Goal: Information Seeking & Learning: Learn about a topic

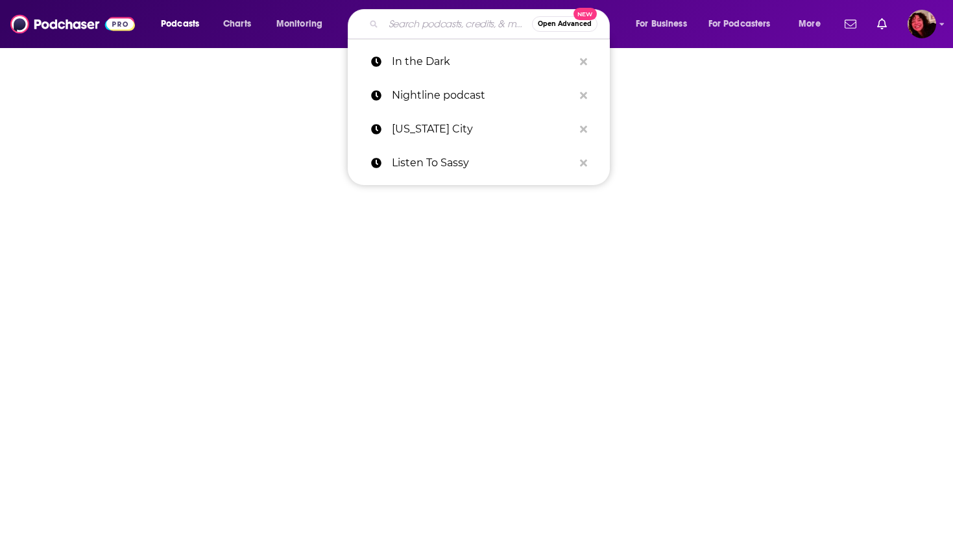
click at [436, 21] on input "Search podcasts, credits, & more..." at bounding box center [457, 24] width 149 height 21
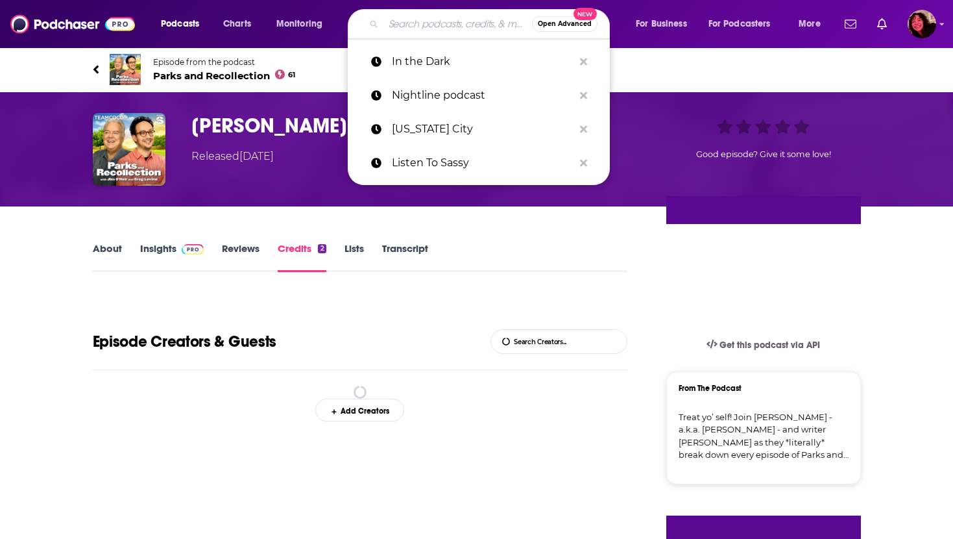
type input "Lateral with [PERSON_NAME]"
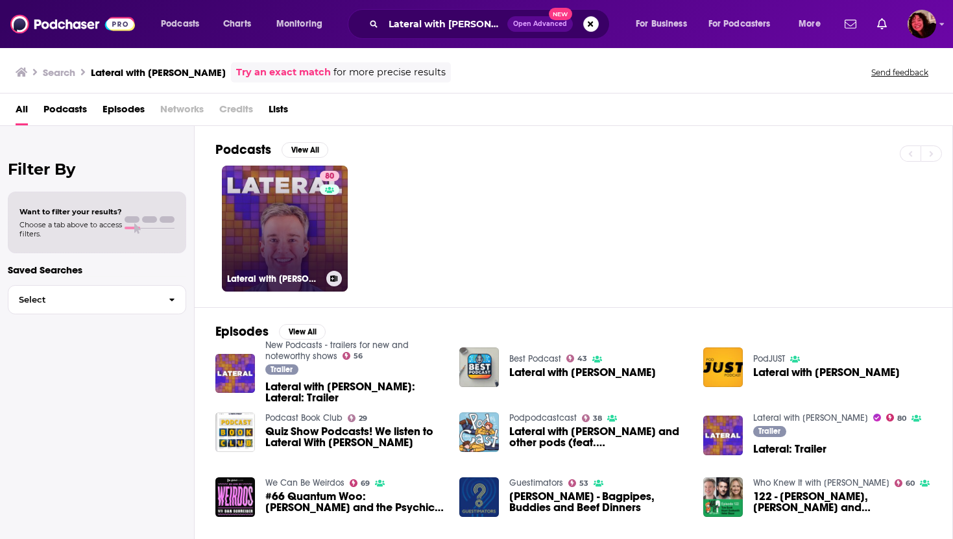
click at [258, 241] on link "80 Lateral with [PERSON_NAME]" at bounding box center [285, 228] width 126 height 126
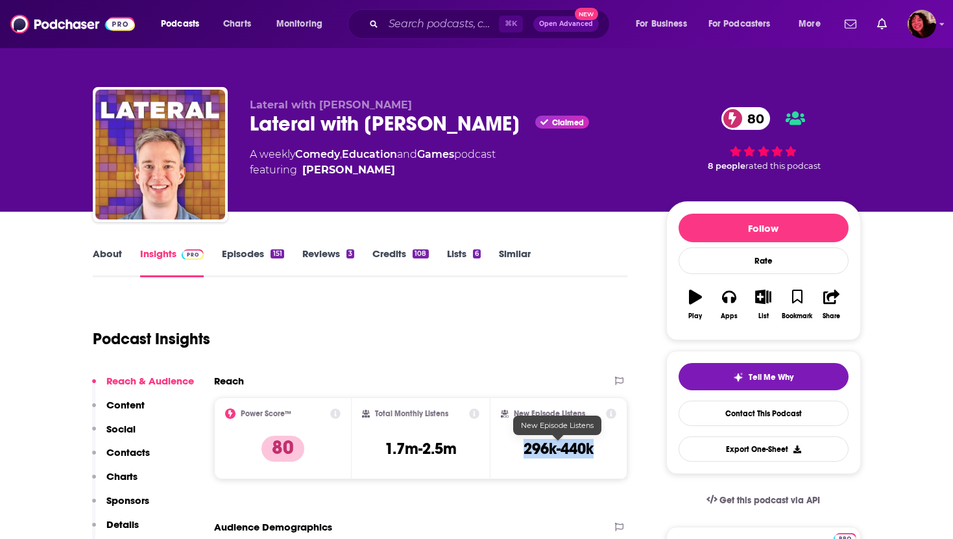
drag, startPoint x: 509, startPoint y: 447, endPoint x: 596, endPoint y: 449, distance: 87.0
click at [596, 449] on div "New Episode Listens 296k-440k" at bounding box center [559, 438] width 116 height 60
copy h3 "296k-440k"
click at [453, 25] on input "Search podcasts, credits, & more..." at bounding box center [440, 24] width 115 height 21
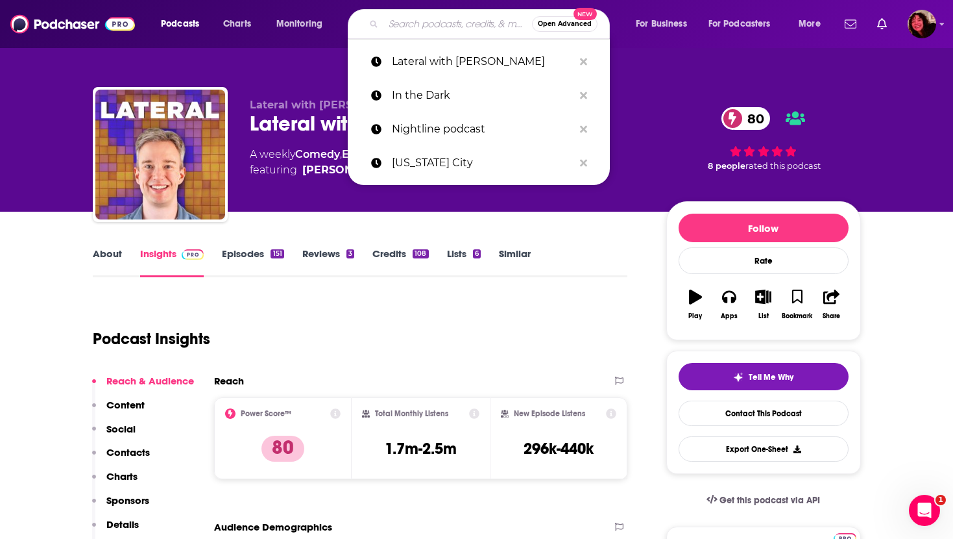
paste input "Broccoli and Ice Cream"
type input "Broccoli and Ice Cream"
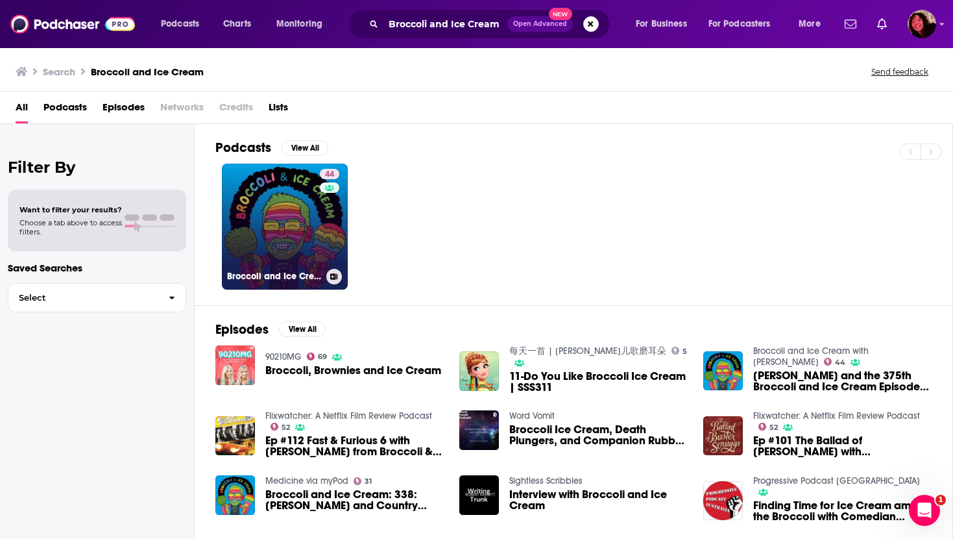
click at [289, 219] on link "44 Broccoli and Ice Cream with Myq Kaplan" at bounding box center [285, 227] width 126 height 126
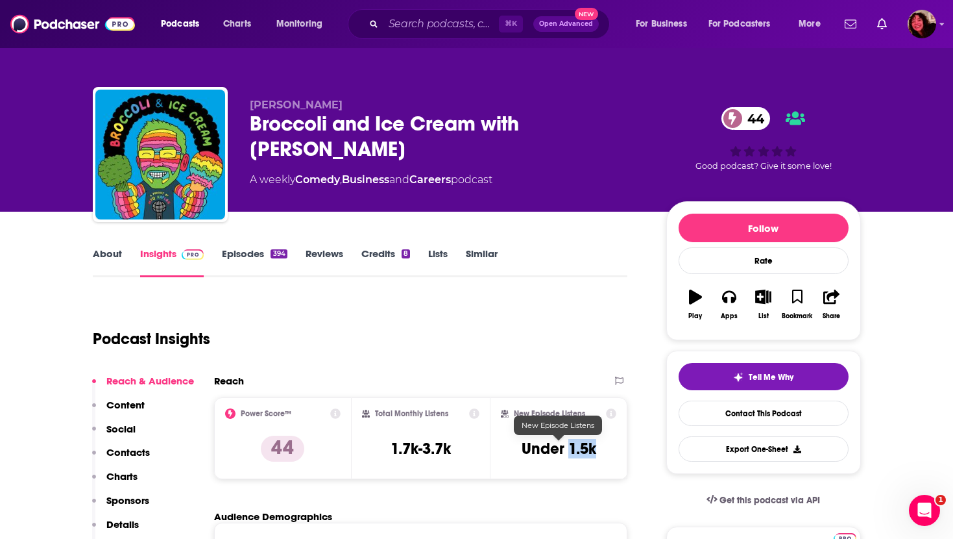
drag, startPoint x: 569, startPoint y: 451, endPoint x: 606, endPoint y: 450, distance: 37.0
click at [606, 450] on div "New Episode Listens Under 1.5k" at bounding box center [559, 438] width 116 height 60
copy h3 "1.5k"
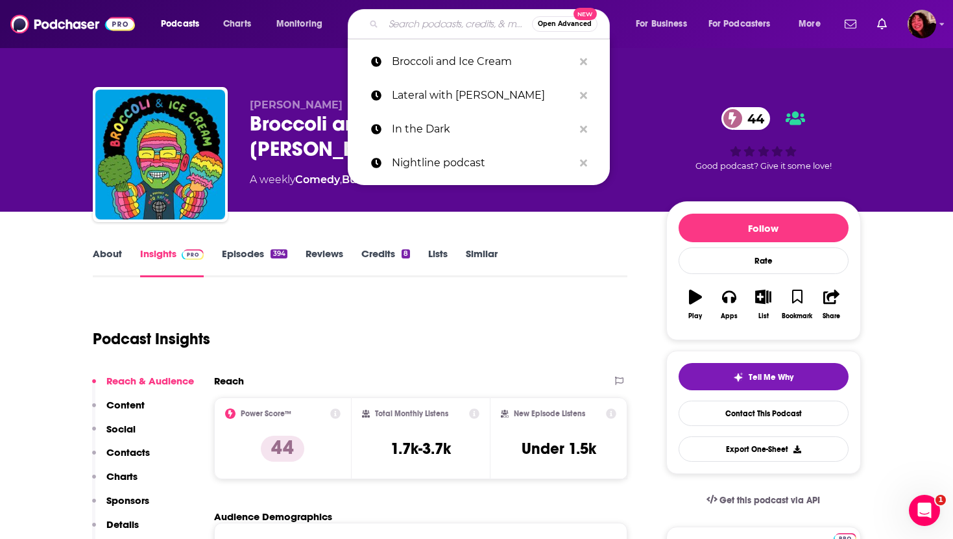
click at [415, 27] on input "Search podcasts, credits, & more..." at bounding box center [457, 24] width 149 height 21
paste input "Hey [PERSON_NAME] [PERSON_NAME]"
type input "Hey [PERSON_NAME] [PERSON_NAME]"
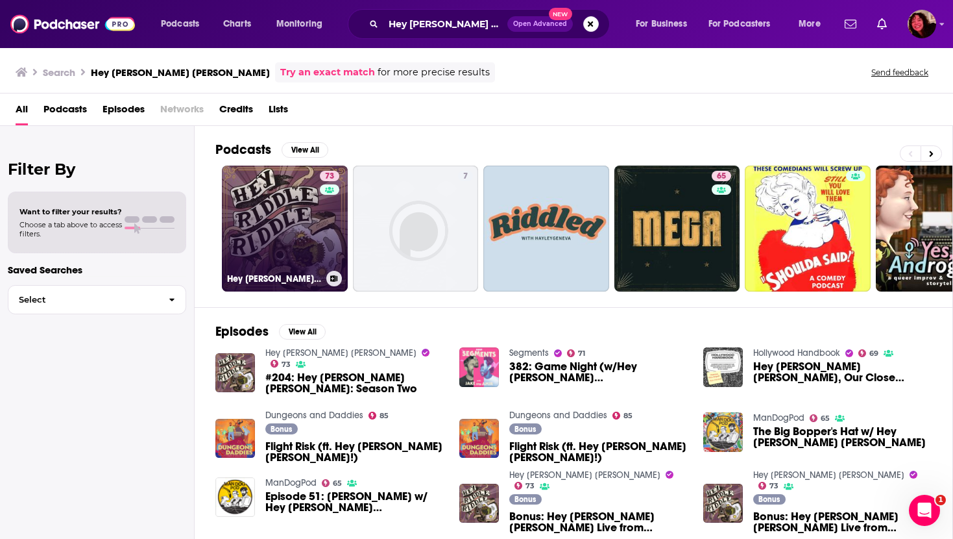
click at [270, 243] on link "73 Hey Riddle Riddle" at bounding box center [285, 228] width 126 height 126
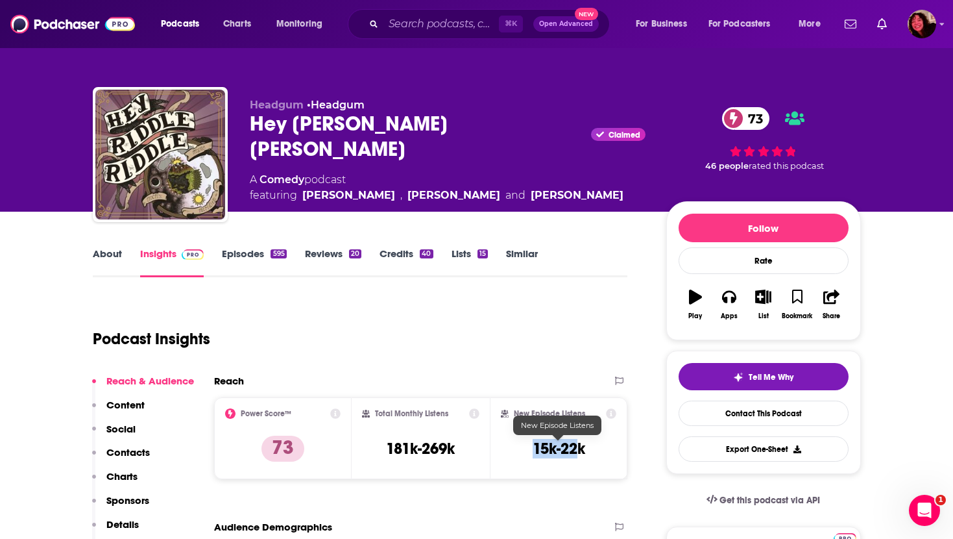
drag, startPoint x: 520, startPoint y: 450, endPoint x: 595, endPoint y: 454, distance: 74.8
click at [595, 454] on div "New Episode Listens 15k-22k" at bounding box center [559, 438] width 116 height 60
copy h3 "15k-22k"
click at [401, 18] on input "Search podcasts, credits, & more..." at bounding box center [440, 24] width 115 height 21
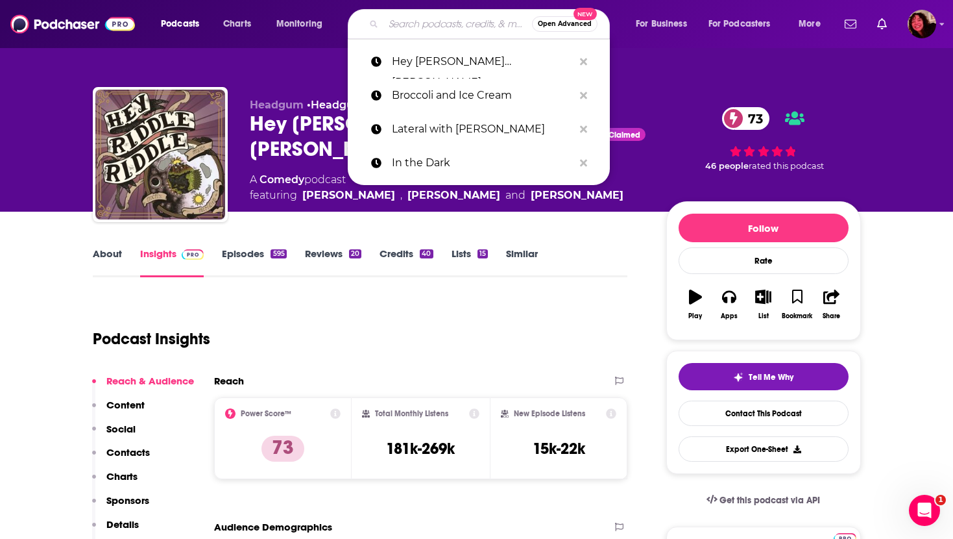
paste input "Green Eggs and Dan"
type input "Green Eggs and Dan"
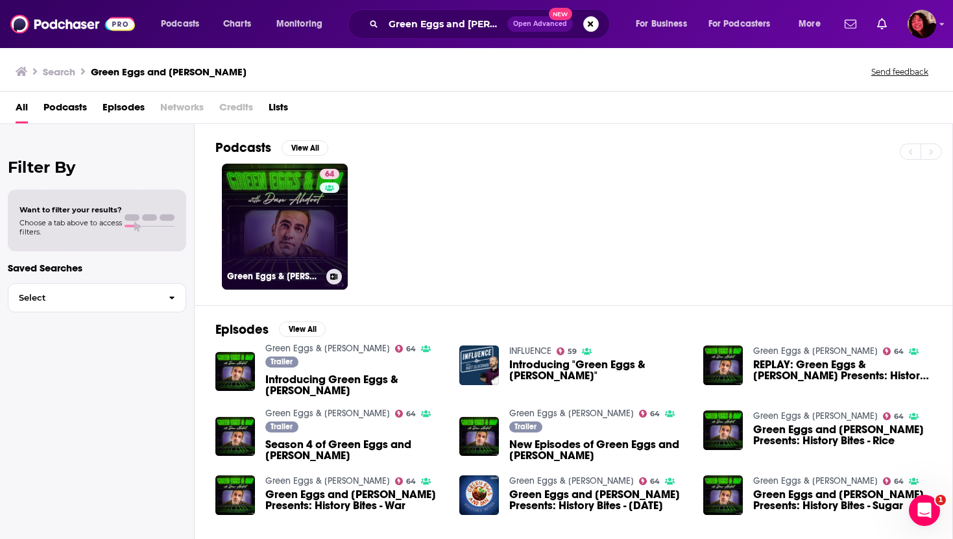
click at [289, 215] on link "64 Green Eggs & Dan" at bounding box center [285, 227] width 126 height 126
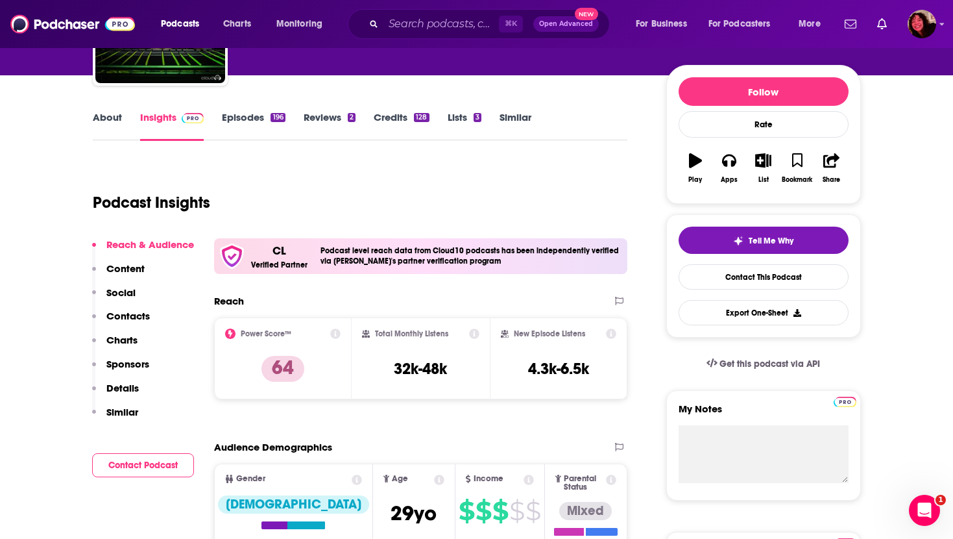
scroll to position [134, 0]
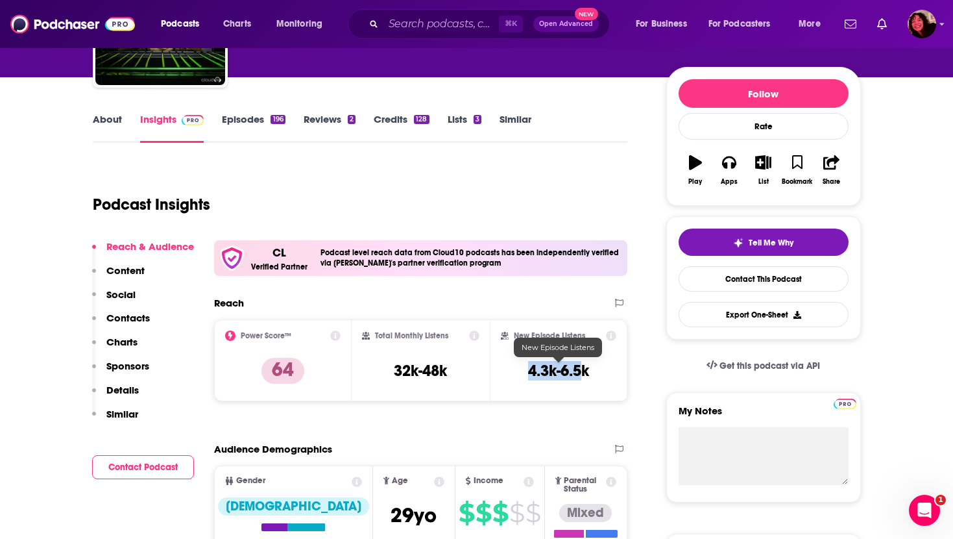
drag, startPoint x: 514, startPoint y: 372, endPoint x: 585, endPoint y: 374, distance: 71.4
click at [584, 373] on div "New Episode Listens 4.3k-6.5k" at bounding box center [559, 360] width 116 height 60
copy h3 "4.3k-6.5k"
click at [398, 24] on input "Search podcasts, credits, & more..." at bounding box center [440, 24] width 115 height 21
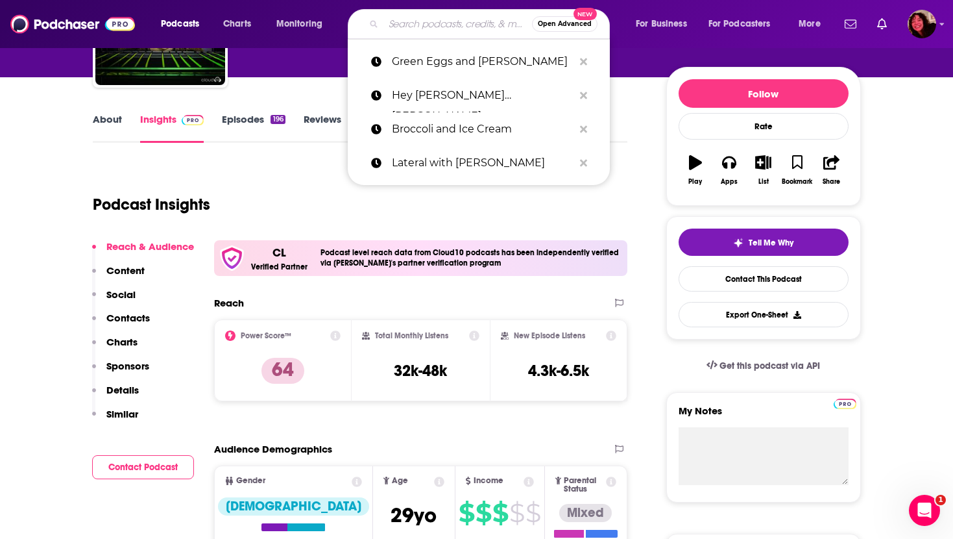
paste input "Sports Byline Radio"
type input "Sports Byline Radio"
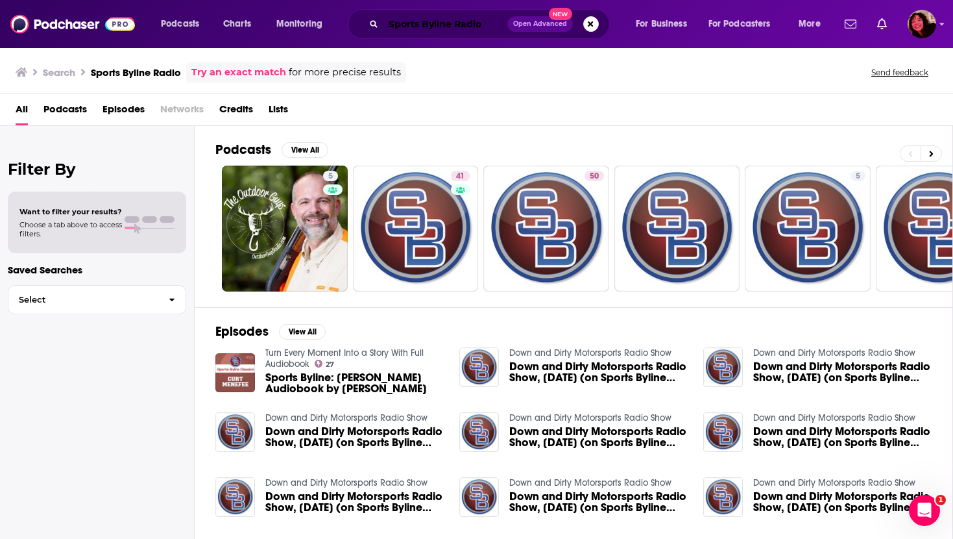
click at [405, 22] on input "Sports Byline Radio" at bounding box center [445, 24] width 124 height 21
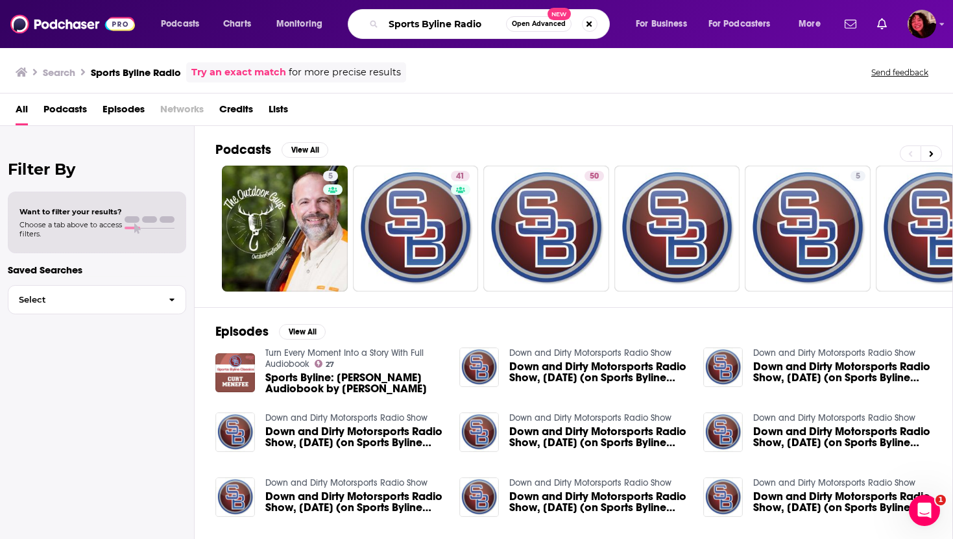
paste input "Bananas"
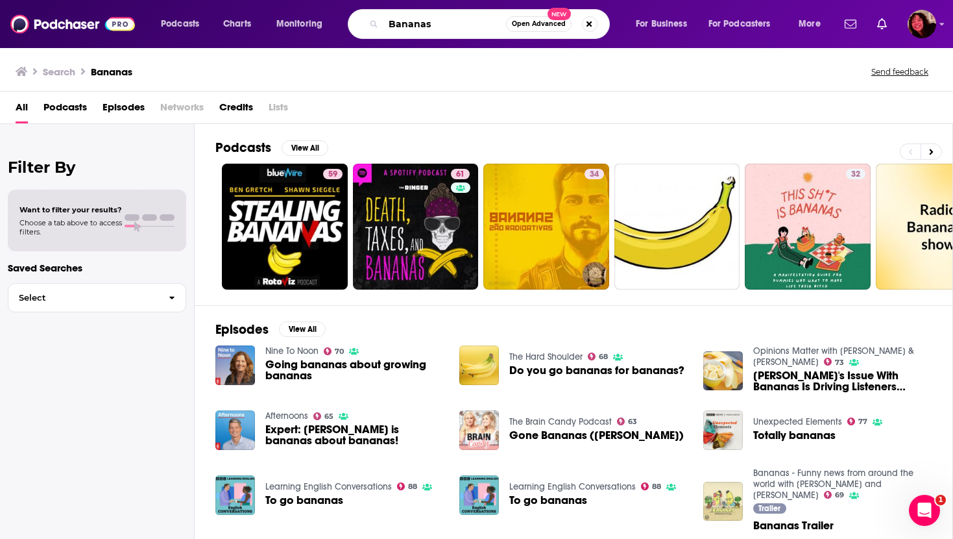
click at [452, 24] on input "Bananas" at bounding box center [444, 24] width 123 height 21
type input "Bananas kurt"
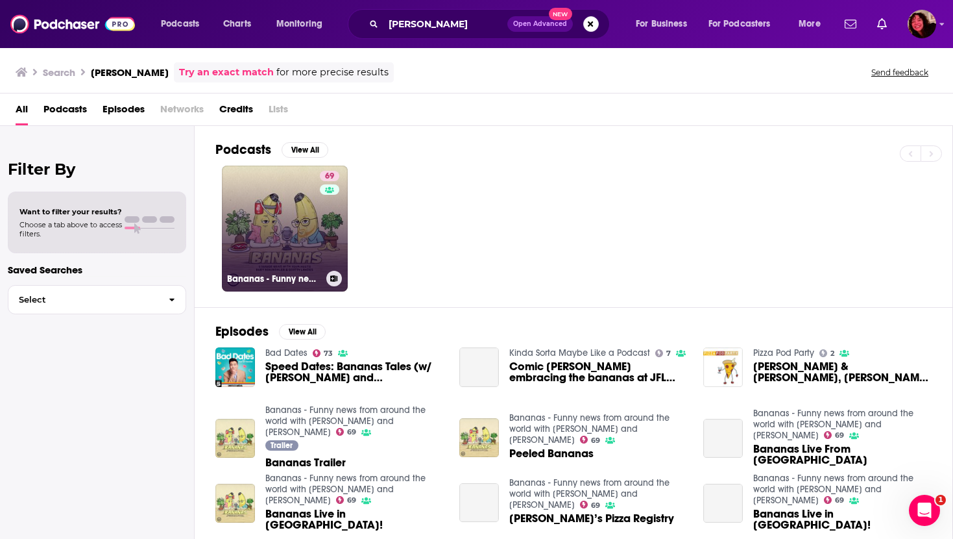
click at [270, 227] on link "69 Bananas - Funny news from around the world with Scotty Landes and Kurt Braun…" at bounding box center [285, 228] width 126 height 126
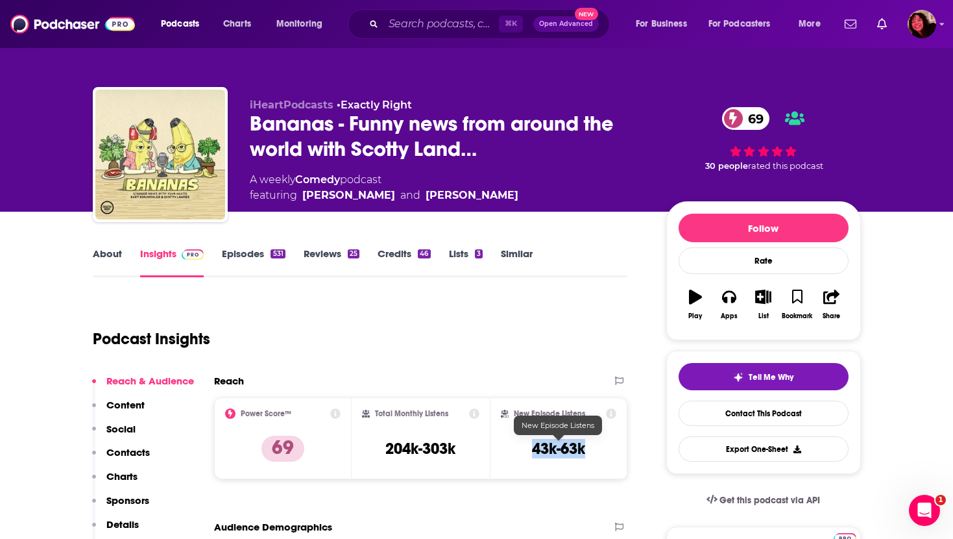
drag, startPoint x: 527, startPoint y: 446, endPoint x: 609, endPoint y: 446, distance: 81.8
click at [609, 446] on div "New Episode Listens 43k-63k" at bounding box center [559, 438] width 116 height 60
copy h3 "43k-63k"
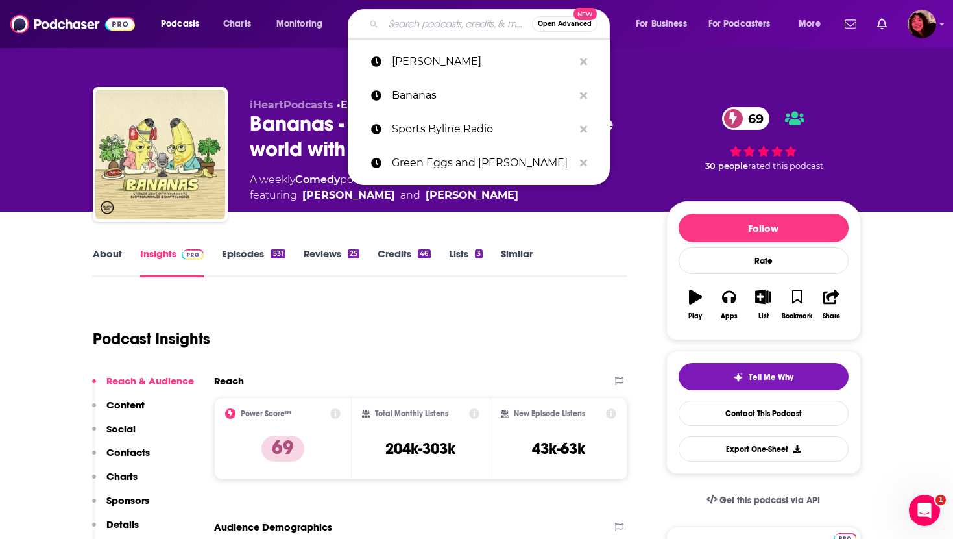
click at [448, 21] on input "Search podcasts, credits, & more..." at bounding box center [457, 24] width 149 height 21
paste input "Bitchuation Room"
type input "Bitchuation Room"
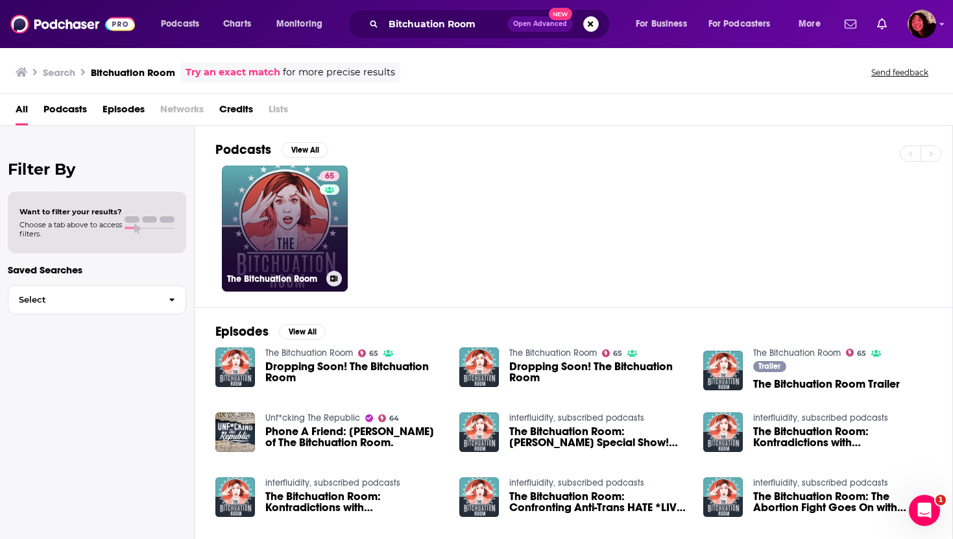
click at [283, 216] on link "65 The Bitchuation Room" at bounding box center [285, 228] width 126 height 126
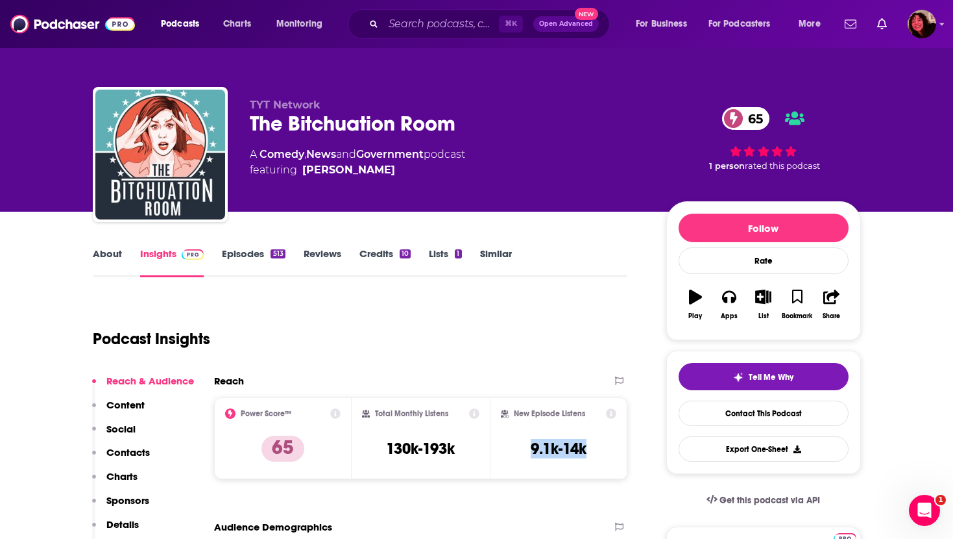
drag, startPoint x: 528, startPoint y: 449, endPoint x: 618, endPoint y: 454, distance: 89.7
click at [618, 454] on div "New Episode Listens 9.1k-14k" at bounding box center [559, 438] width 138 height 82
copy h3 "9.1k-14k"
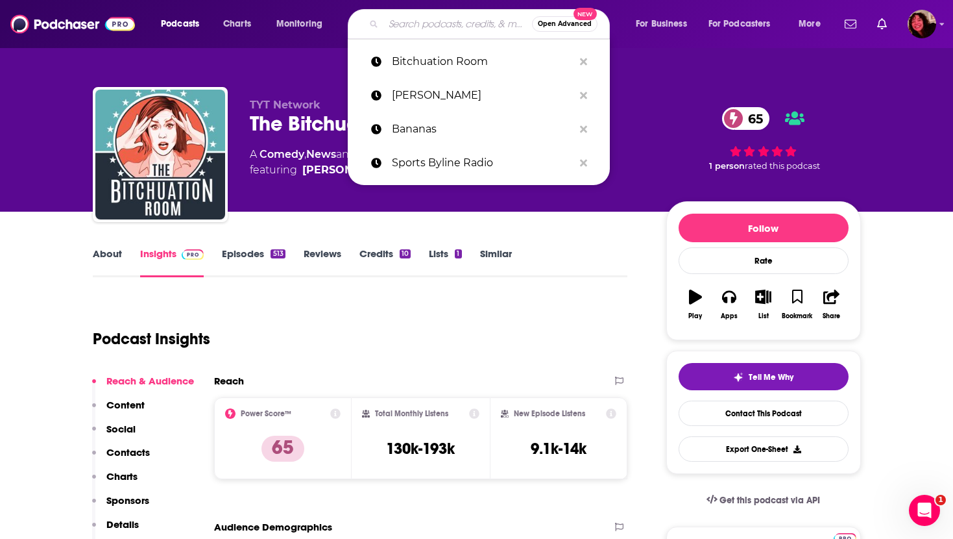
click at [446, 19] on input "Search podcasts, credits, & more..." at bounding box center [457, 24] width 149 height 21
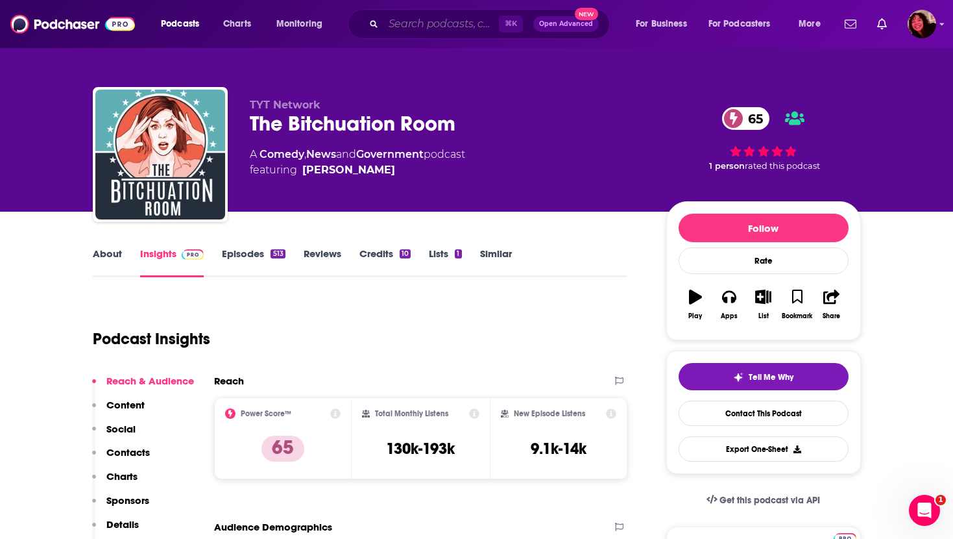
click at [428, 27] on input "Search podcasts, credits, & more..." at bounding box center [440, 24] width 115 height 21
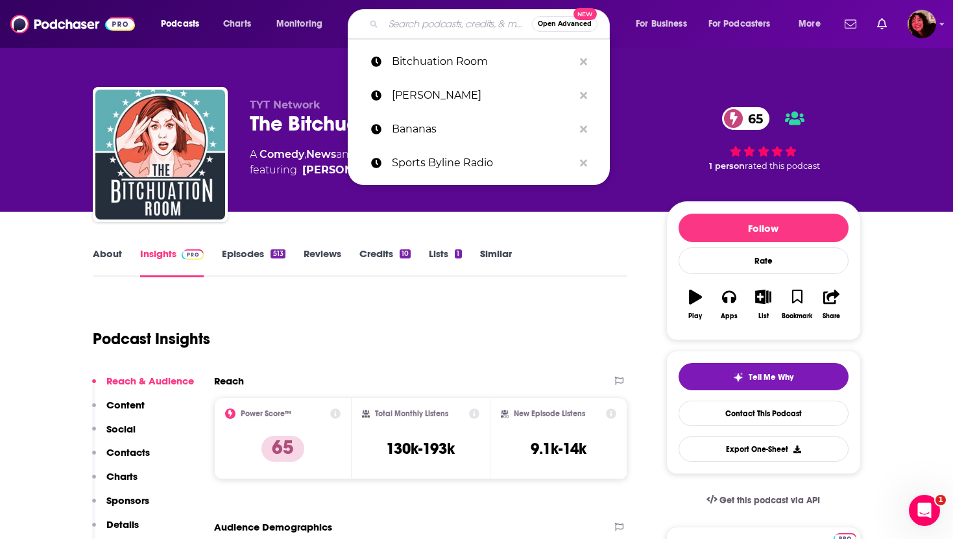
paste input "Fake the Nation"
type input "Fake the Nation"
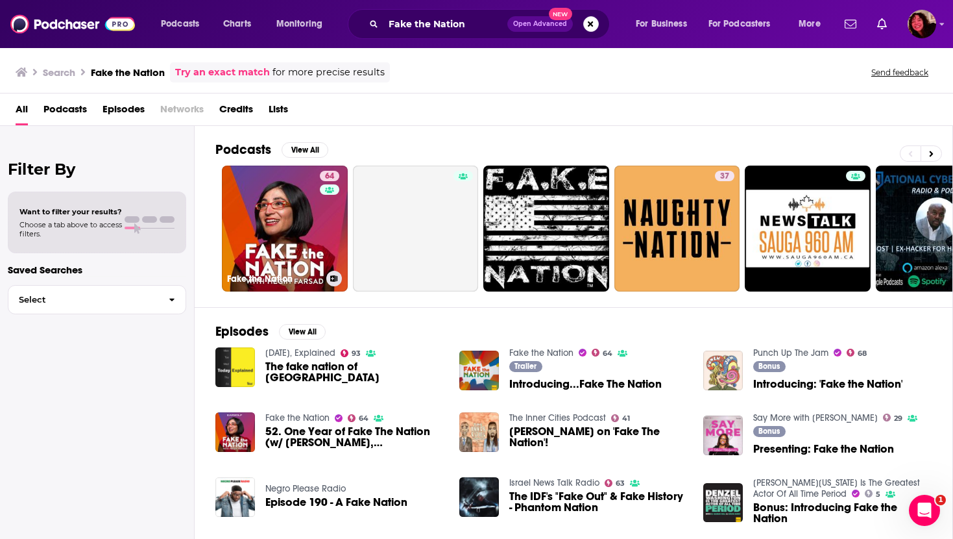
click at [289, 234] on link "64 Fake the Nation" at bounding box center [285, 228] width 126 height 126
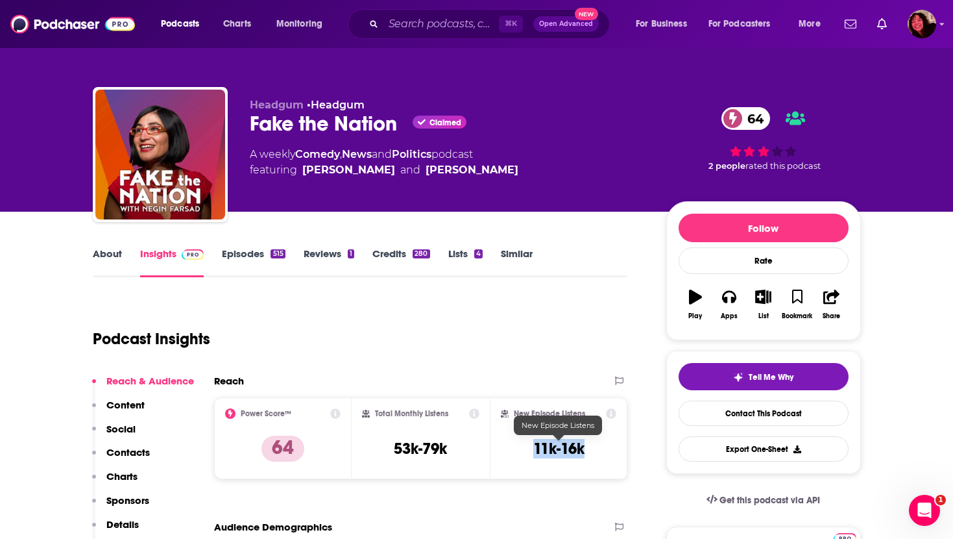
drag, startPoint x: 528, startPoint y: 445, endPoint x: 628, endPoint y: 445, distance: 99.9
drag, startPoint x: 600, startPoint y: 448, endPoint x: 528, endPoint y: 448, distance: 71.4
click at [528, 448] on div "New Episode Listens 11k-16k" at bounding box center [559, 438] width 116 height 60
copy h3 "11k-16k"
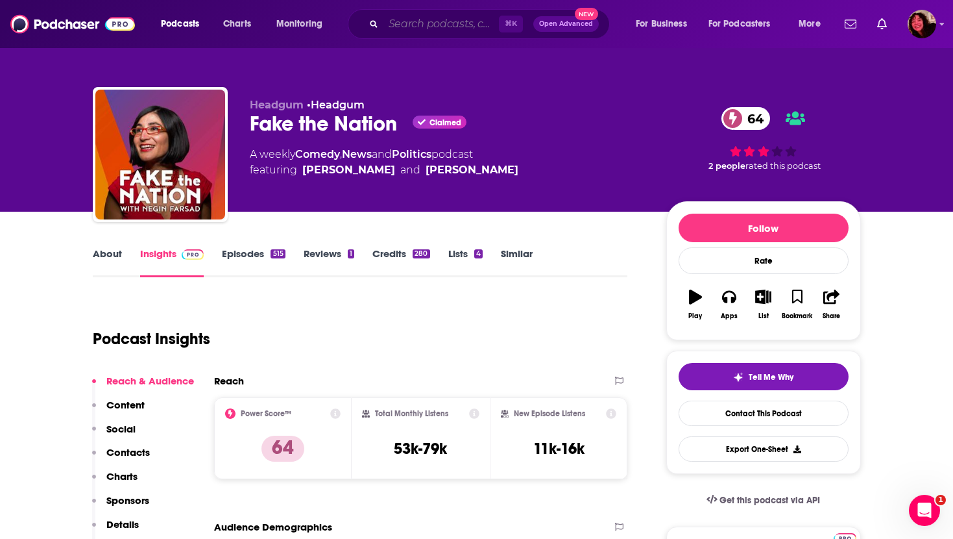
click at [422, 25] on input "Search podcasts, credits, & more..." at bounding box center [440, 24] width 115 height 21
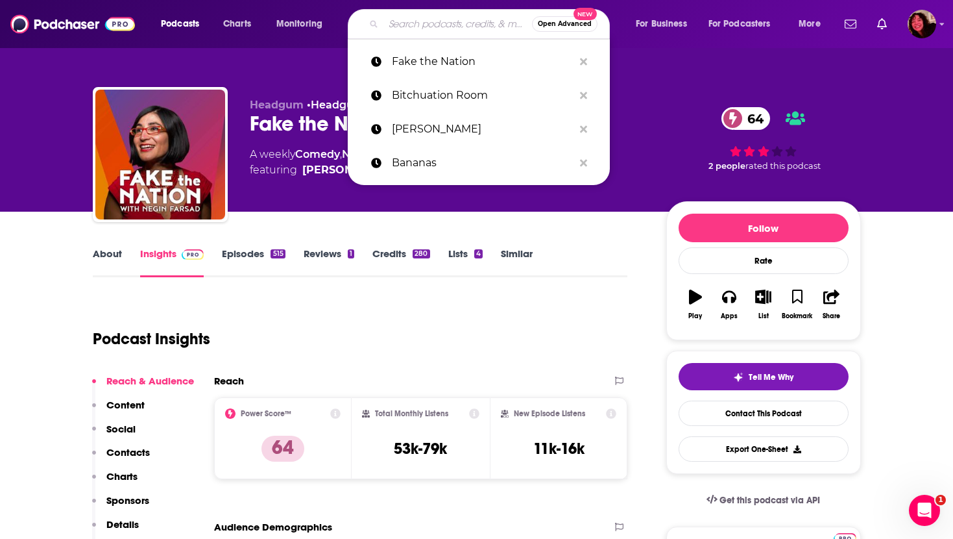
paste input "Doug Loves Movies"
type input "Doug Loves Movies"
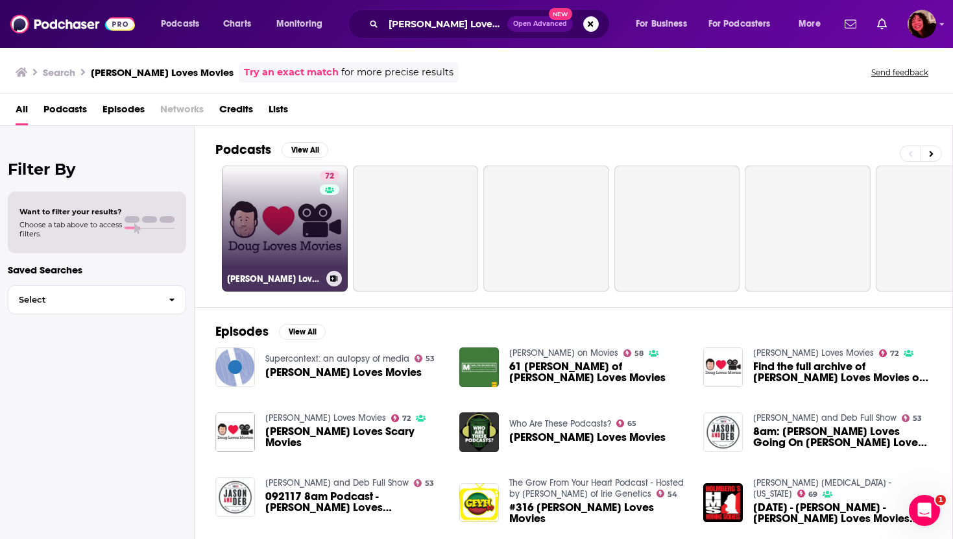
click at [262, 250] on link "72 Doug Loves Movies" at bounding box center [285, 228] width 126 height 126
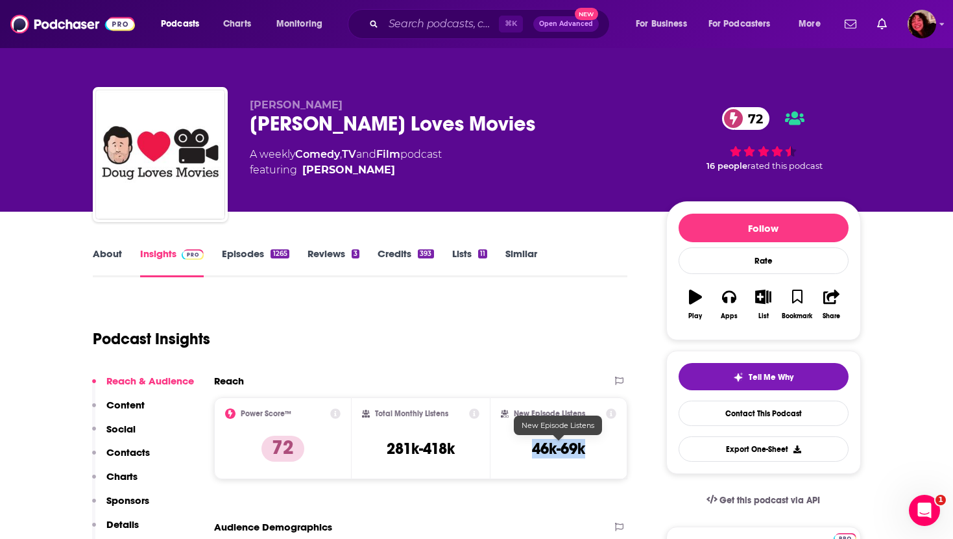
drag, startPoint x: 529, startPoint y: 446, endPoint x: 582, endPoint y: 446, distance: 52.6
click at [582, 446] on div "New Episode Listens 46k-69k" at bounding box center [559, 438] width 116 height 60
copy h3 "46k-69k"
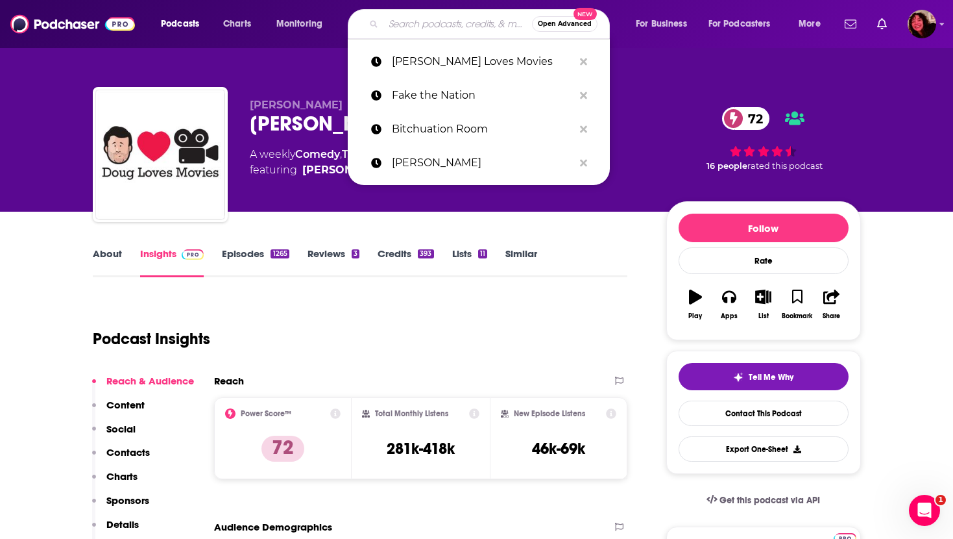
click at [409, 25] on input "Search podcasts, credits, & more..." at bounding box center [457, 24] width 149 height 21
paste input "Feeling Seen"
type input "Feeling Seen"
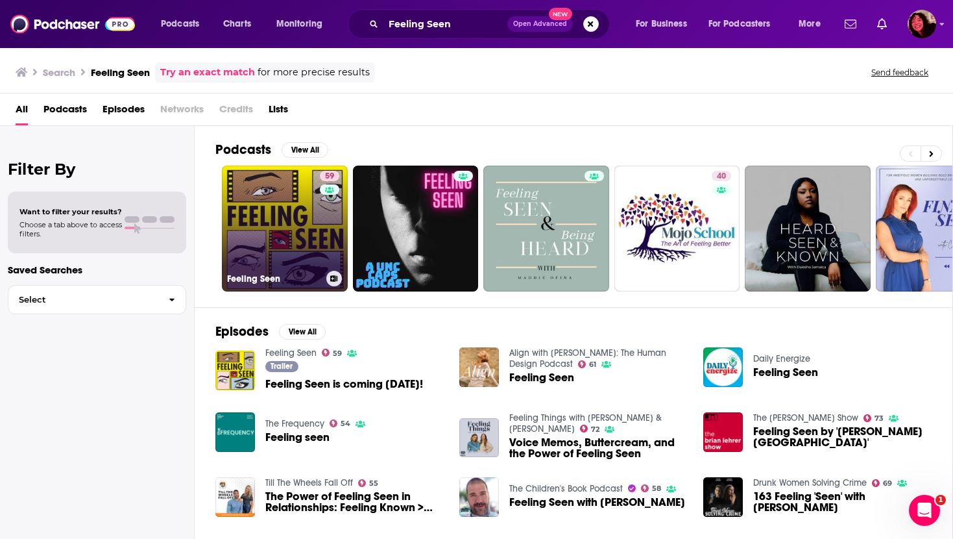
click at [263, 207] on link "59 Feeling Seen" at bounding box center [285, 228] width 126 height 126
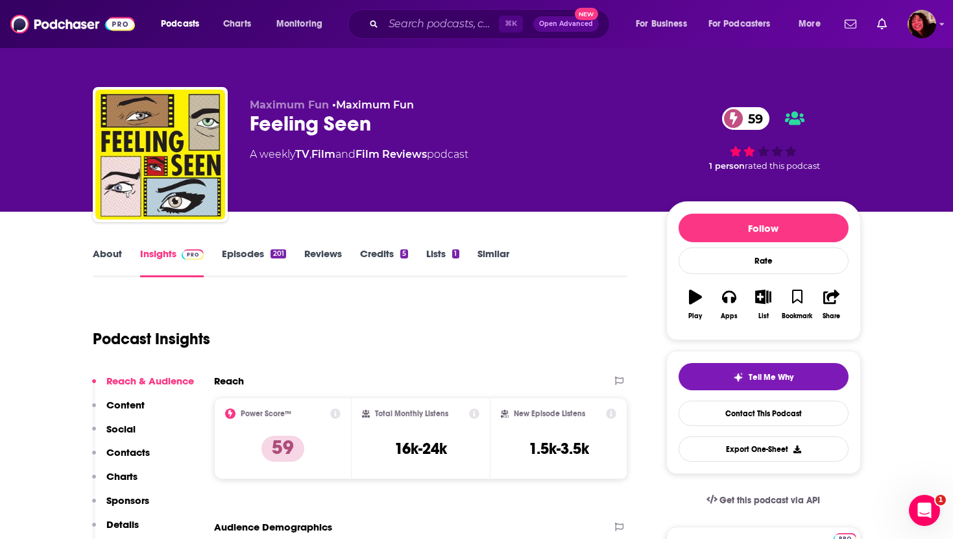
drag, startPoint x: 525, startPoint y: 448, endPoint x: 620, endPoint y: 448, distance: 94.7
click at [622, 448] on div "New Episode Listens 1.5k-3.5k" at bounding box center [559, 438] width 138 height 82
drag, startPoint x: 596, startPoint y: 448, endPoint x: 508, endPoint y: 446, distance: 88.2
click at [508, 446] on div "New Episode Listens 1.5k-3.5k" at bounding box center [559, 438] width 116 height 60
copy h3 "1.5k-3.5k"
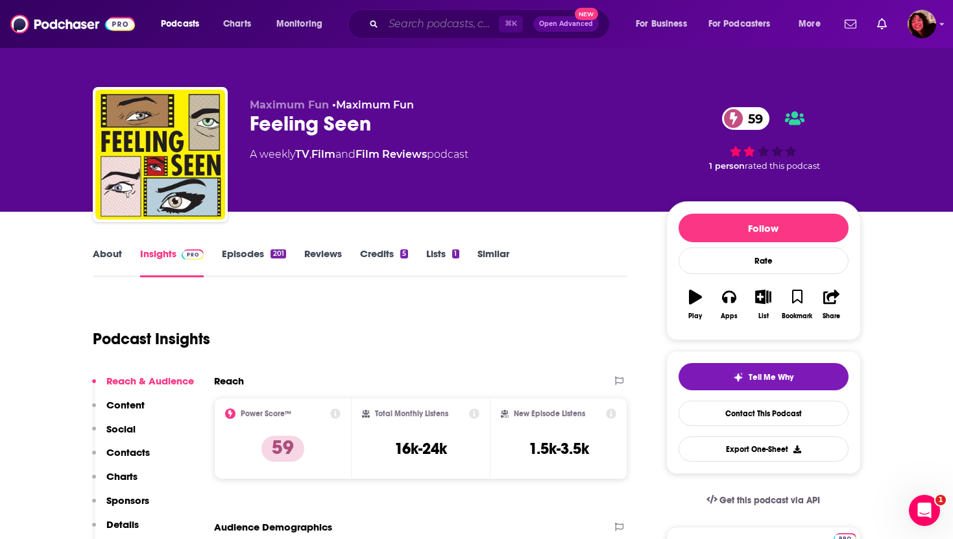
click at [421, 31] on input "Search podcasts, credits, & more..." at bounding box center [440, 24] width 115 height 21
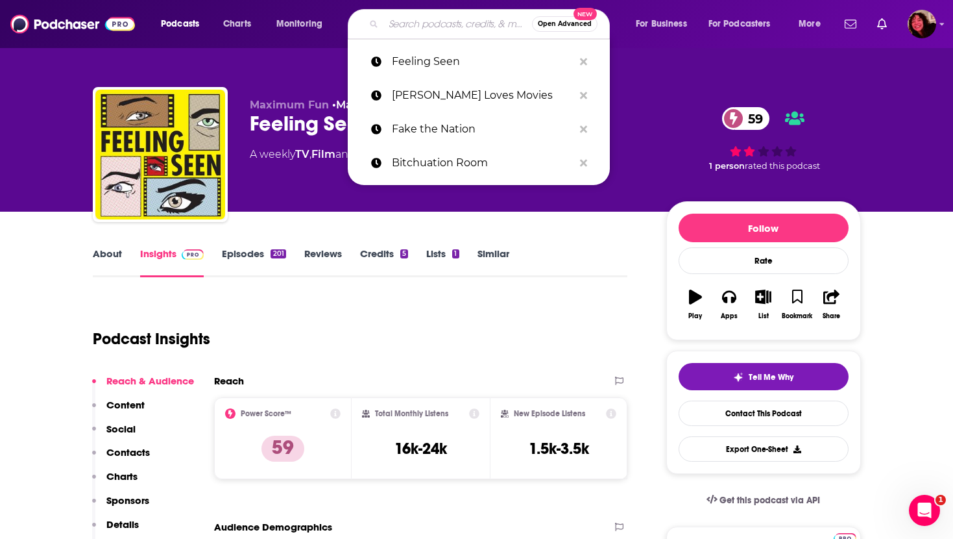
paste input "The Daily Zeitgeist"
type input "The Daily Zeitgeist"
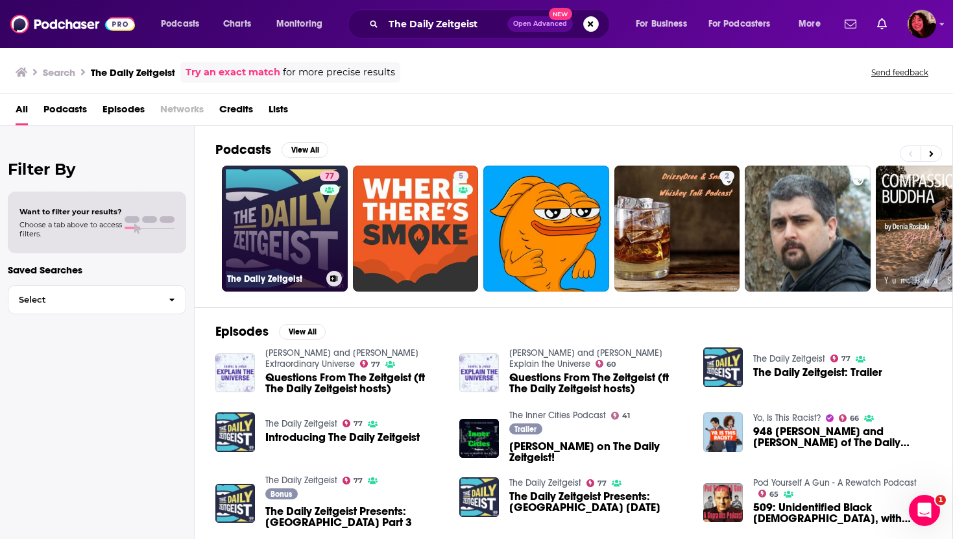
click at [247, 248] on link "77 The Daily Zeitgeist" at bounding box center [285, 228] width 126 height 126
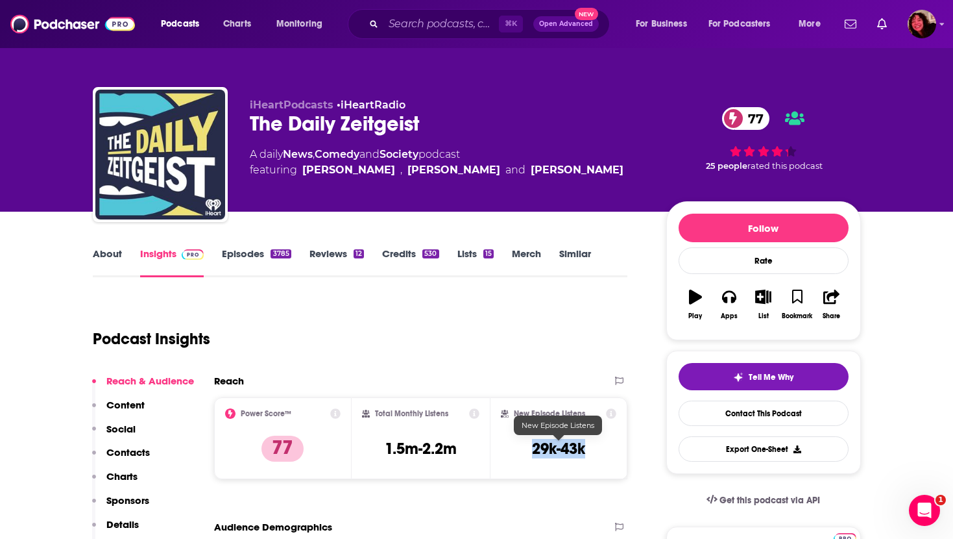
drag, startPoint x: 520, startPoint y: 451, endPoint x: 588, endPoint y: 451, distance: 68.1
click at [588, 451] on div "New Episode Listens 29k-43k" at bounding box center [559, 438] width 116 height 60
copy h3 "29k-43k"
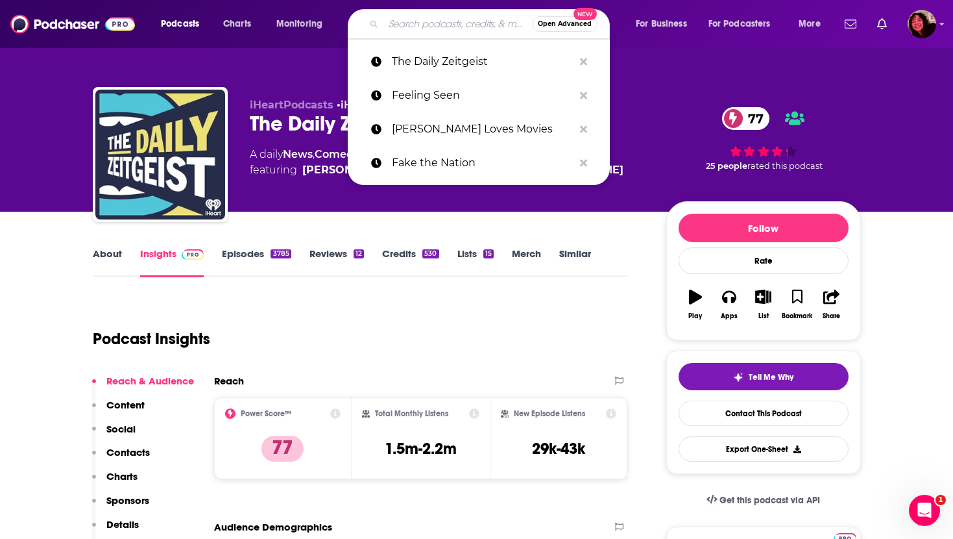
click at [435, 26] on input "Search podcasts, credits, & more..." at bounding box center [457, 24] width 149 height 21
paste input "Troubled Waters"
type input "Troubled Waters"
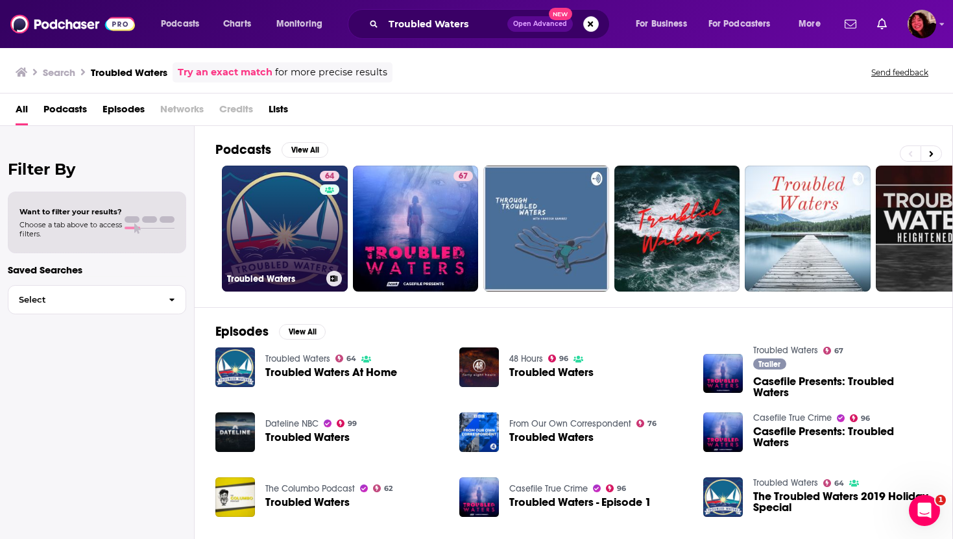
click at [280, 209] on link "64 Troubled Waters" at bounding box center [285, 228] width 126 height 126
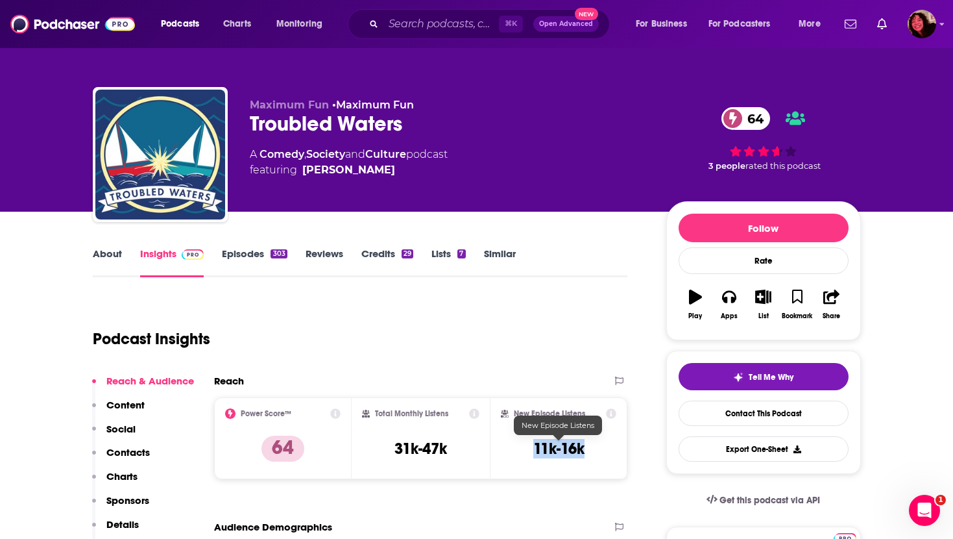
drag, startPoint x: 525, startPoint y: 438, endPoint x: 584, endPoint y: 443, distance: 59.3
click at [584, 443] on div "New Episode Listens 11k-16k" at bounding box center [559, 438] width 116 height 60
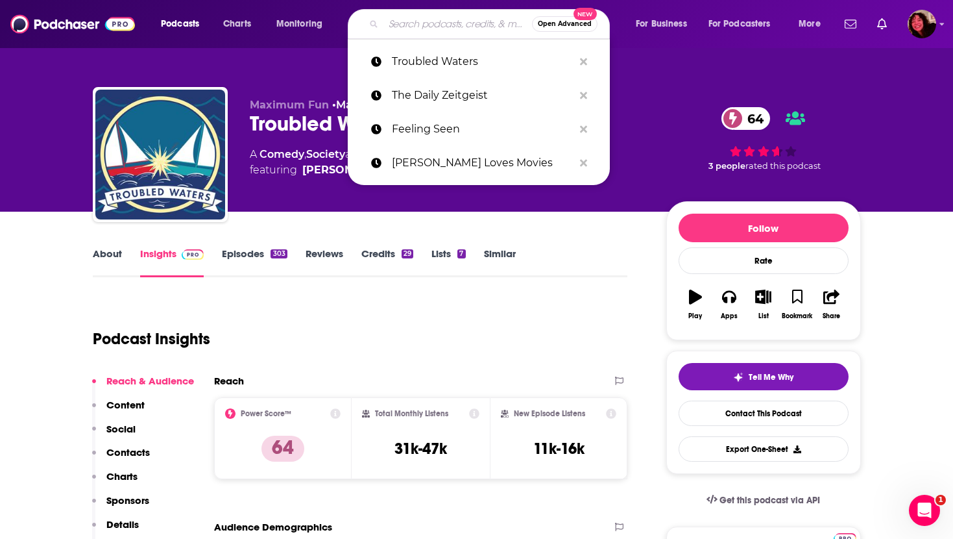
click at [476, 23] on input "Search podcasts, credits, & more..." at bounding box center [457, 24] width 149 height 21
paste input "TV Guidance Counselor"
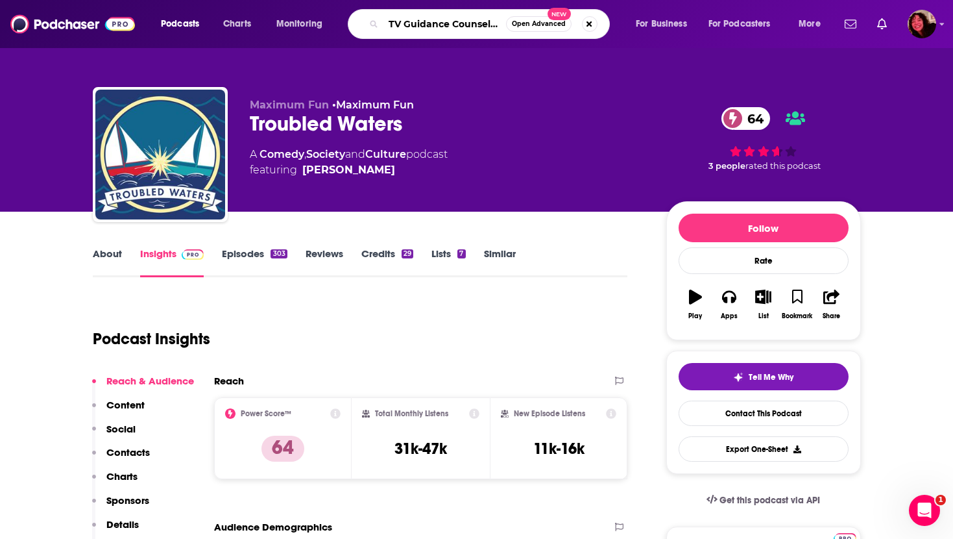
type input "TV Guidance Counselor"
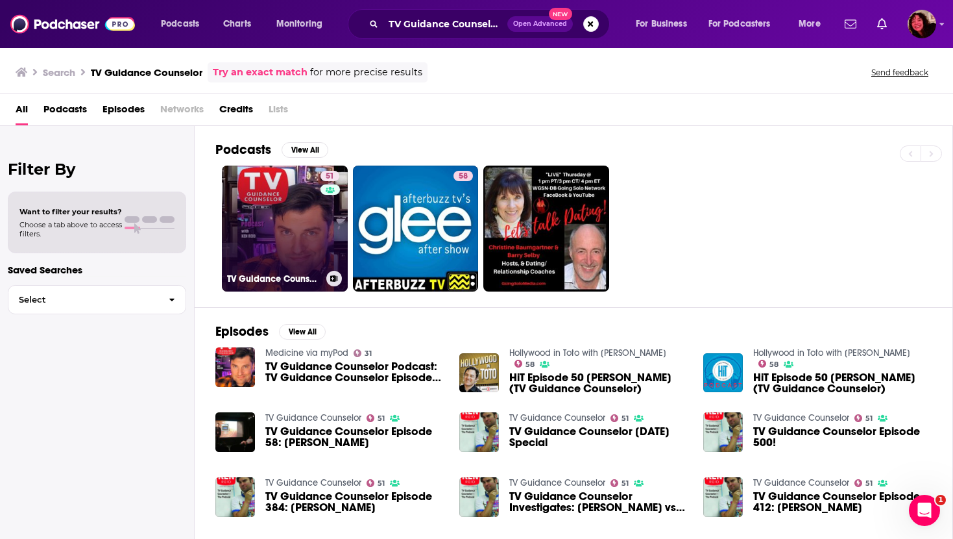
click at [271, 219] on link "51 TV Guidance Counselor" at bounding box center [285, 228] width 126 height 126
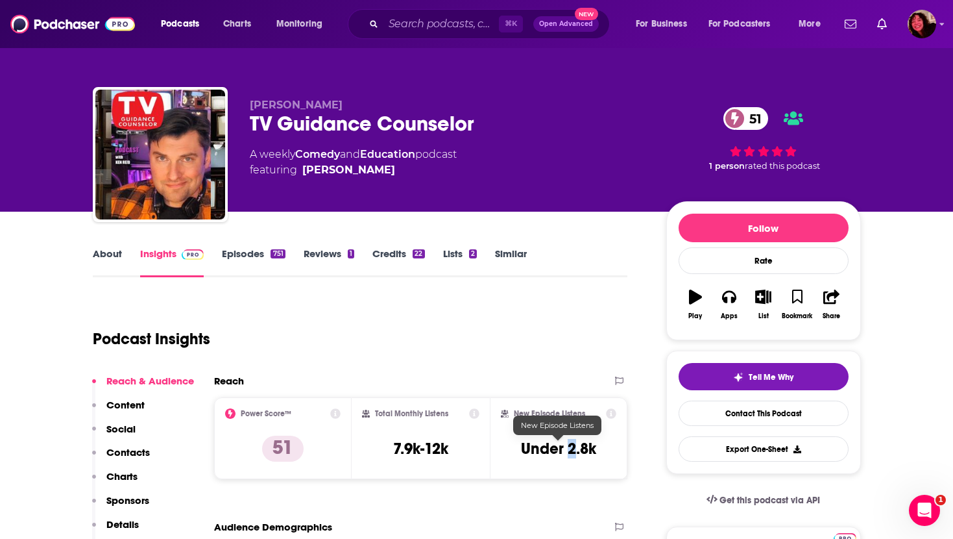
drag, startPoint x: 568, startPoint y: 450, endPoint x: 576, endPoint y: 450, distance: 8.4
click at [576, 450] on h3 "Under 2.8k" at bounding box center [558, 448] width 75 height 19
click at [424, 25] on input "Search podcasts, credits, & more..." at bounding box center [440, 24] width 115 height 21
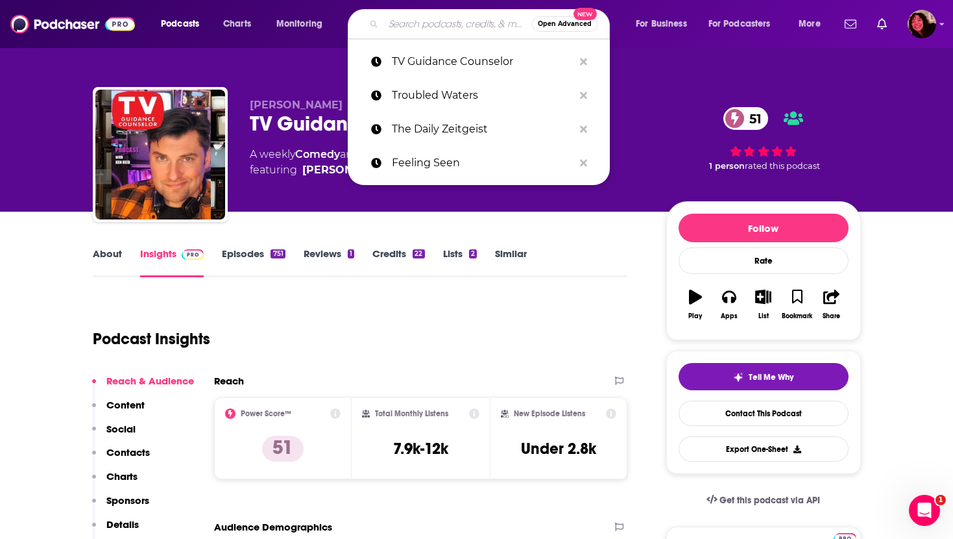
paste input "The Art of Bombing"
type input "The Art of Bombing"
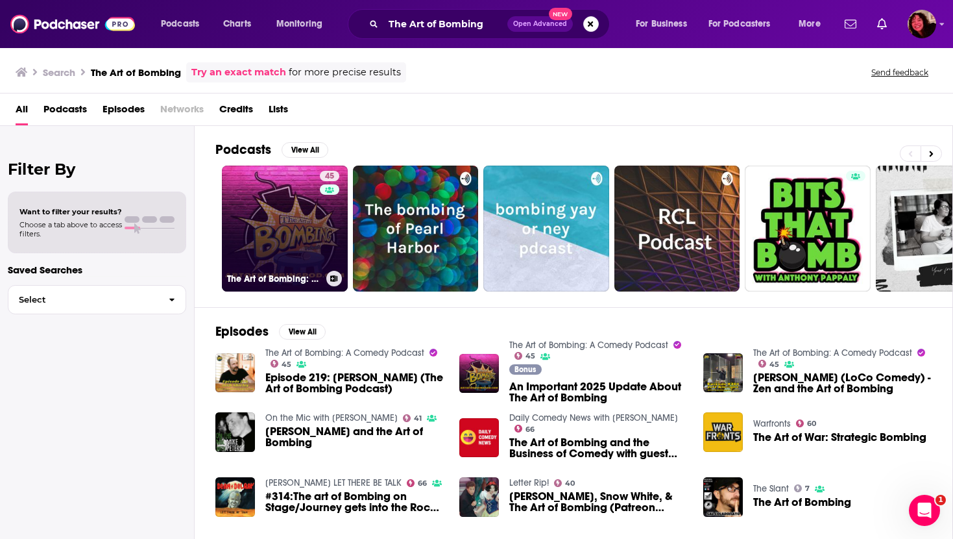
click at [251, 223] on link "45 The Art of Bombing: A Comedy Podcast" at bounding box center [285, 228] width 126 height 126
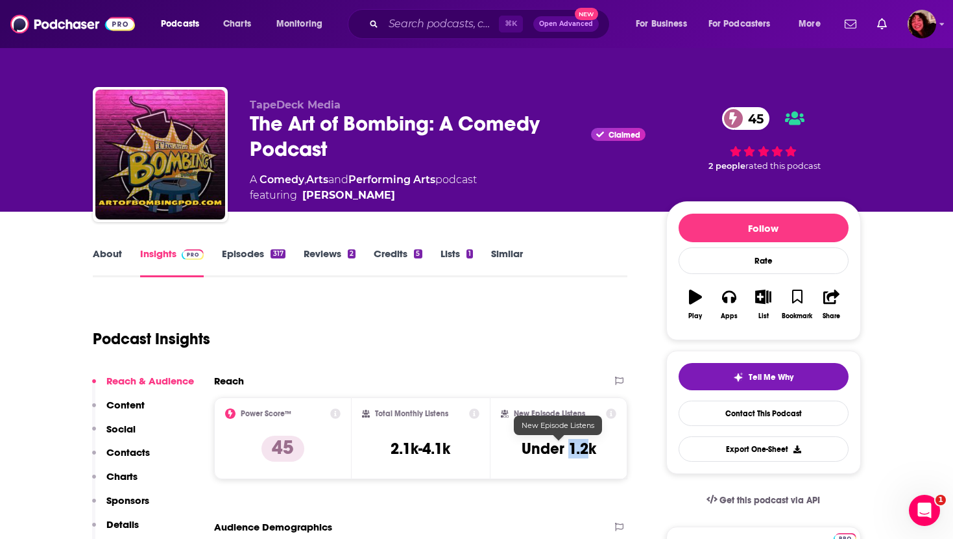
drag, startPoint x: 569, startPoint y: 450, endPoint x: 592, endPoint y: 450, distance: 23.4
click at [592, 450] on h3 "Under 1.2k" at bounding box center [559, 448] width 75 height 19
click at [436, 27] on input "Search podcasts, credits, & more..." at bounding box center [440, 24] width 115 height 21
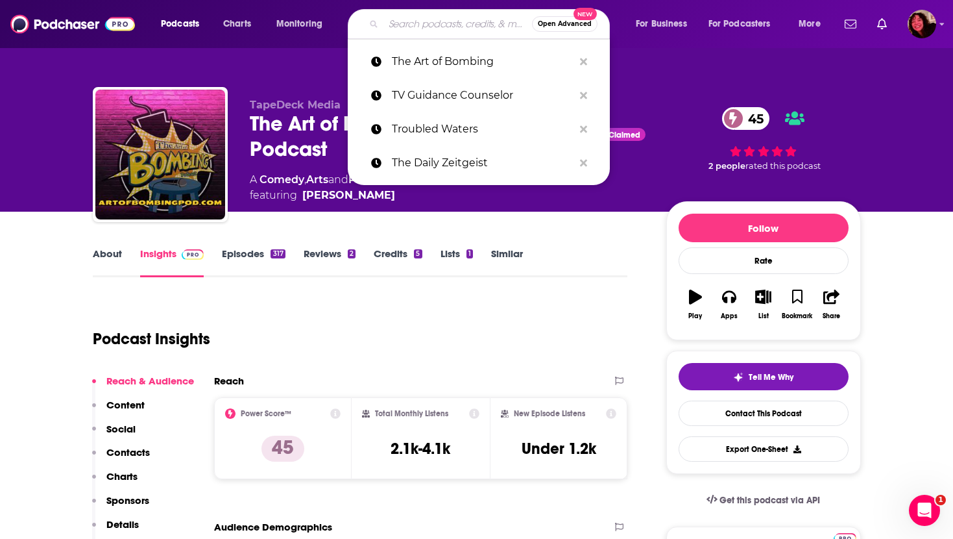
paste input "Normal Gossip"
type input "Normal Gossip"
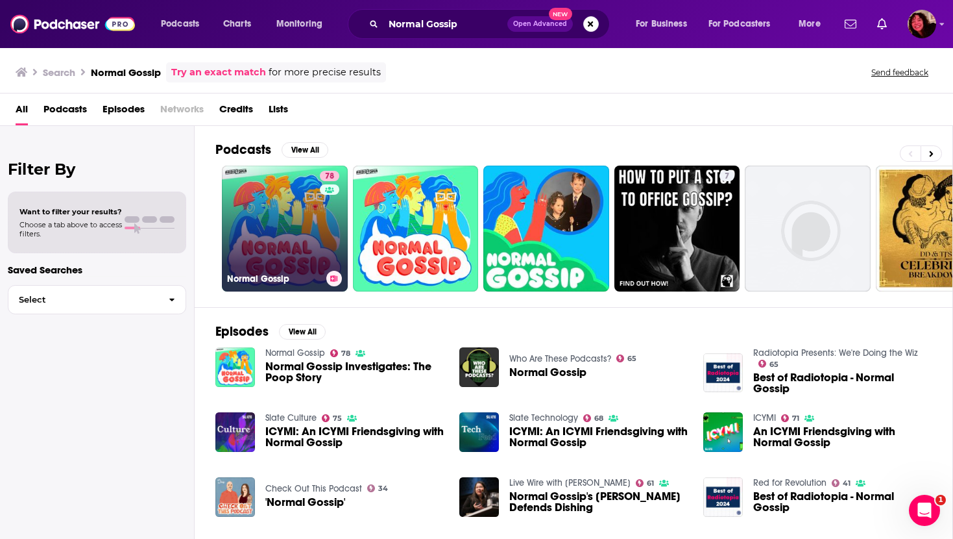
click at [265, 239] on link "78 Normal Gossip" at bounding box center [285, 228] width 126 height 126
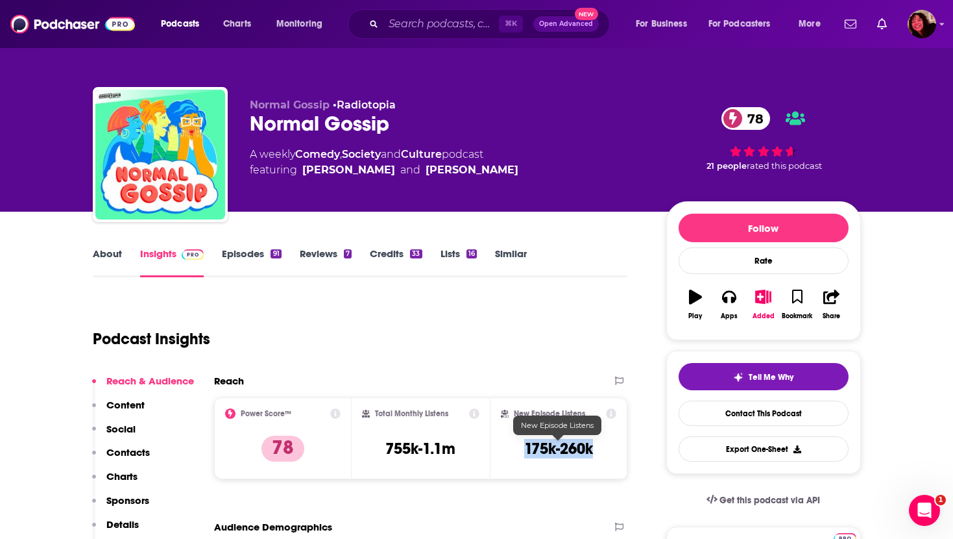
drag, startPoint x: 511, startPoint y: 450, endPoint x: 593, endPoint y: 453, distance: 81.8
click at [593, 453] on div "New Episode Listens 175k-260k" at bounding box center [559, 438] width 116 height 60
click at [418, 27] on input "Search podcasts, credits, & more..." at bounding box center [440, 24] width 115 height 21
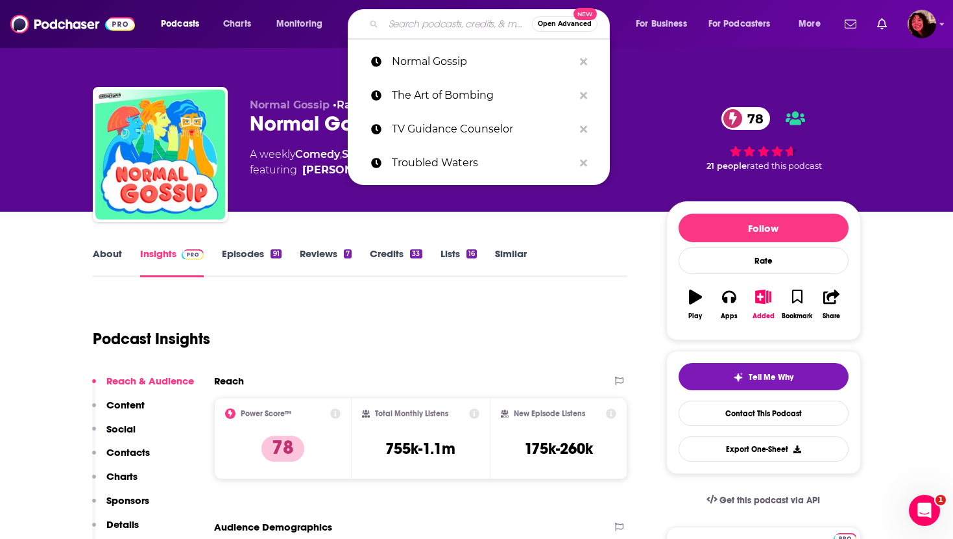
paste input "Couples Therapy"
type input "Couples Therapy"
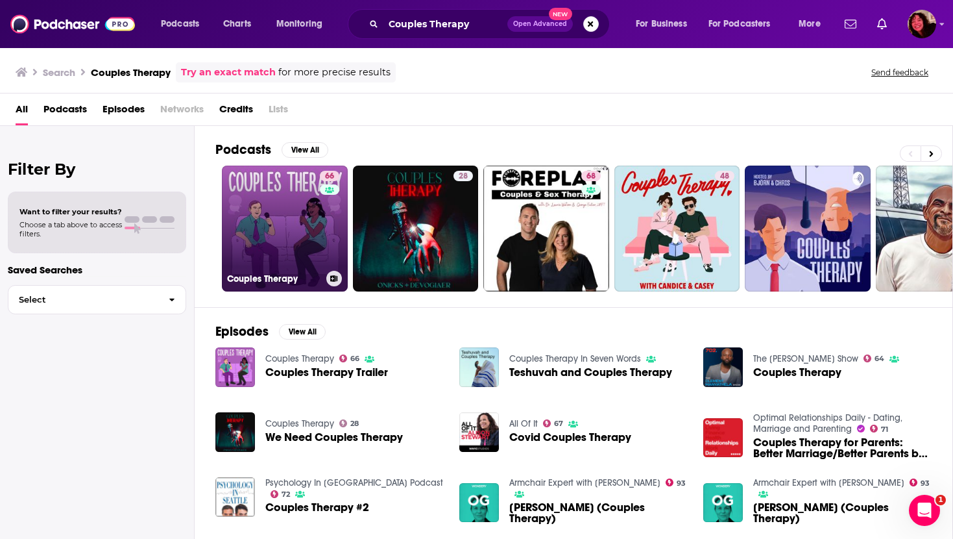
click at [254, 252] on link "66 Couples Therapy" at bounding box center [285, 228] width 126 height 126
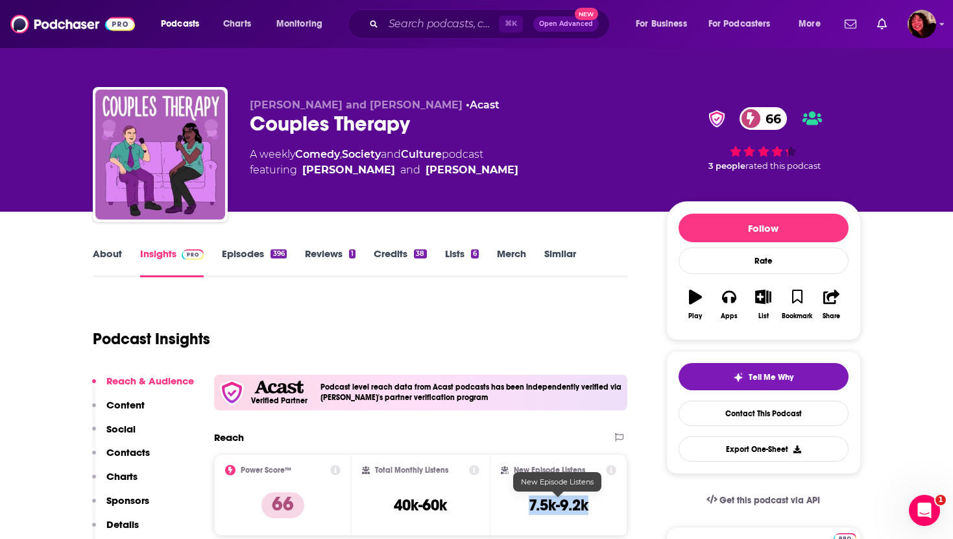
drag, startPoint x: 533, startPoint y: 504, endPoint x: 588, endPoint y: 505, distance: 55.2
click at [588, 505] on div "New Episode Listens 7.5k-9.2k" at bounding box center [559, 495] width 116 height 60
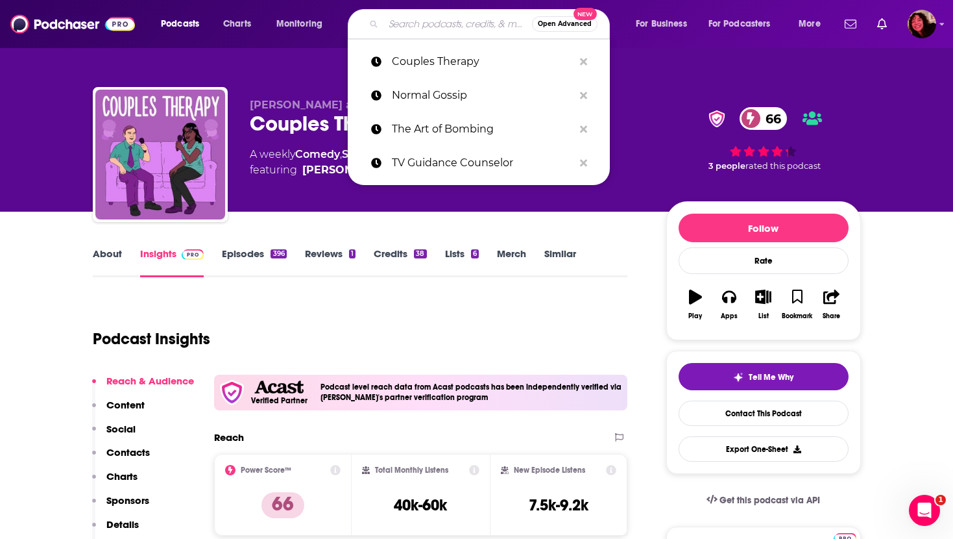
click at [411, 25] on input "Search podcasts, credits, & more..." at bounding box center [457, 24] width 149 height 21
paste input "Steph Infection"
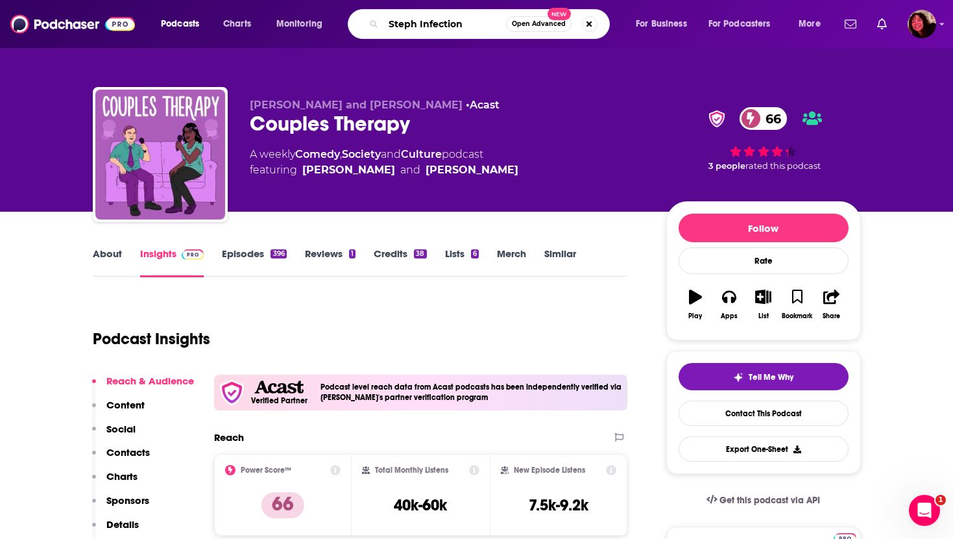
type input "Steph Infection"
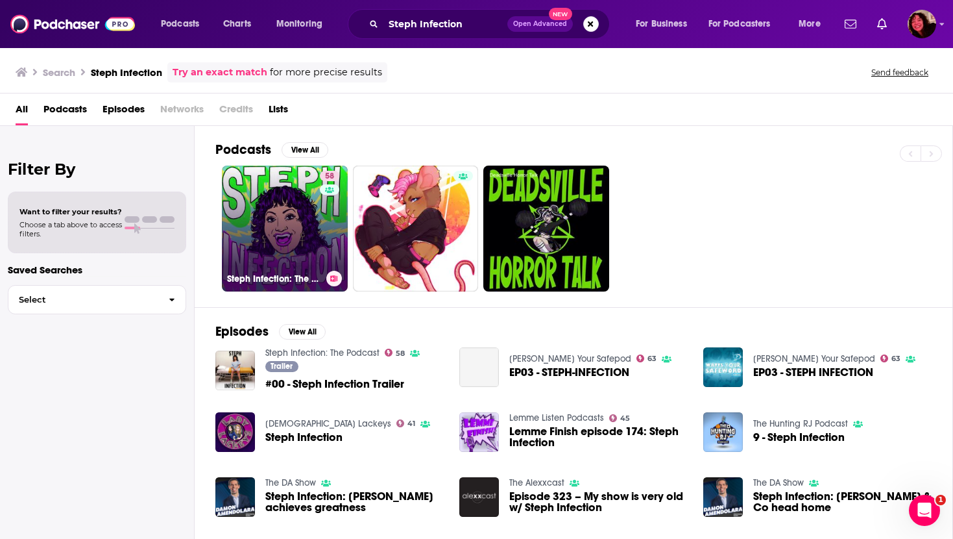
click at [271, 249] on link "58 Steph Infection: The Podcast" at bounding box center [285, 228] width 126 height 126
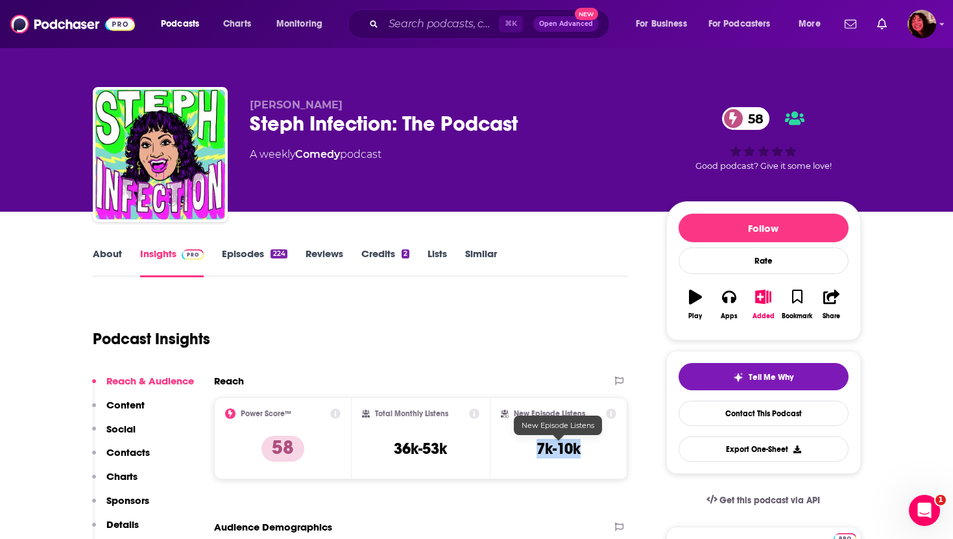
drag, startPoint x: 533, startPoint y: 448, endPoint x: 594, endPoint y: 448, distance: 61.0
click at [594, 448] on div "New Episode Listens 7k-10k" at bounding box center [559, 438] width 116 height 60
click at [402, 26] on input "Search podcasts, credits, & more..." at bounding box center [440, 24] width 115 height 21
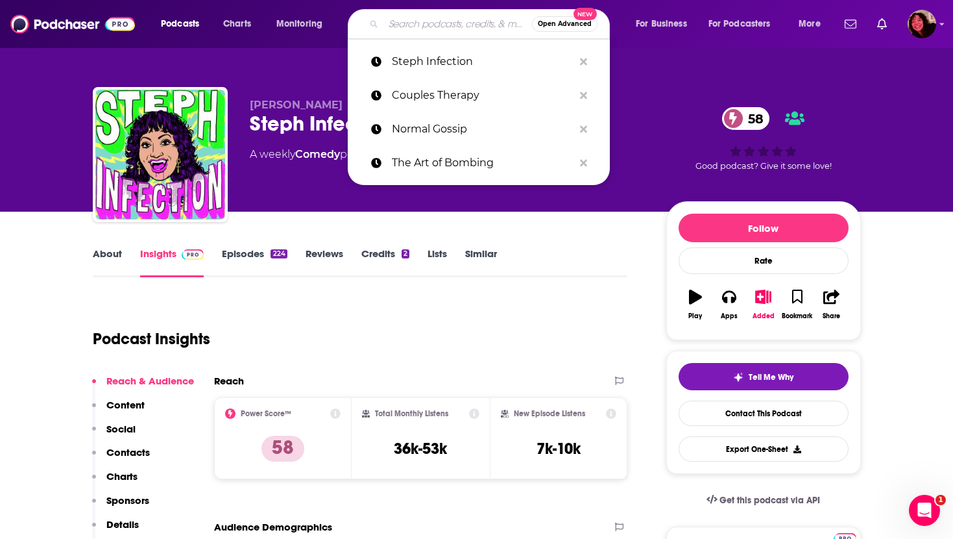
paste input "The Traumedy Hour: A Mental Health & Comedy Podcast"
type input "The Traumedy Hour: A Mental Health & Comedy Podcast"
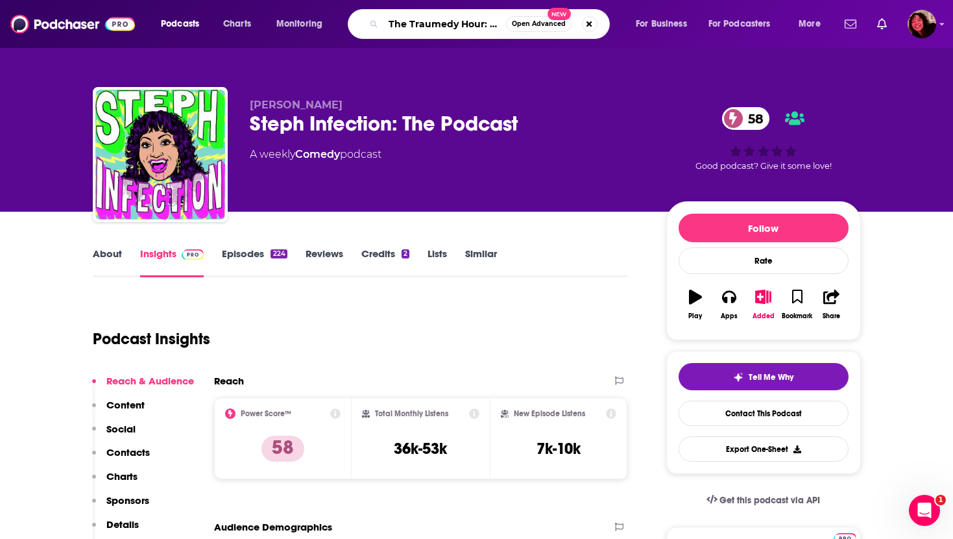
scroll to position [0, 158]
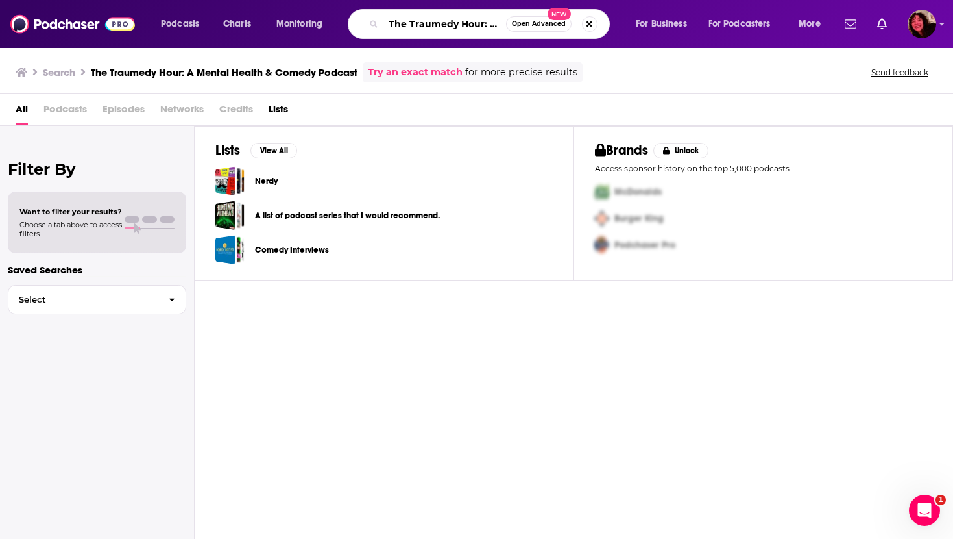
scroll to position [0, 158]
drag, startPoint x: 461, startPoint y: 23, endPoint x: 546, endPoint y: 42, distance: 87.1
click at [546, 42] on div "Podcasts Charts Monitoring The Traumedy Hour: A Mental Health & Comedy Podcast …" at bounding box center [476, 24] width 953 height 48
type input "The Traumedy Hour"
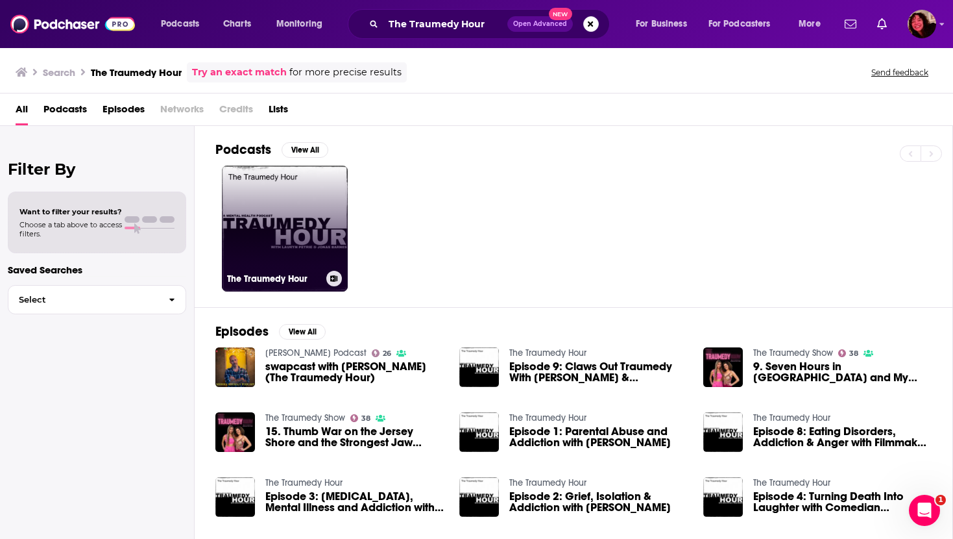
click at [237, 231] on link "The Traumedy Hour" at bounding box center [285, 228] width 126 height 126
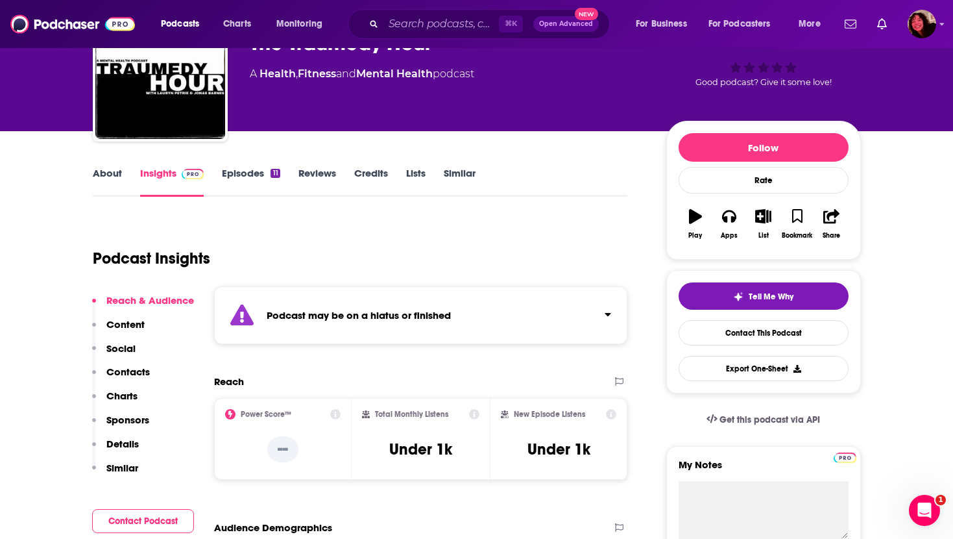
scroll to position [96, 0]
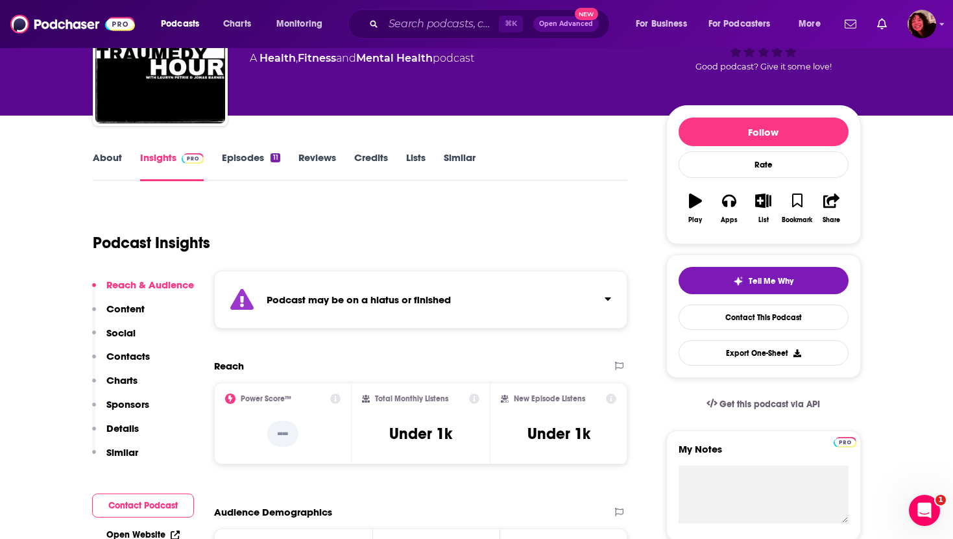
click at [101, 157] on link "About" at bounding box center [107, 166] width 29 height 30
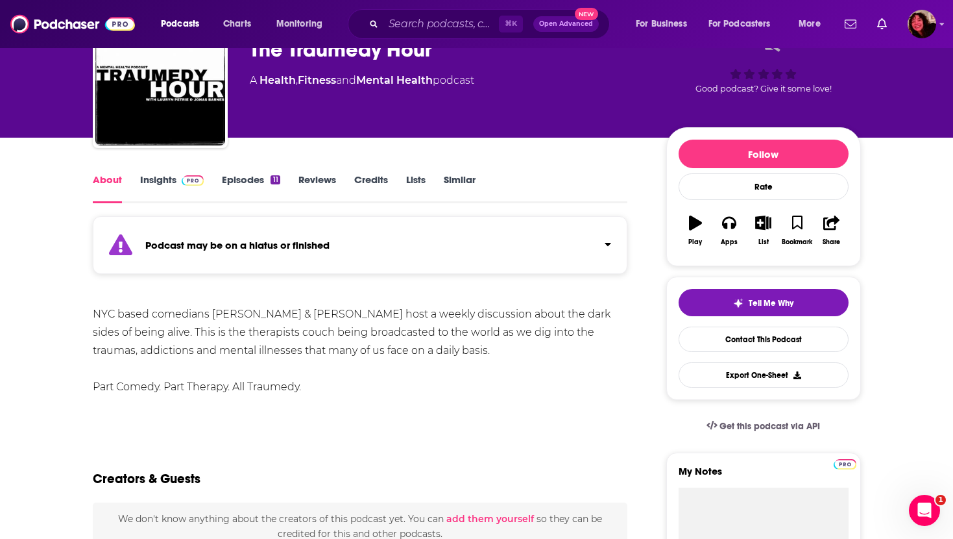
scroll to position [75, 0]
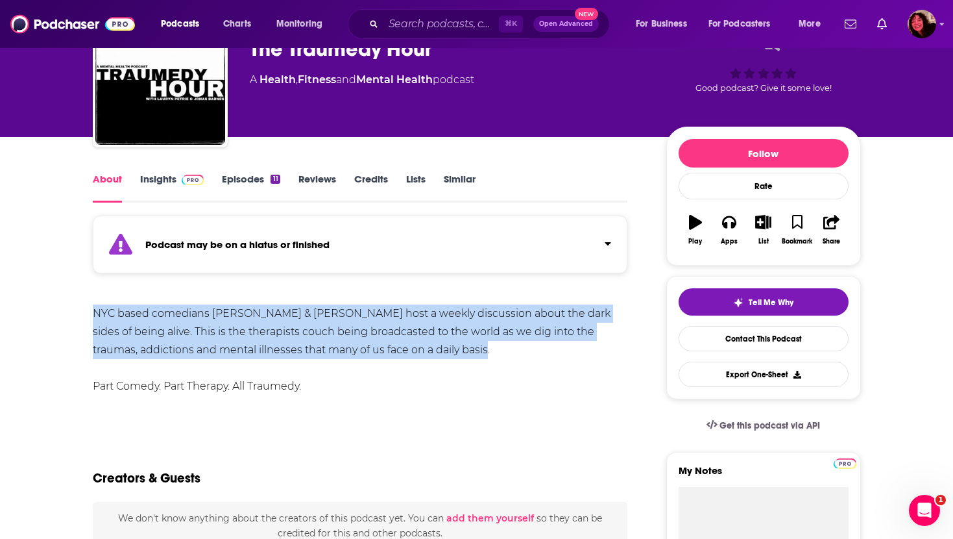
drag, startPoint x: 95, startPoint y: 311, endPoint x: 465, endPoint y: 358, distance: 373.5
click at [465, 357] on div "NYC based comedians Lauryn Petrie & Jonas Barnes host a weekly discussion about…" at bounding box center [360, 349] width 535 height 91
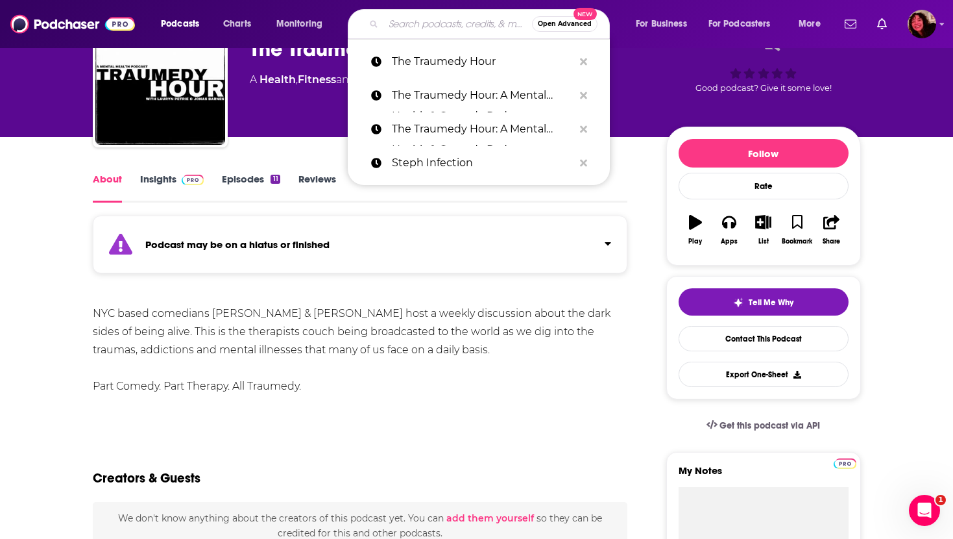
click at [414, 23] on input "Search podcasts, credits, & more..." at bounding box center [457, 24] width 149 height 21
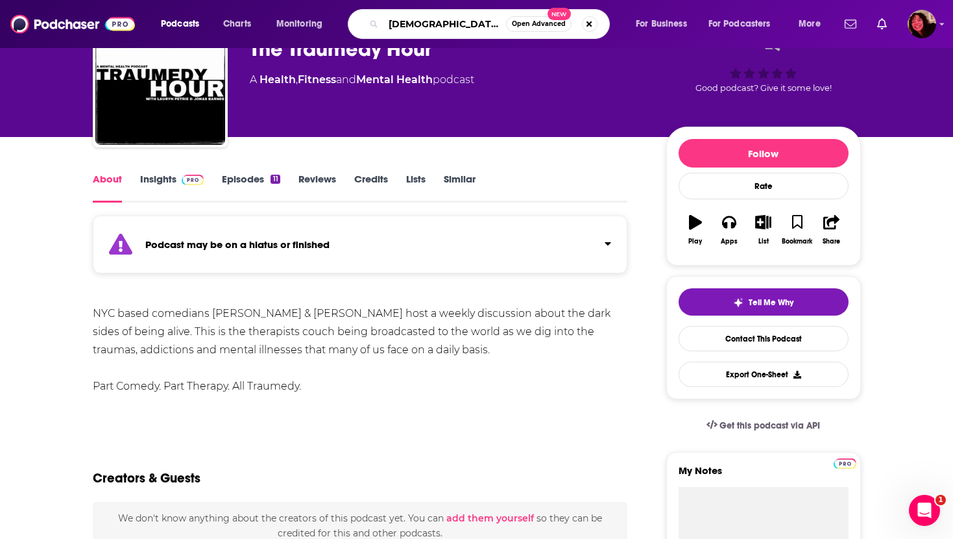
type input "gay ass podcast"
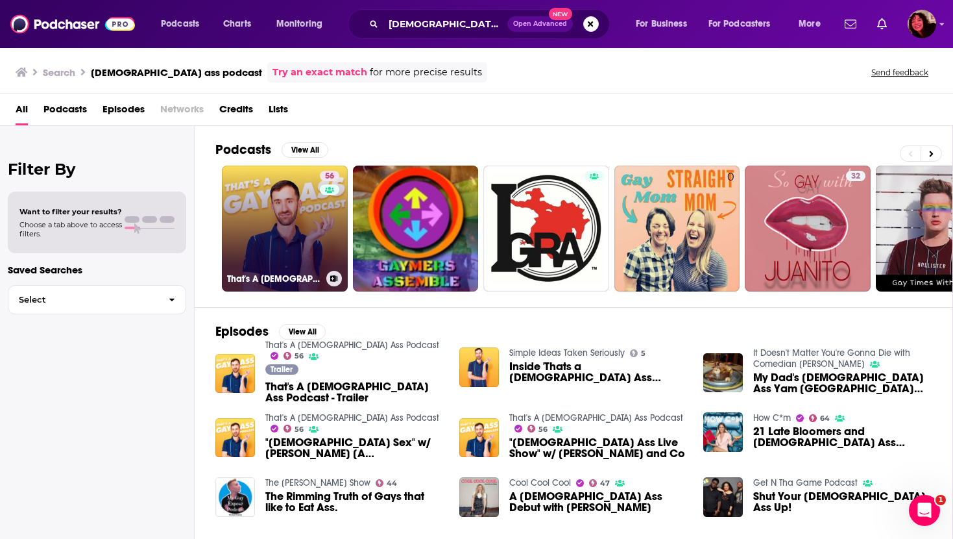
click at [247, 218] on link "56 That's A Gay Ass Podcast" at bounding box center [285, 228] width 126 height 126
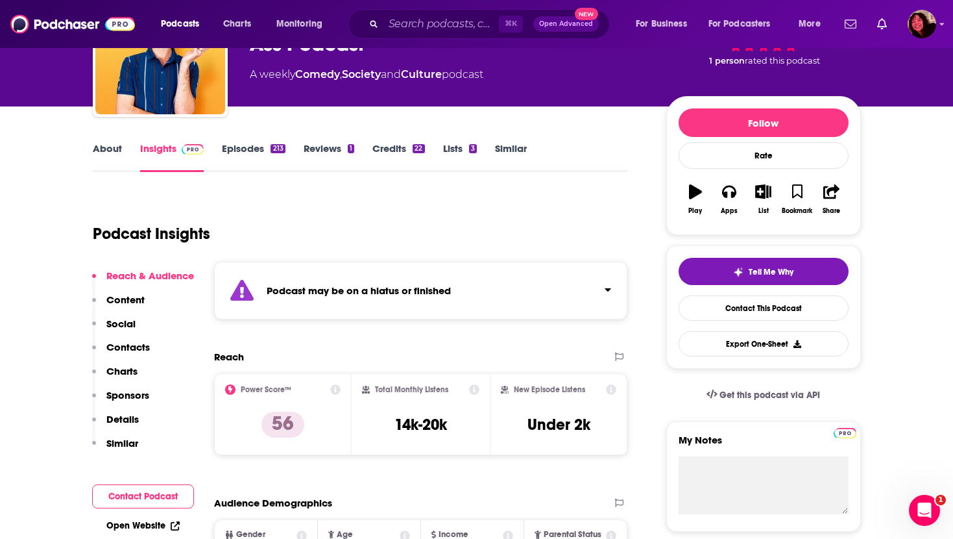
scroll to position [136, 0]
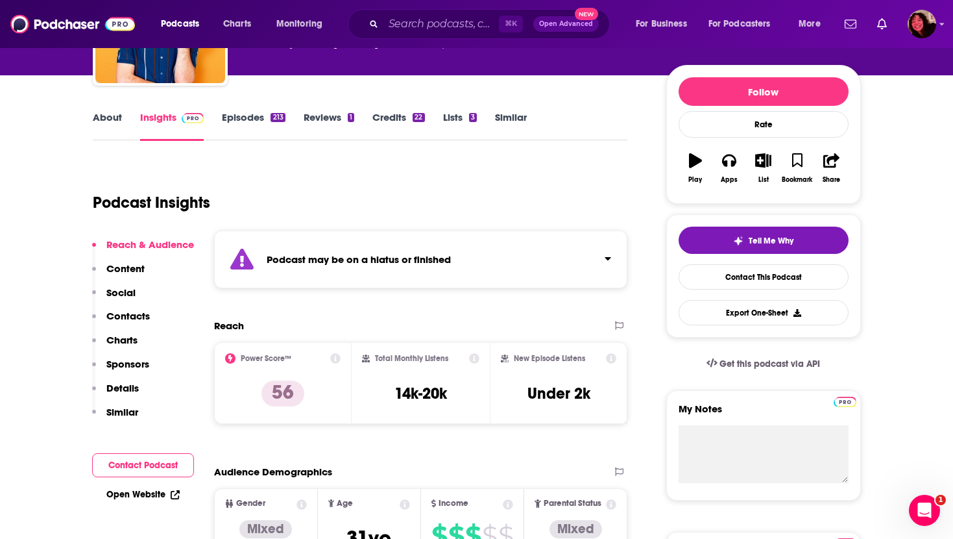
click at [131, 492] on link "Open Website" at bounding box center [142, 494] width 73 height 11
click at [95, 121] on link "About" at bounding box center [107, 126] width 29 height 30
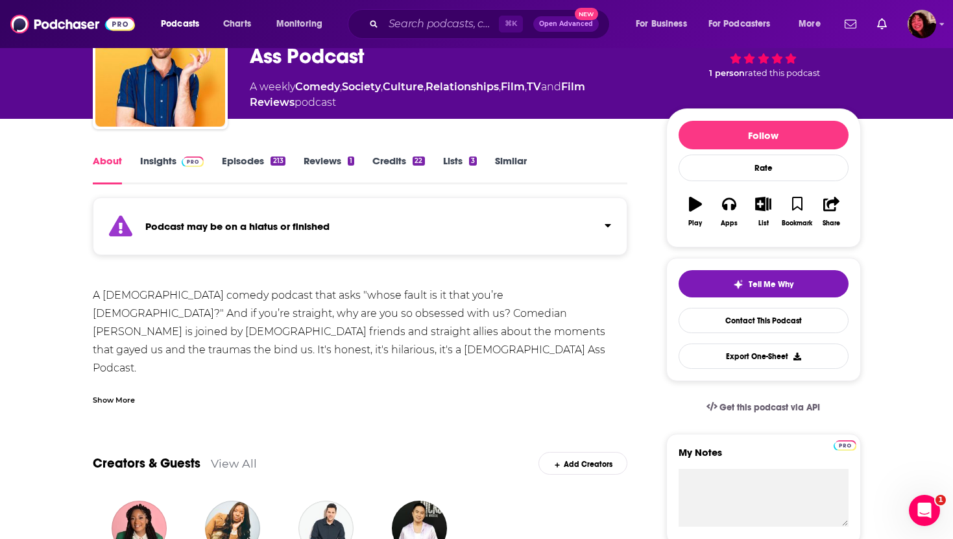
scroll to position [94, 0]
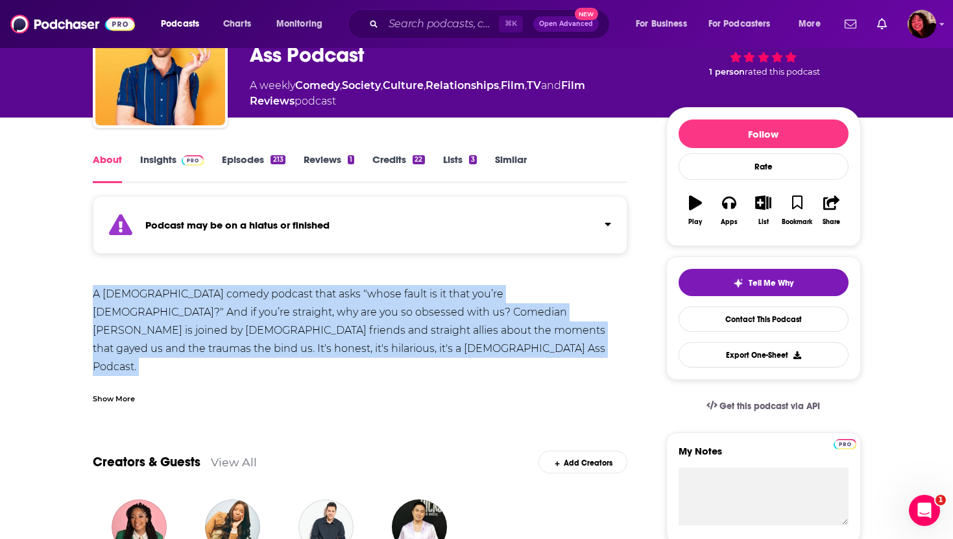
drag, startPoint x: 88, startPoint y: 293, endPoint x: 193, endPoint y: 341, distance: 115.6
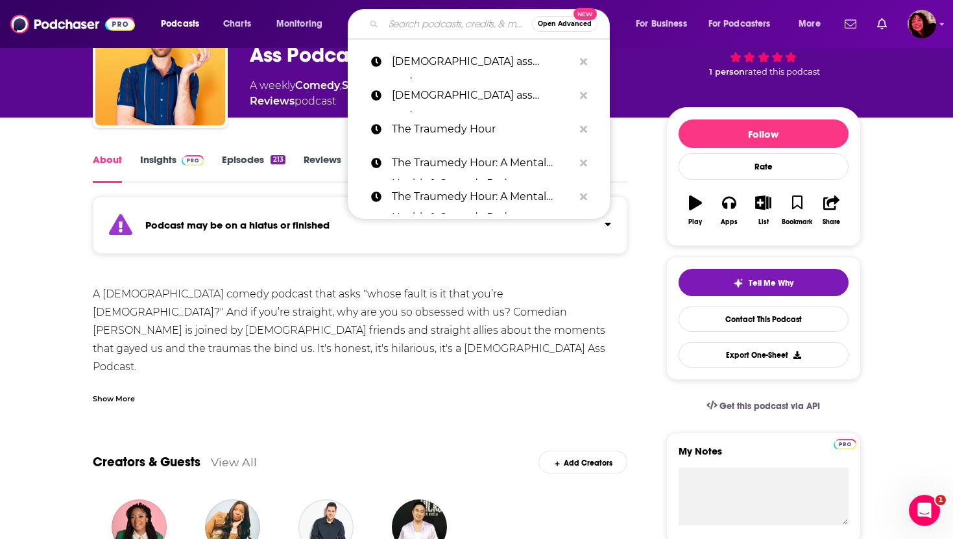
click at [400, 21] on input "Search podcasts, credits, & more..." at bounding box center [457, 24] width 149 height 21
paste input "Pretty Gay w/Catherine McCafferty"
type input "Pretty Gay w/Catherine McCafferty"
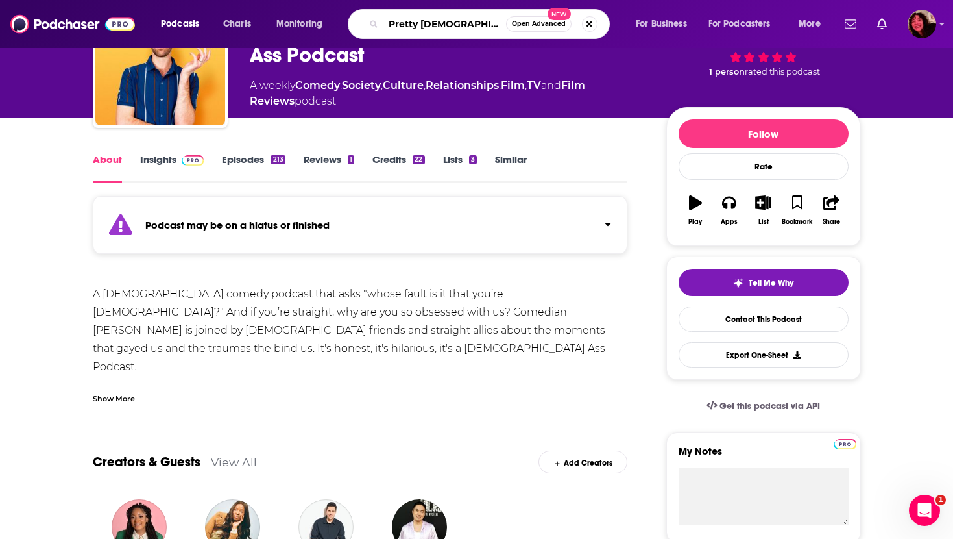
scroll to position [0, 55]
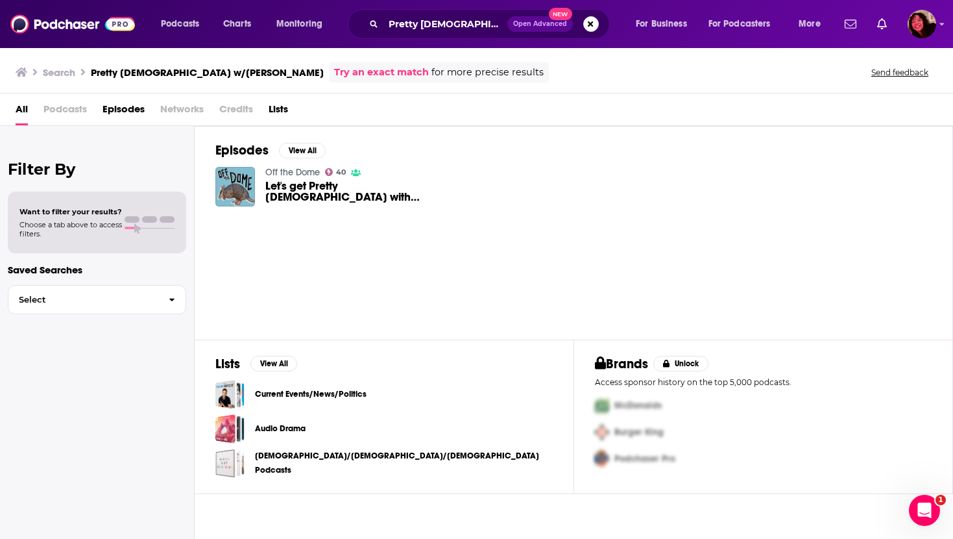
click at [285, 189] on span "Let's get Pretty Gay with Catherine McCafferty" at bounding box center [354, 191] width 178 height 22
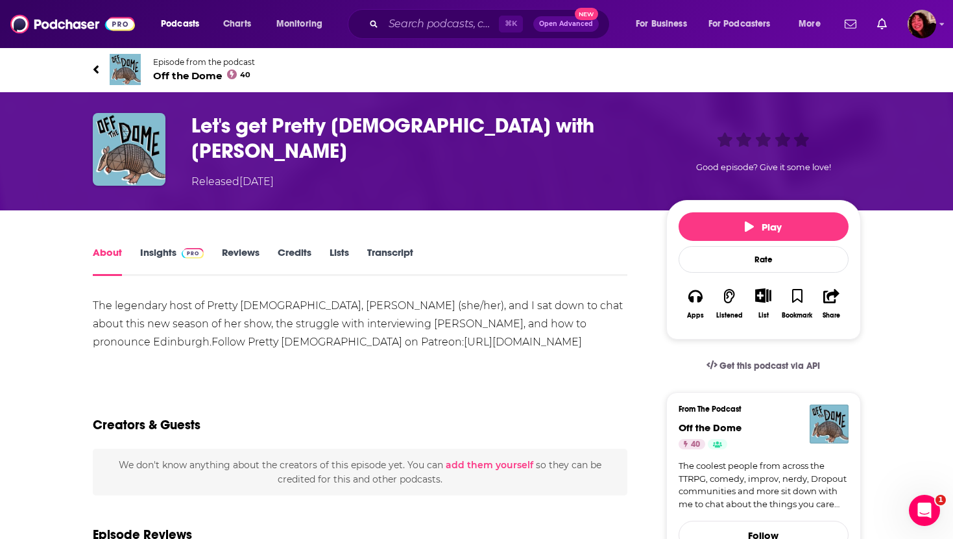
click at [280, 125] on h1 "Let's get Pretty Gay with Catherine McCafferty" at bounding box center [418, 138] width 454 height 51
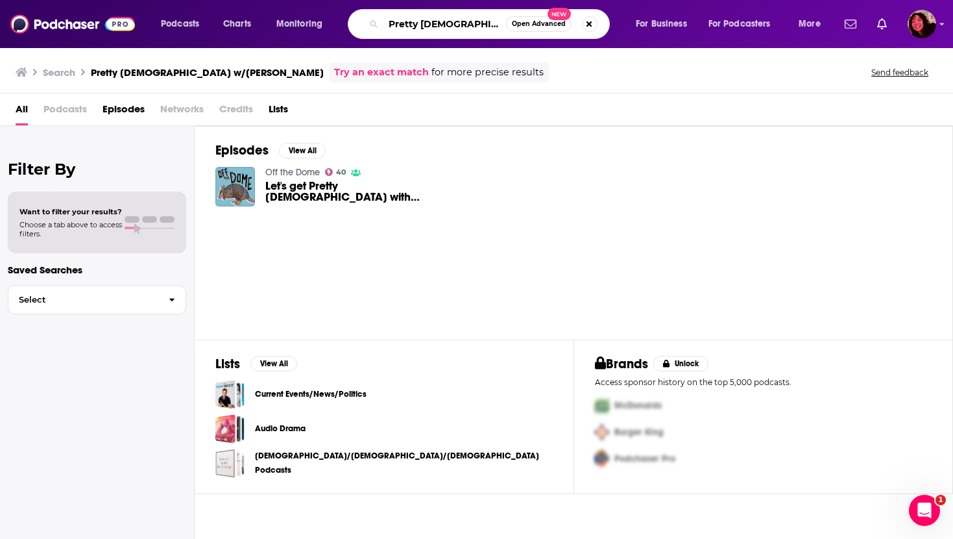
drag, startPoint x: 438, startPoint y: 23, endPoint x: 491, endPoint y: 114, distance: 105.5
click at [491, 114] on div "Podcasts Charts Monitoring Pretty Gay w/Catherine McCafferty Open Advanced New …" at bounding box center [476, 269] width 953 height 539
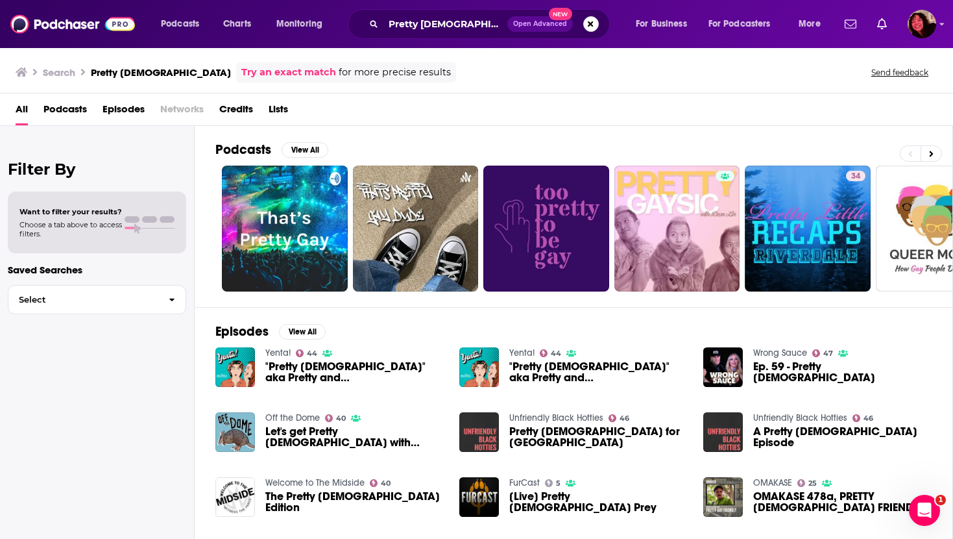
click at [241, 75] on link "Try an exact match" at bounding box center [288, 72] width 95 height 15
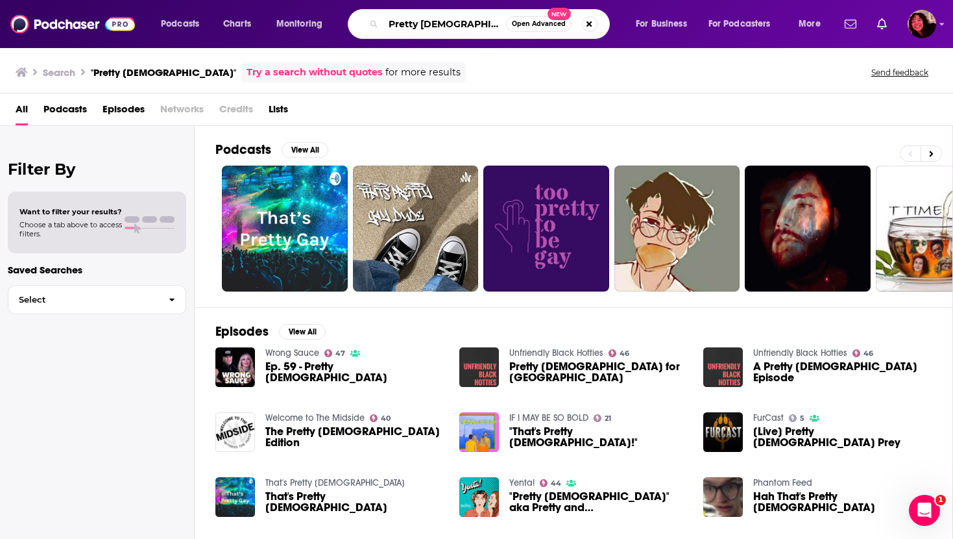
drag, startPoint x: 442, startPoint y: 25, endPoint x: 308, endPoint y: 18, distance: 134.5
click at [308, 18] on div "Podcasts Charts Monitoring Pretty Gay Open Advanced New For Business For Podcas…" at bounding box center [492, 24] width 681 height 30
type input "yenta"
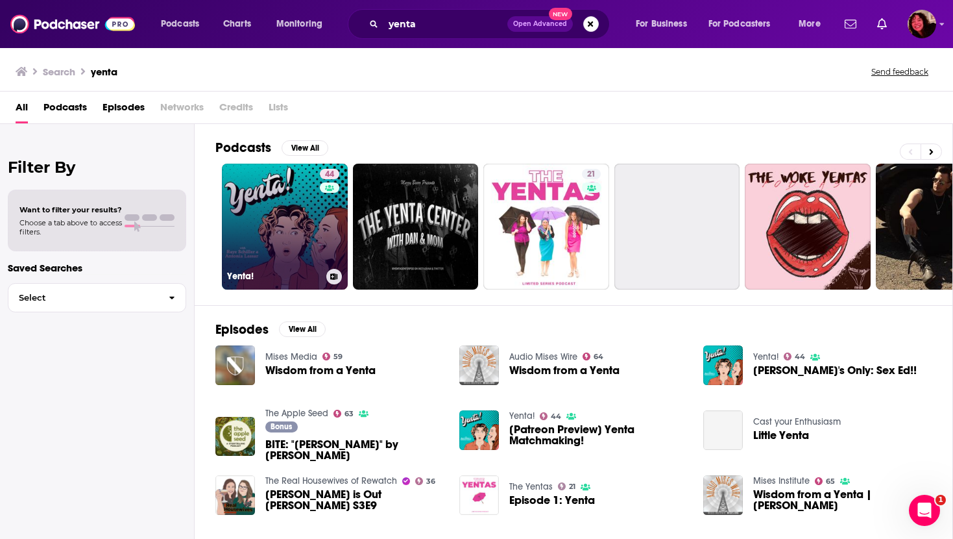
click at [269, 210] on link "44 Yenta!" at bounding box center [285, 227] width 126 height 126
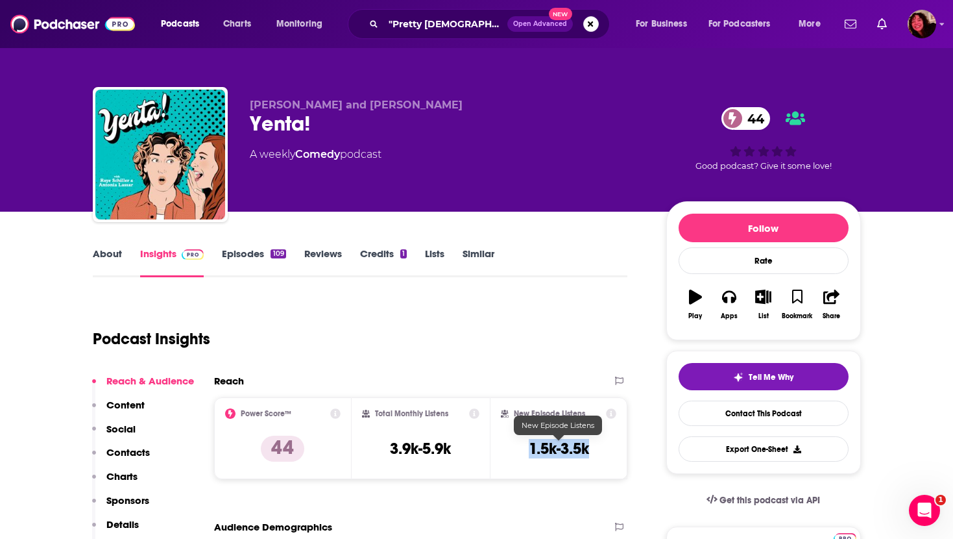
drag, startPoint x: 529, startPoint y: 449, endPoint x: 603, endPoint y: 452, distance: 74.0
click at [603, 452] on div "New Episode Listens 1.5k-3.5k" at bounding box center [559, 438] width 116 height 60
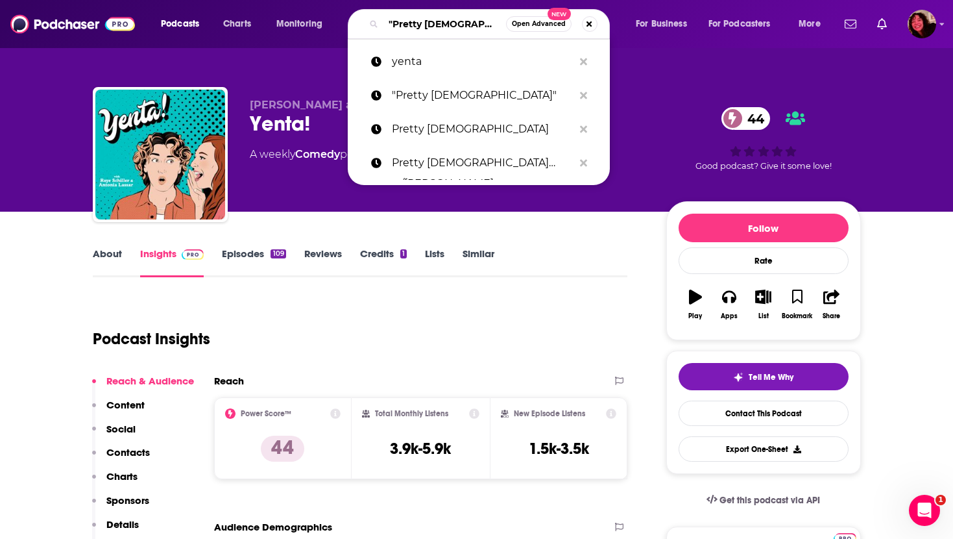
click at [452, 26] on input ""Pretty [DEMOGRAPHIC_DATA]"" at bounding box center [444, 24] width 123 height 21
paste input "We’re Having Gay Sex"
type input "We’re Having Gay Sex"
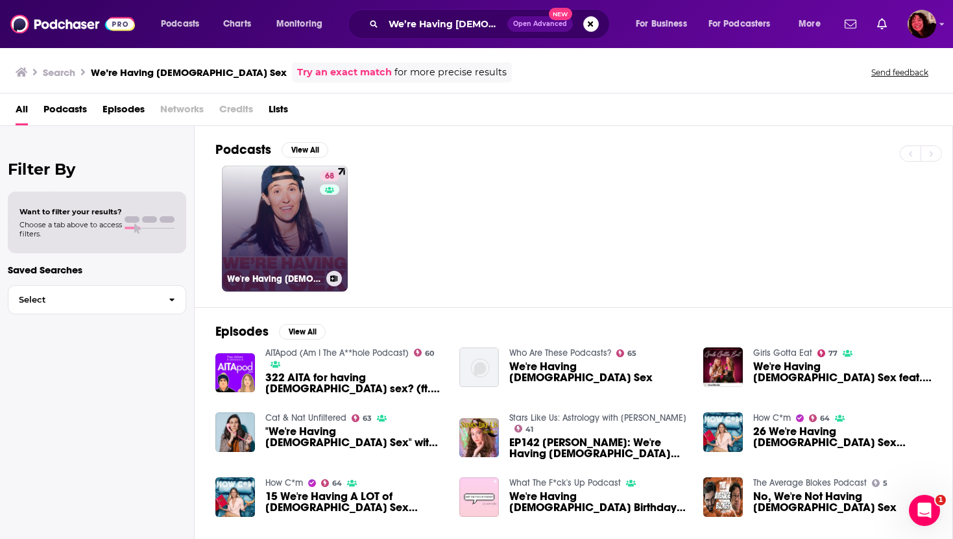
click at [297, 214] on link "68 We're Having Gay Sex" at bounding box center [285, 228] width 126 height 126
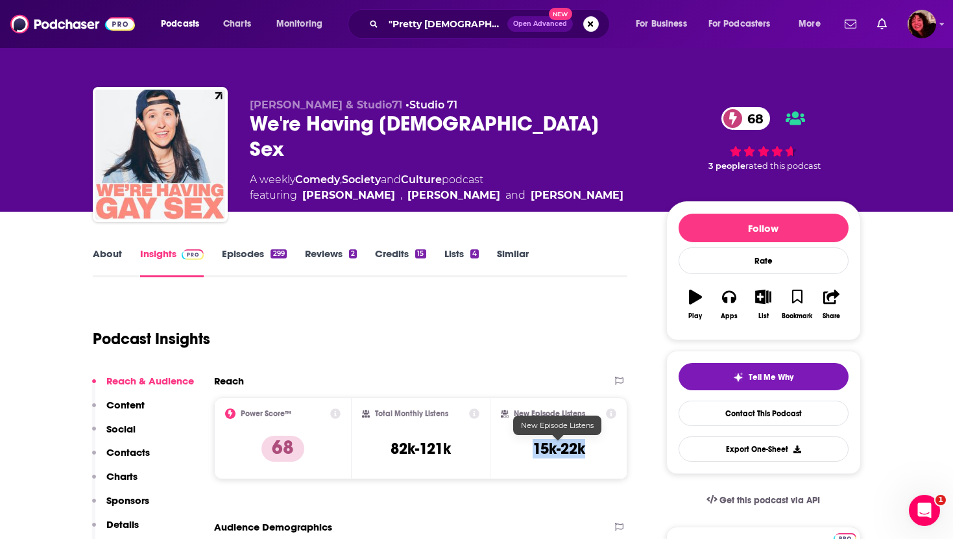
drag, startPoint x: 529, startPoint y: 449, endPoint x: 593, endPoint y: 449, distance: 64.2
click at [593, 449] on div "New Episode Listens 15k-22k" at bounding box center [559, 438] width 116 height 60
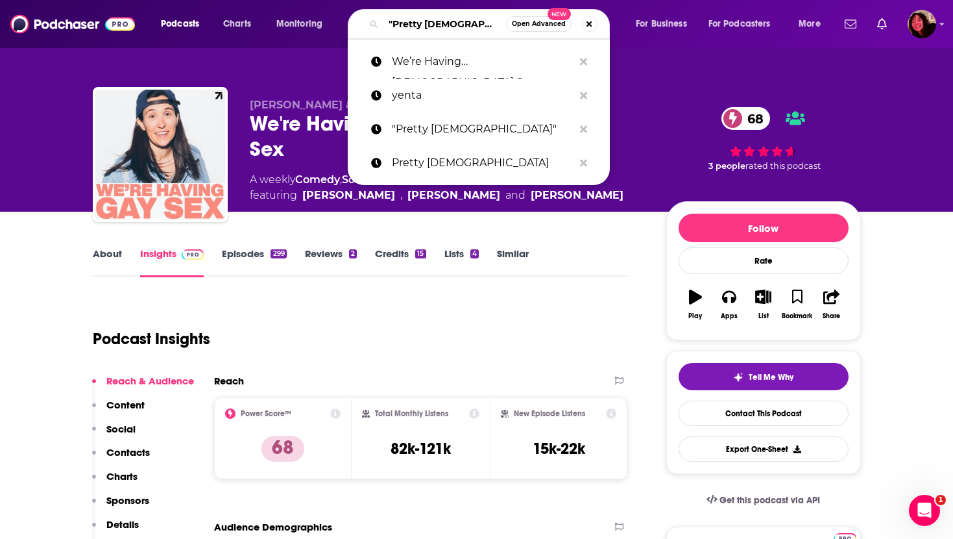
drag, startPoint x: 452, startPoint y: 23, endPoint x: 333, endPoint y: 23, distance: 118.7
click at [333, 23] on div "Podcasts Charts Monitoring "Pretty Gay" Open Advanced New We’re Having Gay Sex …" at bounding box center [492, 24] width 681 height 30
paste input "Lesbian Supper Club"
type input "Lesbian Supper Club"
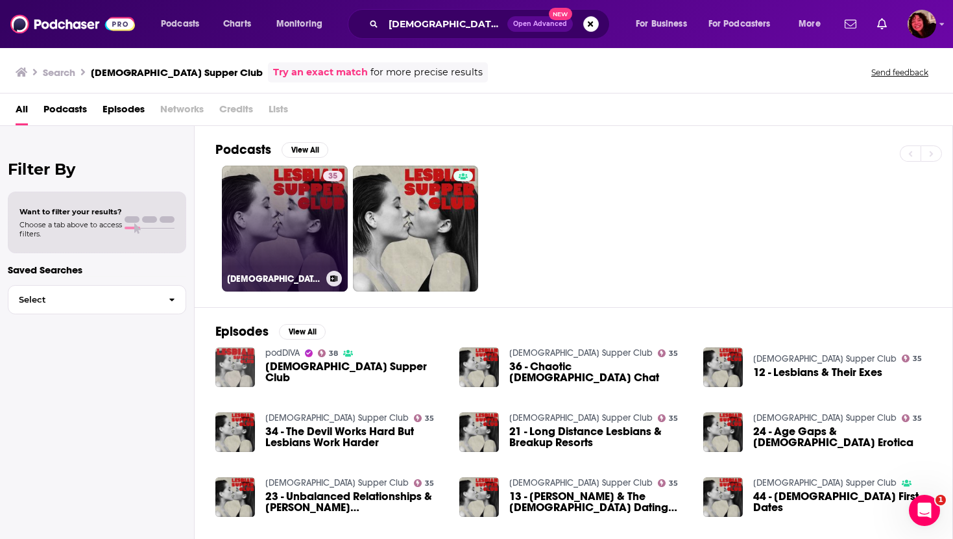
click at [268, 207] on link "35 Lesbian Supper Club" at bounding box center [285, 228] width 126 height 126
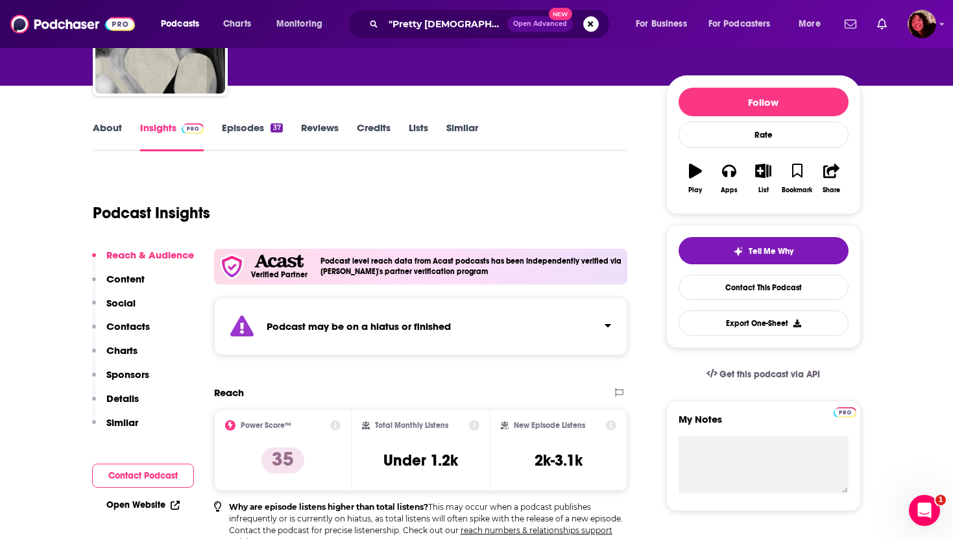
scroll to position [138, 0]
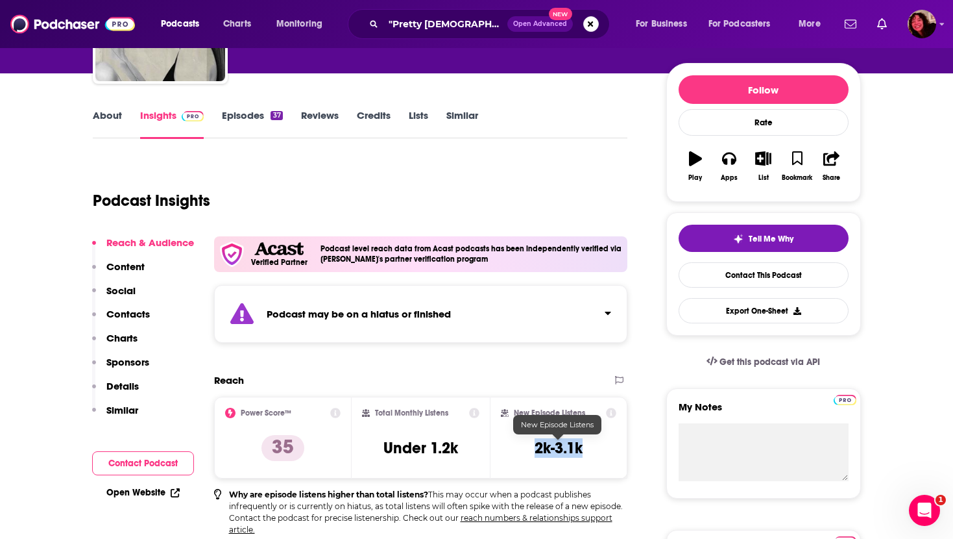
drag, startPoint x: 524, startPoint y: 444, endPoint x: 592, endPoint y: 444, distance: 68.1
click at [592, 444] on div "New Episode Listens 2k-3.1k" at bounding box center [559, 437] width 116 height 60
click at [149, 489] on link "Open Website" at bounding box center [142, 492] width 73 height 11
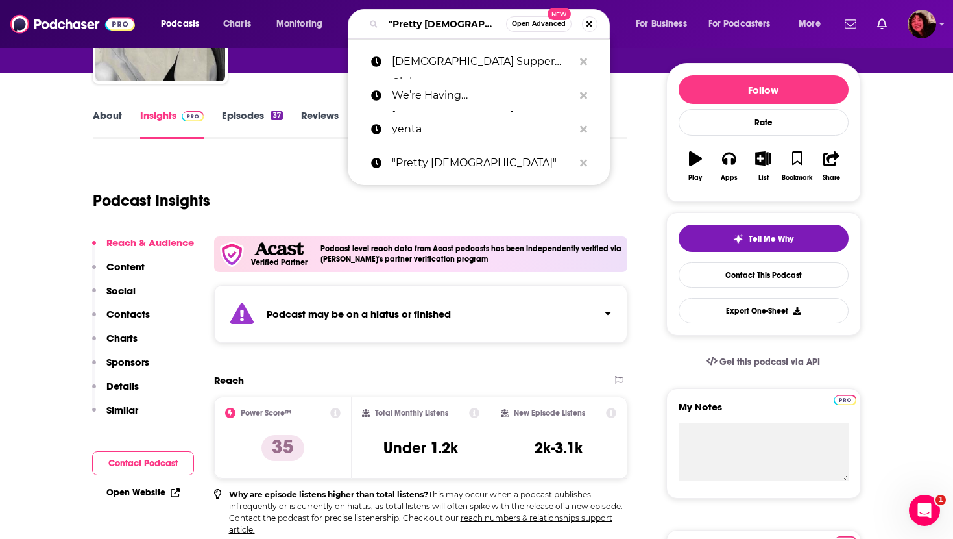
drag, startPoint x: 461, startPoint y: 24, endPoint x: 319, endPoint y: 21, distance: 142.1
click at [322, 24] on div "Podcasts Charts Monitoring "Pretty Gay" Open Advanced New Lesbian Supper Club W…" at bounding box center [492, 24] width 681 height 30
paste input "Two Dykes and a Mic"
type input "Two Dykes and a Mic"
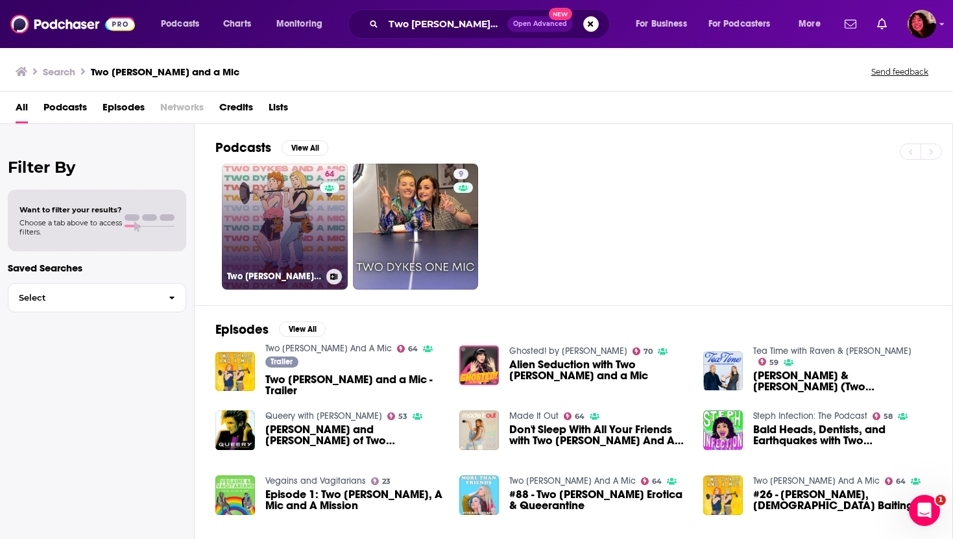
click at [287, 238] on link "64 Two Dykes And A Mic" at bounding box center [285, 227] width 126 height 126
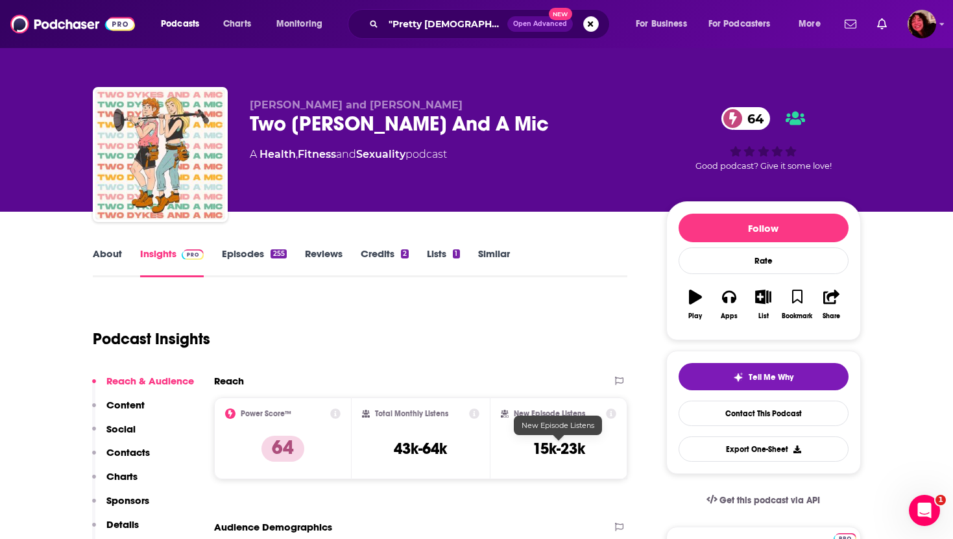
drag, startPoint x: 526, startPoint y: 452, endPoint x: 617, endPoint y: 444, distance: 91.8
click at [617, 444] on div "New Episode Listens 15k-23k" at bounding box center [559, 438] width 138 height 82
drag, startPoint x: 598, startPoint y: 447, endPoint x: 529, endPoint y: 447, distance: 68.1
click at [529, 447] on div "New Episode Listens 15k-23k" at bounding box center [559, 438] width 116 height 60
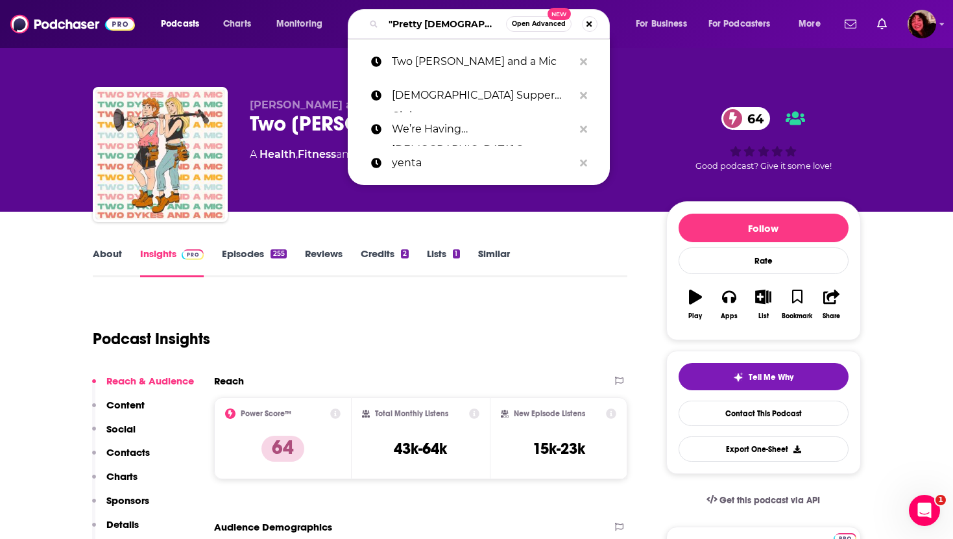
drag, startPoint x: 450, startPoint y: 24, endPoint x: 333, endPoint y: 24, distance: 117.4
click at [333, 24] on div "Podcasts Charts Monitoring "Pretty Gay" Open Advanced New Two Dykes and a Mic L…" at bounding box center [492, 24] width 681 height 30
paste input "Hot Takes & Deep Dives"
type input "Hot Takes & Deep Dives"
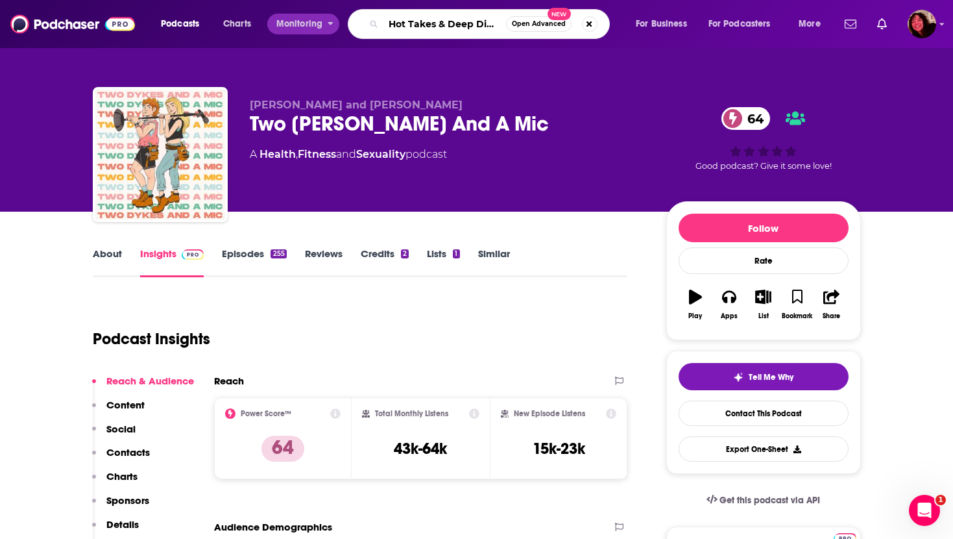
scroll to position [0, 2]
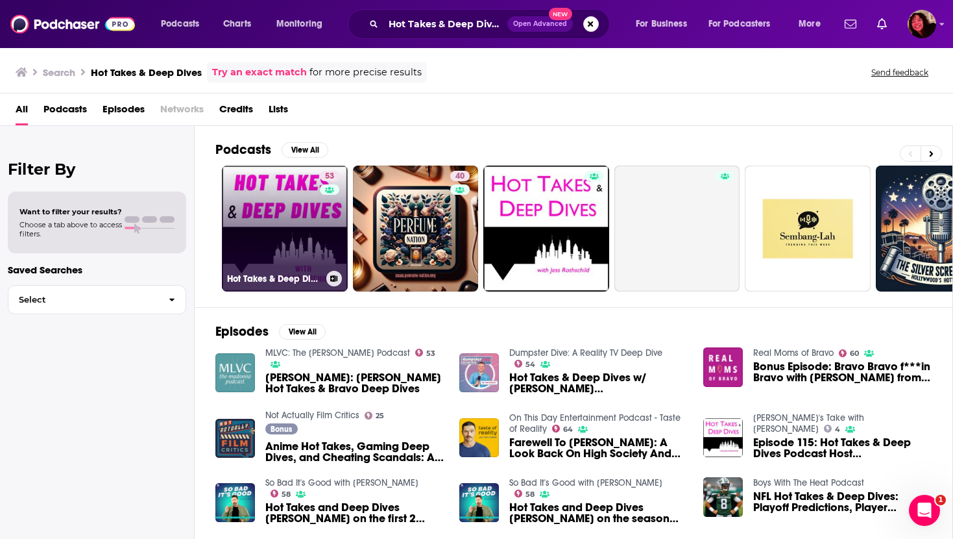
click at [292, 198] on link "53 Hot Takes & Deep Dives" at bounding box center [285, 228] width 126 height 126
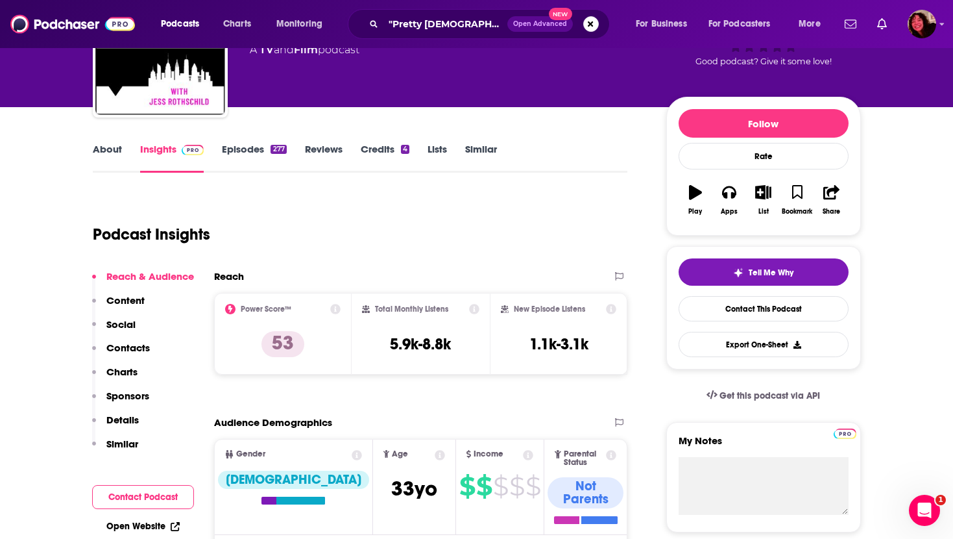
scroll to position [124, 0]
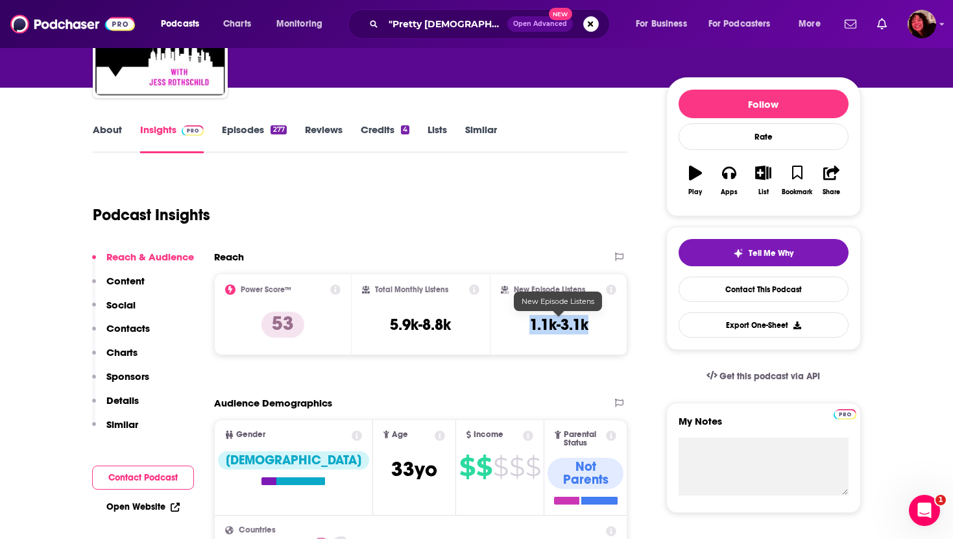
drag, startPoint x: 529, startPoint y: 321, endPoint x: 592, endPoint y: 327, distance: 63.2
click at [592, 327] on div "New Episode Listens 1.1k-3.1k" at bounding box center [559, 314] width 116 height 60
click at [127, 502] on link "Open Website" at bounding box center [142, 506] width 73 height 11
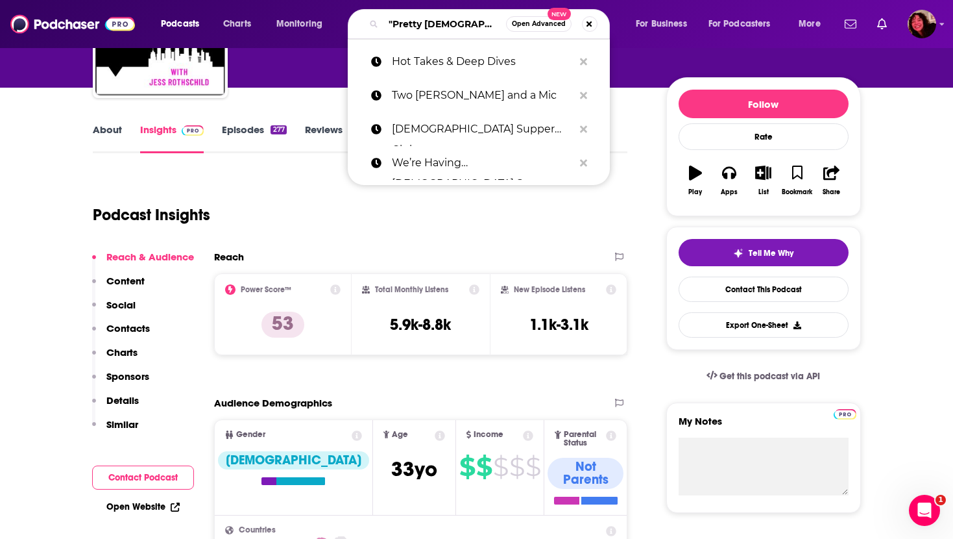
drag, startPoint x: 457, startPoint y: 25, endPoint x: 331, endPoint y: 25, distance: 126.5
click at [332, 25] on div "Podcasts Charts Monitoring "Pretty Gay" Open Advanced New Hot Takes & Deep Dive…" at bounding box center [492, 24] width 681 height 30
paste input "LGBTQ&A"
type input "LGBTQ&A"
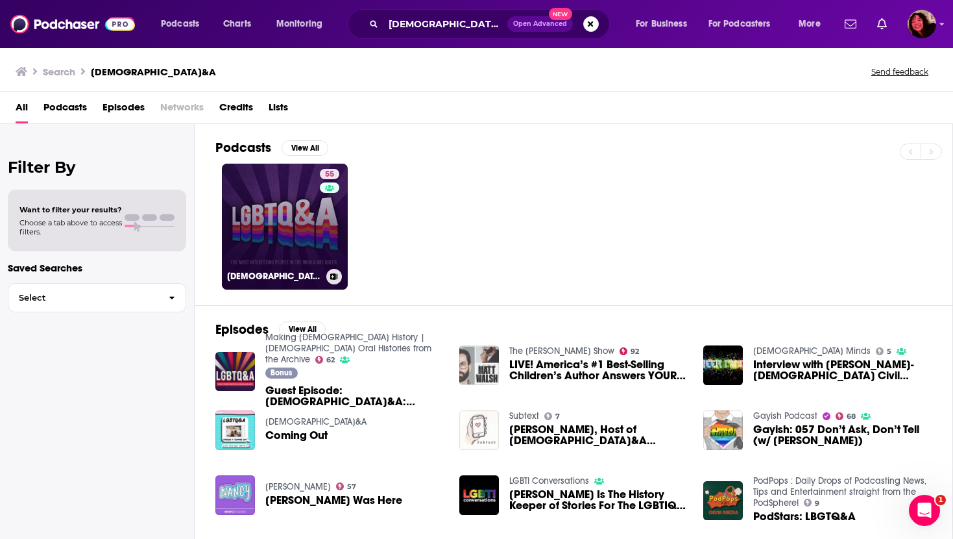
click at [304, 210] on link "55 LGBTQ&A" at bounding box center [285, 227] width 126 height 126
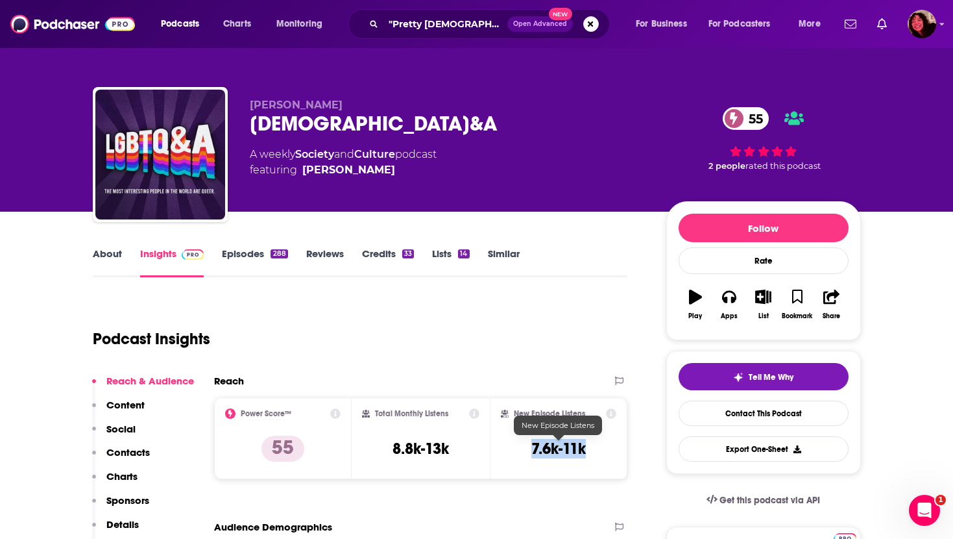
drag, startPoint x: 525, startPoint y: 448, endPoint x: 596, endPoint y: 449, distance: 70.7
click at [596, 451] on div "New Episode Listens 7.6k-11k" at bounding box center [559, 438] width 116 height 60
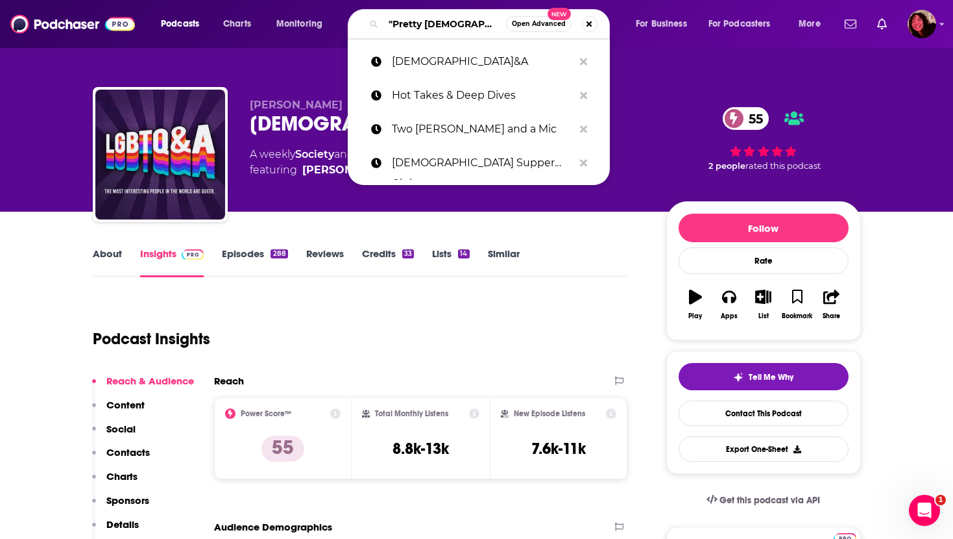
drag, startPoint x: 447, startPoint y: 28, endPoint x: 371, endPoint y: 28, distance: 75.9
click at [371, 28] on div ""Pretty [DEMOGRAPHIC_DATA]" Open Advanced New" at bounding box center [479, 24] width 262 height 30
paste input "Outward"
type input "Outward"
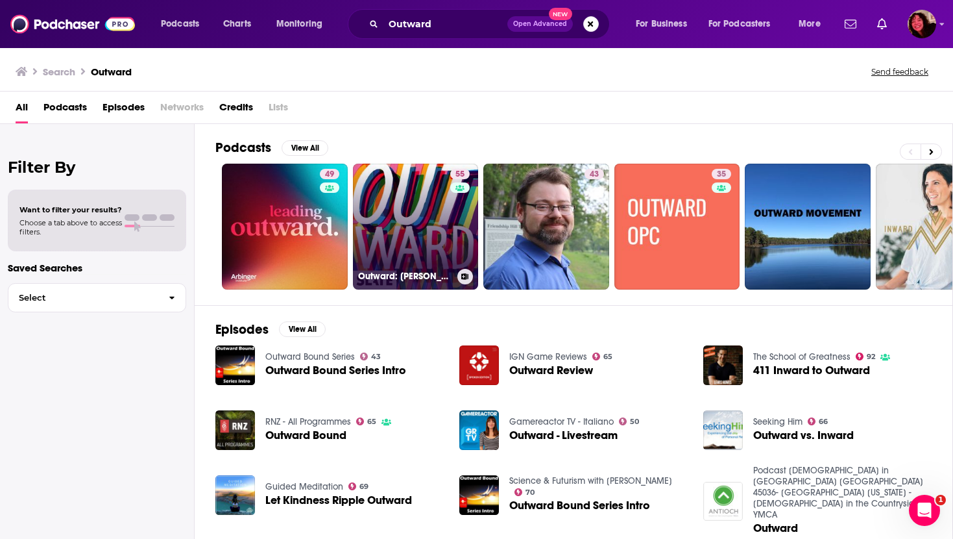
click at [409, 204] on link "55 Outward: Slate's LGBTQ podcast" at bounding box center [416, 227] width 126 height 126
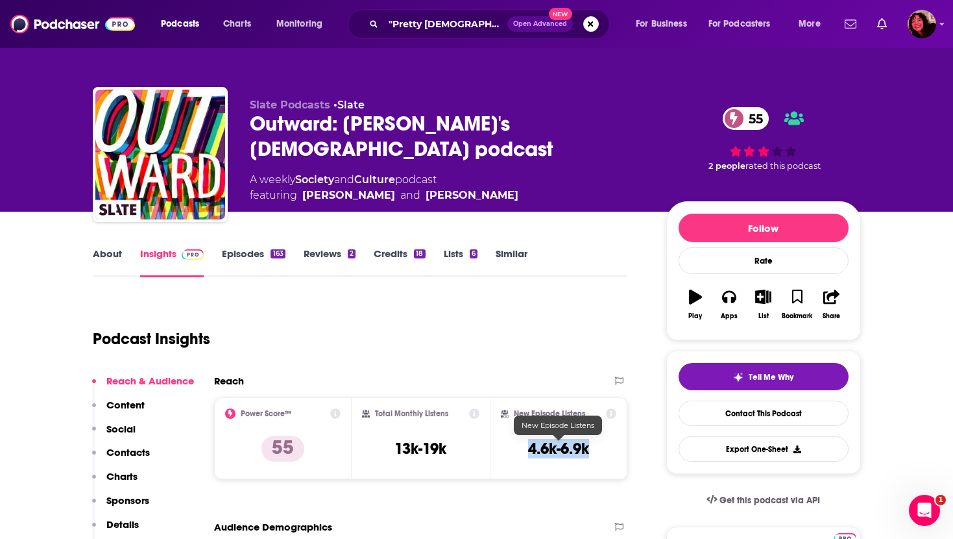
drag, startPoint x: 521, startPoint y: 449, endPoint x: 594, endPoint y: 441, distance: 73.7
click at [594, 441] on div "New Episode Listens 4.6k-6.9k" at bounding box center [559, 438] width 116 height 60
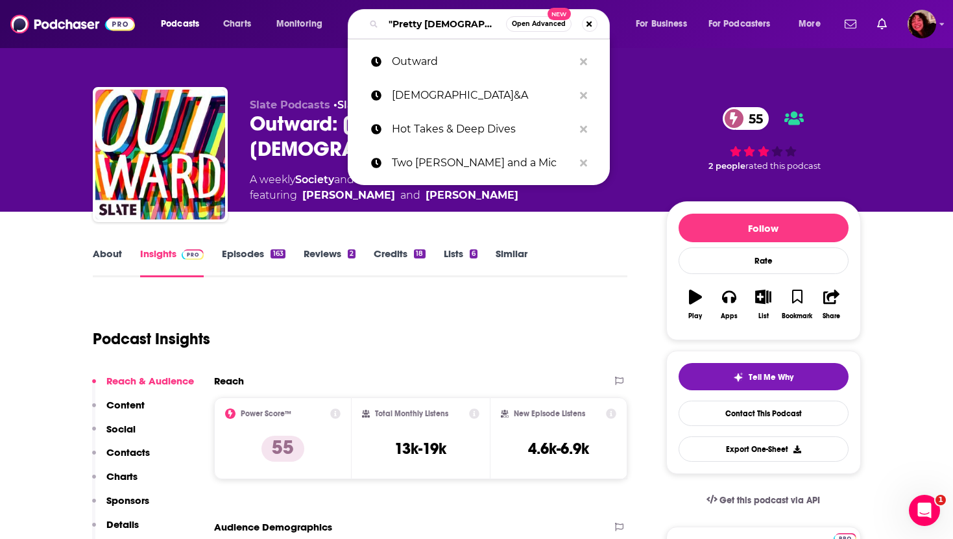
click at [457, 29] on input ""Pretty [DEMOGRAPHIC_DATA]"" at bounding box center [444, 24] width 123 height 21
paste input "Horror Queers"
type input ""Pretty Gay"Horror Queers"
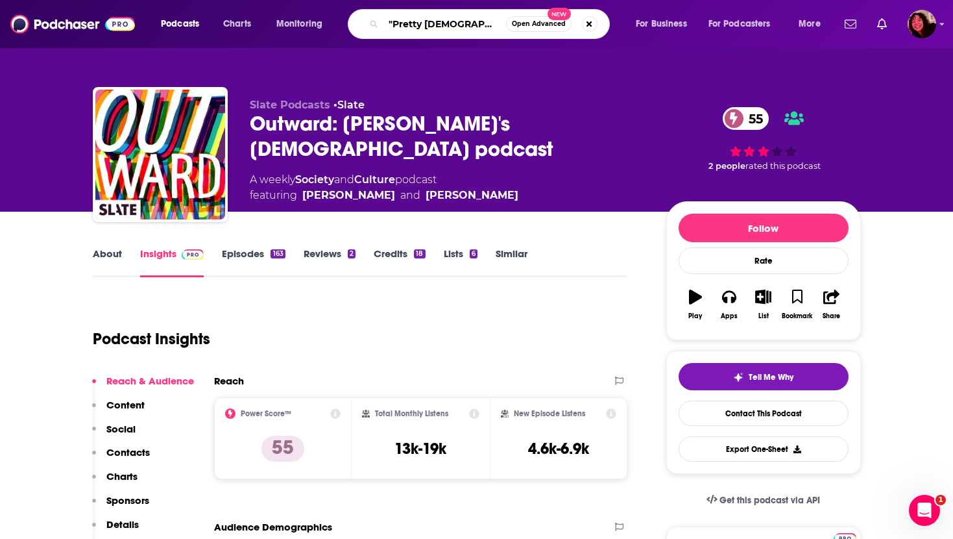
scroll to position [0, 14]
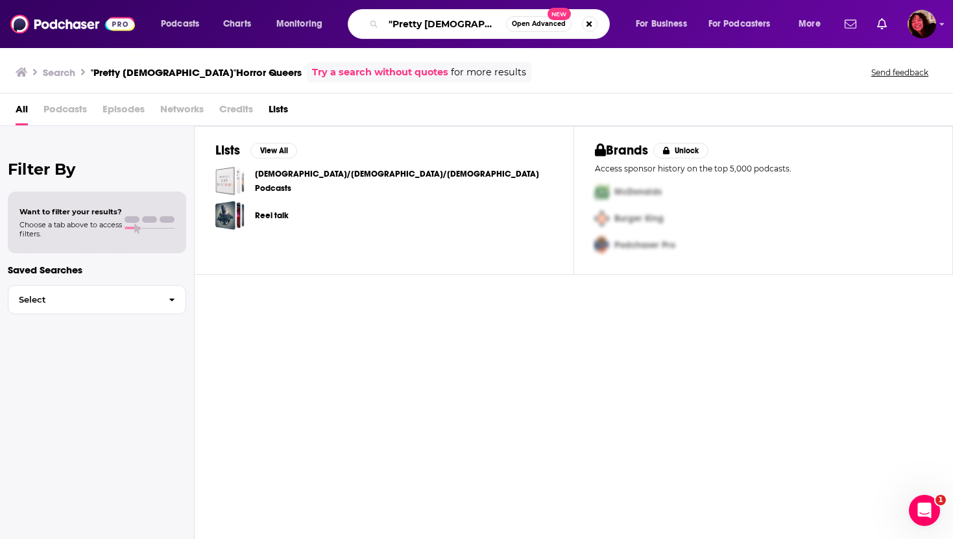
click at [463, 25] on input ""Pretty Gay"Horror Queers" at bounding box center [444, 24] width 123 height 21
paste input "Search podcasts, credits, & more..."
type input "Horror Queers"
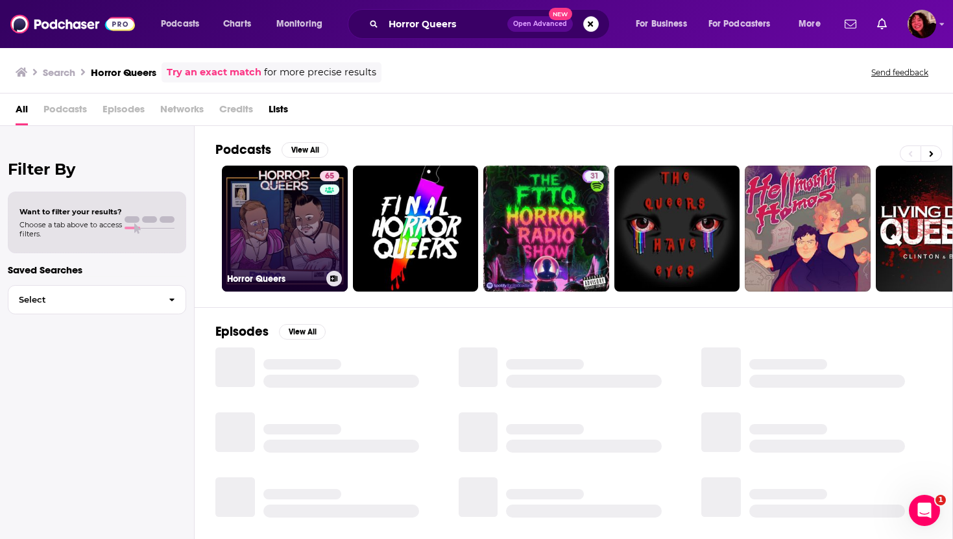
click at [267, 224] on link "65 Horror Queers" at bounding box center [285, 228] width 126 height 126
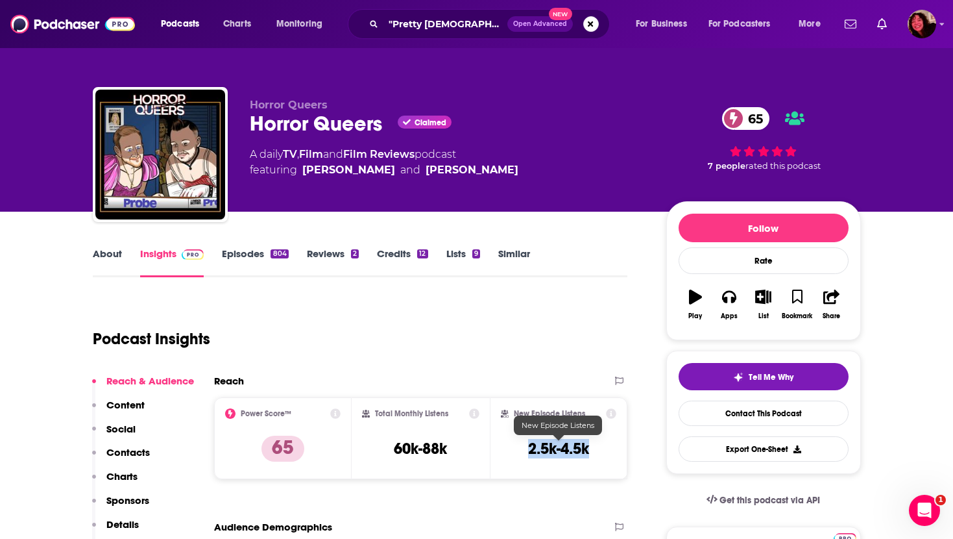
drag, startPoint x: 513, startPoint y: 447, endPoint x: 587, endPoint y: 447, distance: 74.6
click at [587, 447] on div "New Episode Listens 2.5k-4.5k" at bounding box center [559, 438] width 116 height 60
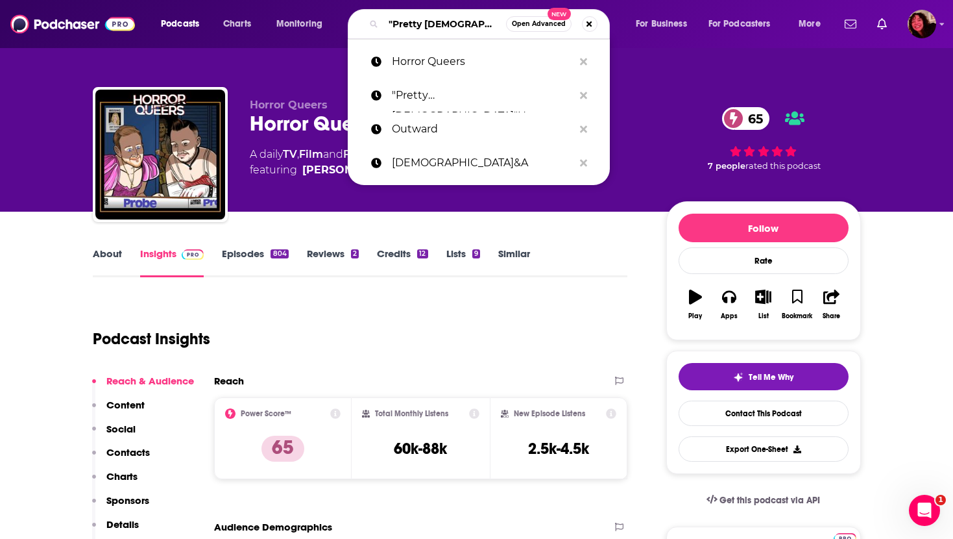
drag, startPoint x: 452, startPoint y: 24, endPoint x: 334, endPoint y: 24, distance: 118.1
click at [334, 24] on div "Podcasts Charts Monitoring "Pretty Gay" Open Advanced New Horror Queers "Pretty…" at bounding box center [492, 24] width 681 height 30
paste input "Attitudes!"
type input "Attitudes!"
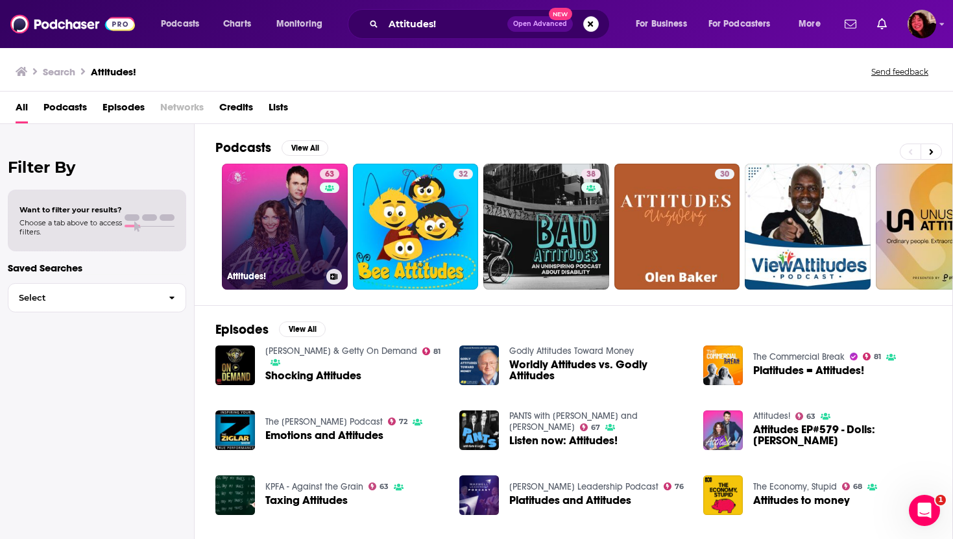
click at [302, 244] on link "63 Attitudes!" at bounding box center [285, 227] width 126 height 126
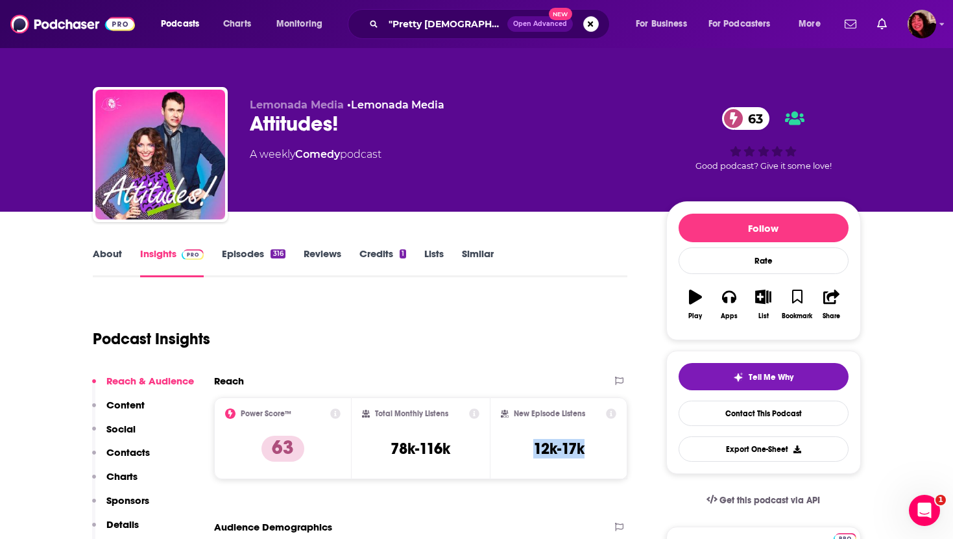
drag, startPoint x: 528, startPoint y: 444, endPoint x: 598, endPoint y: 444, distance: 69.4
click at [598, 444] on div "New Episode Listens 12k-17k" at bounding box center [559, 438] width 116 height 60
click at [99, 257] on link "About" at bounding box center [107, 262] width 29 height 30
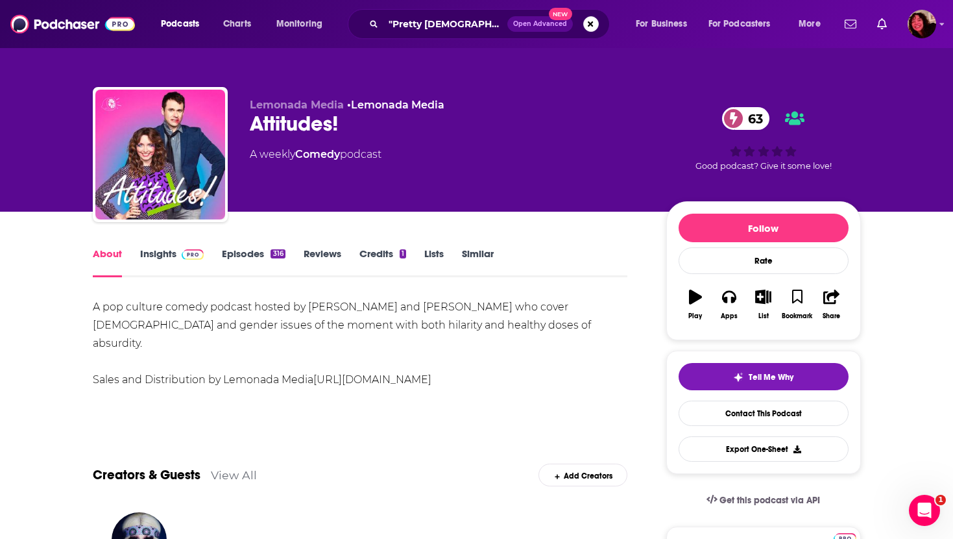
click at [151, 256] on link "Insights" at bounding box center [172, 262] width 64 height 30
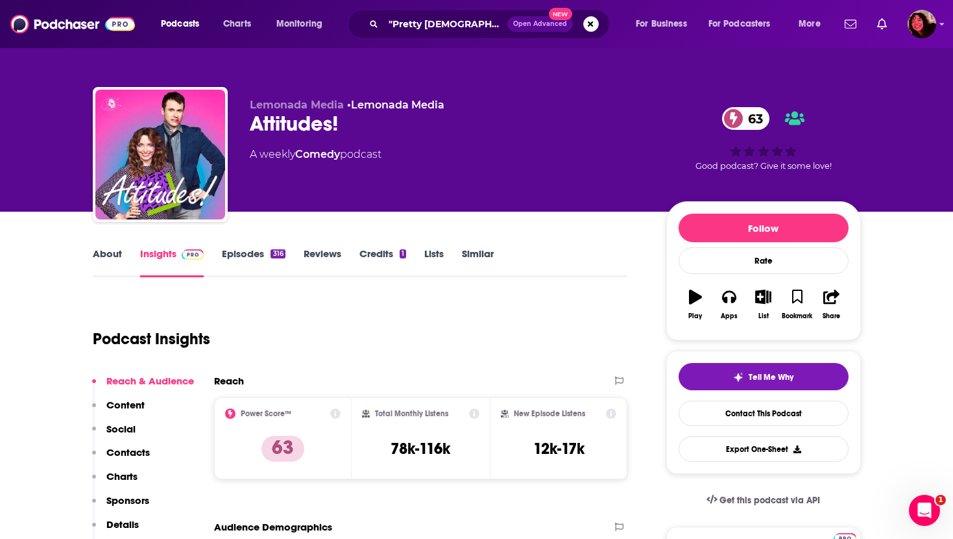
click at [274, 340] on div "Podcast Insights" at bounding box center [355, 331] width 525 height 66
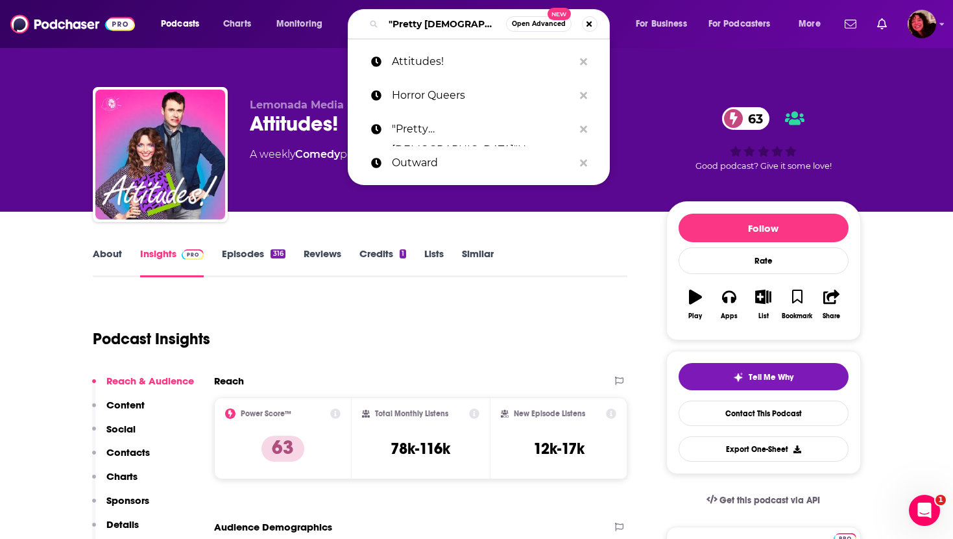
drag, startPoint x: 450, startPoint y: 20, endPoint x: 345, endPoint y: 20, distance: 105.1
click at [345, 20] on div "Podcasts Charts Monitoring "Pretty Gay" Open Advanced New Attitudes! Horror Que…" at bounding box center [492, 24] width 681 height 30
paste input "Lez Hang Out"
type input "Lez Hang Out"
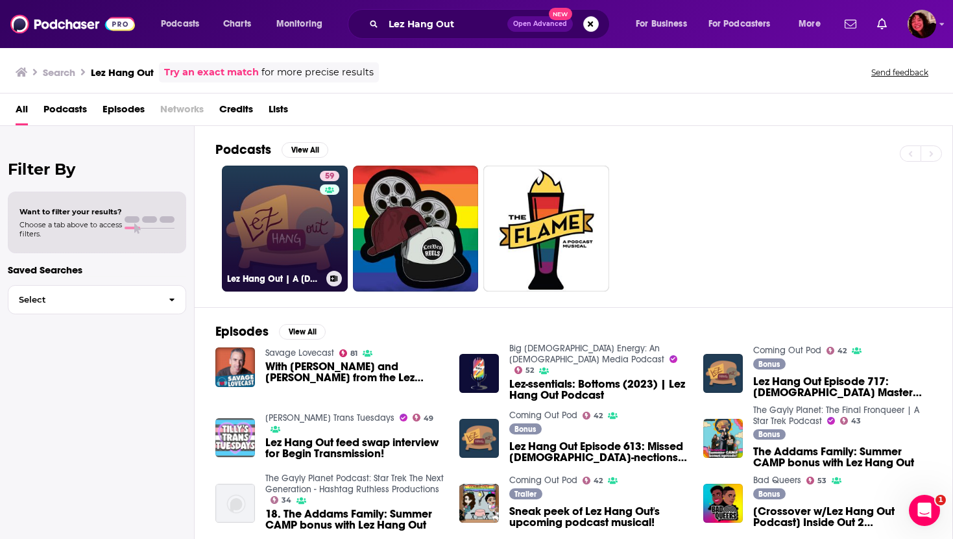
click at [287, 219] on link "59 Lez Hang Out | A Lesbian Podcast" at bounding box center [285, 228] width 126 height 126
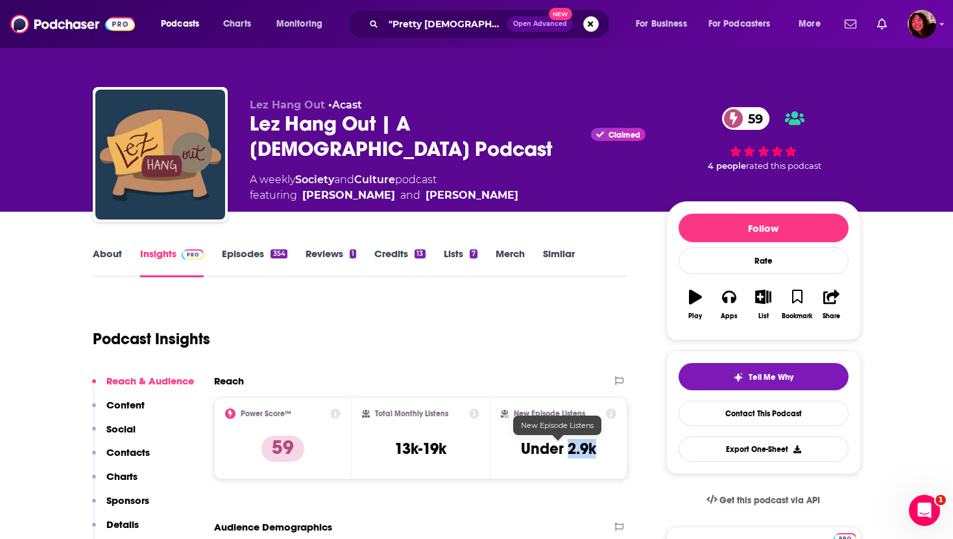
drag, startPoint x: 568, startPoint y: 447, endPoint x: 599, endPoint y: 447, distance: 30.5
click at [599, 447] on div "New Episode Listens Under 2.9k" at bounding box center [559, 438] width 116 height 60
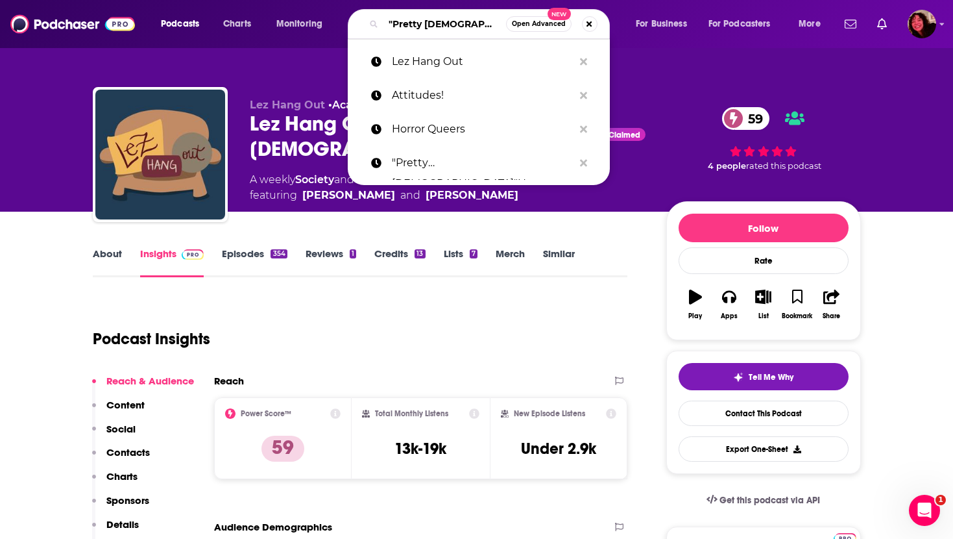
drag, startPoint x: 463, startPoint y: 27, endPoint x: 309, endPoint y: 27, distance: 154.4
click at [311, 27] on div "Podcasts Charts Monitoring "Pretty Gay" Open Advanced New Lez Hang Out Attitude…" at bounding box center [492, 24] width 681 height 30
paste input "Dyking Out"
type input "Dyking Out"
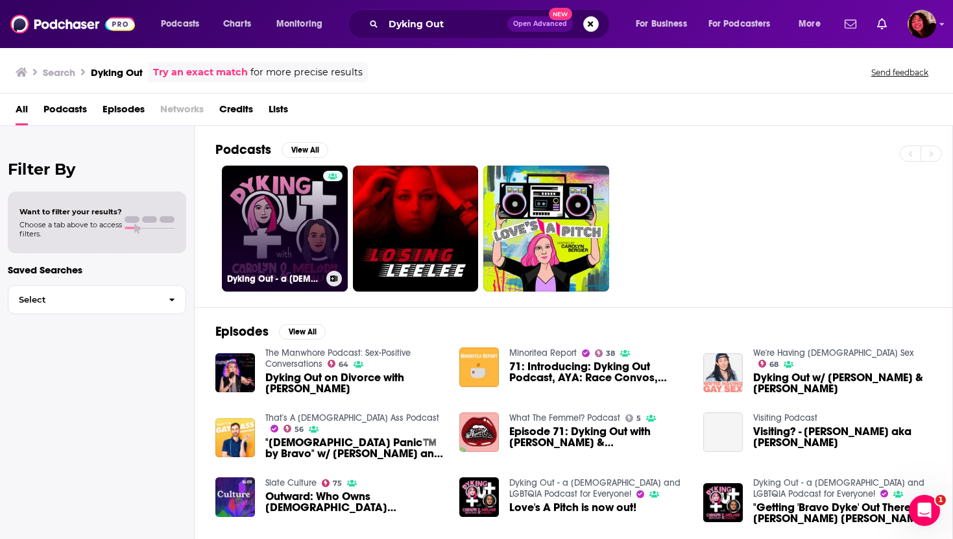
click at [287, 204] on link "Dyking Out - a Lesbian and LGBTQIA Podcast for Everyone!" at bounding box center [285, 228] width 126 height 126
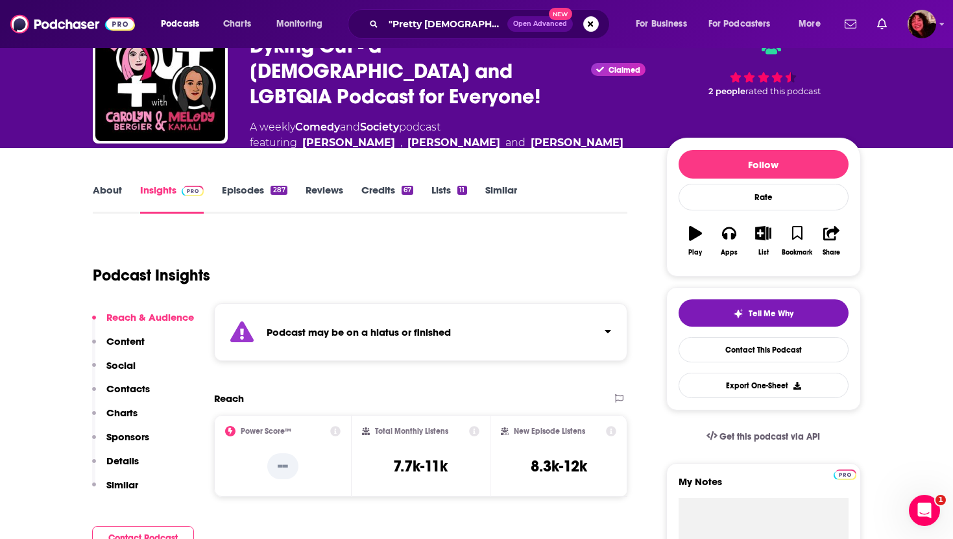
scroll to position [92, 0]
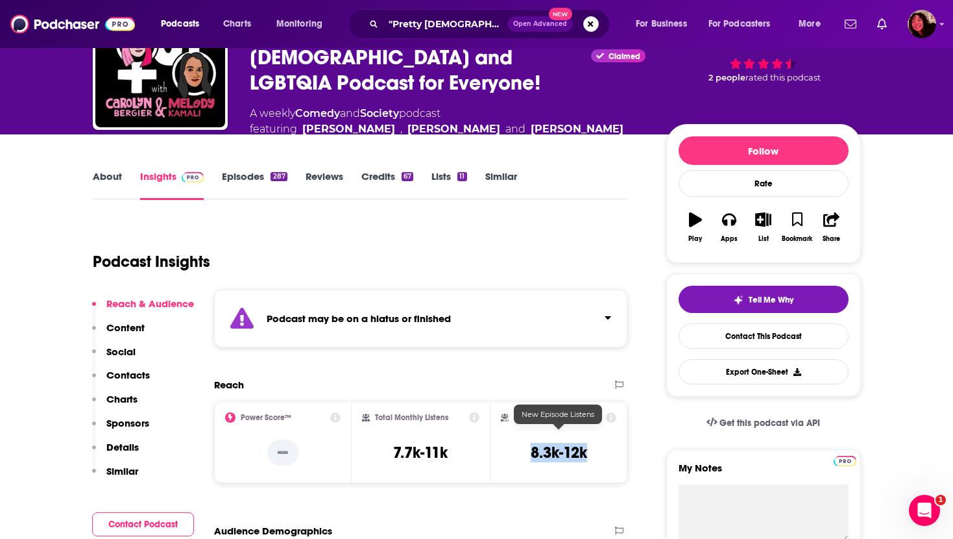
drag, startPoint x: 520, startPoint y: 435, endPoint x: 610, endPoint y: 434, distance: 89.5
click at [610, 435] on div "New Episode Listens 8.3k-12k" at bounding box center [559, 442] width 116 height 60
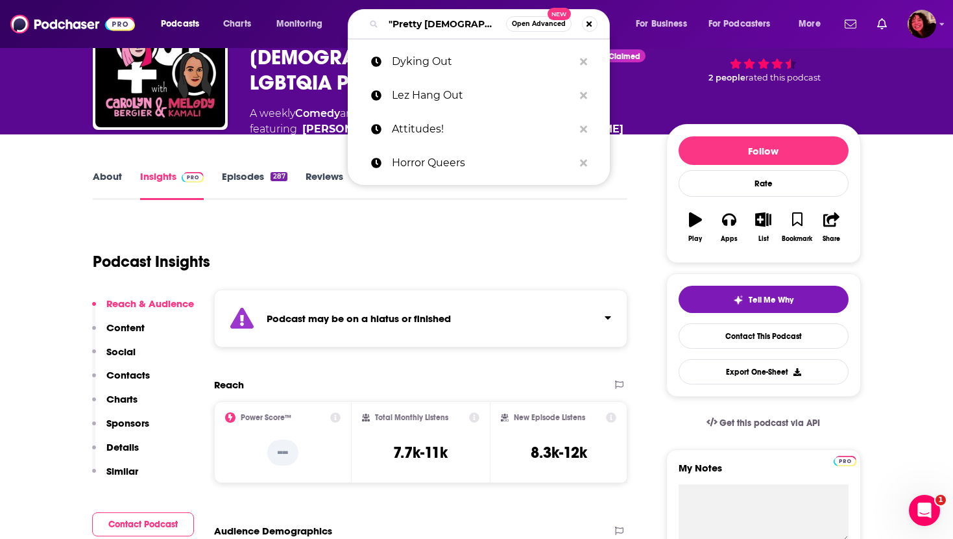
drag, startPoint x: 463, startPoint y: 29, endPoint x: 352, endPoint y: 30, distance: 111.6
click at [352, 30] on div ""Pretty [DEMOGRAPHIC_DATA]" Open Advanced New" at bounding box center [479, 24] width 262 height 30
drag, startPoint x: 389, startPoint y: 25, endPoint x: 487, endPoint y: 26, distance: 97.3
click at [487, 26] on input ""Pretty [DEMOGRAPHIC_DATA]"" at bounding box center [444, 24] width 123 height 21
paste input "JoJo Siwa Now"
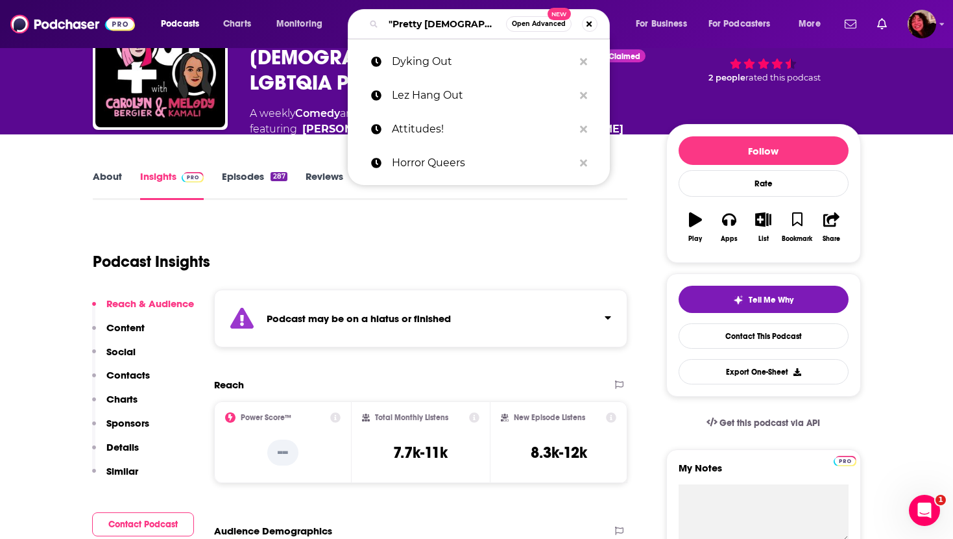
type input "JoJo Siwa Now"
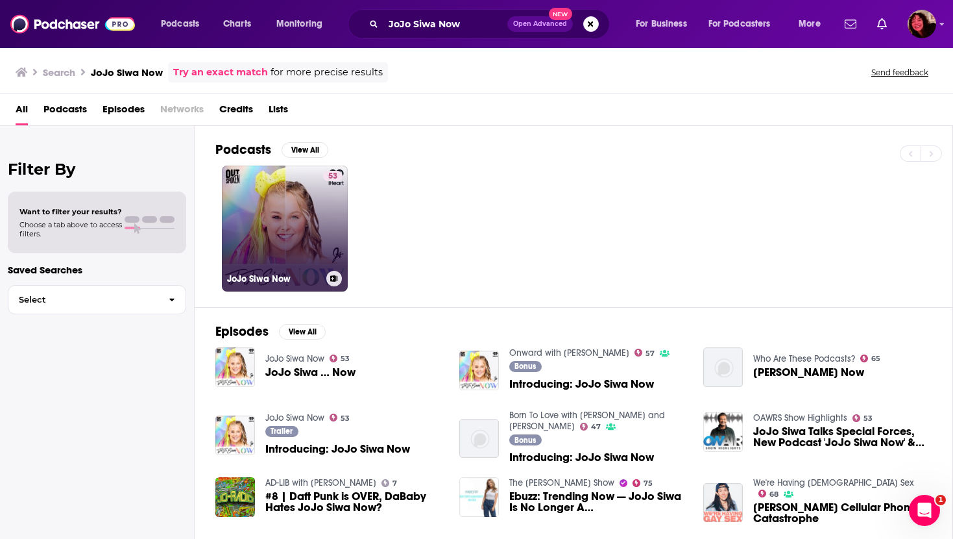
click at [274, 222] on link "53 JoJo Siwa Now" at bounding box center [285, 228] width 126 height 126
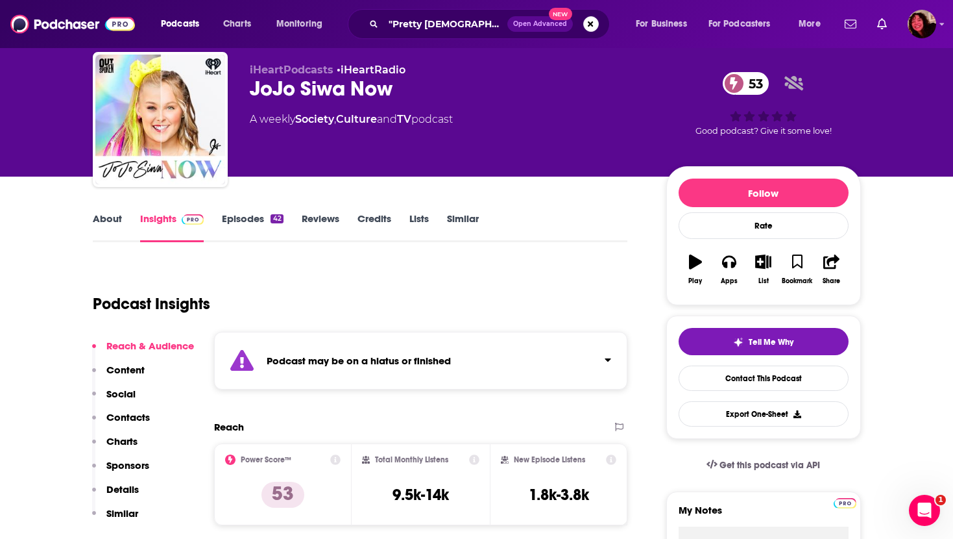
scroll to position [176, 0]
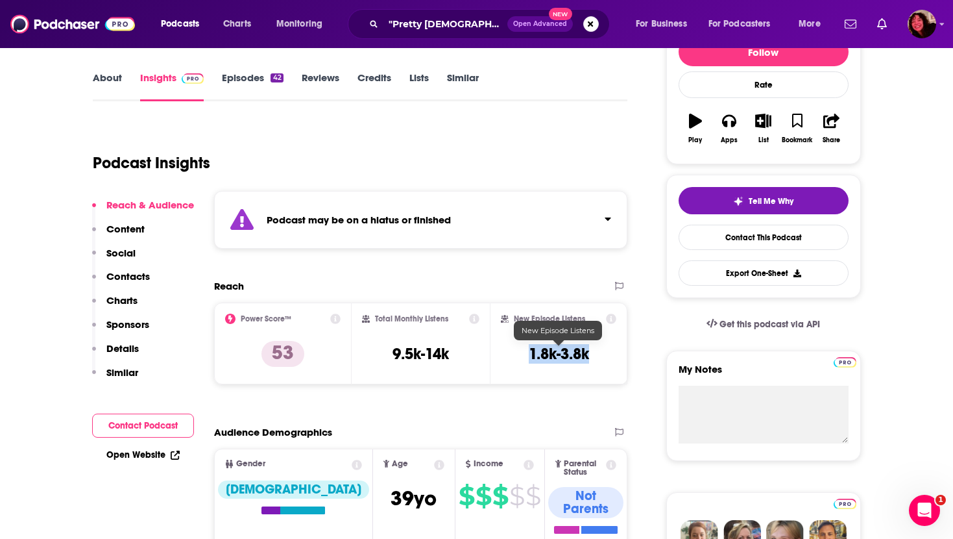
drag, startPoint x: 519, startPoint y: 348, endPoint x: 596, endPoint y: 348, distance: 76.6
click at [596, 348] on div "New Episode Listens 1.8k-3.8k" at bounding box center [559, 343] width 116 height 60
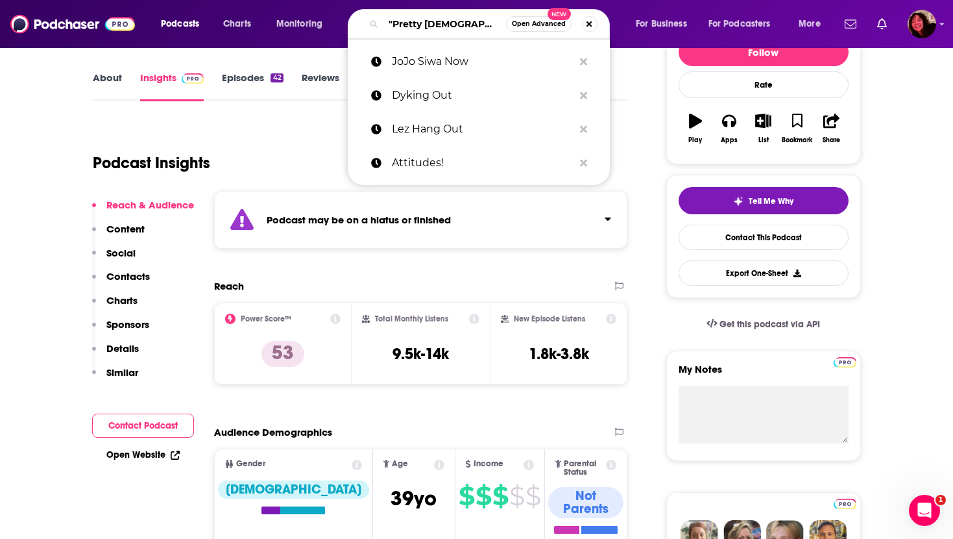
drag, startPoint x: 462, startPoint y: 19, endPoint x: 355, endPoint y: 19, distance: 107.1
click at [355, 19] on div ""Pretty [DEMOGRAPHIC_DATA]" Open Advanced New" at bounding box center [479, 24] width 262 height 30
paste input "Journey with a Cinephile"
type input "Journey with a Cinephile"
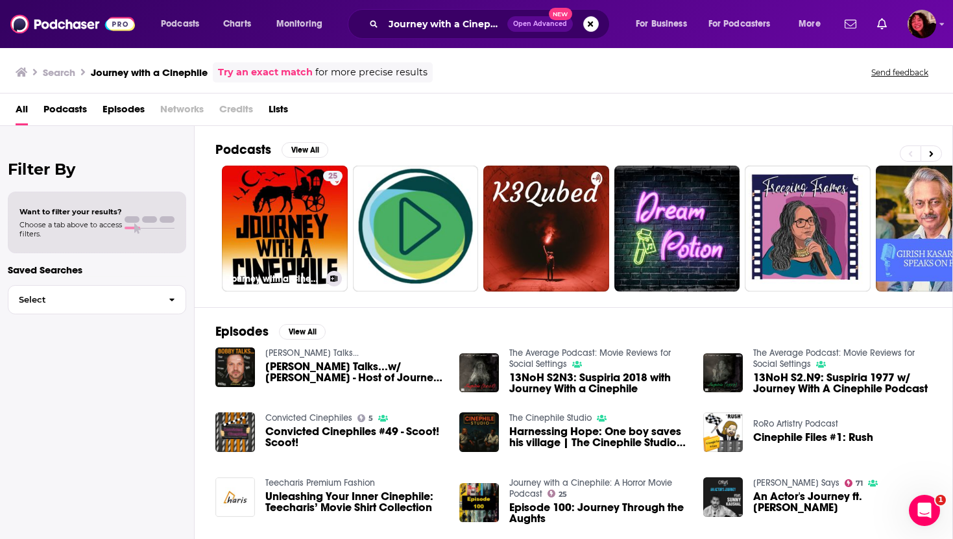
click at [271, 213] on link "25 Journey with a Cinephile: A Horror Movie Podcast" at bounding box center [285, 228] width 126 height 126
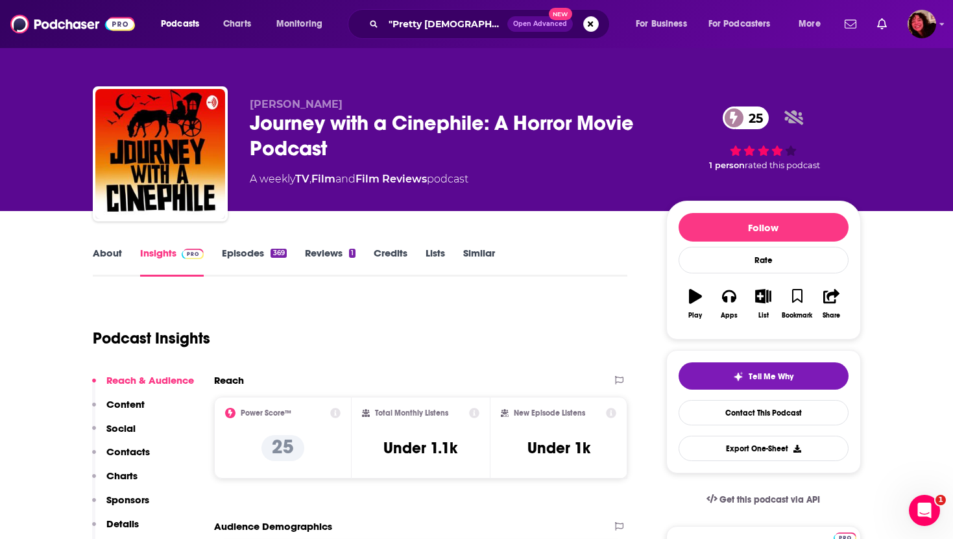
scroll to position [211, 0]
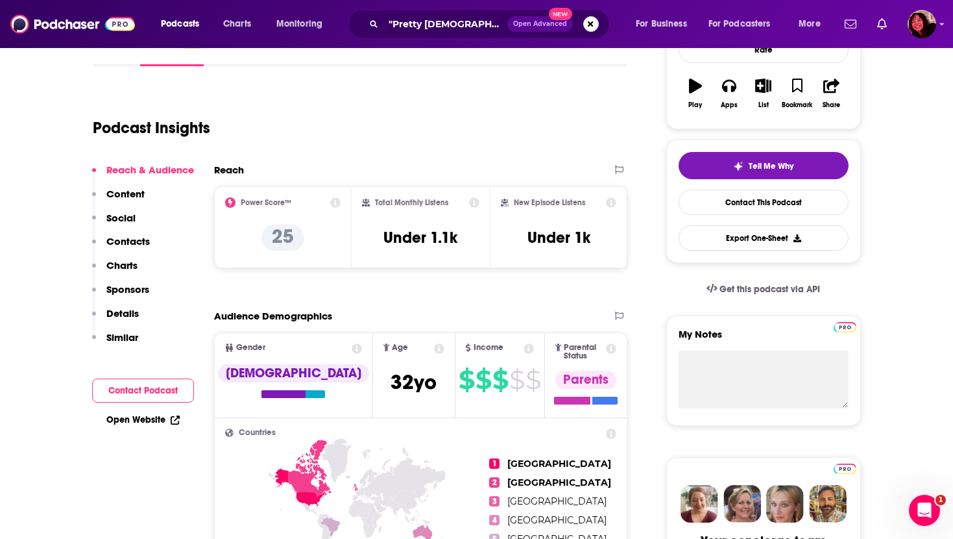
click at [156, 417] on link "Open Website" at bounding box center [142, 419] width 73 height 11
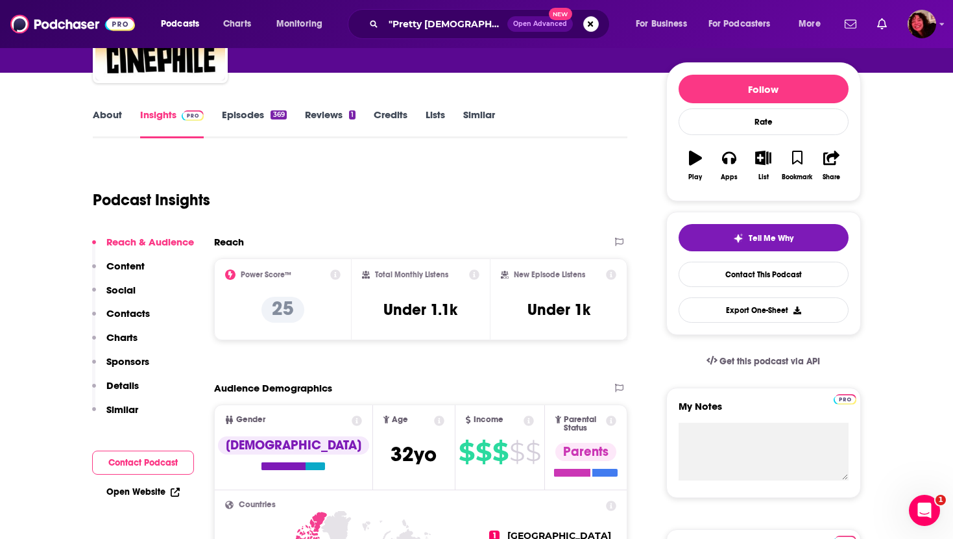
scroll to position [0, 0]
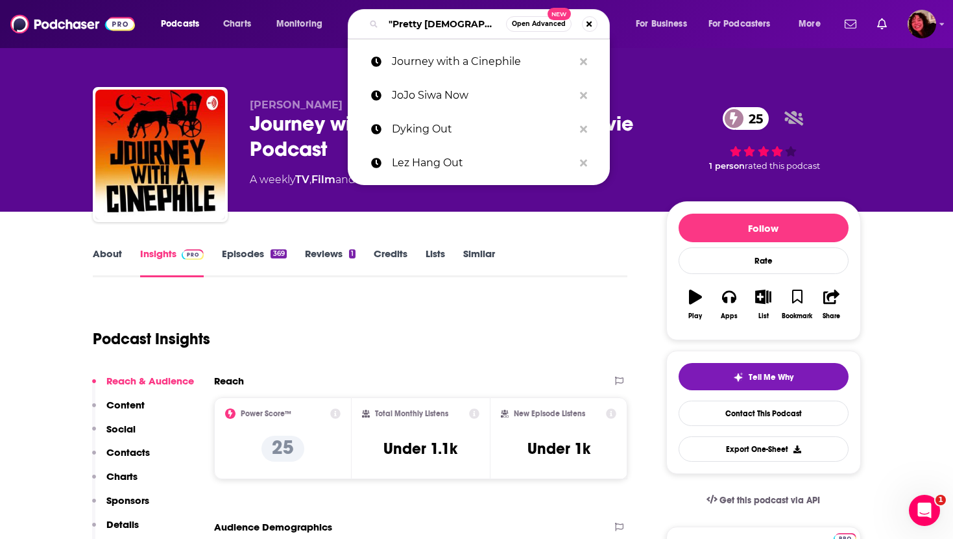
drag, startPoint x: 457, startPoint y: 23, endPoint x: 324, endPoint y: 23, distance: 133.0
click at [324, 23] on div "Podcasts Charts Monitoring "Pretty Gay" Open Advanced New Journey with a Cineph…" at bounding box center [492, 24] width 681 height 30
paste input "Knight Light: A Horror Movie Podcast"
type input "Knight Light: A Horror Movie Podcast"
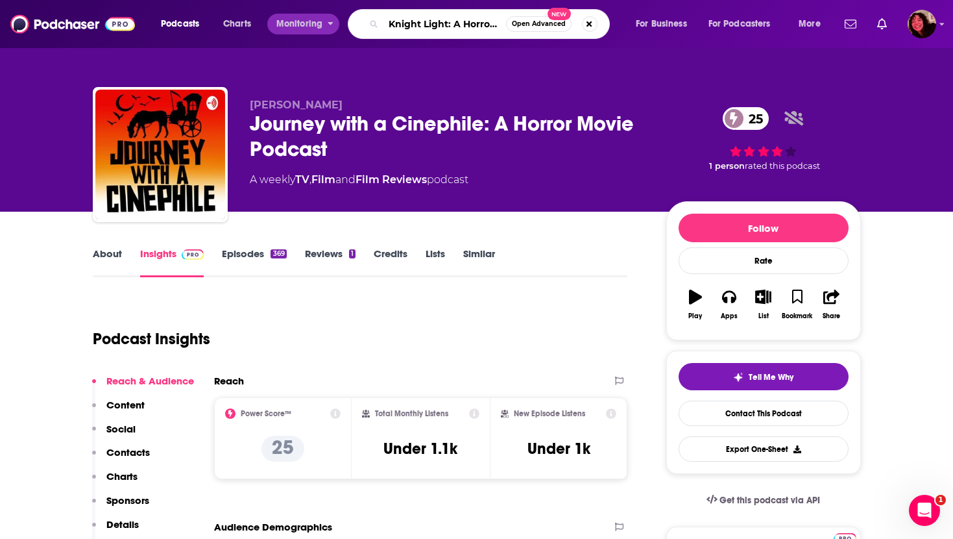
scroll to position [0, 66]
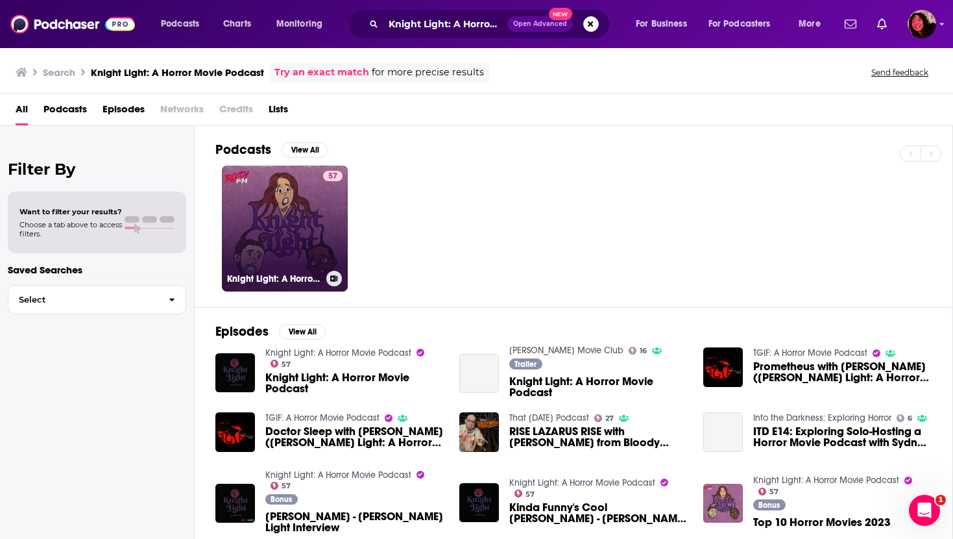
click at [276, 213] on link "57 Knight Light: A Horror Movie Podcast" at bounding box center [285, 228] width 126 height 126
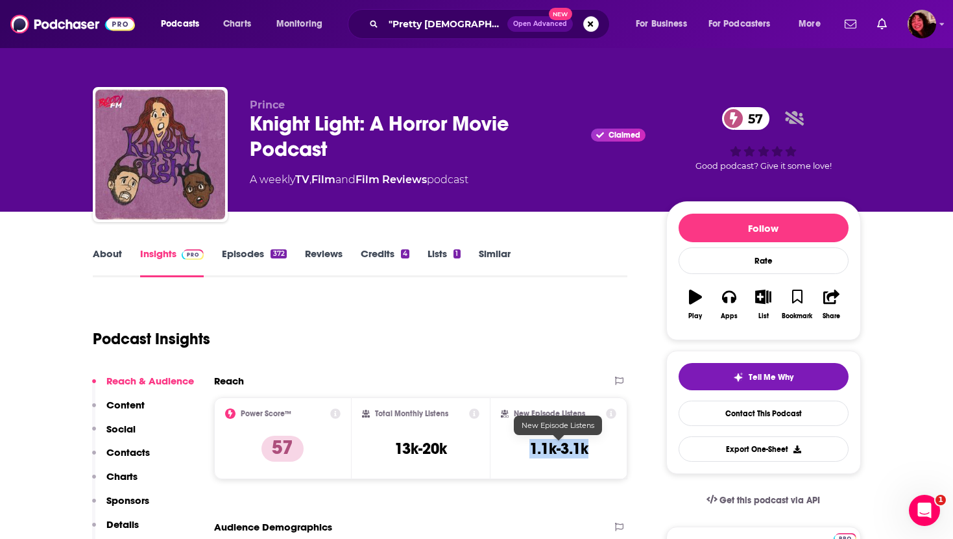
drag, startPoint x: 520, startPoint y: 446, endPoint x: 587, endPoint y: 446, distance: 66.8
click at [587, 446] on div "New Episode Listens 1.1k-3.1k" at bounding box center [559, 438] width 116 height 60
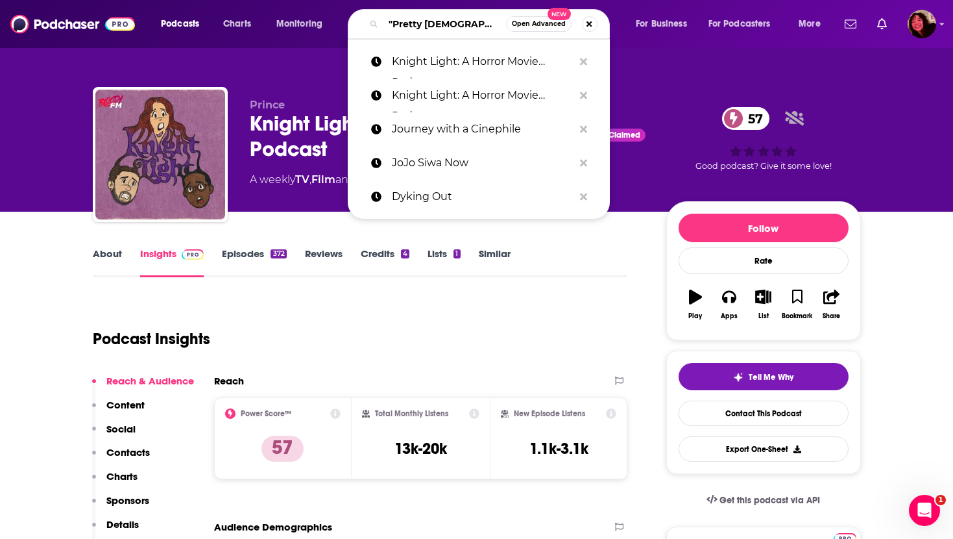
click at [475, 25] on input ""Pretty [DEMOGRAPHIC_DATA]"" at bounding box center [444, 24] width 123 height 21
paste input "The Bloody Disgusting Podcast"
type input "The Bloody Disgusting Podcast"
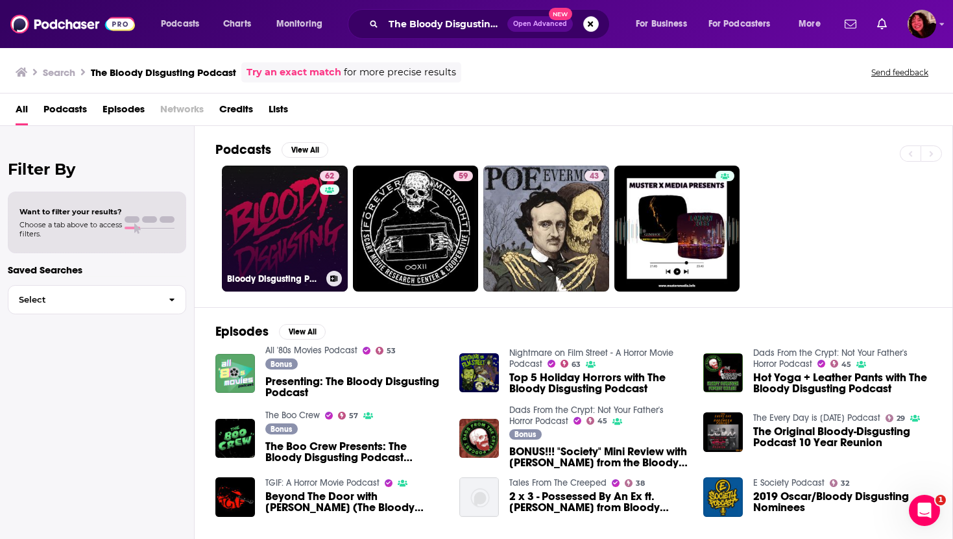
click at [281, 237] on link "62 Bloody Disgusting Podcast" at bounding box center [285, 228] width 126 height 126
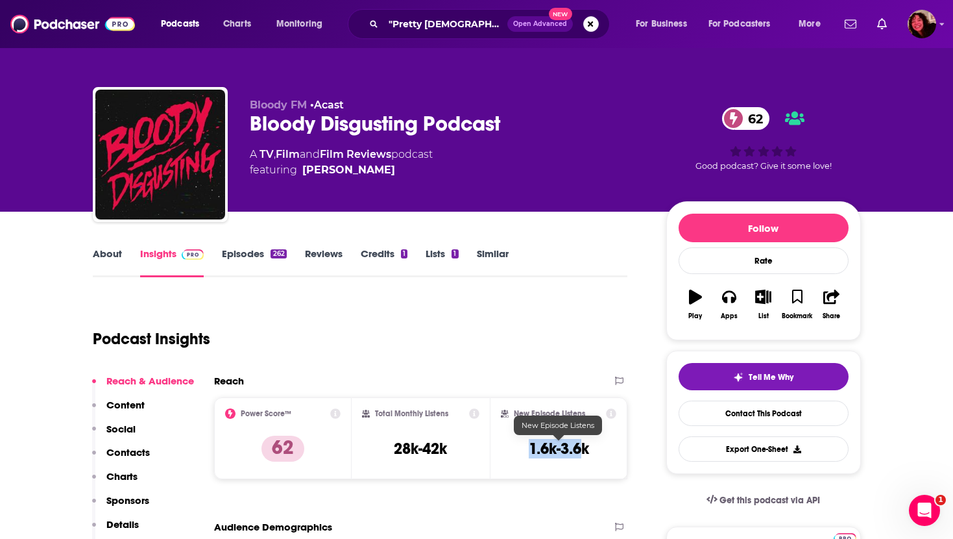
drag, startPoint x: 520, startPoint y: 450, endPoint x: 585, endPoint y: 450, distance: 64.9
click at [585, 450] on div "New Episode Listens 1.6k-3.6k" at bounding box center [559, 438] width 116 height 60
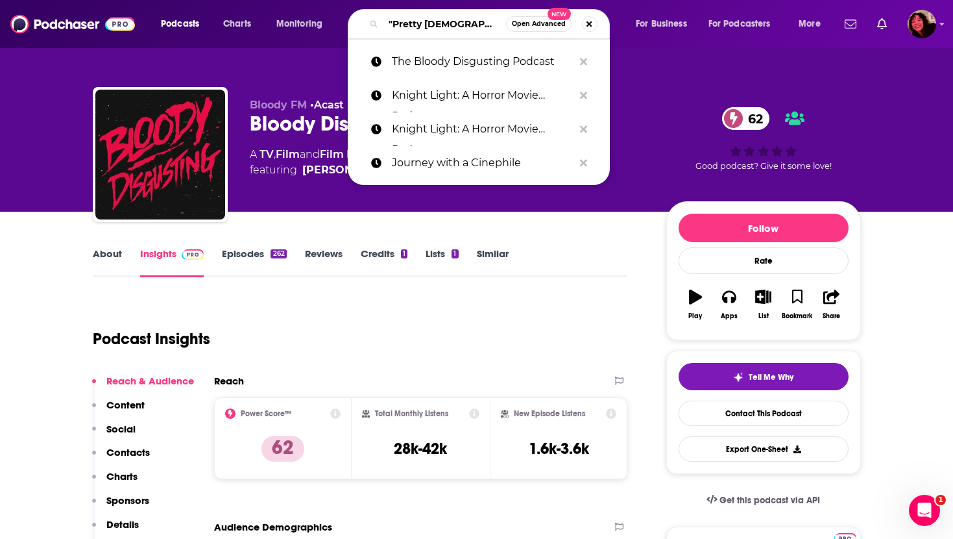
drag, startPoint x: 468, startPoint y: 25, endPoint x: 361, endPoint y: 25, distance: 107.1
click at [361, 25] on div ""Pretty [DEMOGRAPHIC_DATA]" Open Advanced New" at bounding box center [479, 24] width 262 height 30
paste input "Without Your Head Podcast"
type input "Without Your Head Podcast"
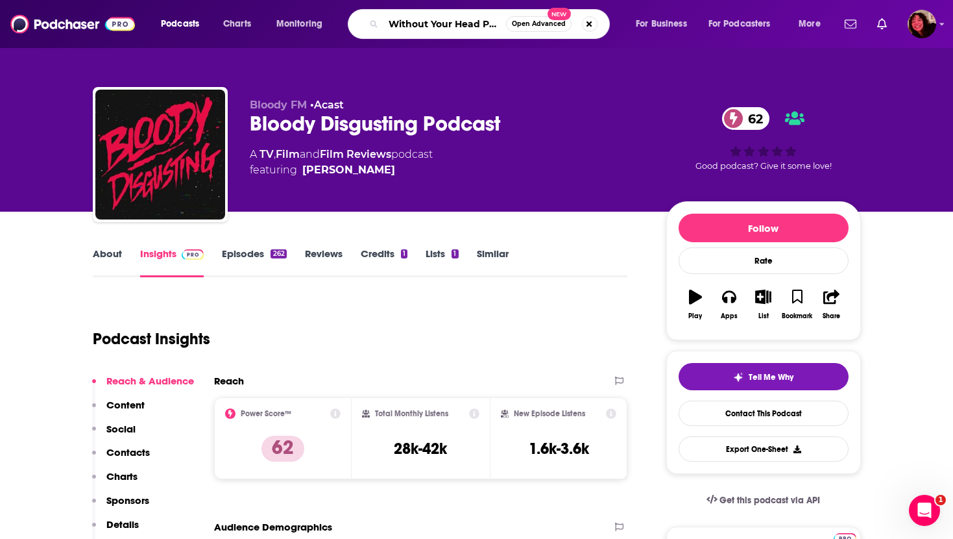
scroll to position [0, 21]
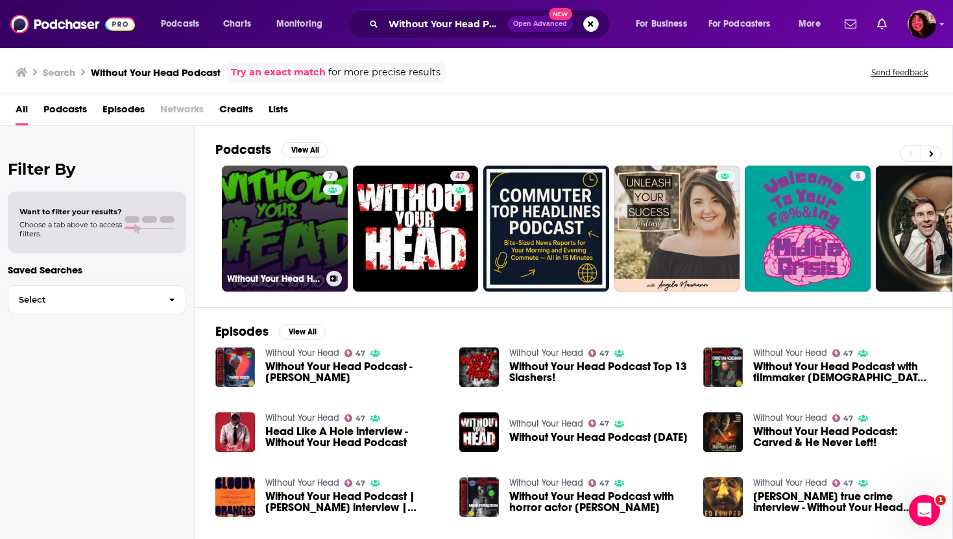
click at [287, 226] on link "7 Without Your Head Horror Podcast" at bounding box center [285, 228] width 126 height 126
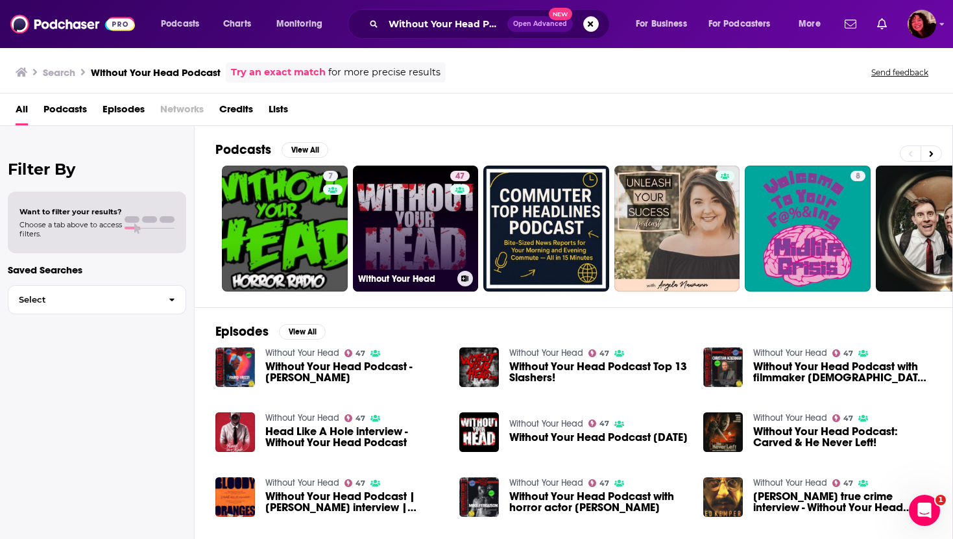
click at [401, 223] on link "47 Without Your Head" at bounding box center [416, 228] width 126 height 126
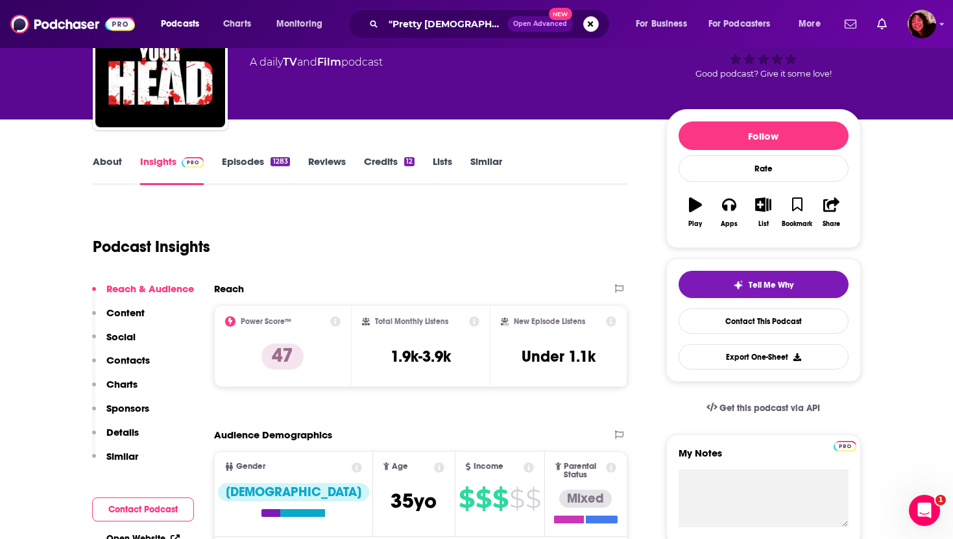
scroll to position [97, 0]
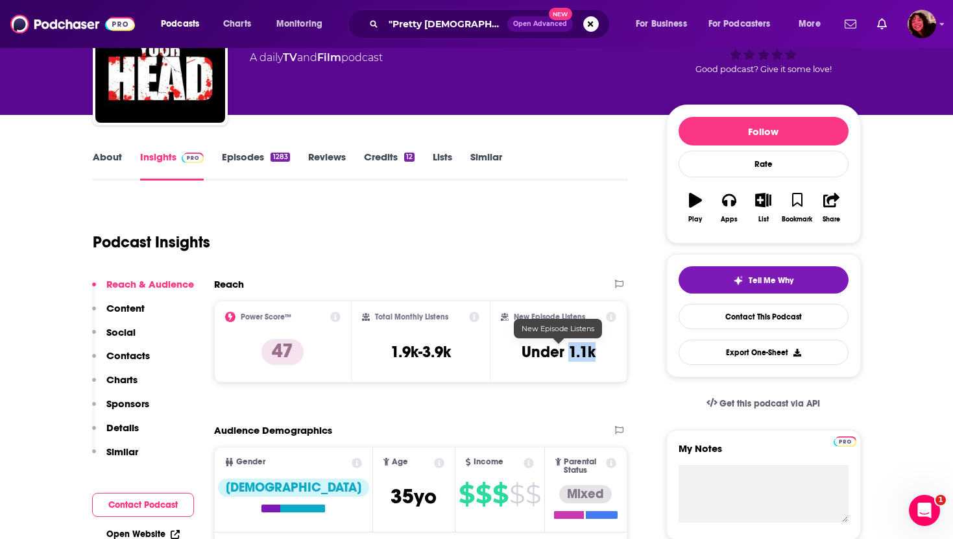
drag, startPoint x: 570, startPoint y: 352, endPoint x: 598, endPoint y: 352, distance: 27.9
click at [598, 352] on div "New Episode Listens Under 1.1k" at bounding box center [559, 341] width 116 height 60
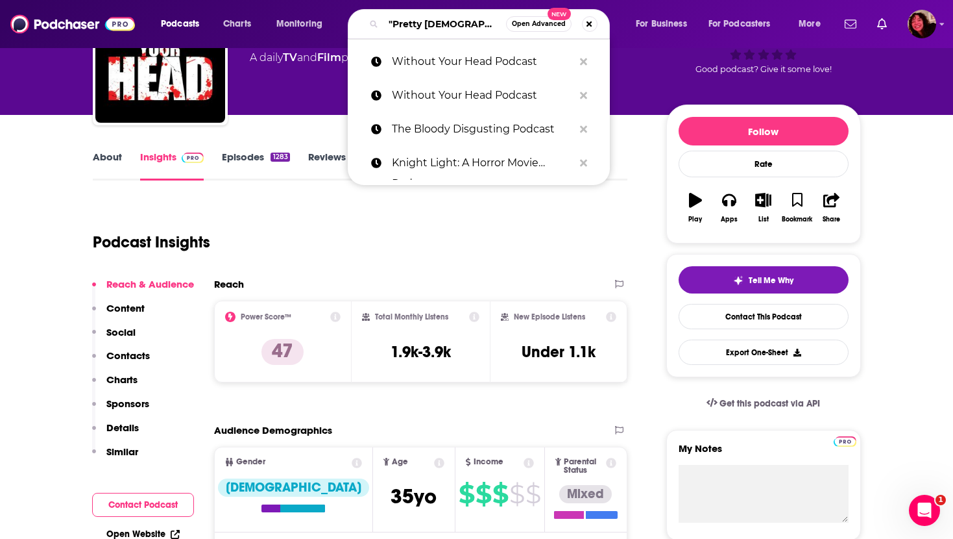
drag, startPoint x: 457, startPoint y: 27, endPoint x: 315, endPoint y: 26, distance: 142.1
click at [315, 26] on div "Podcasts Charts Monitoring "Pretty Gay" Open Advanced New Without Your Head Pod…" at bounding box center [492, 24] width 681 height 30
paste input "I Spit on Your Podcast"
type input "I Spit on Your Podcast"
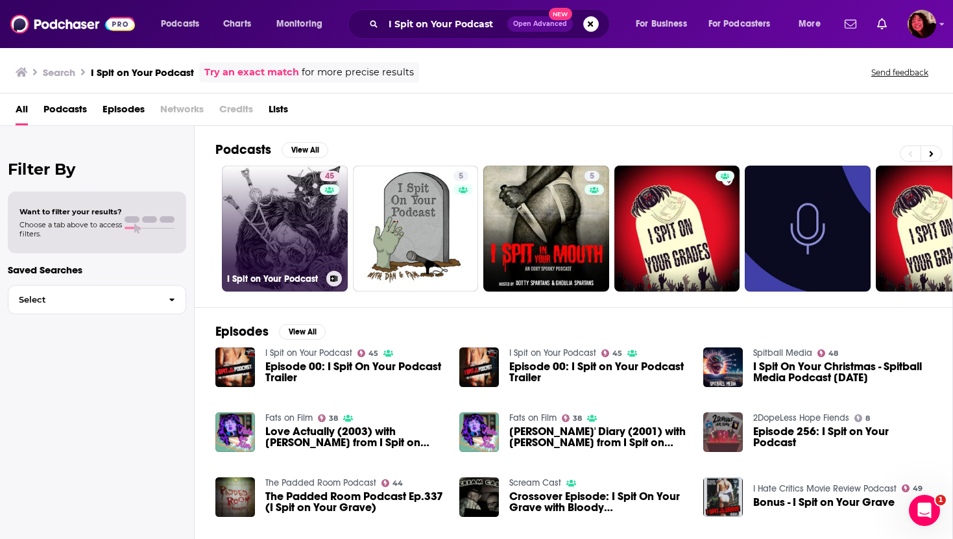
click at [269, 197] on link "45 I Spit on Your Podcast" at bounding box center [285, 228] width 126 height 126
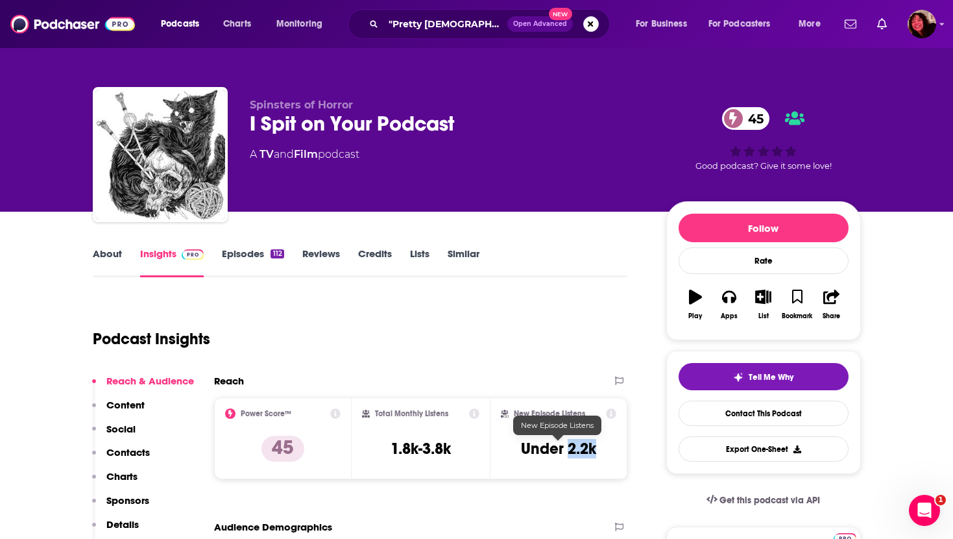
drag, startPoint x: 567, startPoint y: 451, endPoint x: 603, endPoint y: 450, distance: 35.7
click at [602, 450] on div "New Episode Listens Under 2.2k" at bounding box center [559, 438] width 116 height 60
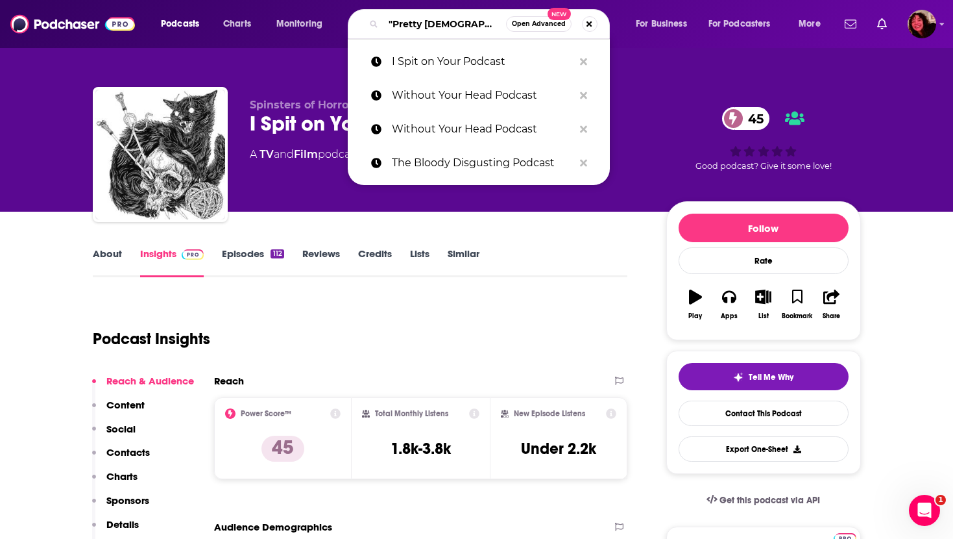
drag, startPoint x: 468, startPoint y: 27, endPoint x: 308, endPoint y: 27, distance: 160.3
click at [308, 27] on div "Podcasts Charts Monitoring "Pretty Gay" Open Advanced New I Spit on Your Podcas…" at bounding box center [492, 24] width 681 height 30
paste input "The Final Girls"
type input "The Final Girls"
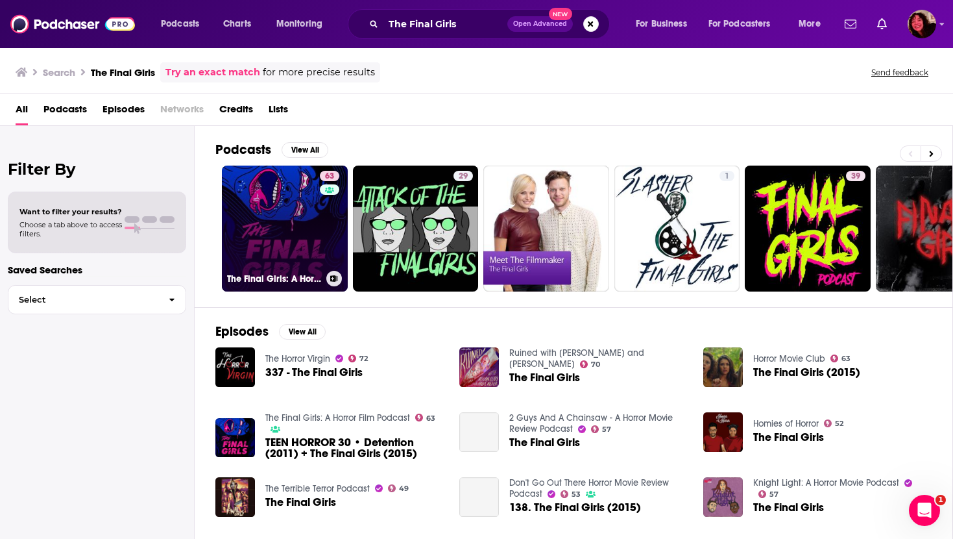
click at [271, 224] on link "63 The Final Girls: A Horror Film Podcast" at bounding box center [285, 228] width 126 height 126
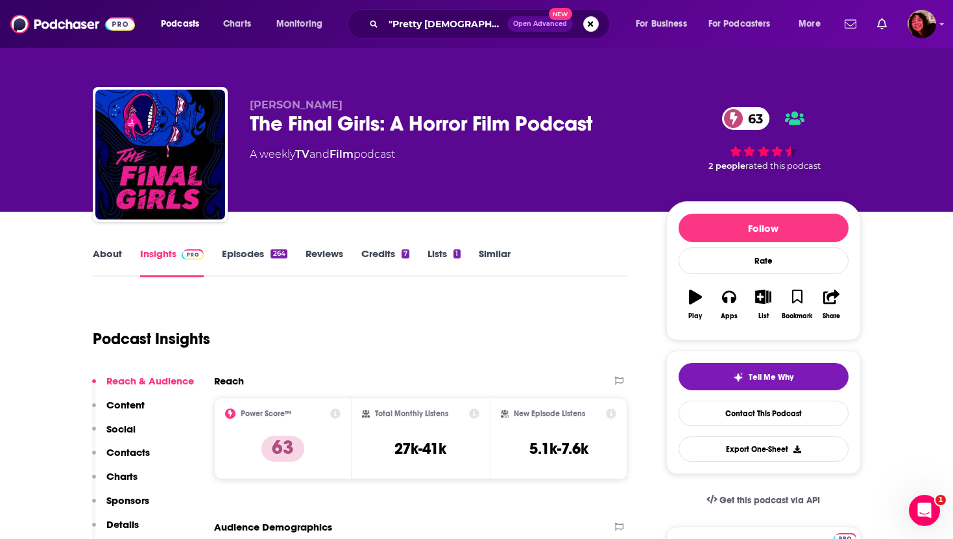
scroll to position [101, 0]
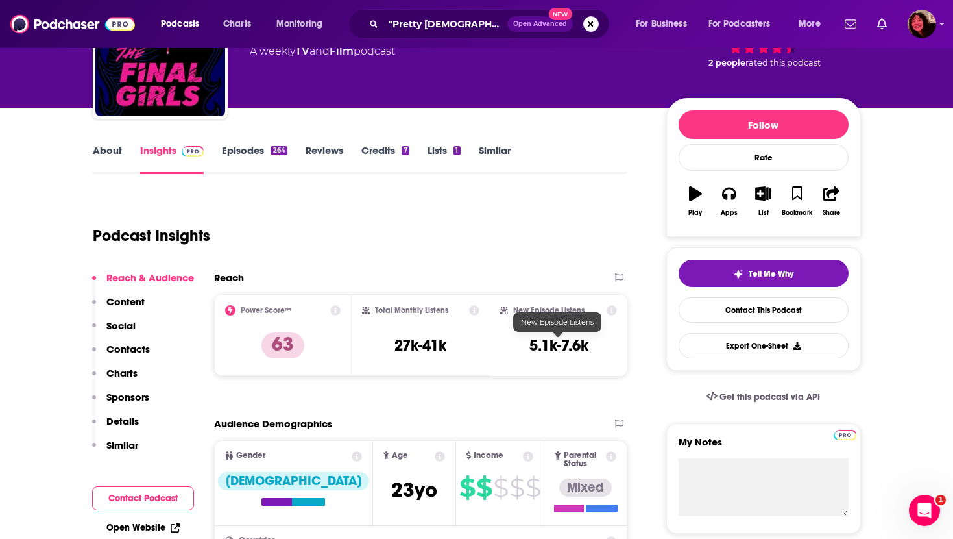
drag, startPoint x: 527, startPoint y: 343, endPoint x: 622, endPoint y: 343, distance: 95.4
click at [622, 343] on div "New Episode Listens 5.1k-7.6k" at bounding box center [559, 334] width 138 height 81
drag, startPoint x: 600, startPoint y: 345, endPoint x: 520, endPoint y: 344, distance: 79.8
click at [520, 344] on div "New Episode Listens 5.1k-7.6k" at bounding box center [558, 335] width 117 height 60
copy h3 "5.1k-7.6k"
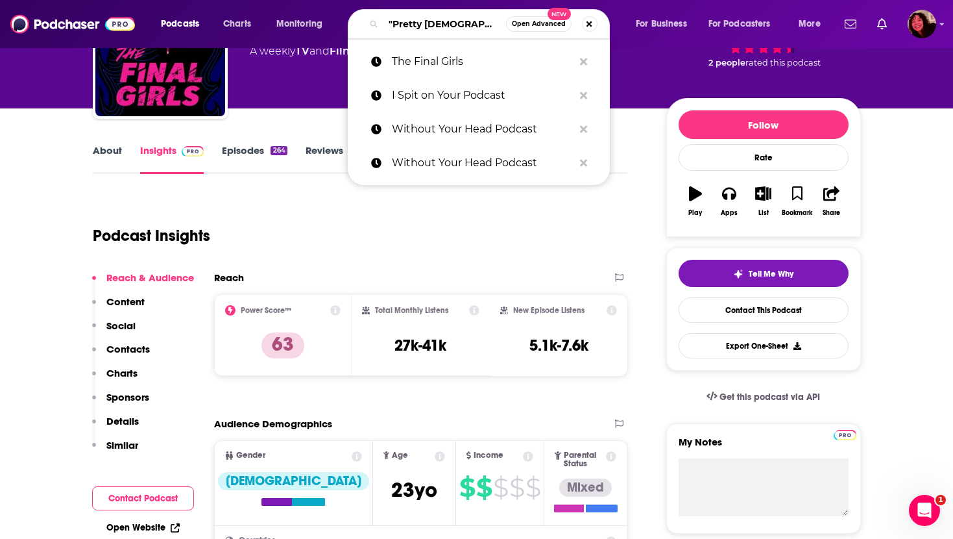
drag, startPoint x: 459, startPoint y: 18, endPoint x: 342, endPoint y: 14, distance: 116.9
click at [345, 16] on div "Podcasts Charts Monitoring "Pretty [DEMOGRAPHIC_DATA]" Open Advanced New The Fi…" at bounding box center [492, 24] width 681 height 30
paste input "Another Goddamn Horror Podcast"
type input "Another Goddamn Horror Podcast"
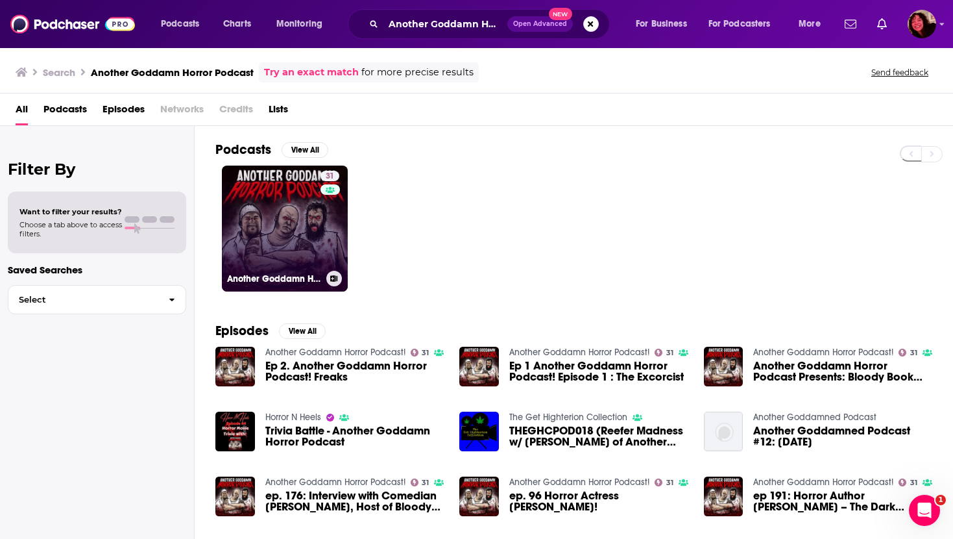
click at [258, 206] on link "31 Another Goddamn Horror Podcast!" at bounding box center [285, 228] width 126 height 126
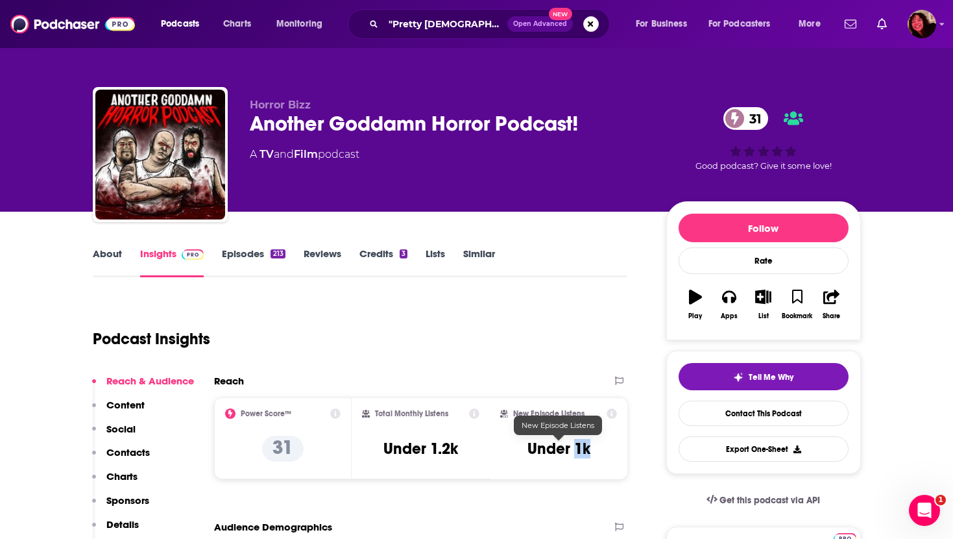
drag, startPoint x: 576, startPoint y: 453, endPoint x: 607, endPoint y: 453, distance: 31.1
click at [606, 453] on div "New Episode Listens Under 1k" at bounding box center [558, 438] width 117 height 60
copy h3 "1k"
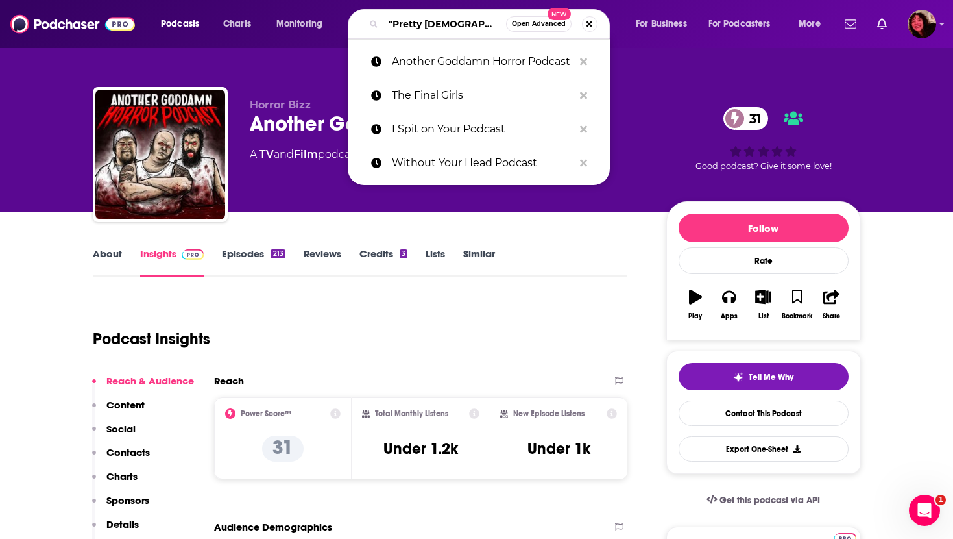
drag, startPoint x: 462, startPoint y: 30, endPoint x: 346, endPoint y: 30, distance: 116.1
click at [347, 30] on div "Podcasts Charts Monitoring "Pretty [DEMOGRAPHIC_DATA]" Open Advanced New Anothe…" at bounding box center [492, 24] width 681 height 30
paste input "Land of the Creeps"
type input "Land of the Creeps"
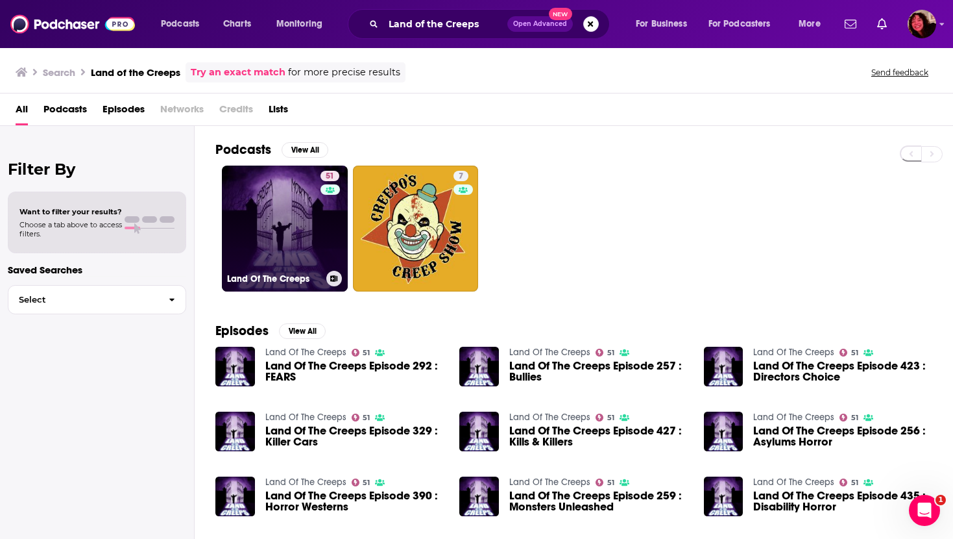
click at [256, 214] on link "51 Land Of The Creeps" at bounding box center [285, 228] width 126 height 126
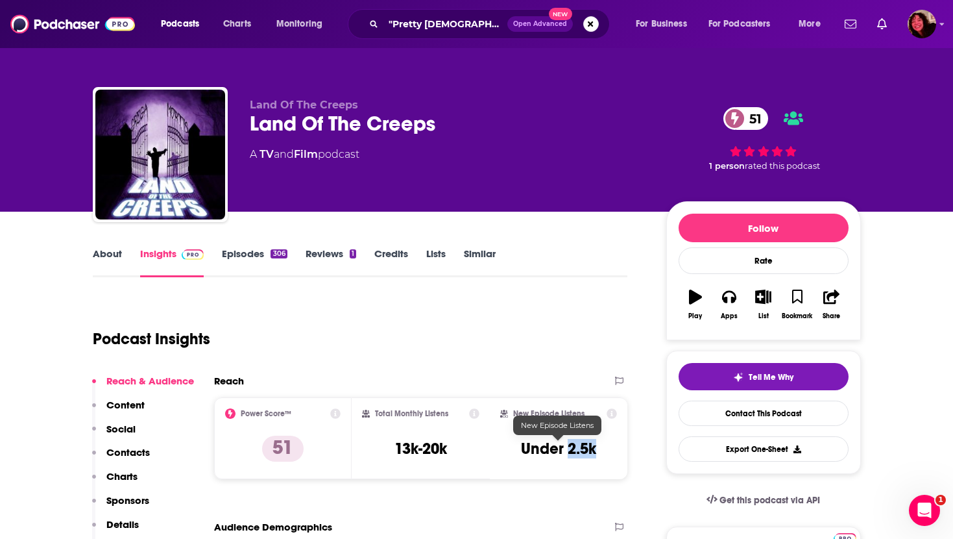
drag, startPoint x: 568, startPoint y: 447, endPoint x: 616, endPoint y: 447, distance: 47.4
click at [616, 447] on div "New Episode Listens Under 2.5k" at bounding box center [558, 438] width 117 height 60
copy h3 "2.5k"
click at [244, 251] on link "Episodes 306" at bounding box center [254, 262] width 65 height 30
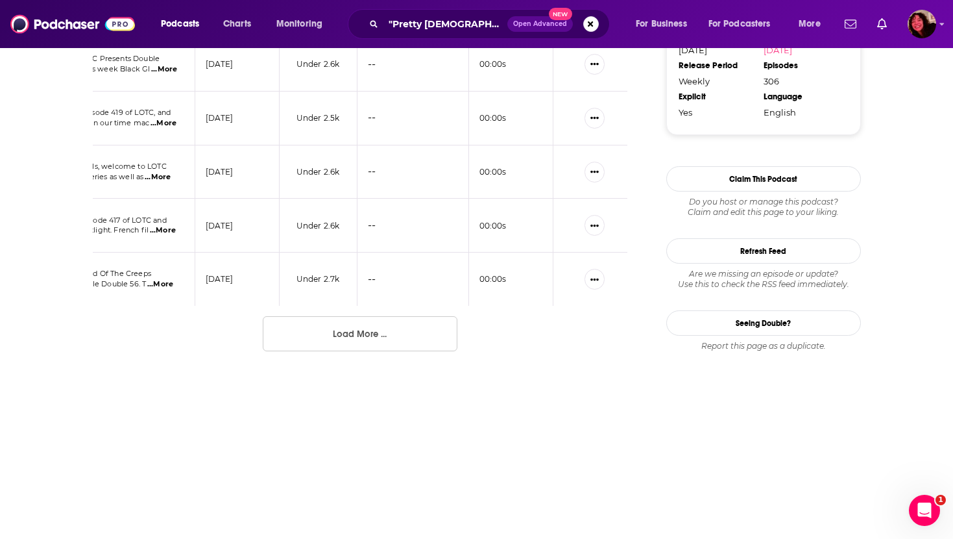
scroll to position [1410, 0]
click at [328, 343] on button "Load More ..." at bounding box center [360, 333] width 195 height 35
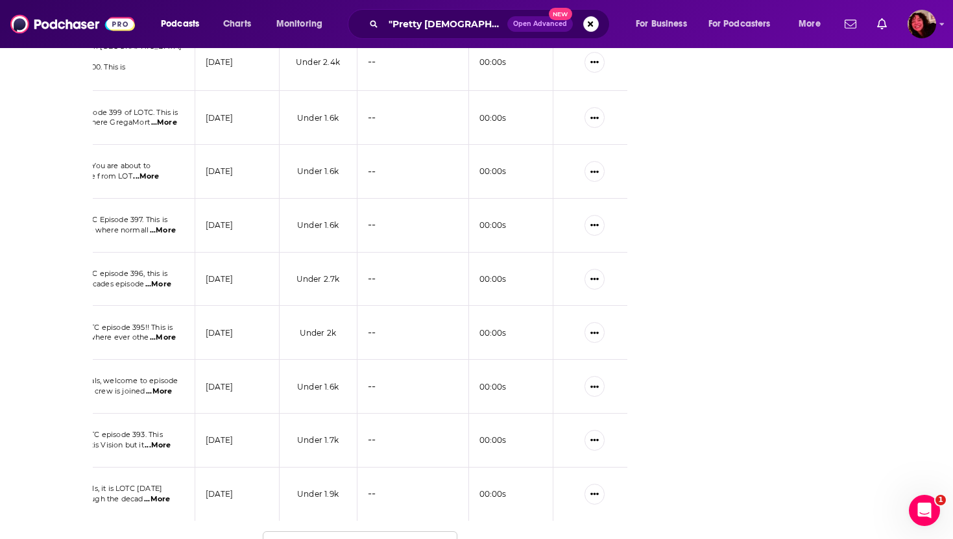
scroll to position [2586, 0]
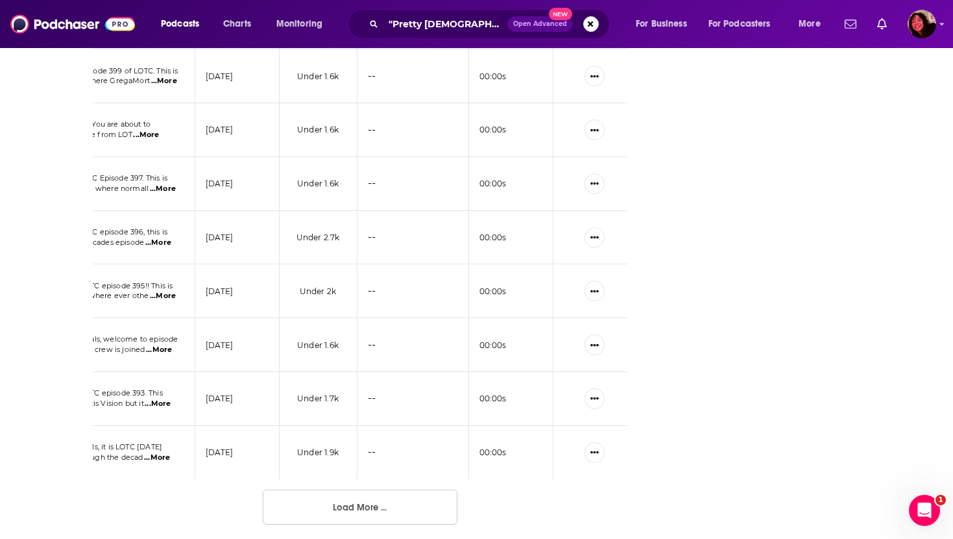
click at [367, 503] on button "Load More ..." at bounding box center [360, 506] width 195 height 35
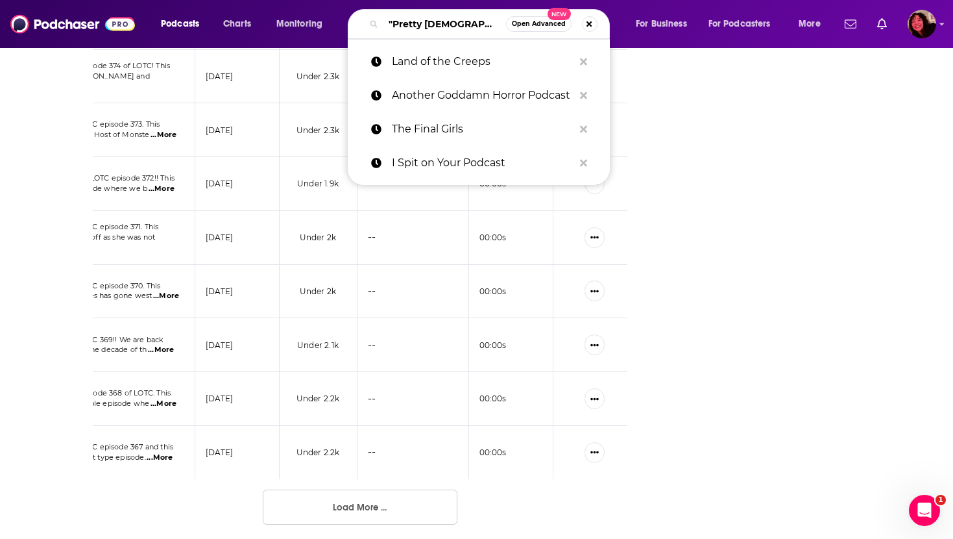
drag, startPoint x: 457, startPoint y: 26, endPoint x: 357, endPoint y: 24, distance: 100.6
click at [358, 24] on div ""Pretty [DEMOGRAPHIC_DATA]" Open Advanced New" at bounding box center [479, 24] width 262 height 30
paste input "Too Scary; Didn't Watch"
type input "Too Scary; Didn't Watch"
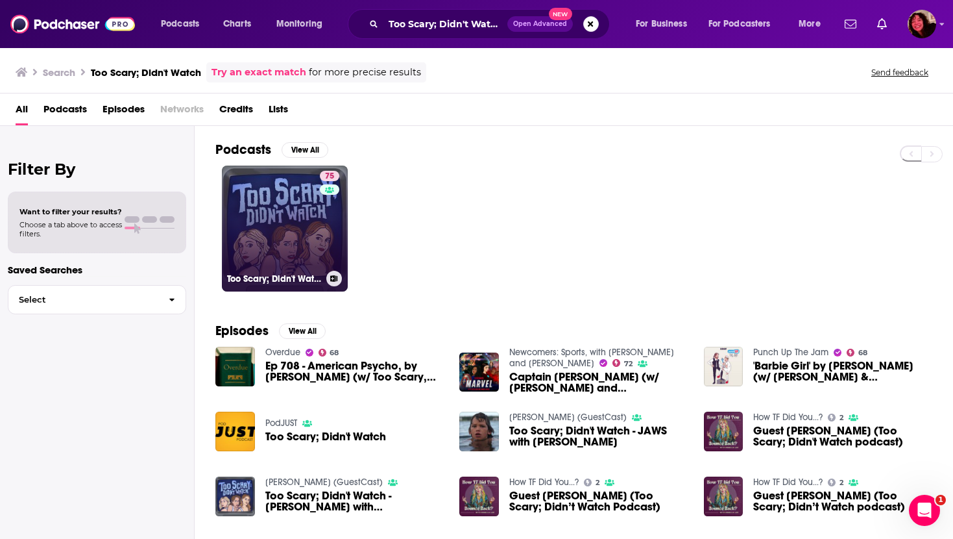
click at [261, 219] on link "75 Too Scary; Didn't Watch" at bounding box center [285, 228] width 126 height 126
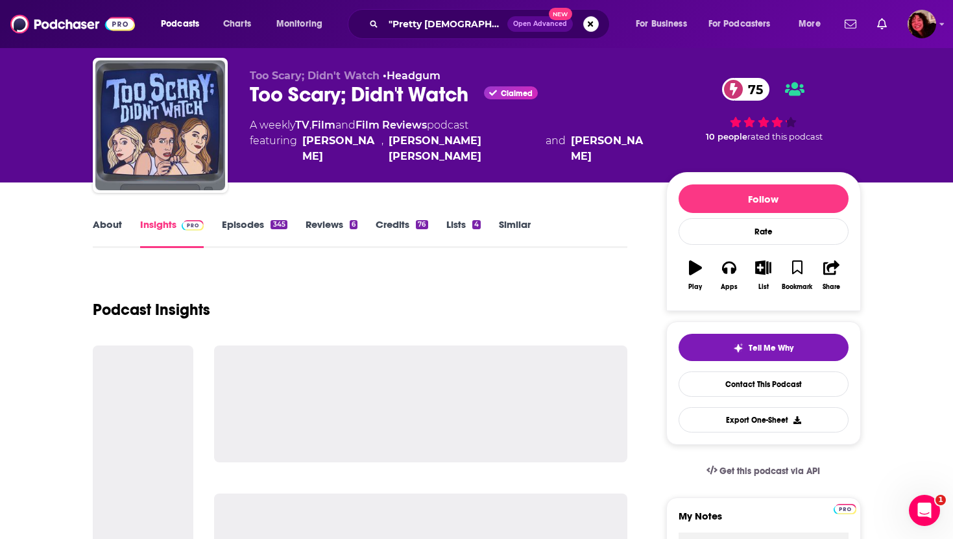
scroll to position [36, 0]
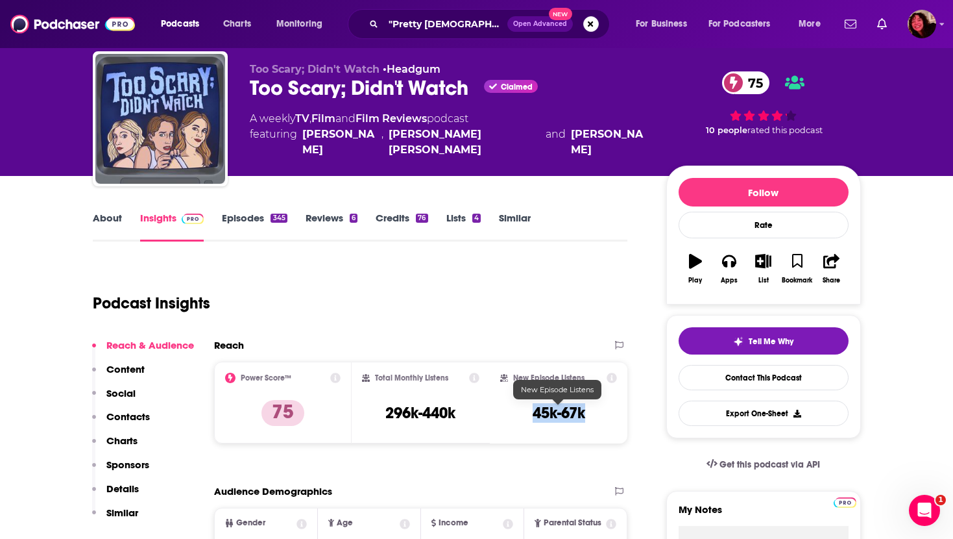
drag, startPoint x: 529, startPoint y: 410, endPoint x: 612, endPoint y: 410, distance: 83.7
click at [612, 410] on div "New Episode Listens 45k-67k" at bounding box center [558, 402] width 117 height 60
copy h3 "45k-67k"
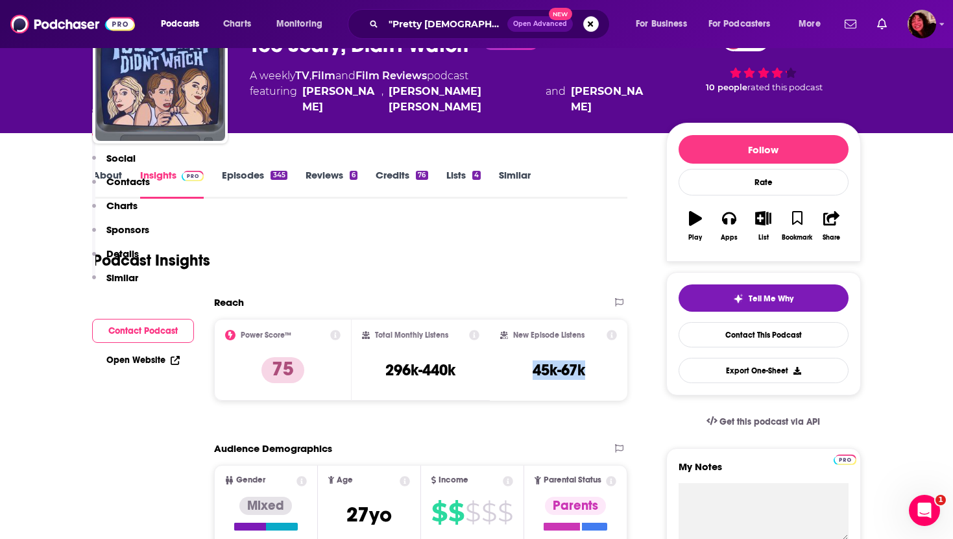
scroll to position [0, 0]
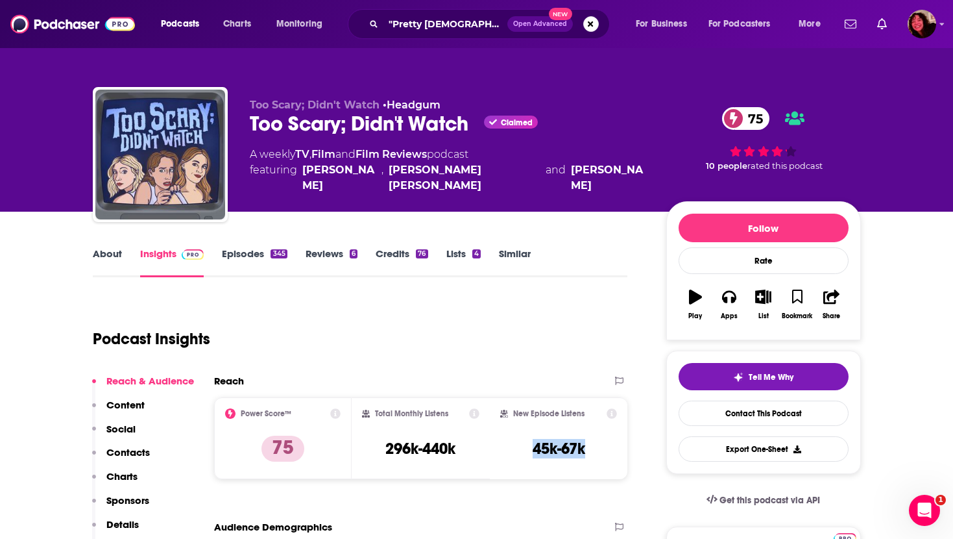
click at [247, 256] on link "Episodes 345" at bounding box center [254, 262] width 65 height 30
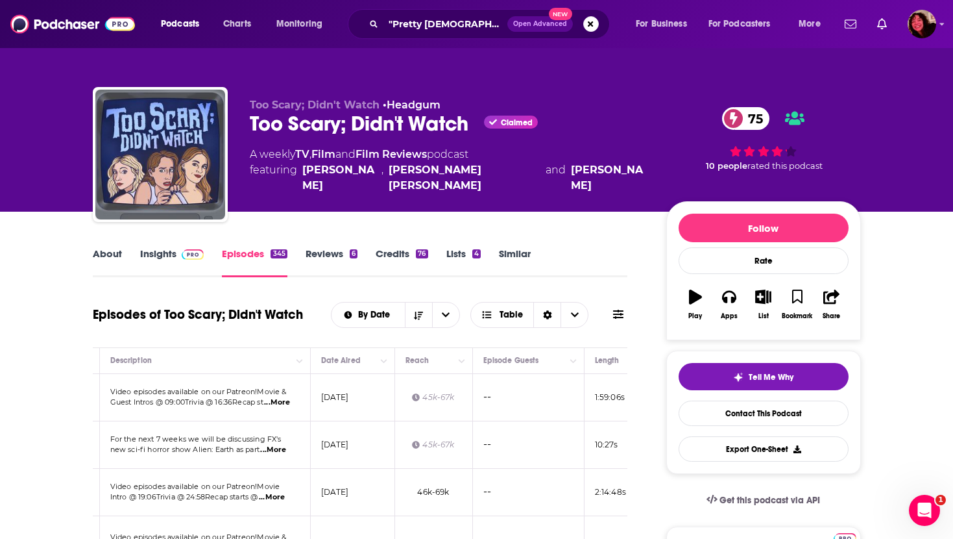
click at [388, 71] on div "Too Scary; Didn't Watch • Headgum Too Scary; Didn't Watch Claimed 75 A weekly T…" at bounding box center [477, 141] width 788 height 140
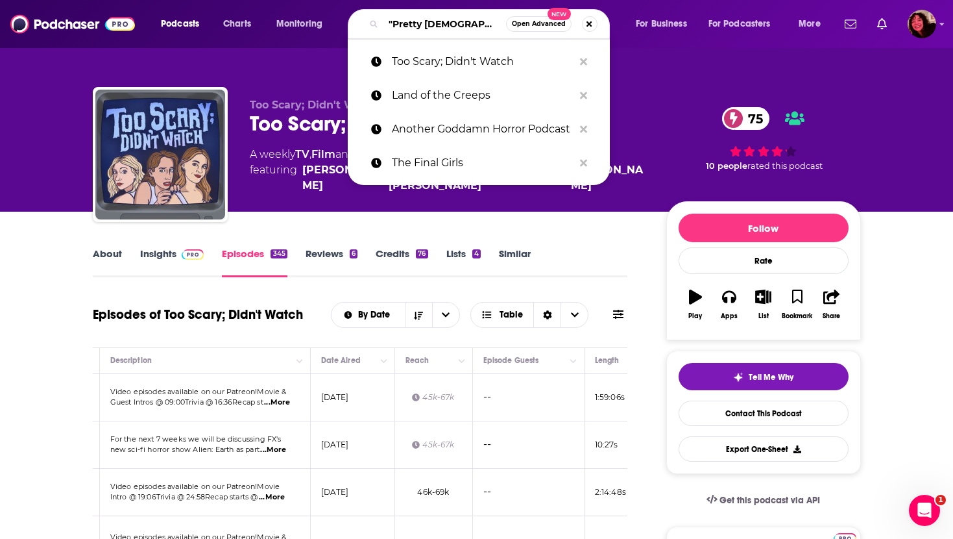
drag, startPoint x: 470, startPoint y: 23, endPoint x: 315, endPoint y: 20, distance: 154.4
click at [315, 20] on div "Podcasts Charts Monitoring "Pretty [DEMOGRAPHIC_DATA]" Open Advanced New Too Sc…" at bounding box center [492, 24] width 681 height 30
paste input "Hillbilly Horror Stories"
type input "Hillbilly Horror Stories"
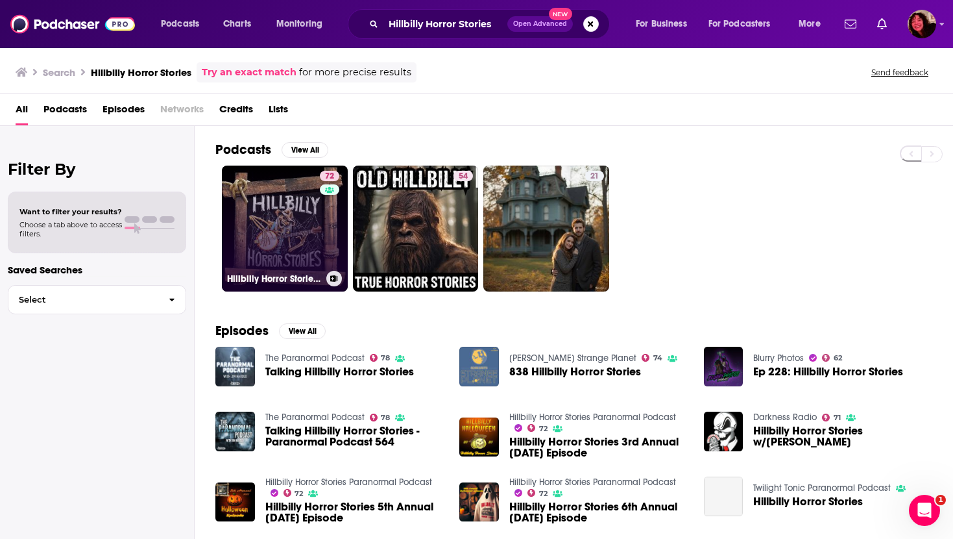
click at [294, 207] on link "72 Hillbilly Horror Stories Paranormal Podcast" at bounding box center [285, 228] width 126 height 126
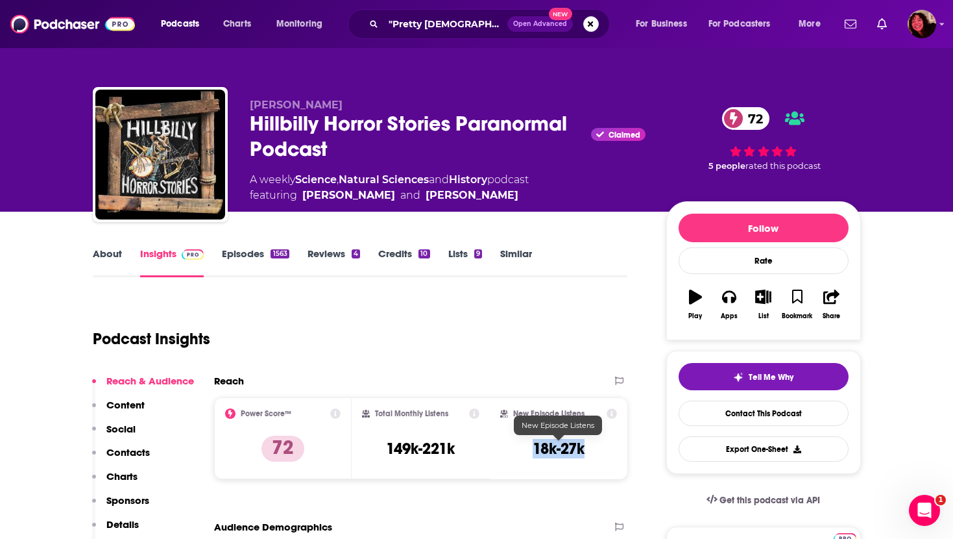
drag, startPoint x: 524, startPoint y: 449, endPoint x: 596, endPoint y: 444, distance: 72.2
click at [596, 444] on div "New Episode Listens 18k-27k" at bounding box center [558, 438] width 117 height 60
copy h3 "18k-27k"
click at [247, 254] on link "Episodes 1563" at bounding box center [255, 262] width 67 height 30
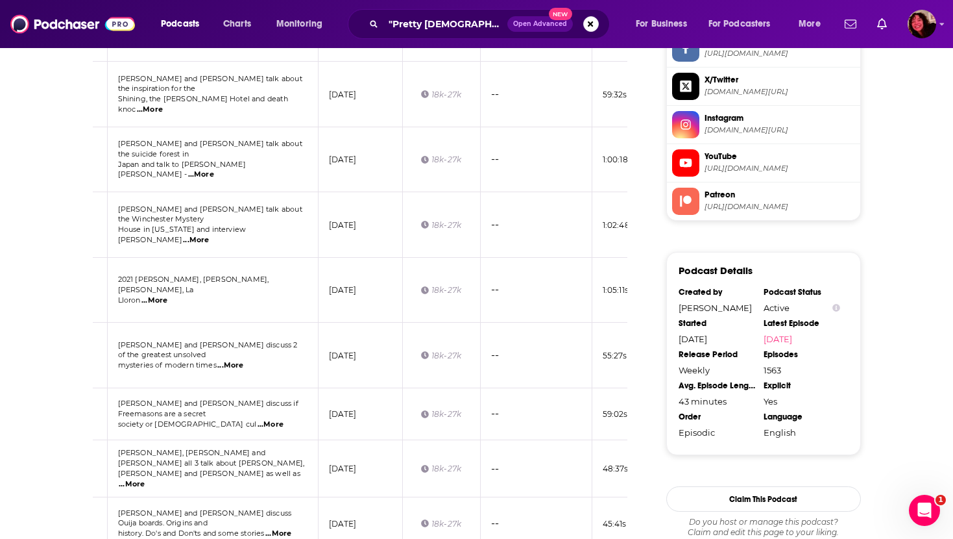
scroll to position [1385, 0]
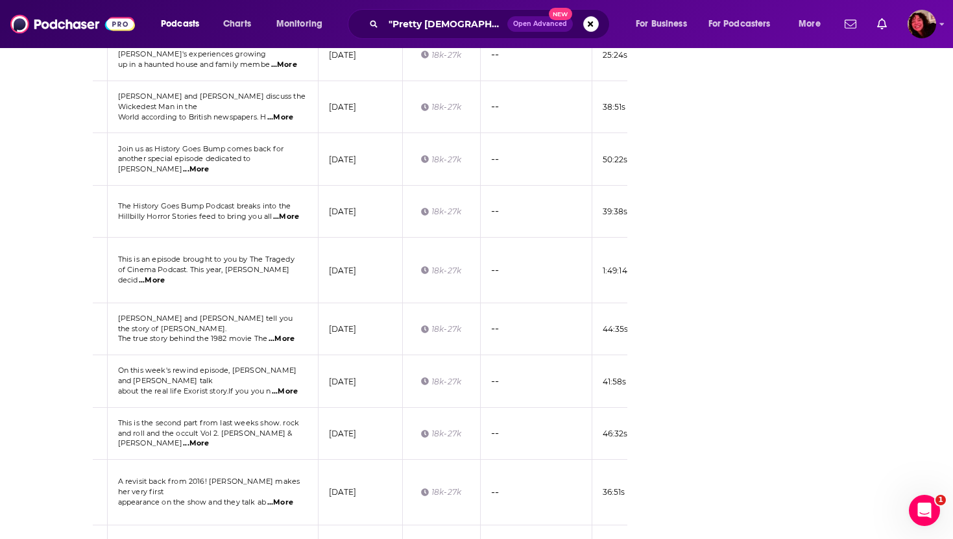
scroll to position [2453, 0]
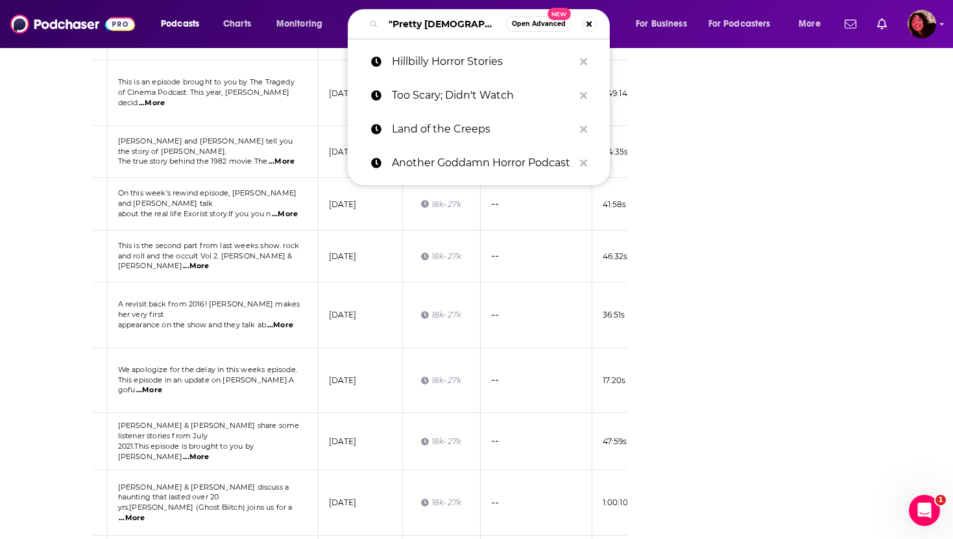
drag, startPoint x: 460, startPoint y: 26, endPoint x: 341, endPoint y: 23, distance: 119.4
click at [341, 25] on div "Podcasts Charts Monitoring "Pretty [DEMOGRAPHIC_DATA]" Open Advanced New Hillbi…" at bounding box center [492, 24] width 681 height 30
paste input "Post Mortem With [PERSON_NAME]"
type input "Post Mortem With [PERSON_NAME]"
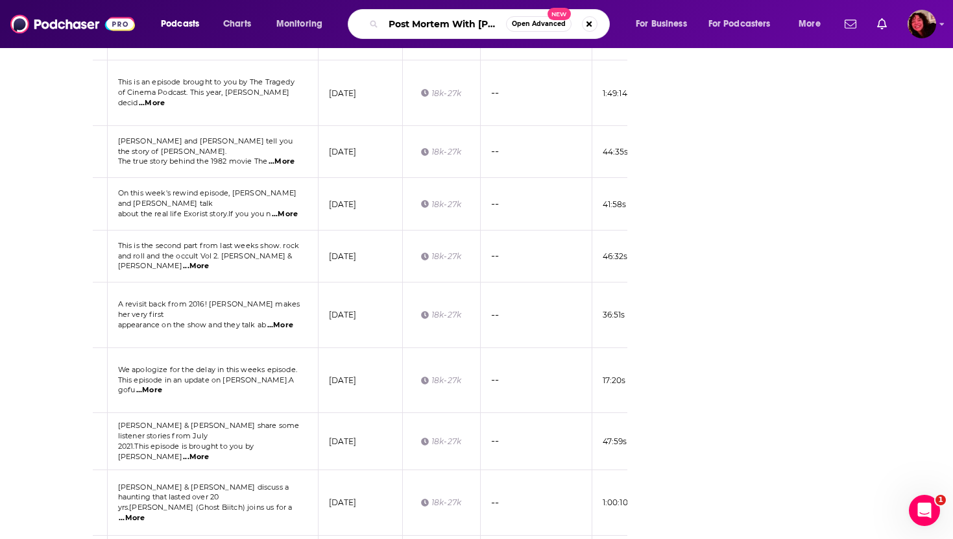
scroll to position [0, 32]
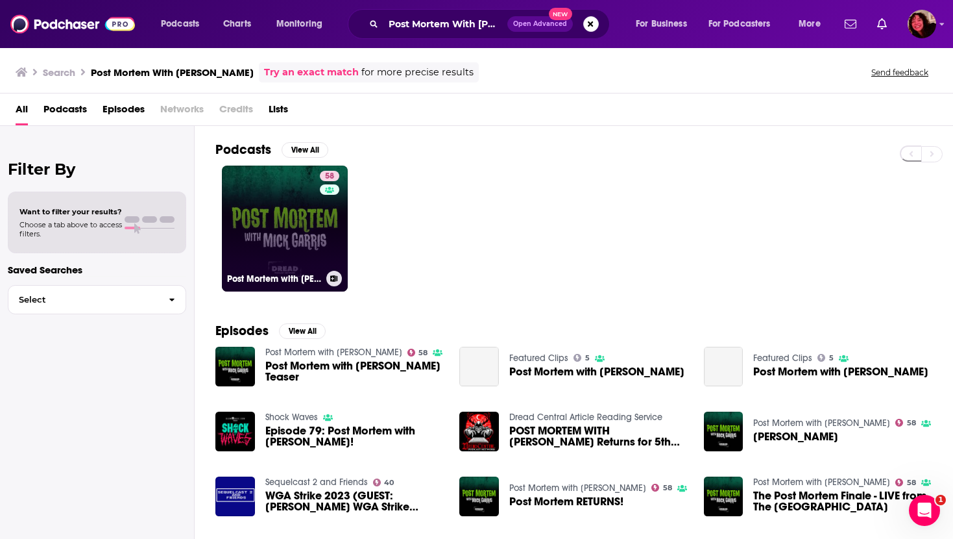
click at [266, 227] on link "58 Post Mortem with [PERSON_NAME]" at bounding box center [285, 228] width 126 height 126
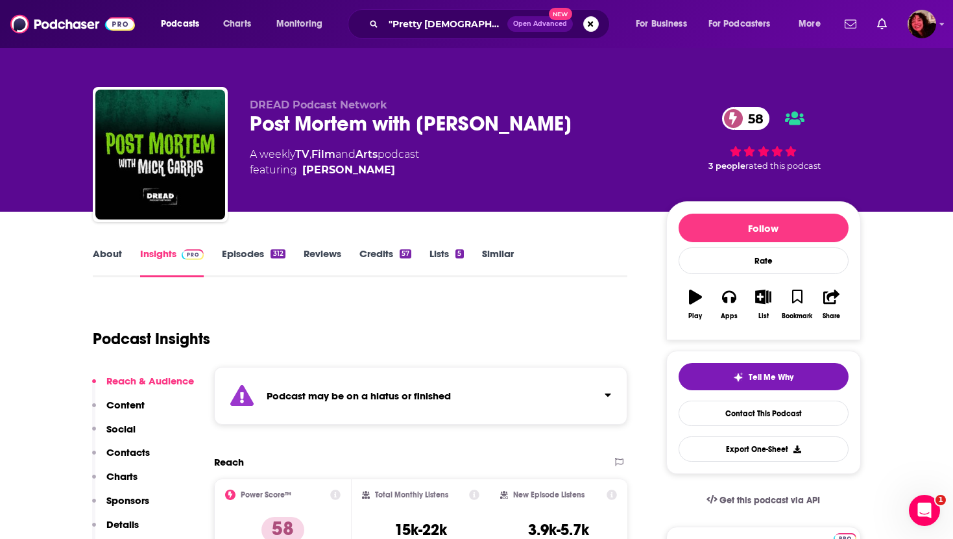
scroll to position [108, 0]
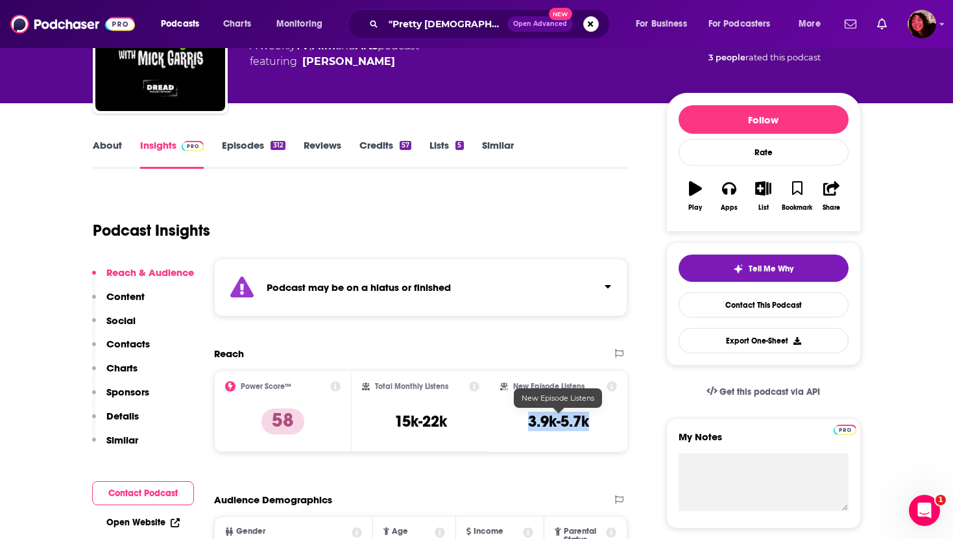
drag, startPoint x: 524, startPoint y: 418, endPoint x: 591, endPoint y: 418, distance: 66.8
click at [590, 418] on div "New Episode Listens 3.9k-5.7k" at bounding box center [558, 411] width 117 height 60
copy h3 "3.9k-5.7k"
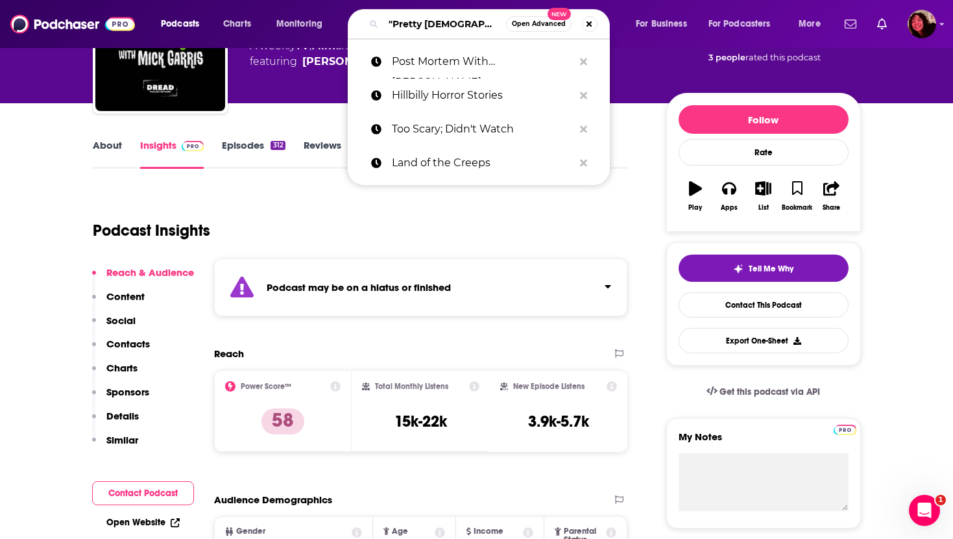
drag, startPoint x: 452, startPoint y: 22, endPoint x: 345, endPoint y: 19, distance: 107.7
click at [345, 19] on div "Podcasts Charts Monitoring "Pretty [DEMOGRAPHIC_DATA]" Open Advanced New Post M…" at bounding box center [492, 24] width 681 height 30
paste input "The New Flesh Horror News Horror Movies Scary Movie Show"
type input "The New Flesh Horror News Horror Movies Scary Movie Show"
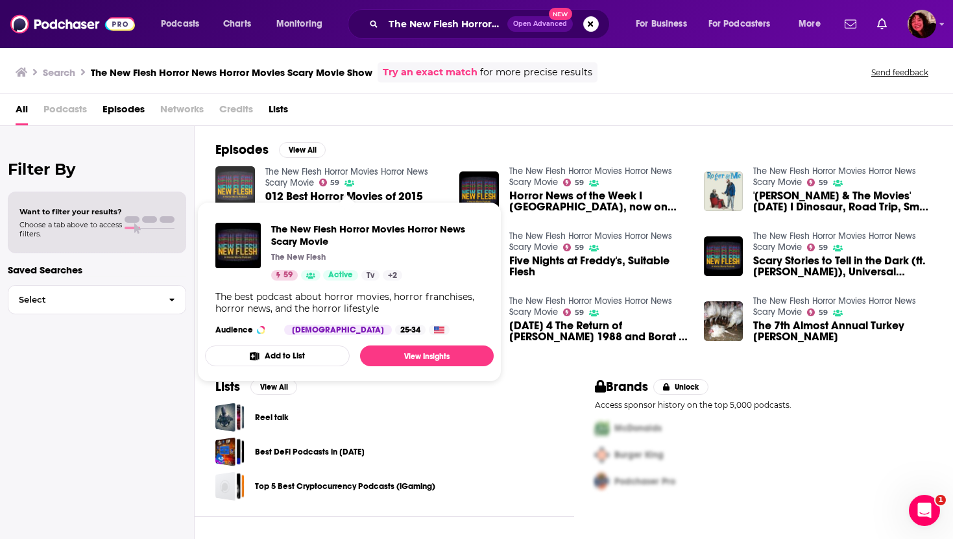
click at [238, 184] on img "012 Best Horror Movies of 2015" at bounding box center [235, 186] width 40 height 40
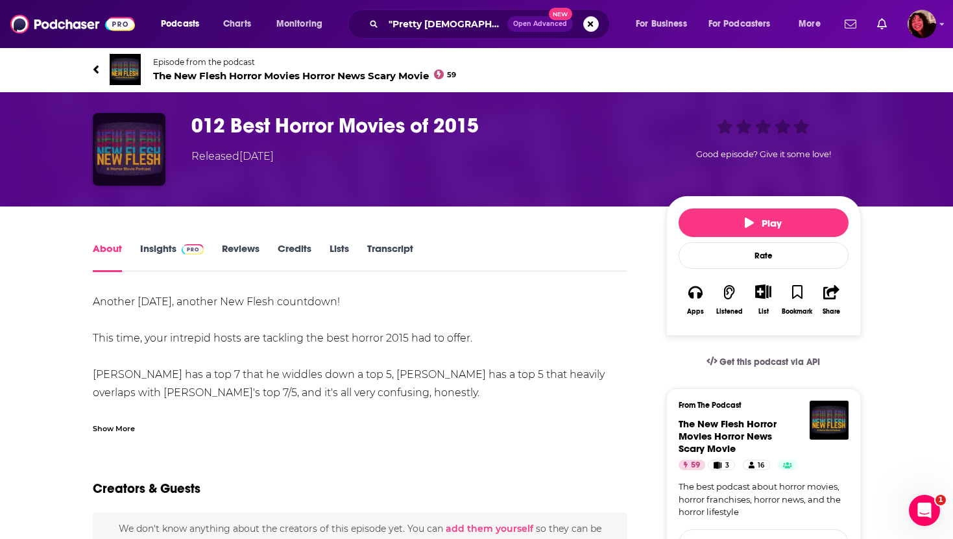
click at [121, 153] on img "012 Best Horror Movies of 2015" at bounding box center [129, 149] width 73 height 73
click at [178, 74] on span "The New Flesh Horror Movies Horror News Scary Movie 59" at bounding box center [305, 75] width 304 height 12
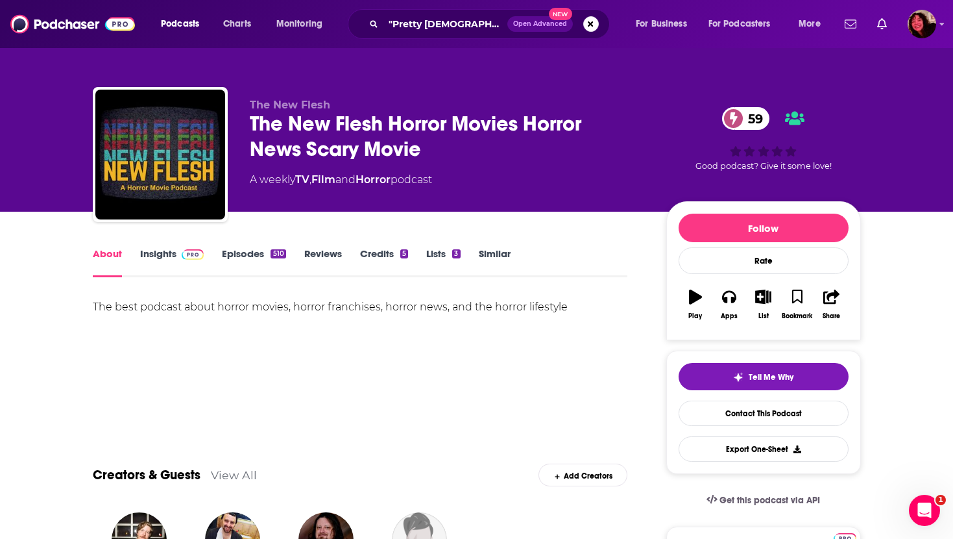
click at [160, 254] on link "Insights" at bounding box center [172, 262] width 64 height 30
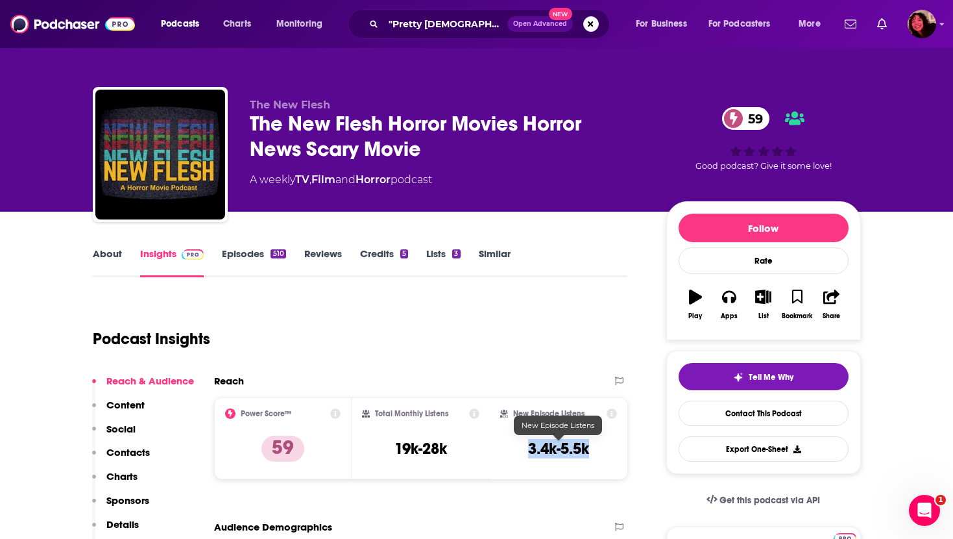
drag, startPoint x: 526, startPoint y: 450, endPoint x: 613, endPoint y: 453, distance: 87.0
click at [613, 453] on div "New Episode Listens 3.4k-5.5k" at bounding box center [558, 438] width 117 height 60
copy h3 "3.4k-5.5k"
click at [242, 247] on link "Episodes 510" at bounding box center [254, 262] width 64 height 30
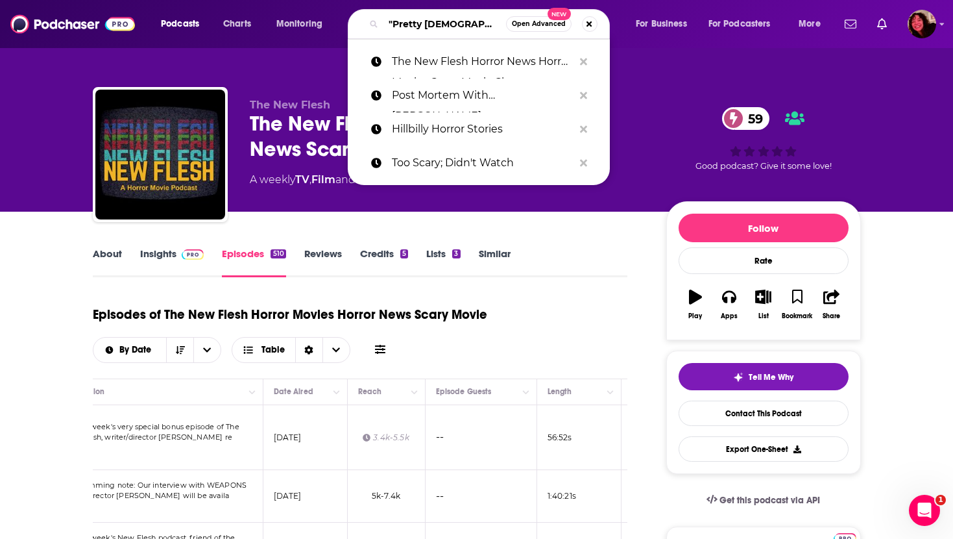
drag, startPoint x: 463, startPoint y: 25, endPoint x: 330, endPoint y: 20, distance: 133.1
click at [330, 20] on div "Podcasts Charts Monitoring "Pretty [DEMOGRAPHIC_DATA]" Open Advanced New The Ne…" at bounding box center [492, 24] width 681 height 30
paste input "Colors of the Dark"
type input "Colors of the Dark"
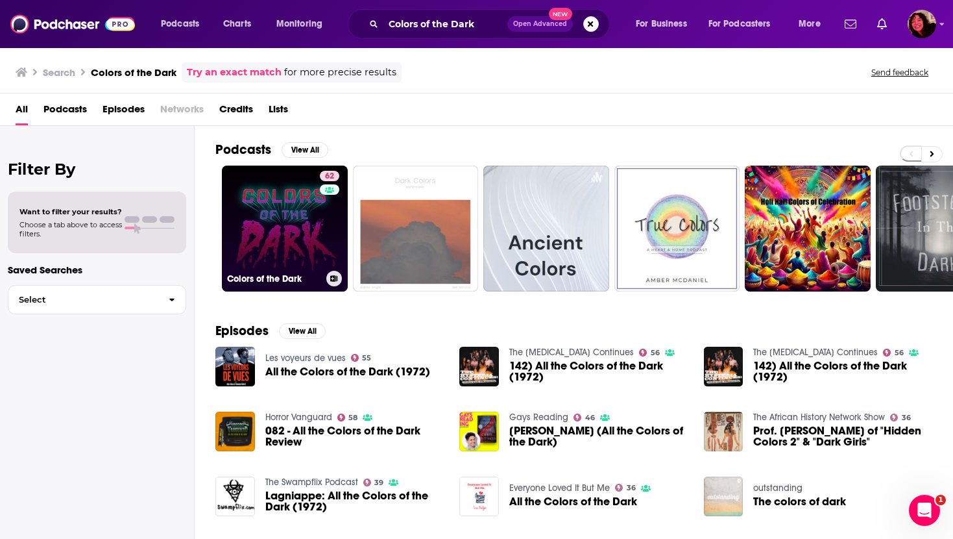
click at [298, 226] on link "62 Colors of the Dark" at bounding box center [285, 228] width 126 height 126
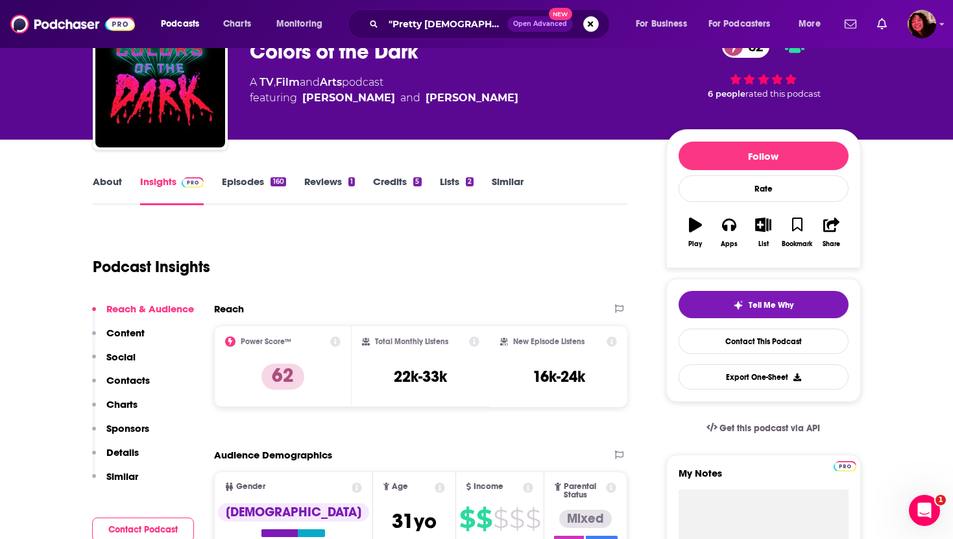
scroll to position [76, 0]
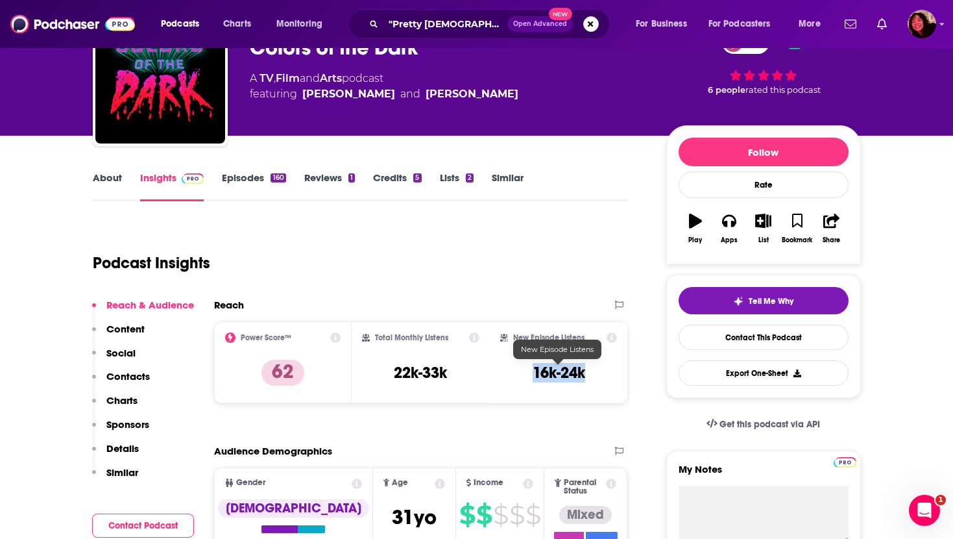
drag, startPoint x: 527, startPoint y: 374, endPoint x: 590, endPoint y: 378, distance: 63.0
click at [589, 378] on div "New Episode Listens 16k-24k" at bounding box center [558, 362] width 117 height 60
copy h3 "16k-24k"
click at [252, 182] on link "Episodes 160" at bounding box center [254, 186] width 64 height 30
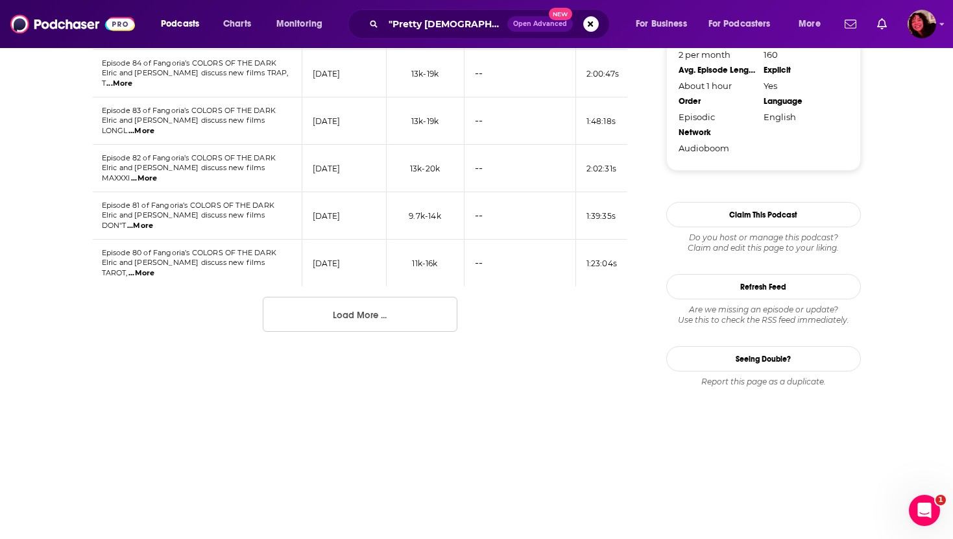
scroll to position [1282, 0]
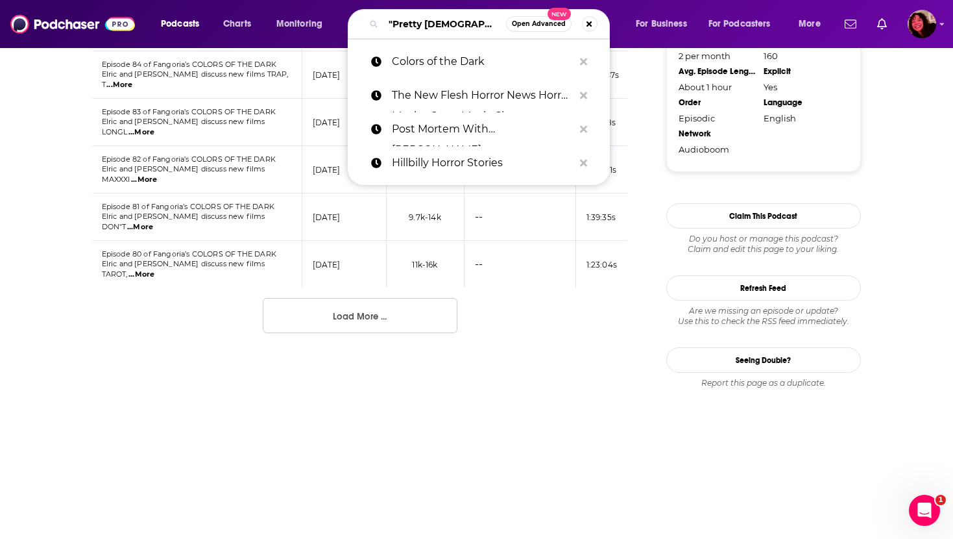
drag, startPoint x: 455, startPoint y: 21, endPoint x: 309, endPoint y: 18, distance: 145.4
click at [309, 18] on div "Podcasts Charts Monitoring "Pretty [DEMOGRAPHIC_DATA]" Open Advanced New Colors…" at bounding box center [492, 24] width 681 height 30
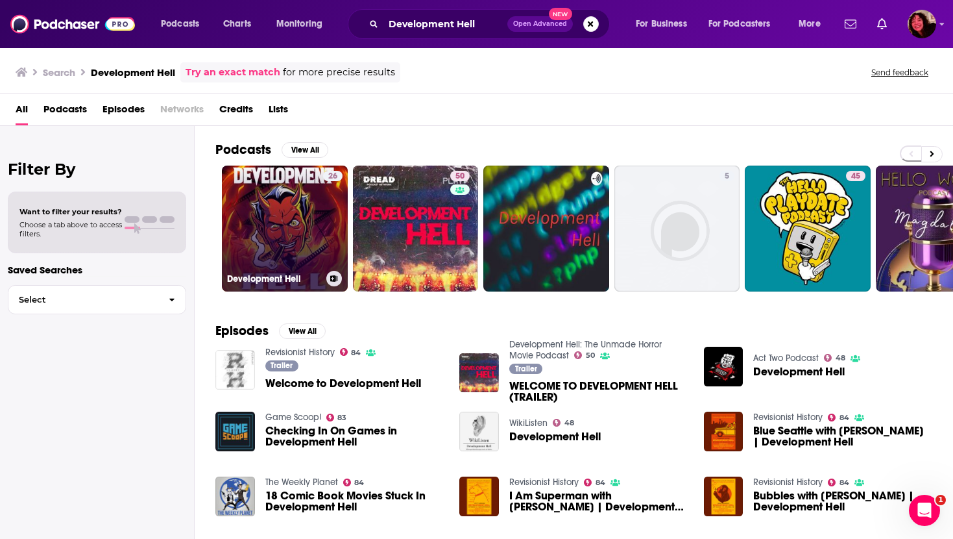
click at [291, 214] on link "26 Development Hell" at bounding box center [285, 228] width 126 height 126
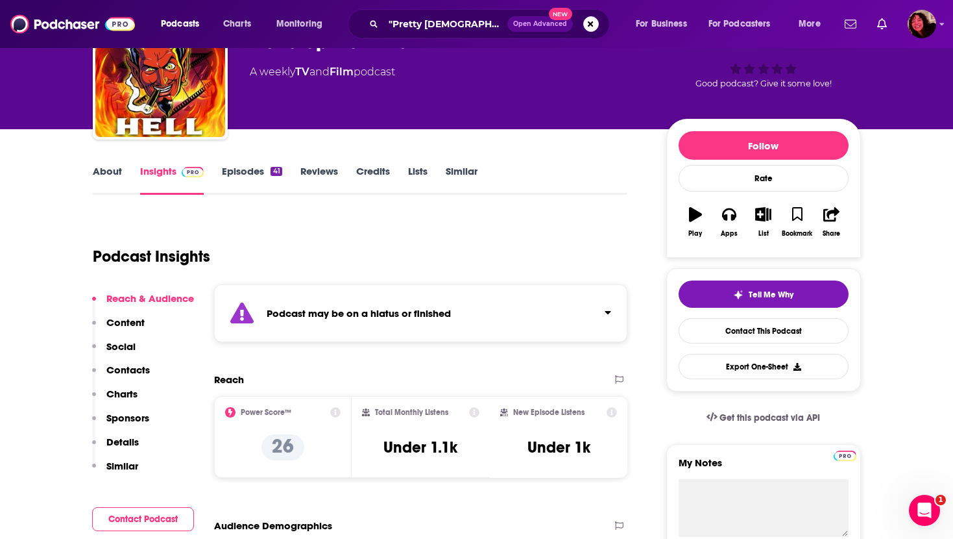
scroll to position [84, 0]
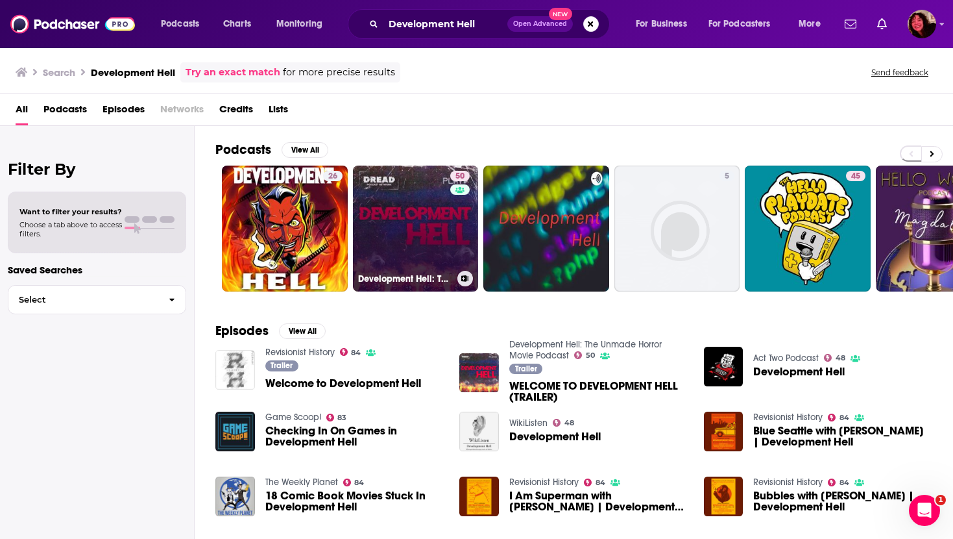
click at [437, 244] on link "50 Development Hell: The Unmade Horror Movie Podcast" at bounding box center [416, 228] width 126 height 126
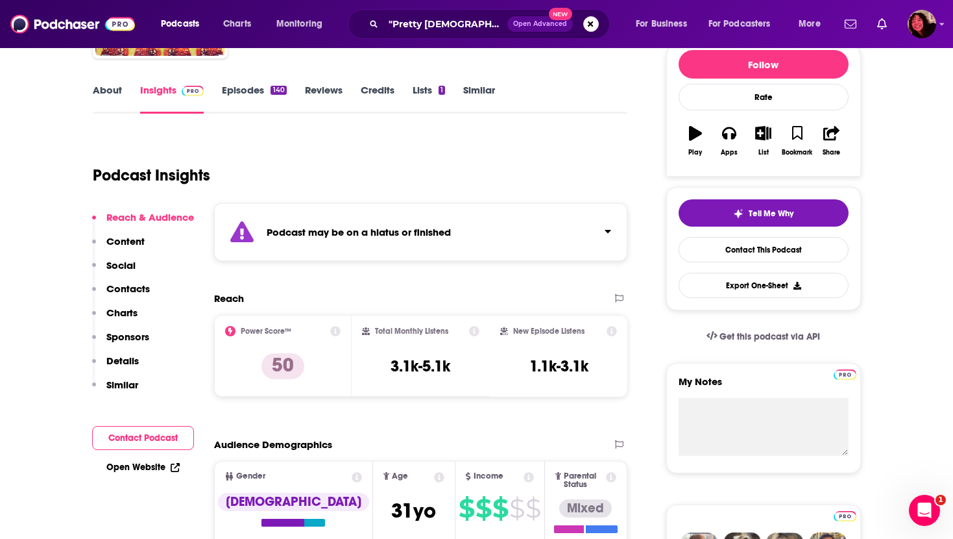
scroll to position [184, 0]
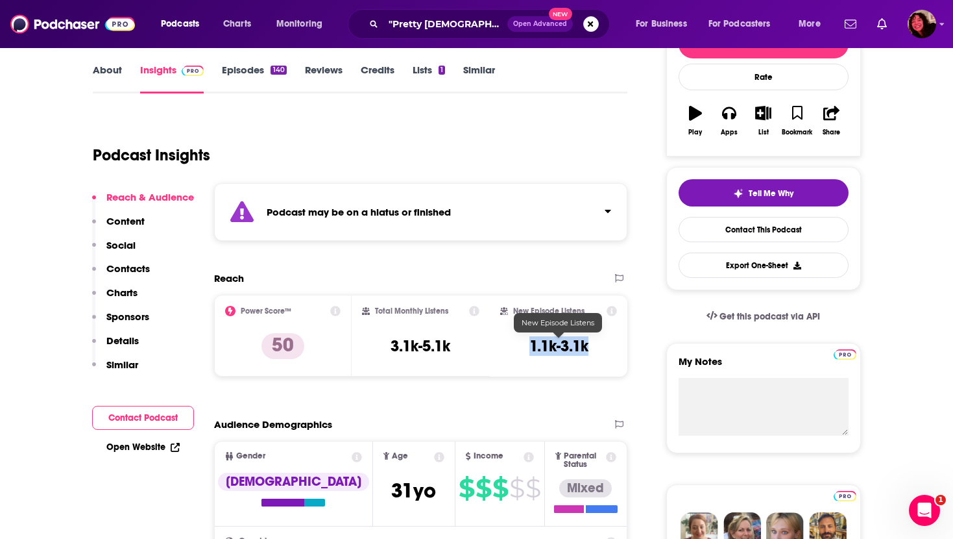
drag, startPoint x: 526, startPoint y: 344, endPoint x: 594, endPoint y: 343, distance: 68.1
click at [595, 344] on div "New Episode Listens 1.1k-3.1k" at bounding box center [558, 336] width 117 height 60
copy h3 "1.1k-3.1k"
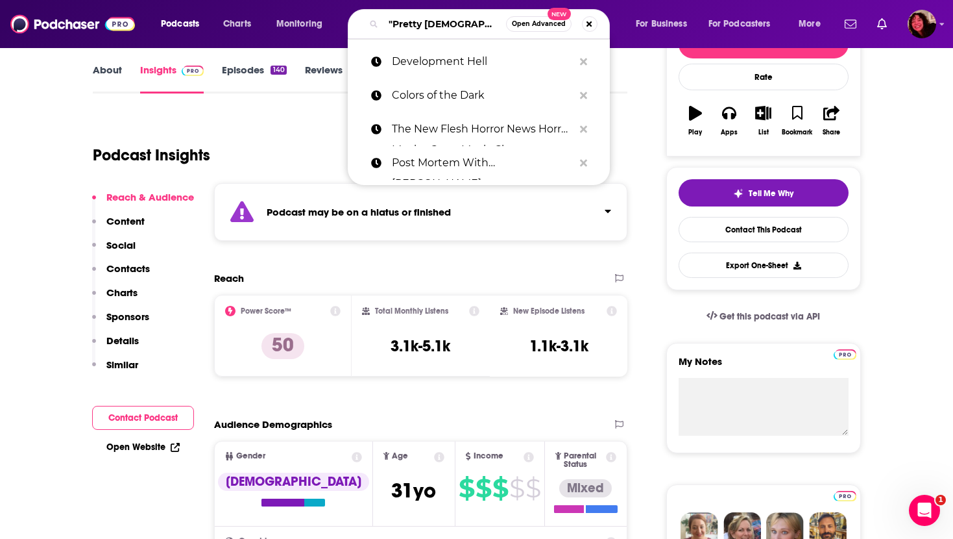
drag, startPoint x: 454, startPoint y: 25, endPoint x: 341, endPoint y: 21, distance: 113.6
click at [341, 21] on div "Podcasts Charts Monitoring "Pretty [DEMOGRAPHIC_DATA]" Open Advanced New Develo…" at bounding box center [492, 24] width 681 height 30
paste input "Evolution of Horror"
type input "Evolution of Horror"
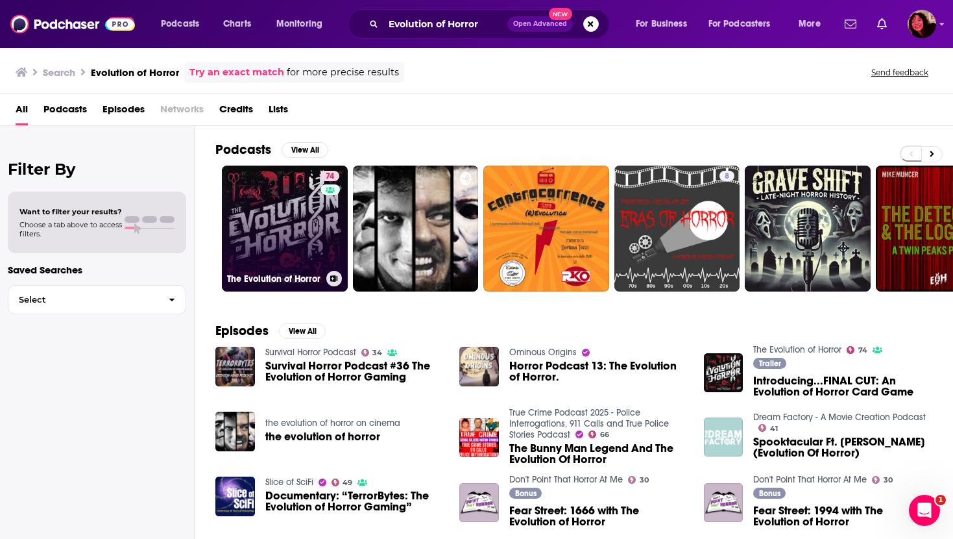
click at [287, 226] on link "74 The Evolution of Horror" at bounding box center [285, 228] width 126 height 126
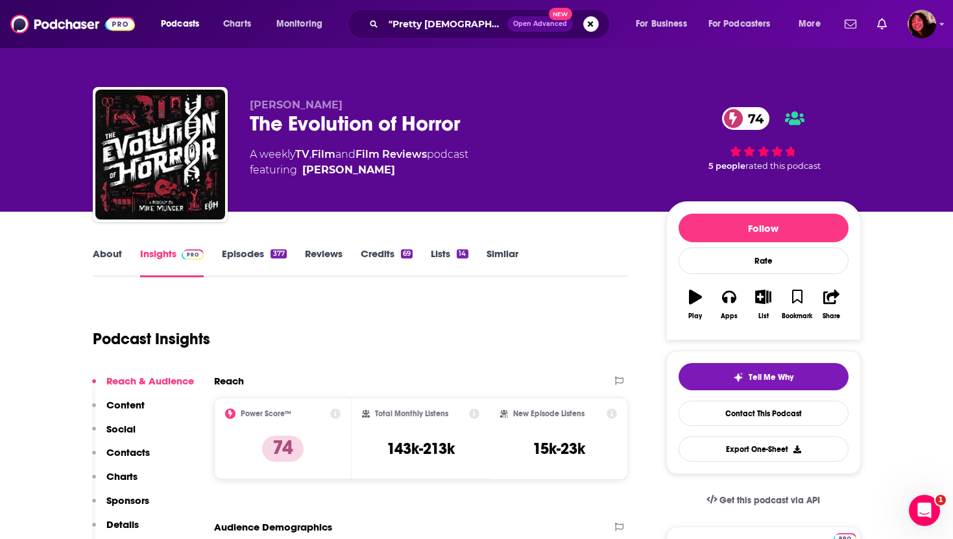
click at [250, 252] on link "Episodes 377" at bounding box center [254, 262] width 64 height 30
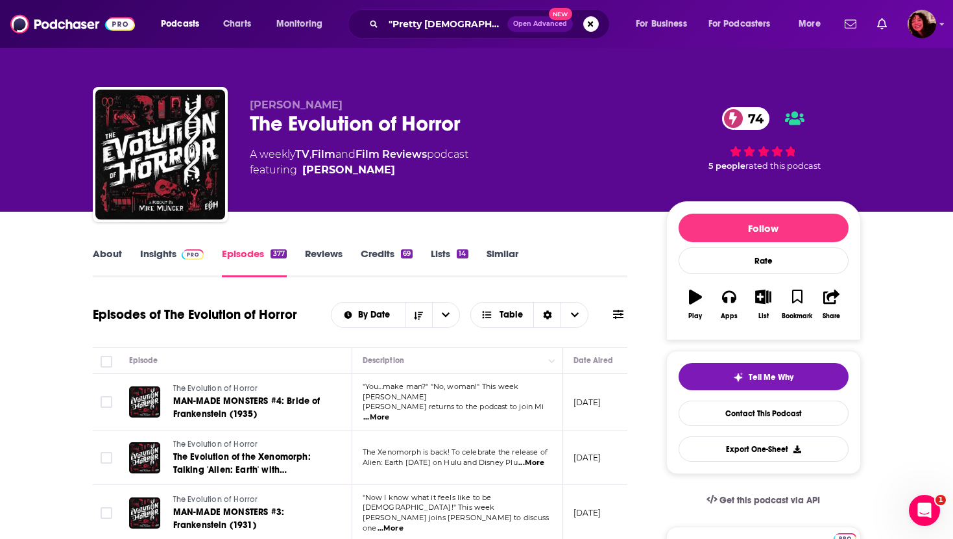
click at [157, 263] on link "Insights" at bounding box center [172, 262] width 64 height 30
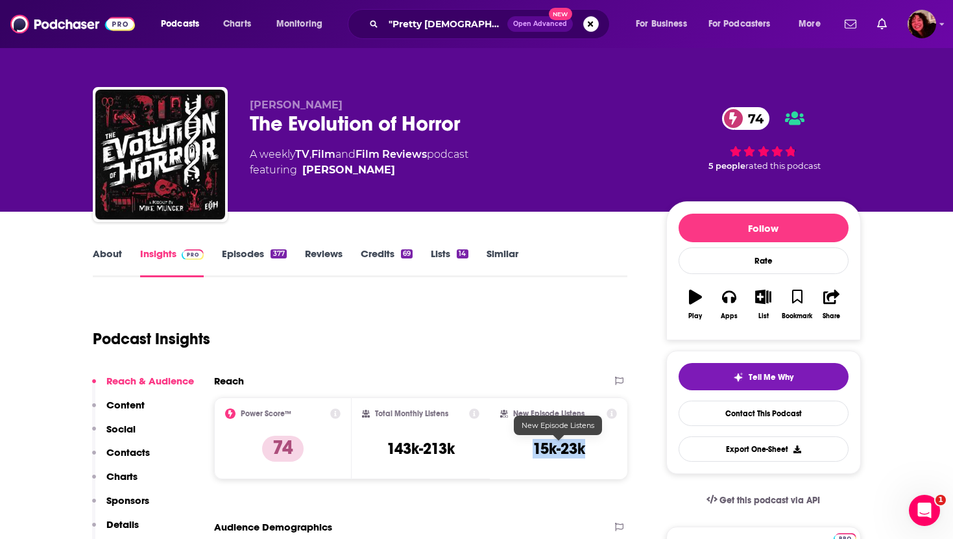
drag, startPoint x: 520, startPoint y: 446, endPoint x: 600, endPoint y: 446, distance: 79.8
click at [600, 446] on div "New Episode Listens 15k-23k" at bounding box center [558, 438] width 117 height 60
copy h3 "15k-23k"
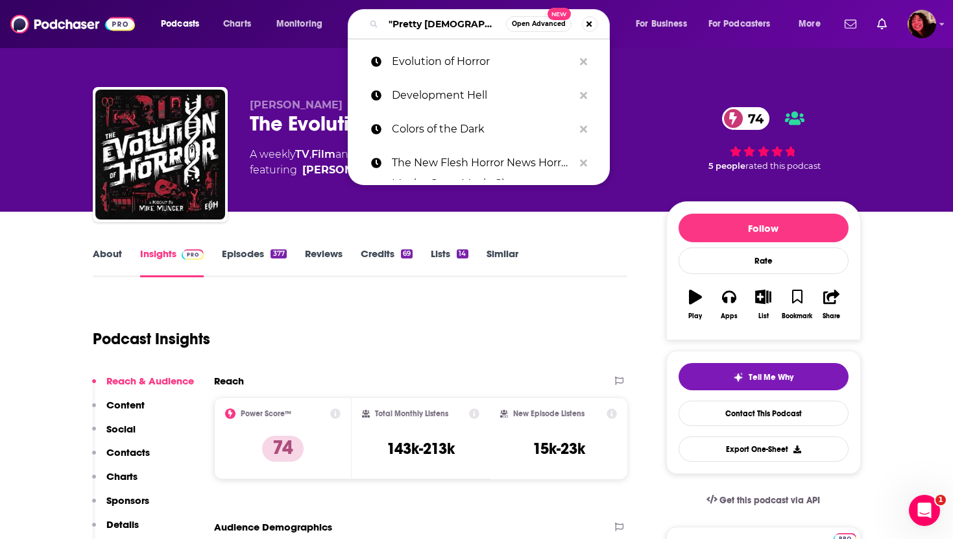
drag, startPoint x: 470, startPoint y: 25, endPoint x: 389, endPoint y: 25, distance: 80.5
click at [389, 25] on input ""Pretty [DEMOGRAPHIC_DATA]"" at bounding box center [444, 24] width 123 height 21
paste input "Horror Movie Talk"
type input "Horror Movie Talk"
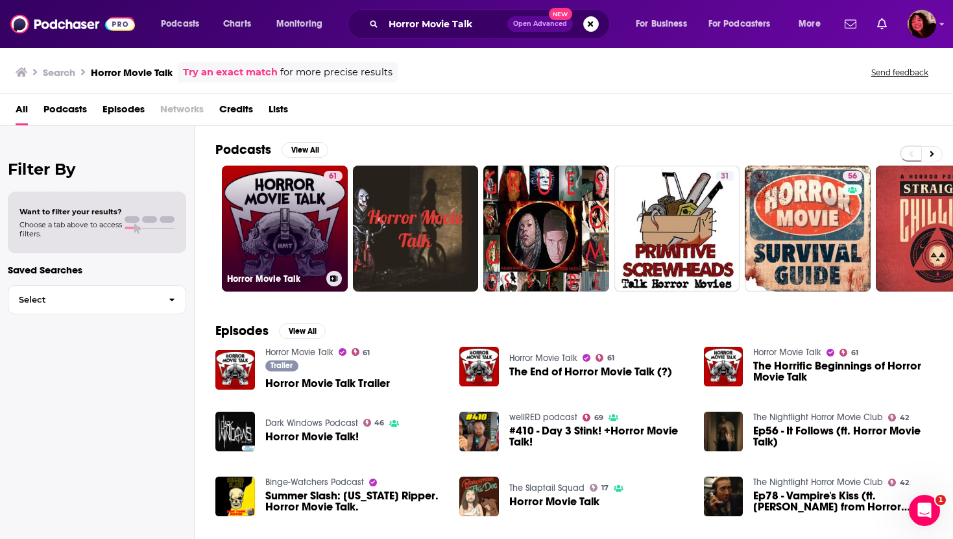
click at [278, 233] on link "61 Horror Movie Talk" at bounding box center [285, 228] width 126 height 126
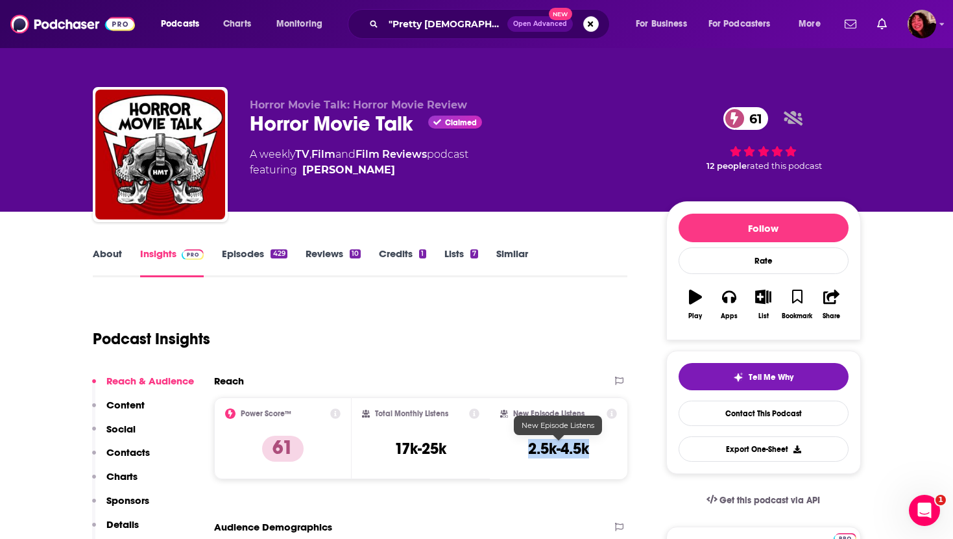
drag, startPoint x: 522, startPoint y: 450, endPoint x: 586, endPoint y: 450, distance: 63.6
click at [586, 450] on div "New Episode Listens 2.5k-4.5k" at bounding box center [558, 438] width 117 height 60
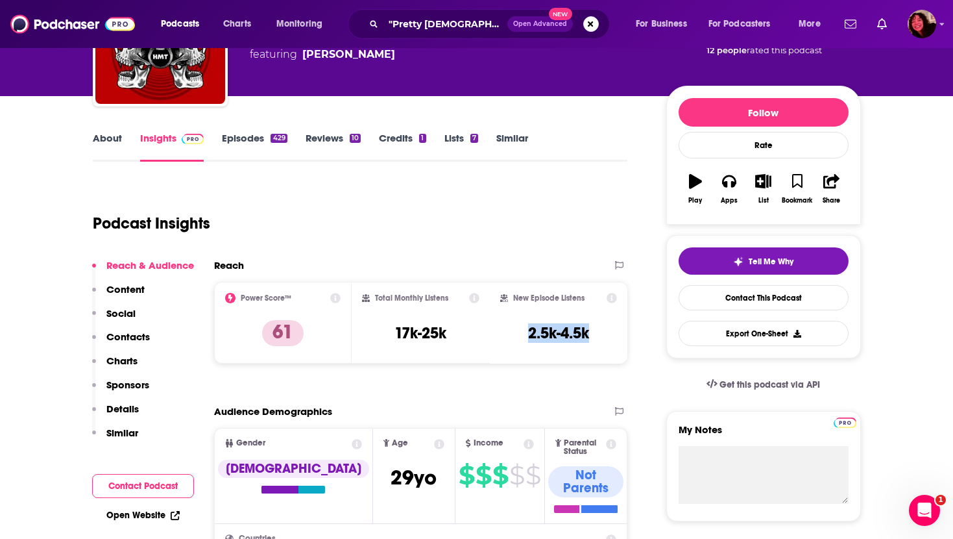
click at [254, 134] on link "Episodes 429" at bounding box center [254, 147] width 65 height 30
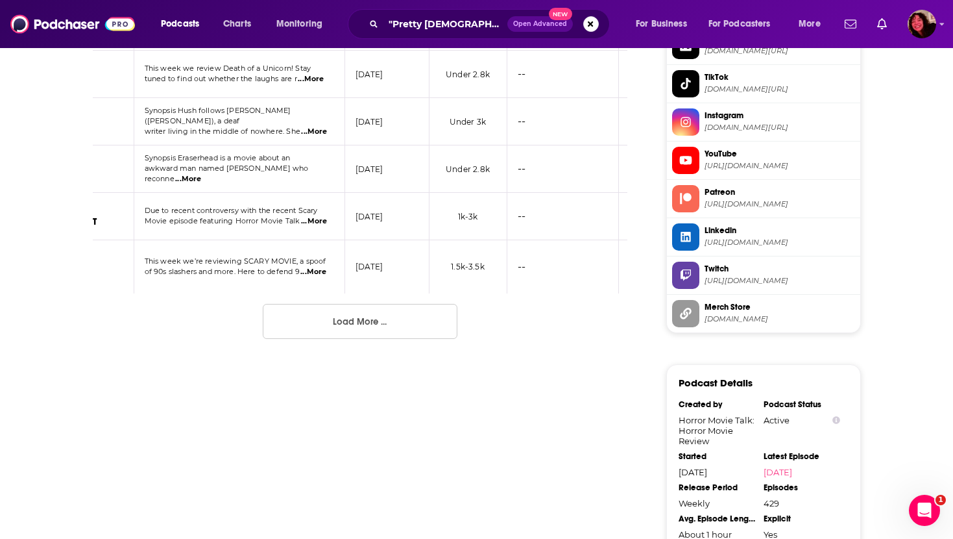
scroll to position [1246, 0]
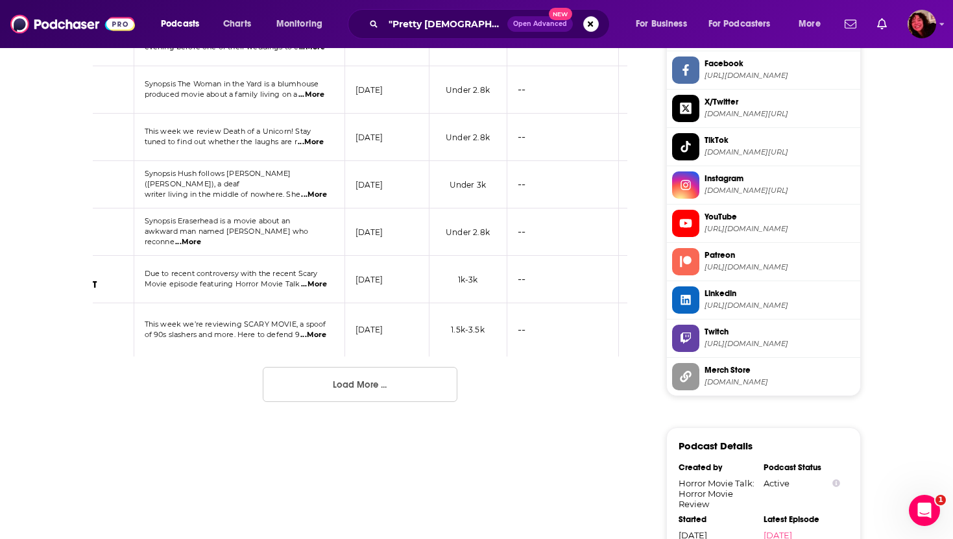
click at [383, 367] on button "Load More ..." at bounding box center [360, 384] width 195 height 35
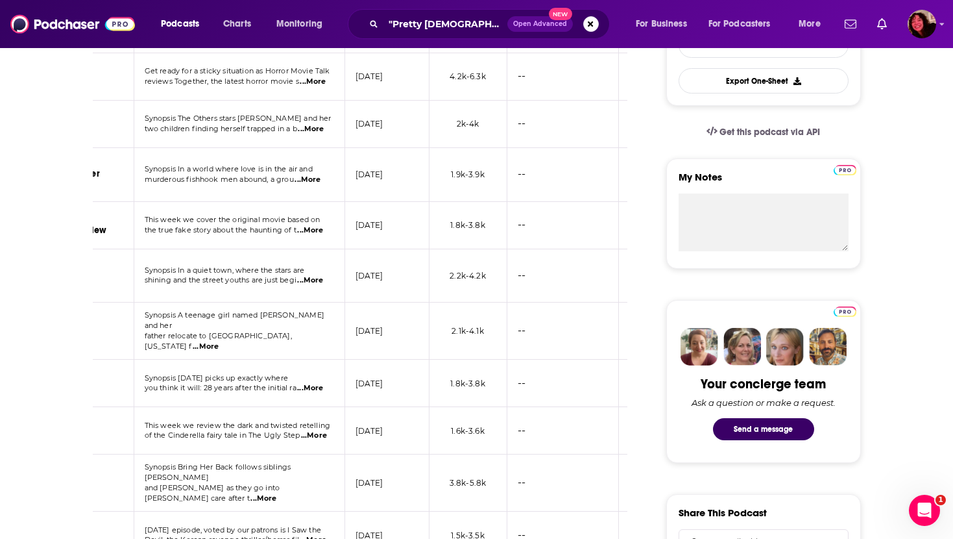
scroll to position [0, 0]
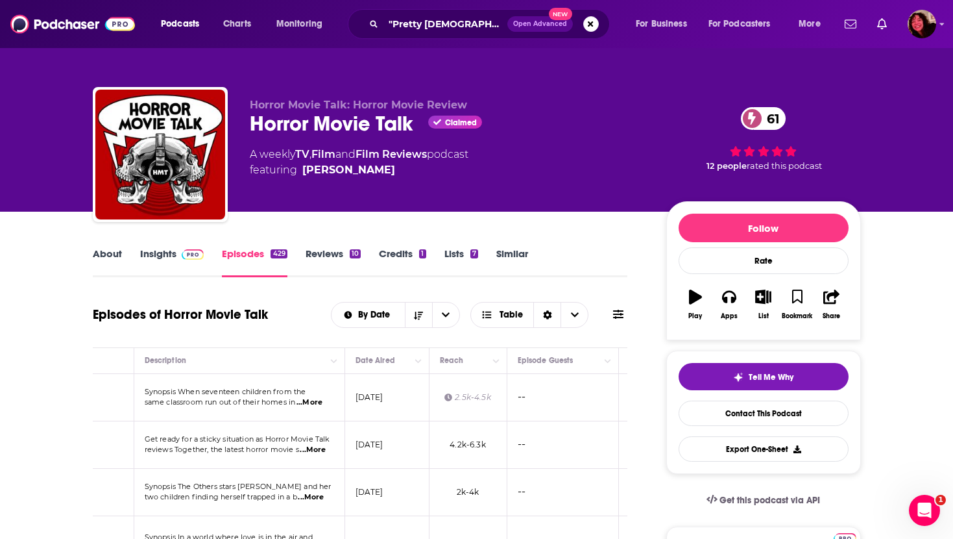
click at [154, 259] on link "Insights" at bounding box center [172, 262] width 64 height 30
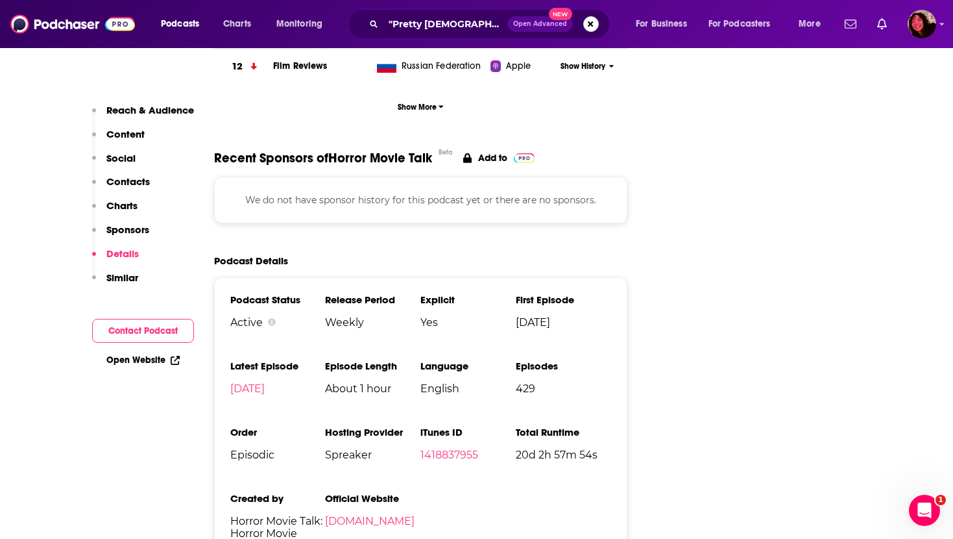
scroll to position [1961, 0]
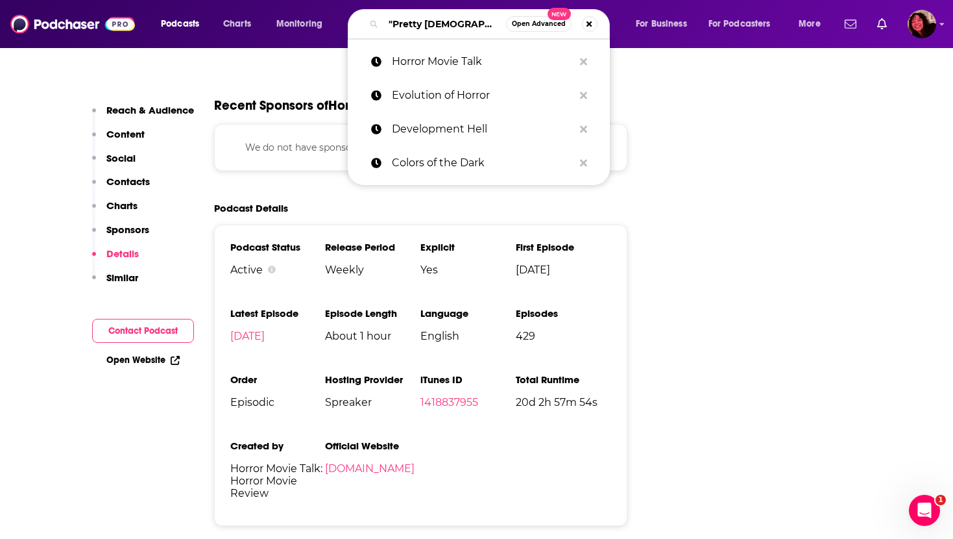
drag, startPoint x: 456, startPoint y: 20, endPoint x: 335, endPoint y: 19, distance: 120.7
click at [336, 20] on div "Podcasts Charts Monitoring "Pretty [DEMOGRAPHIC_DATA]" Open Advanced New Horror…" at bounding box center [492, 24] width 681 height 30
paste input "Kill by Kill"
type input "Kill by Kill"
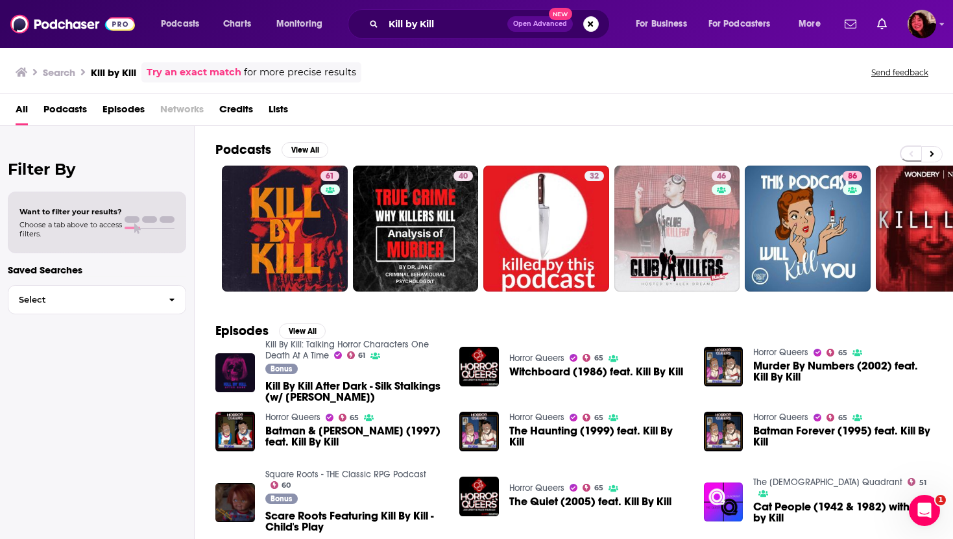
click at [471, 124] on div "All Podcasts Episodes Networks Credits Lists" at bounding box center [479, 112] width 927 height 27
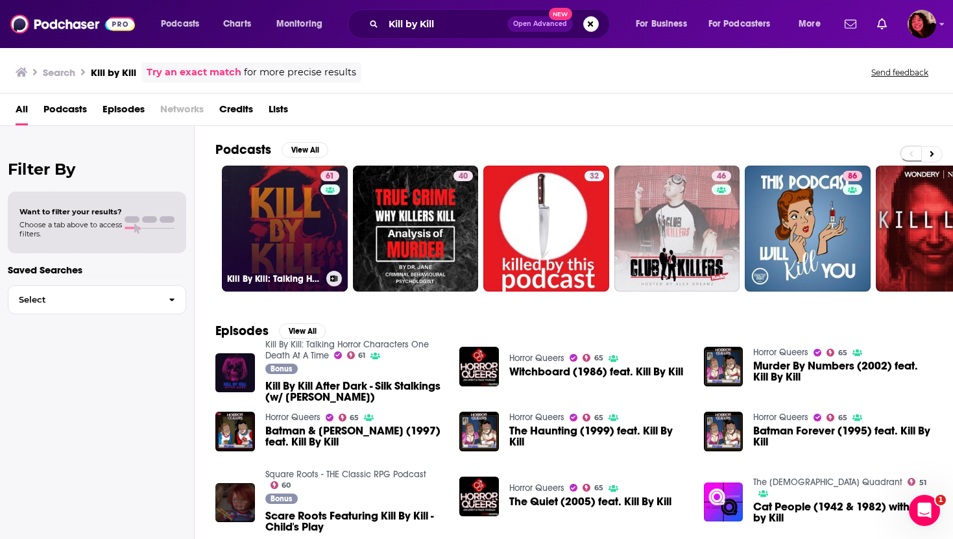
click at [265, 241] on link "61 Kill By Kill: Talking Horror Characters One Death At A Time" at bounding box center [285, 228] width 126 height 126
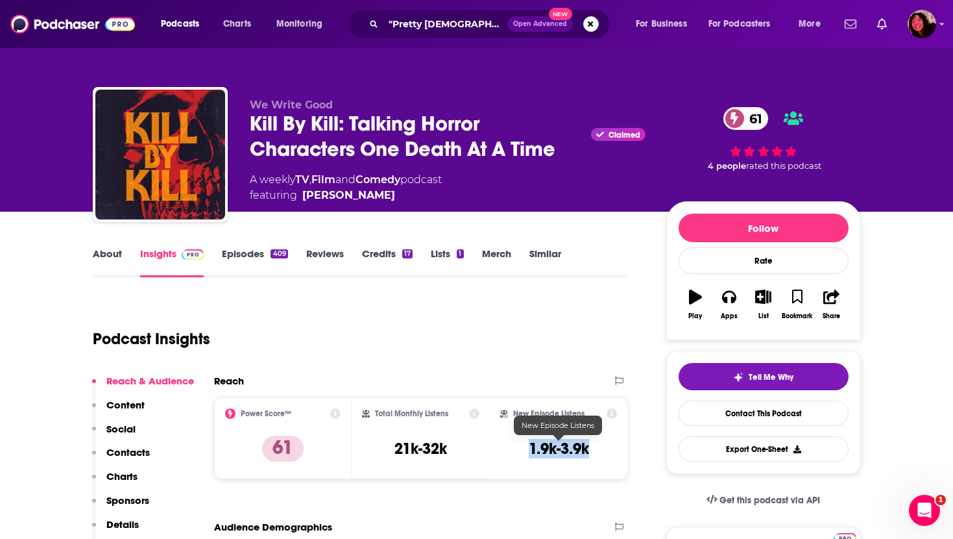
drag, startPoint x: 522, startPoint y: 441, endPoint x: 593, endPoint y: 441, distance: 71.4
click at [593, 441] on div "New Episode Listens 1.9k-3.9k" at bounding box center [558, 438] width 117 height 60
click at [254, 255] on link "Episodes 409" at bounding box center [255, 262] width 66 height 30
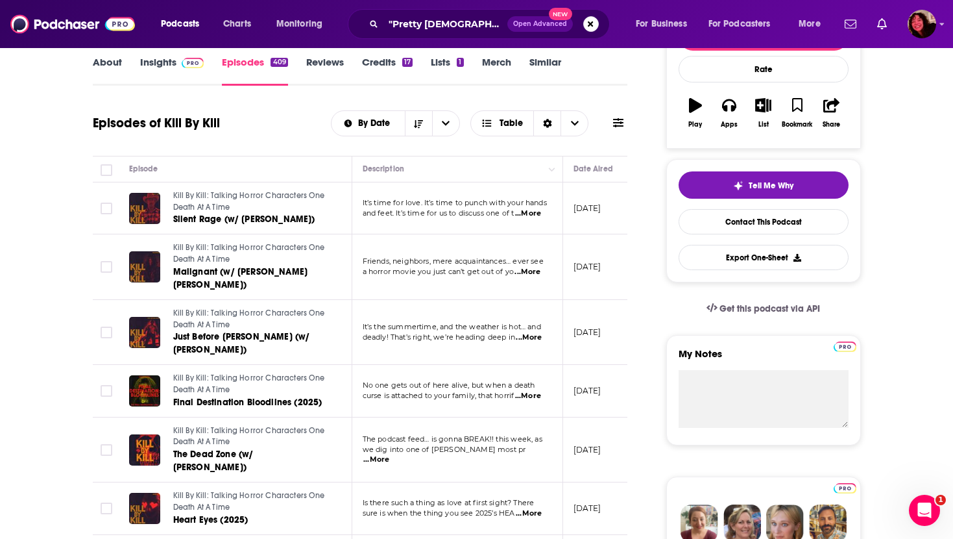
scroll to position [186, 0]
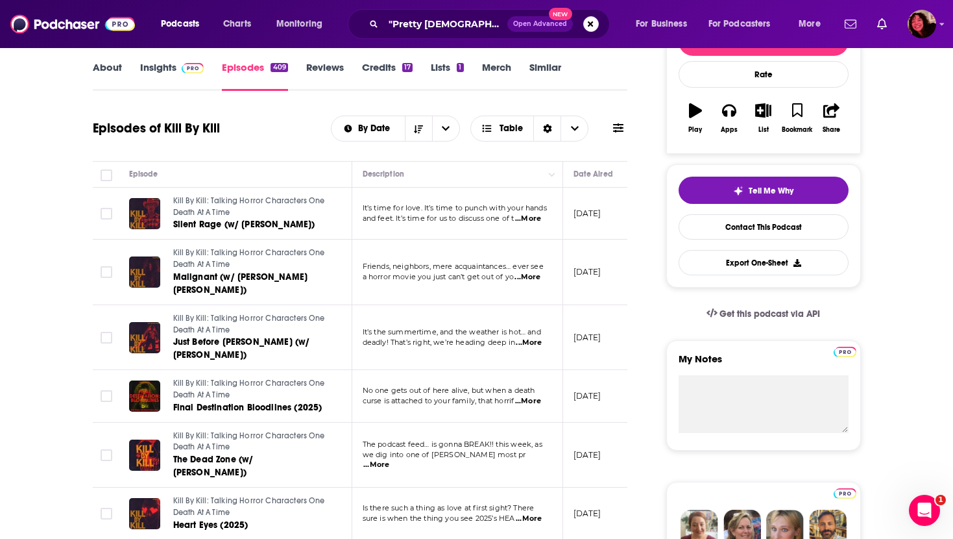
click at [534, 219] on span "...More" at bounding box center [528, 218] width 26 height 10
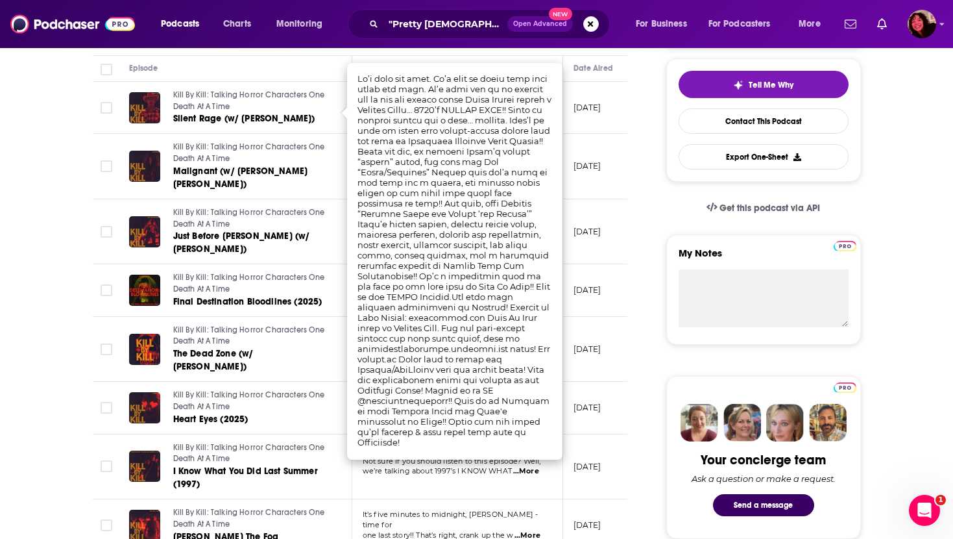
scroll to position [254, 0]
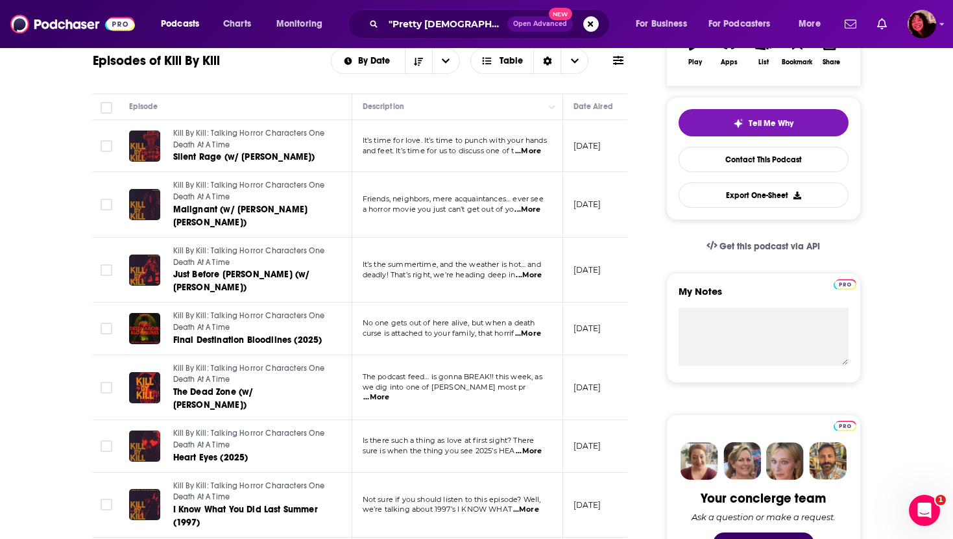
click at [276, 104] on div "Episode" at bounding box center [235, 107] width 212 height 16
click at [535, 205] on span "...More" at bounding box center [528, 209] width 26 height 10
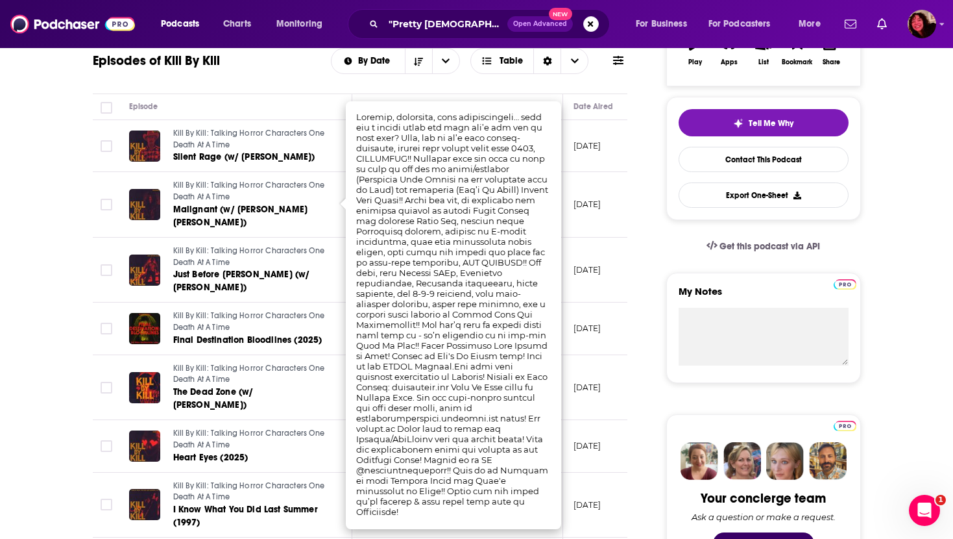
click at [212, 84] on div "Episodes of Kill By Kill By Date Table" at bounding box center [360, 69] width 535 height 50
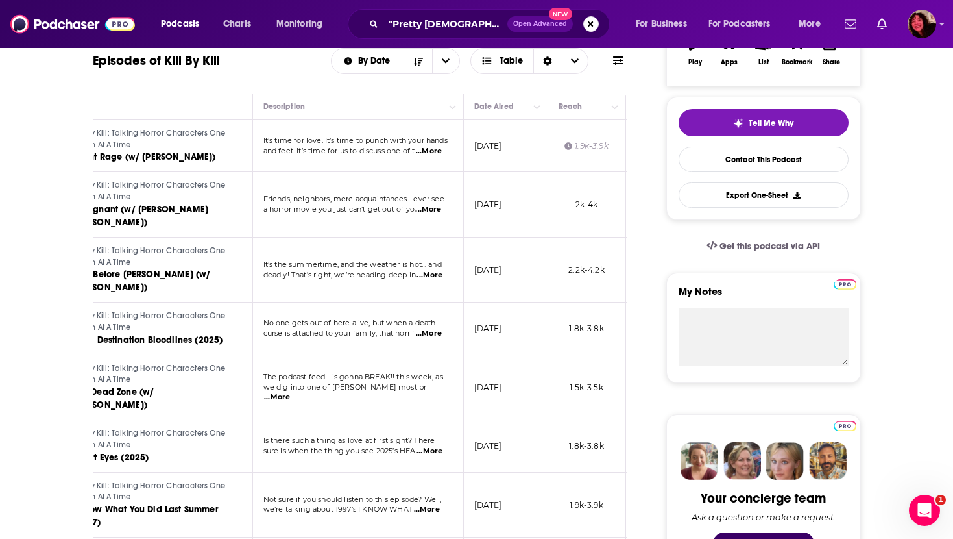
scroll to position [0, 0]
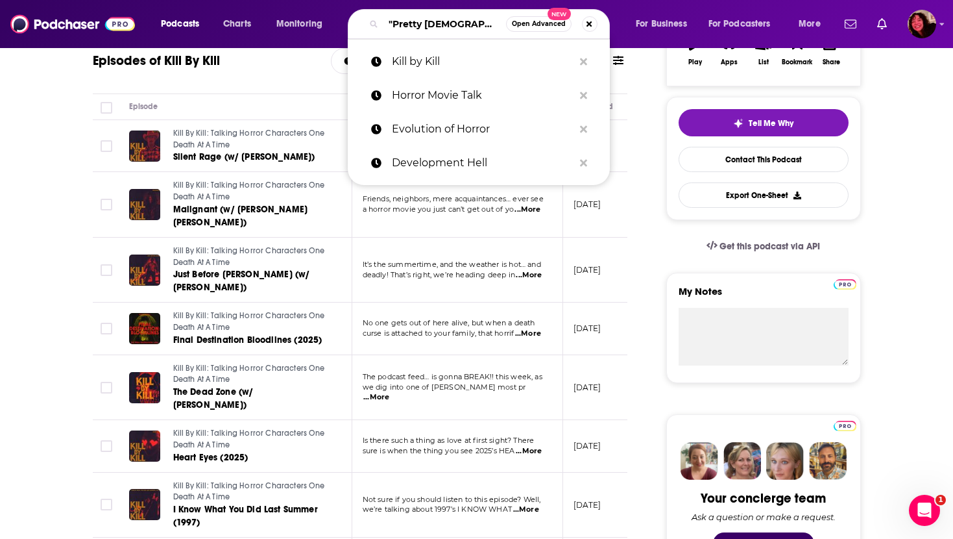
drag, startPoint x: 448, startPoint y: 24, endPoint x: 354, endPoint y: 23, distance: 94.1
click at [354, 23] on div ""Pretty [DEMOGRAPHIC_DATA]" Open Advanced New" at bounding box center [479, 24] width 262 height 30
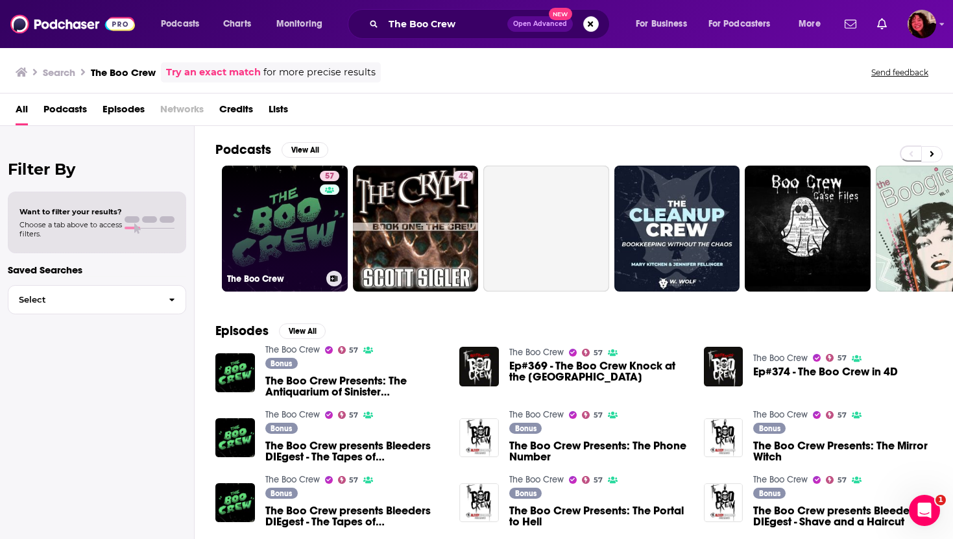
click at [253, 226] on link "57 The Boo Crew" at bounding box center [285, 228] width 126 height 126
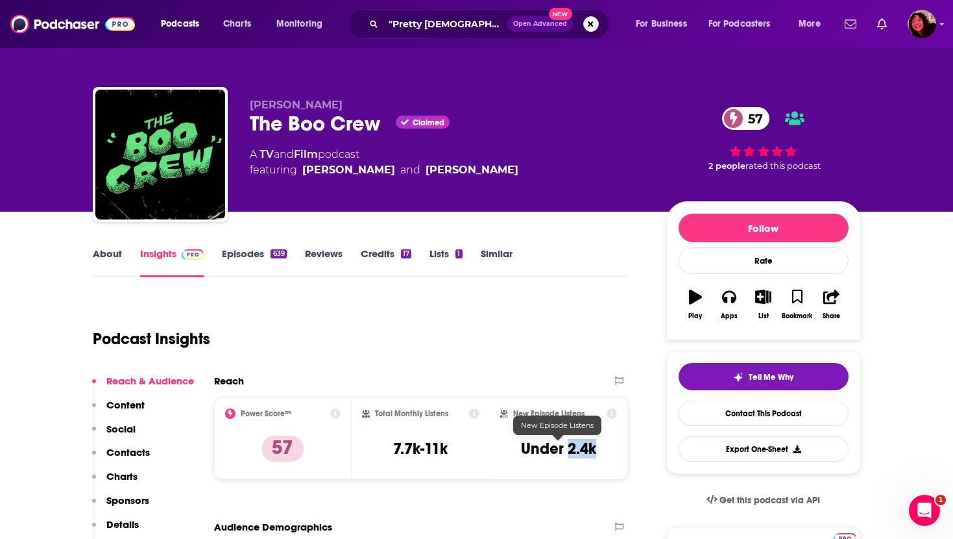
drag, startPoint x: 569, startPoint y: 449, endPoint x: 599, endPoint y: 449, distance: 29.8
click at [599, 449] on div "New Episode Listens Under 2.4k" at bounding box center [558, 438] width 117 height 60
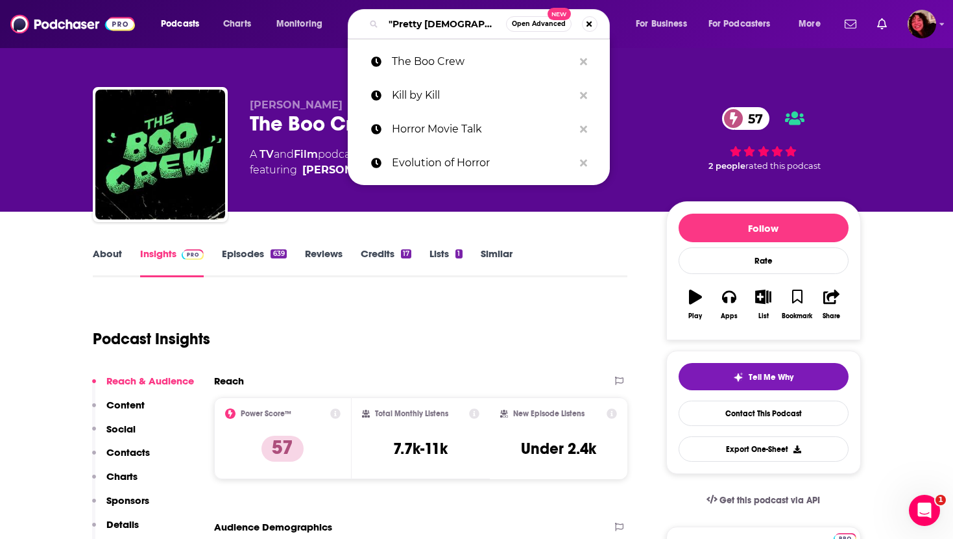
drag, startPoint x: 453, startPoint y: 24, endPoint x: 356, endPoint y: 29, distance: 96.8
click at [356, 29] on div ""Pretty [DEMOGRAPHIC_DATA]" Open Advanced New" at bounding box center [479, 24] width 262 height 30
paste input "The Kingcast"
type input "The Kingcast"
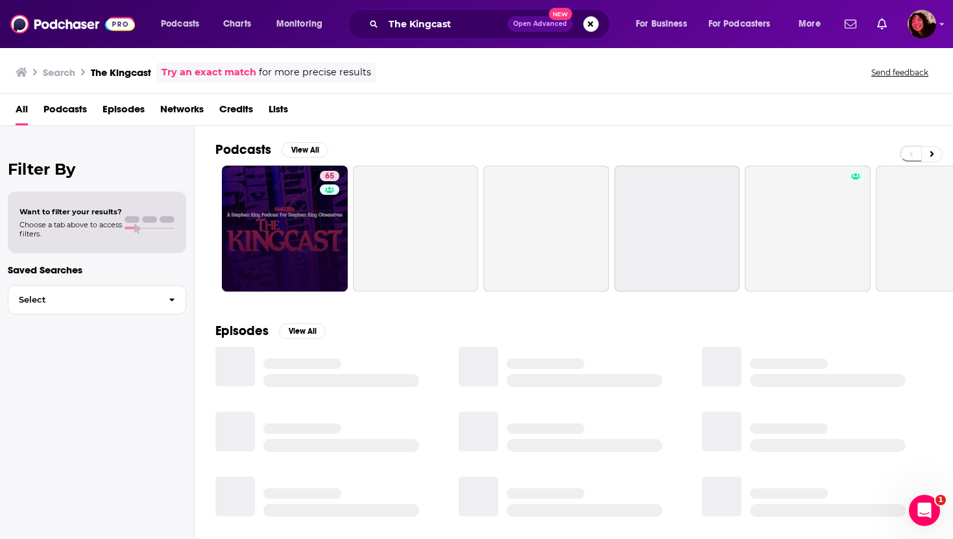
click at [269, 230] on link "65" at bounding box center [285, 228] width 126 height 126
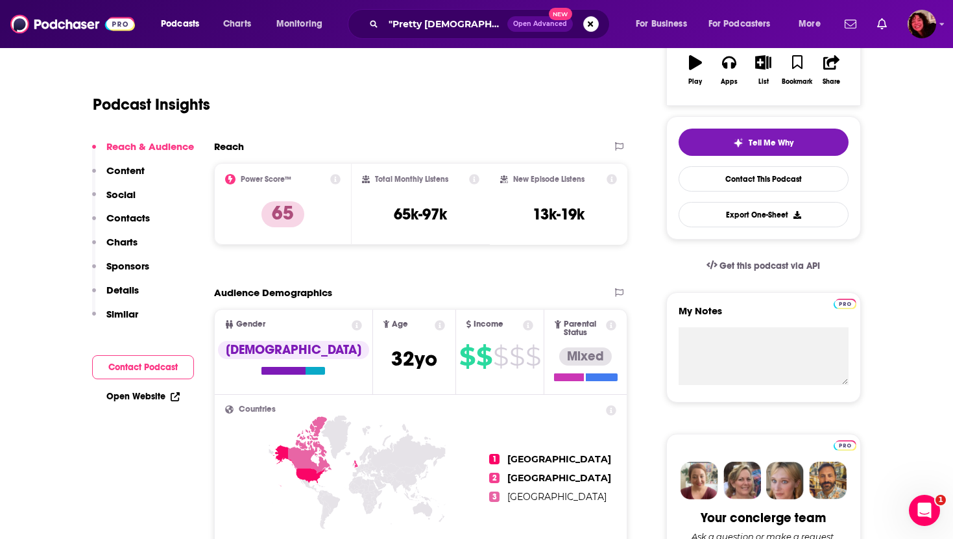
scroll to position [253, 0]
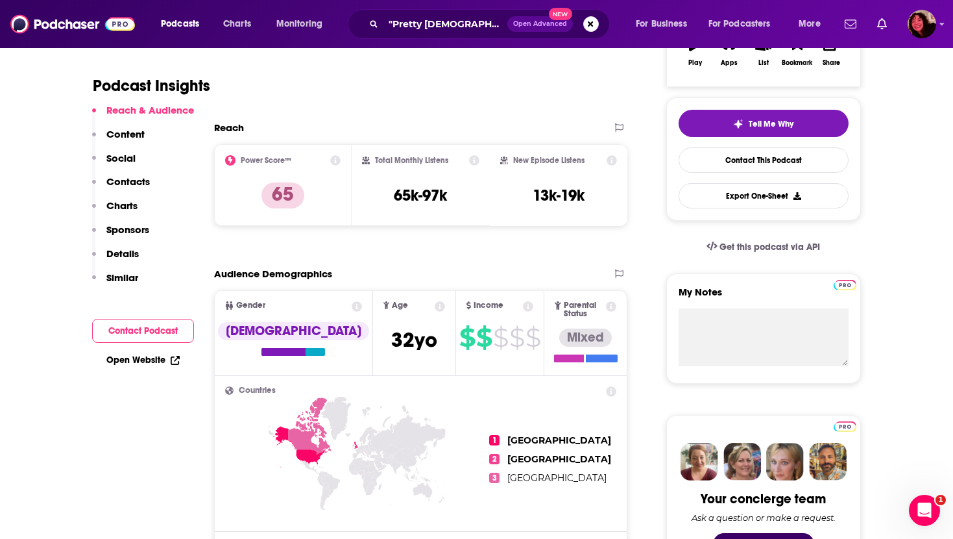
click at [141, 359] on link "Open Website" at bounding box center [142, 359] width 73 height 11
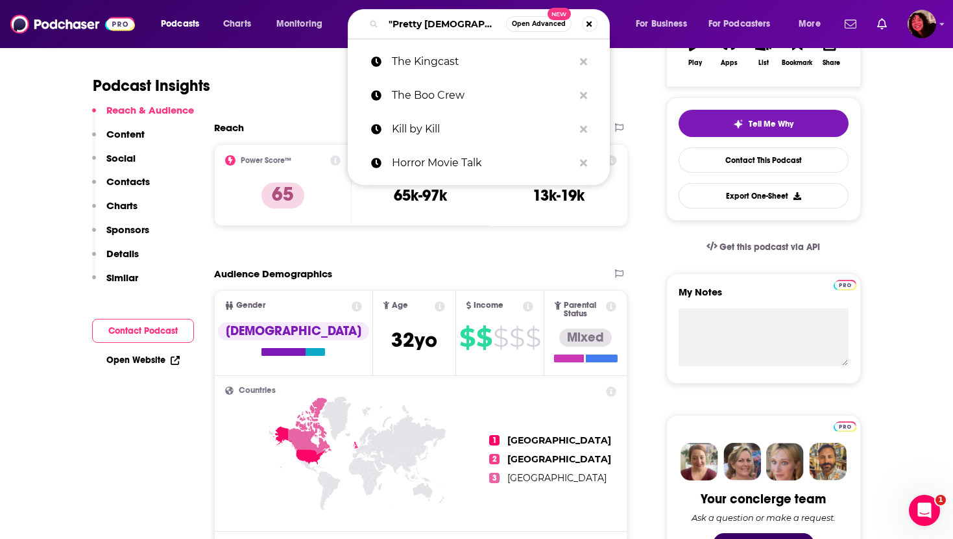
drag, startPoint x: 450, startPoint y: 27, endPoint x: 351, endPoint y: 21, distance: 99.5
click at [348, 23] on div ""Pretty [DEMOGRAPHIC_DATA]" Open Advanced New" at bounding box center [479, 24] width 262 height 30
paste input "Werewolf Ambulance"
type input "Werewolf Ambulance"
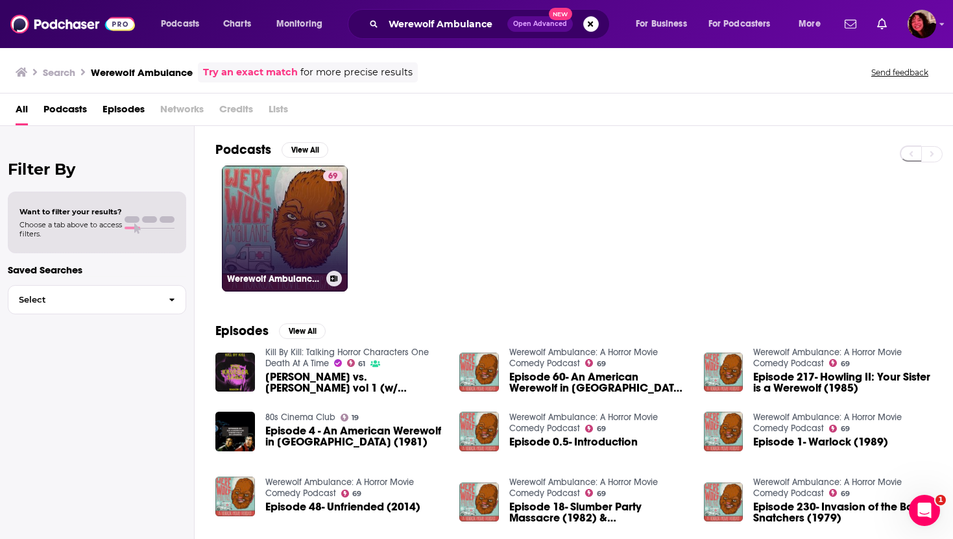
click at [280, 219] on link "69 Werewolf Ambulance: A Horror Movie Comedy Podcast" at bounding box center [285, 228] width 126 height 126
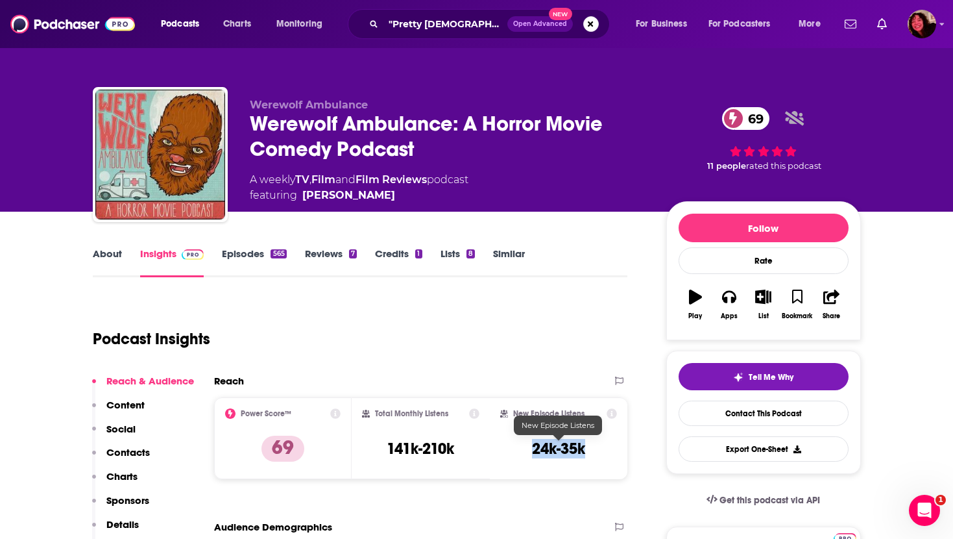
drag, startPoint x: 532, startPoint y: 448, endPoint x: 592, endPoint y: 448, distance: 59.7
click at [592, 448] on div "New Episode Listens 24k-35k" at bounding box center [558, 438] width 117 height 60
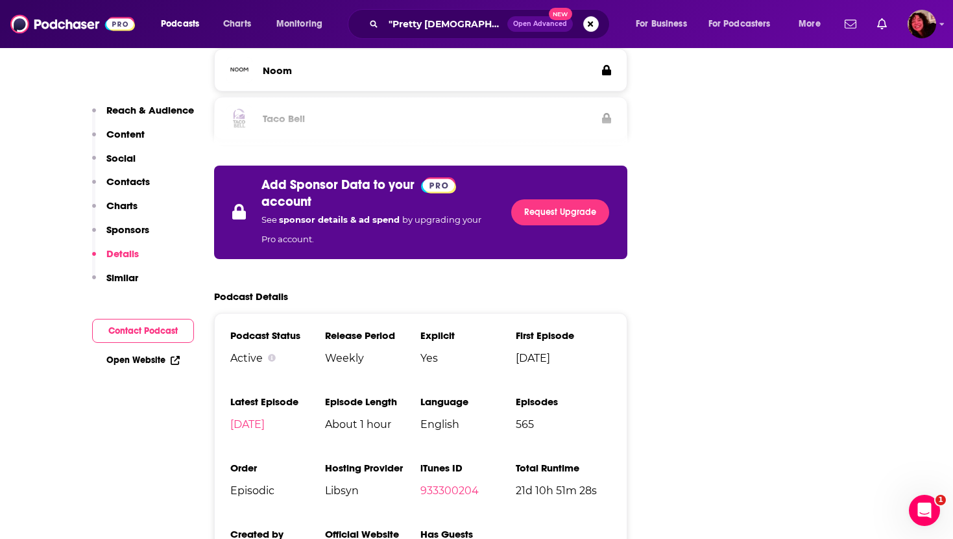
scroll to position [2092, 0]
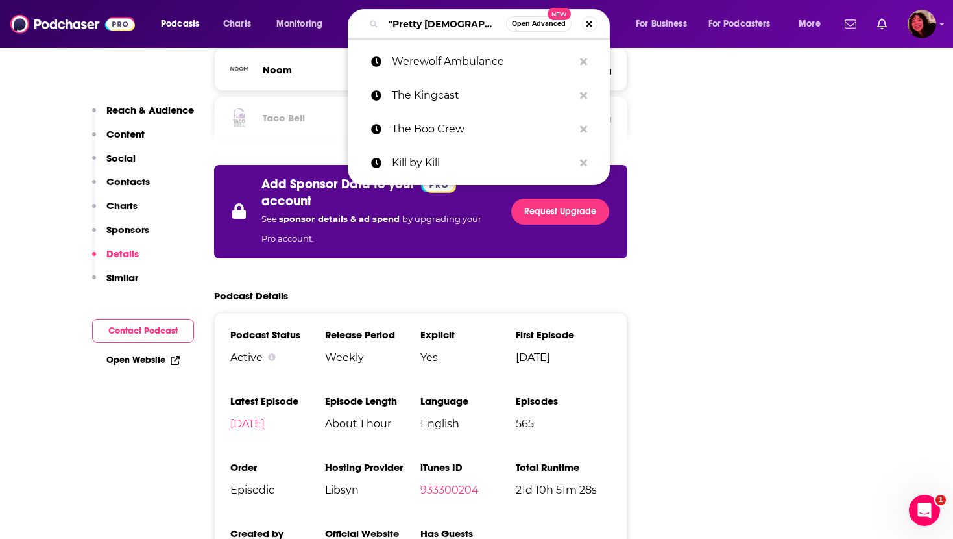
drag, startPoint x: 457, startPoint y: 23, endPoint x: 376, endPoint y: 23, distance: 80.5
click at [376, 23] on div ""Pretty [DEMOGRAPHIC_DATA]" Open Advanced New" at bounding box center [479, 24] width 262 height 30
paste input "Scream Kings"
type input "Scream Kings"
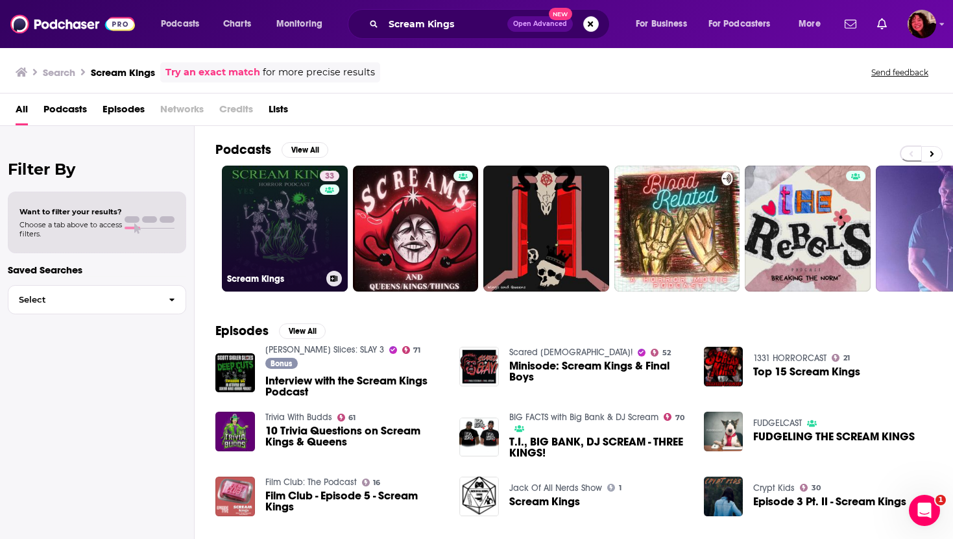
click at [271, 239] on link "33 Scream Kings" at bounding box center [285, 228] width 126 height 126
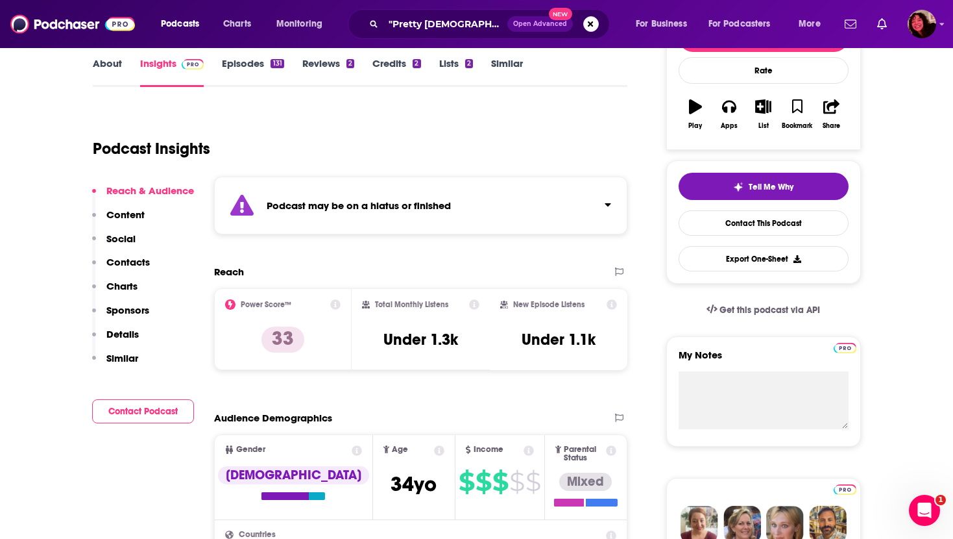
scroll to position [196, 0]
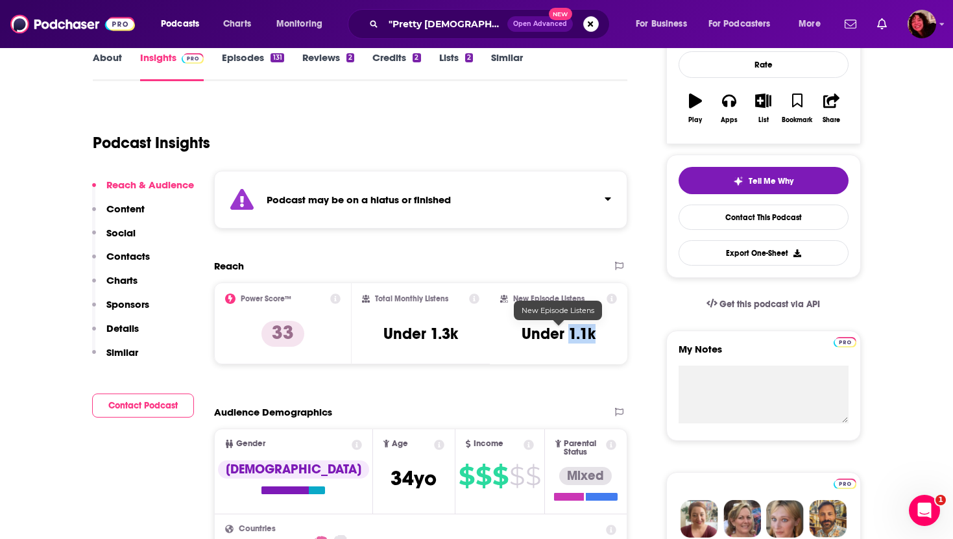
drag, startPoint x: 570, startPoint y: 332, endPoint x: 648, endPoint y: 332, distance: 77.9
click at [588, 332] on h3 "Under 1.1k" at bounding box center [559, 333] width 74 height 19
drag, startPoint x: 570, startPoint y: 333, endPoint x: 593, endPoint y: 337, distance: 23.6
click at [593, 337] on h3 "Under 1.1k" at bounding box center [559, 333] width 74 height 19
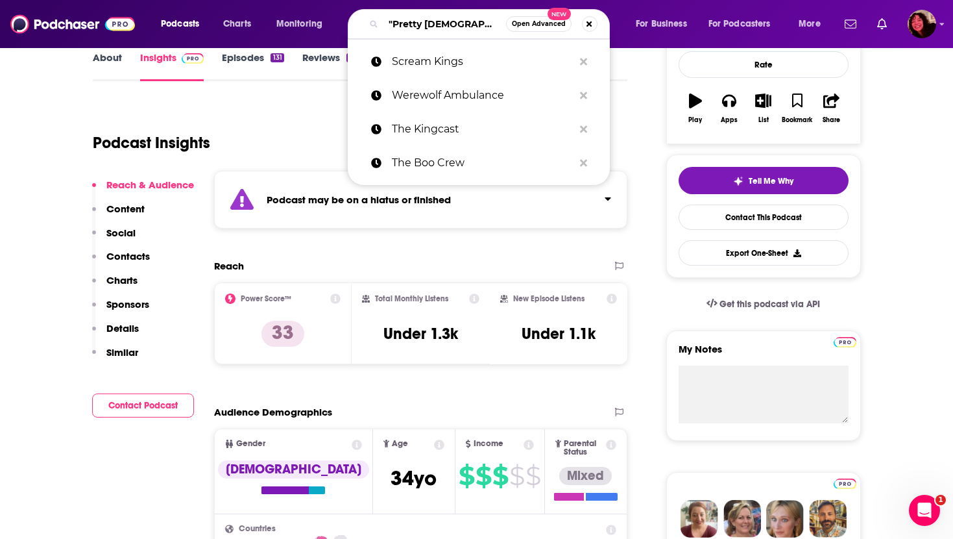
drag, startPoint x: 455, startPoint y: 21, endPoint x: 329, endPoint y: 21, distance: 125.9
click at [329, 21] on div "Podcasts Charts Monitoring "Pretty [DEMOGRAPHIC_DATA]" Open Advanced New Scream…" at bounding box center [492, 24] width 681 height 30
paste input "With [PERSON_NAME] and [PERSON_NAME]"
type input "With [PERSON_NAME] and [PERSON_NAME]"
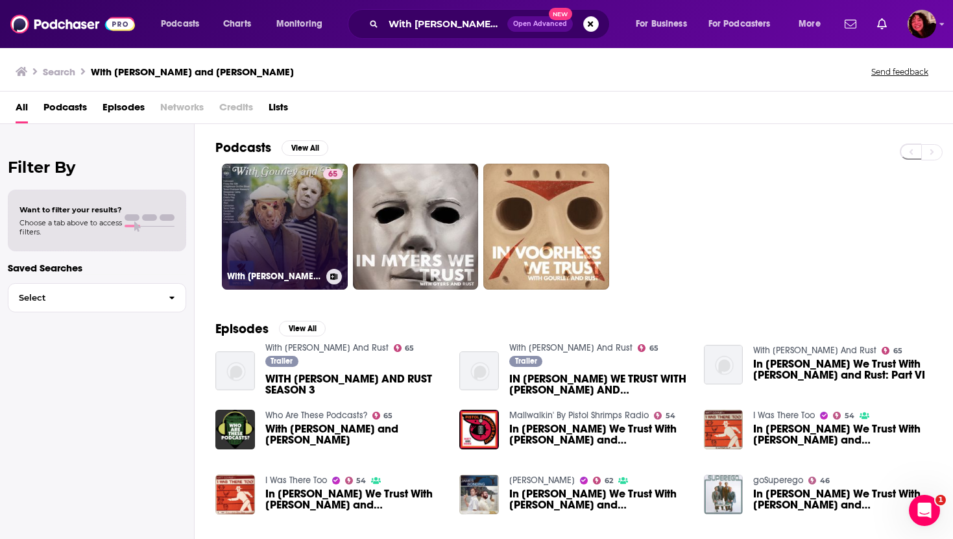
click at [251, 219] on link "65 With [PERSON_NAME] And Rust" at bounding box center [285, 227] width 126 height 126
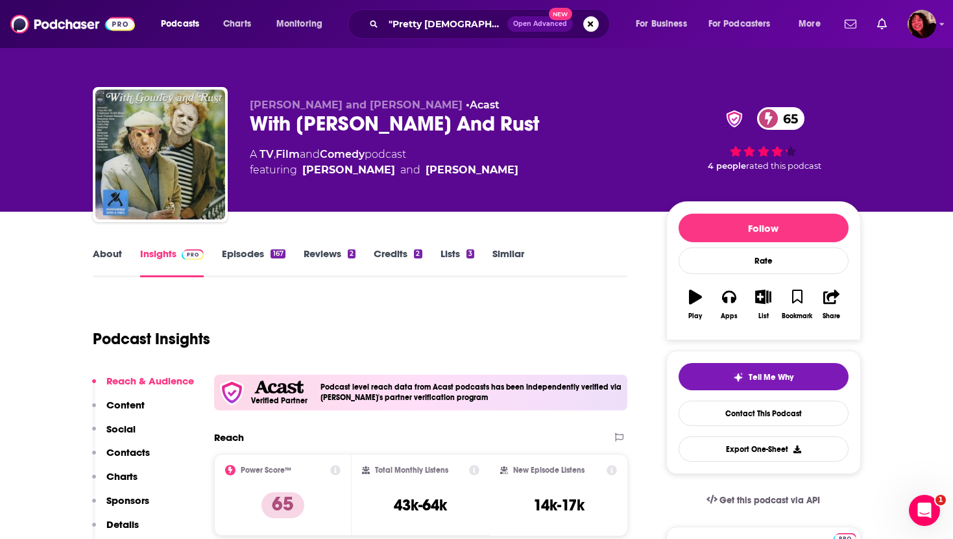
scroll to position [168, 0]
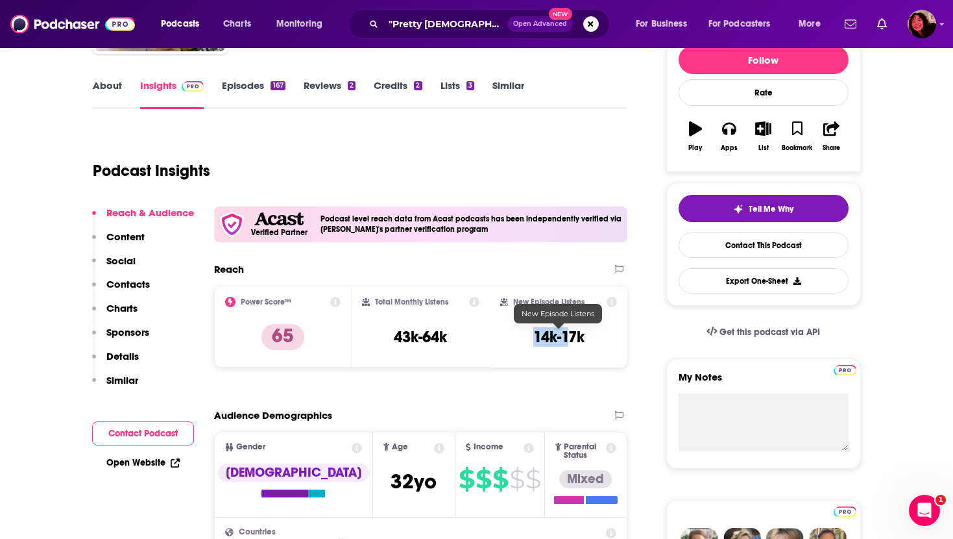
drag, startPoint x: 532, startPoint y: 337, endPoint x: 583, endPoint y: 337, distance: 50.6
click at [583, 337] on h3 "14k-17k" at bounding box center [558, 336] width 51 height 19
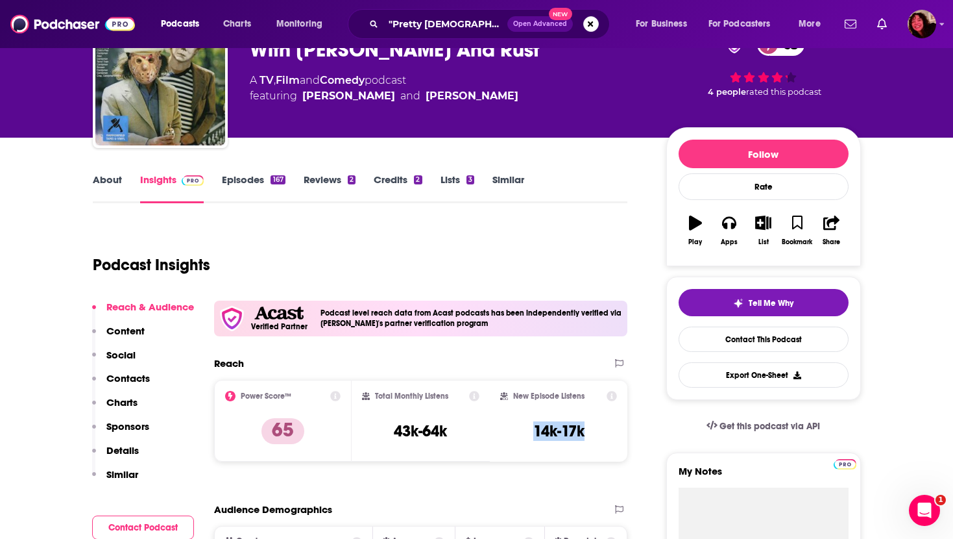
scroll to position [71, 0]
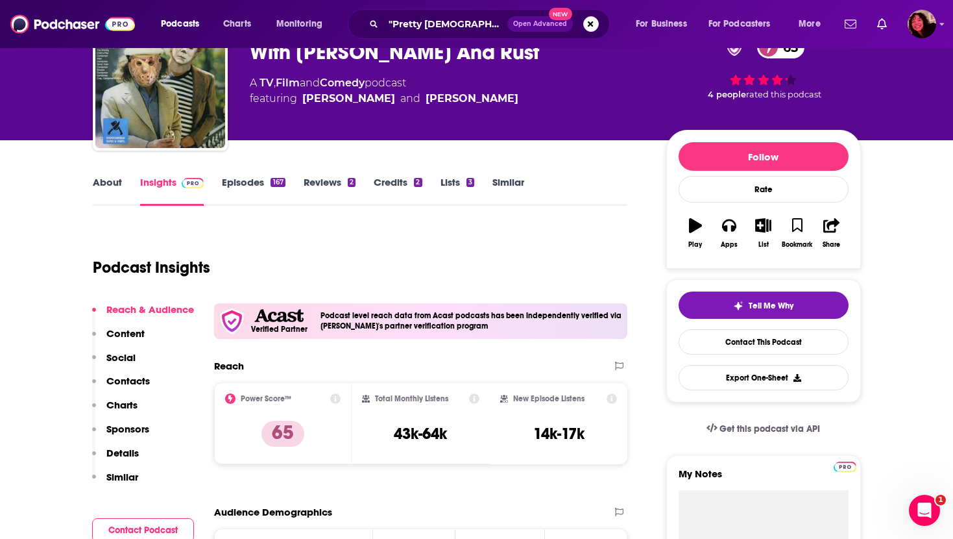
click at [253, 176] on link "Episodes 167" at bounding box center [253, 191] width 63 height 30
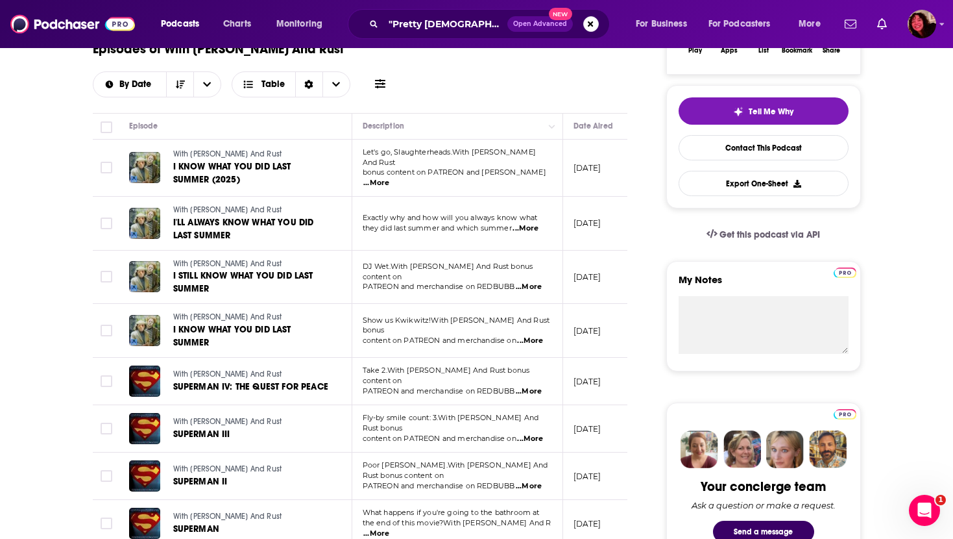
scroll to position [265, 0]
click at [529, 282] on span "...More" at bounding box center [529, 287] width 26 height 10
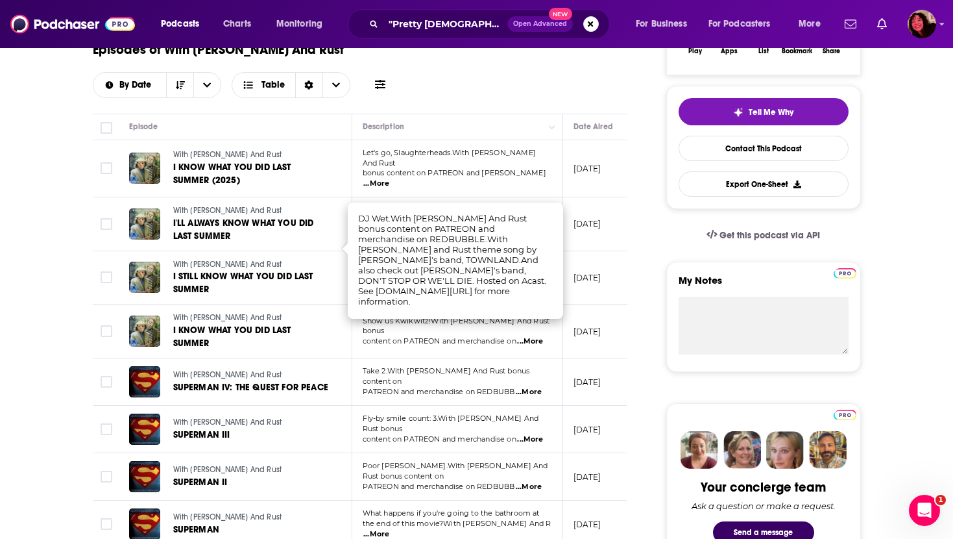
click at [389, 178] on span "...More" at bounding box center [376, 183] width 26 height 10
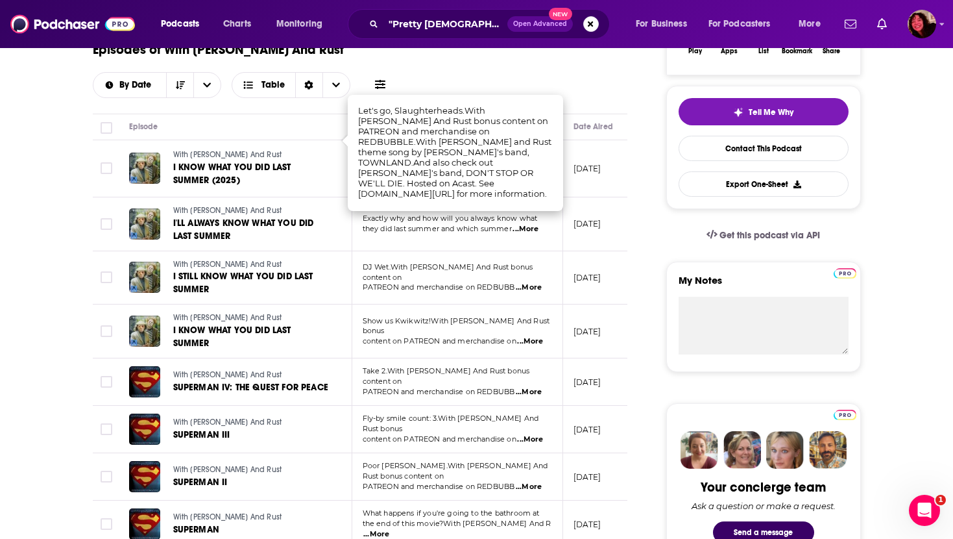
click at [529, 387] on span "...More" at bounding box center [529, 392] width 26 height 10
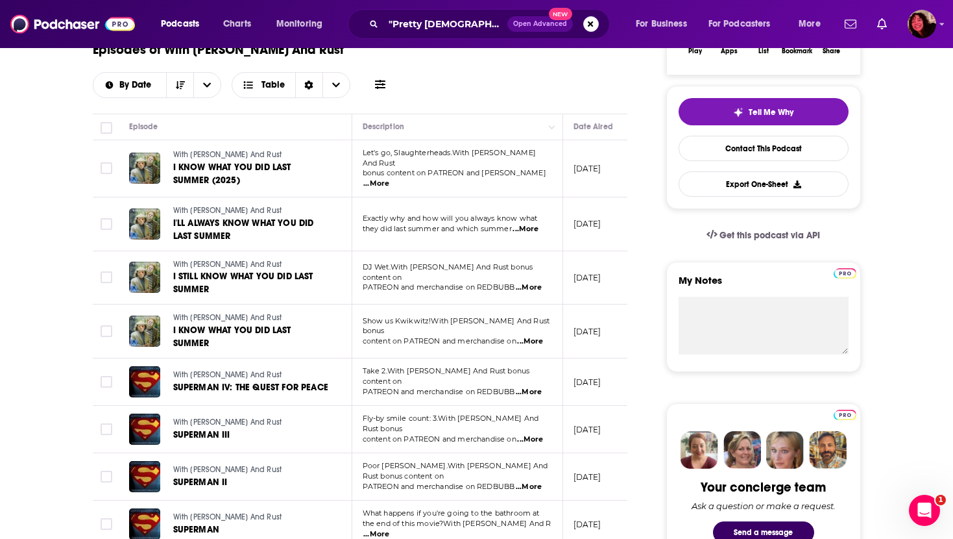
click at [531, 481] on span "...More" at bounding box center [529, 486] width 26 height 10
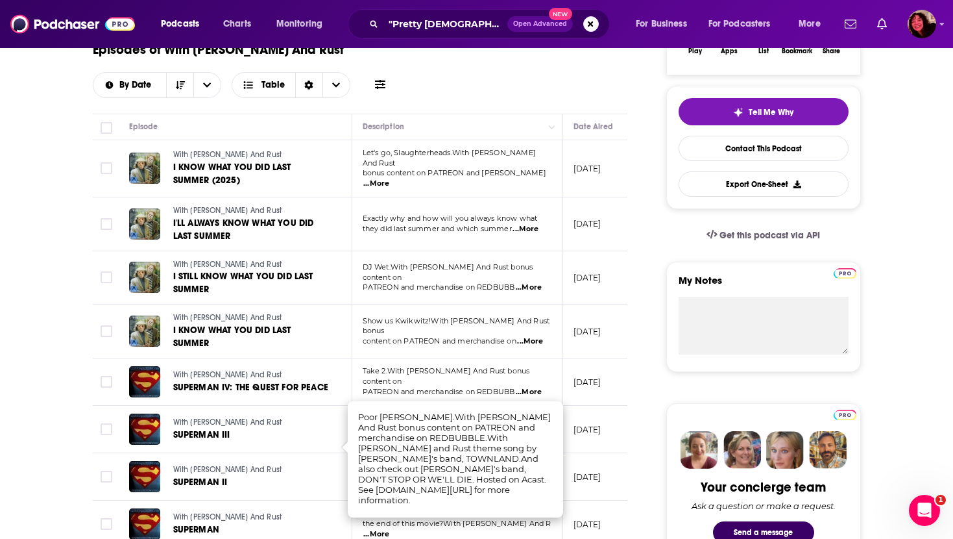
scroll to position [375, 0]
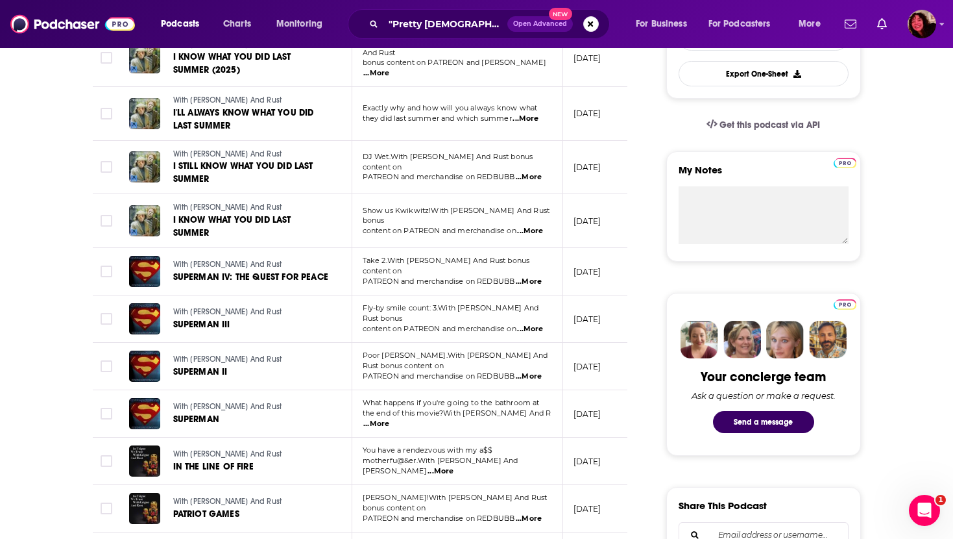
click at [537, 513] on span "...More" at bounding box center [529, 518] width 26 height 10
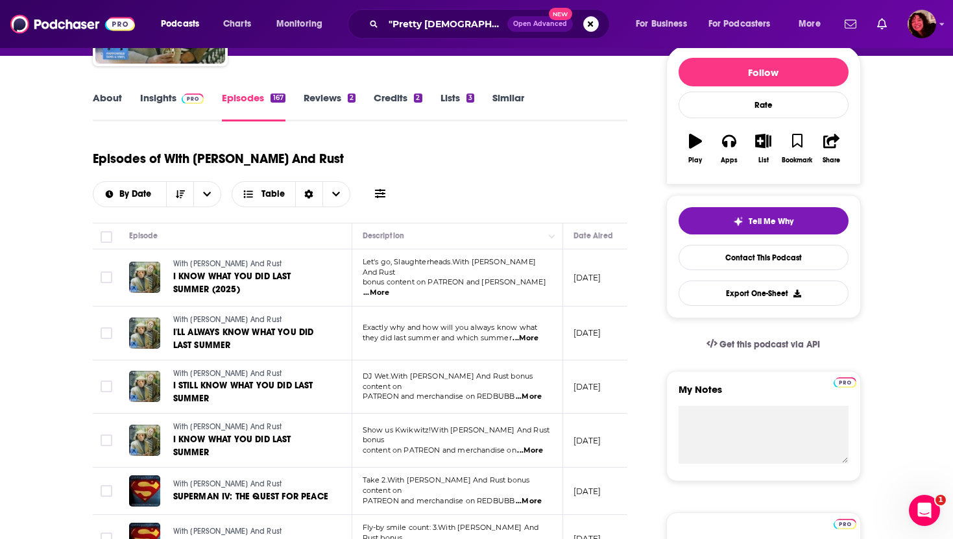
scroll to position [0, 0]
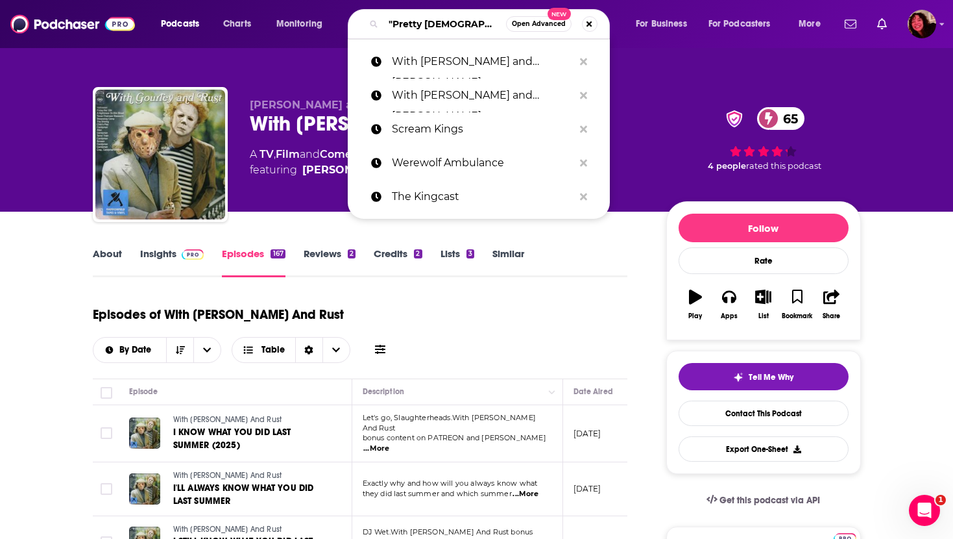
drag, startPoint x: 466, startPoint y: 25, endPoint x: 369, endPoint y: 20, distance: 97.4
click at [369, 20] on div ""Pretty [DEMOGRAPHIC_DATA]" Open Advanced New" at bounding box center [479, 24] width 262 height 30
paste input "Binge-Watchers Podcast"
type input "Binge-Watchers Podcast"
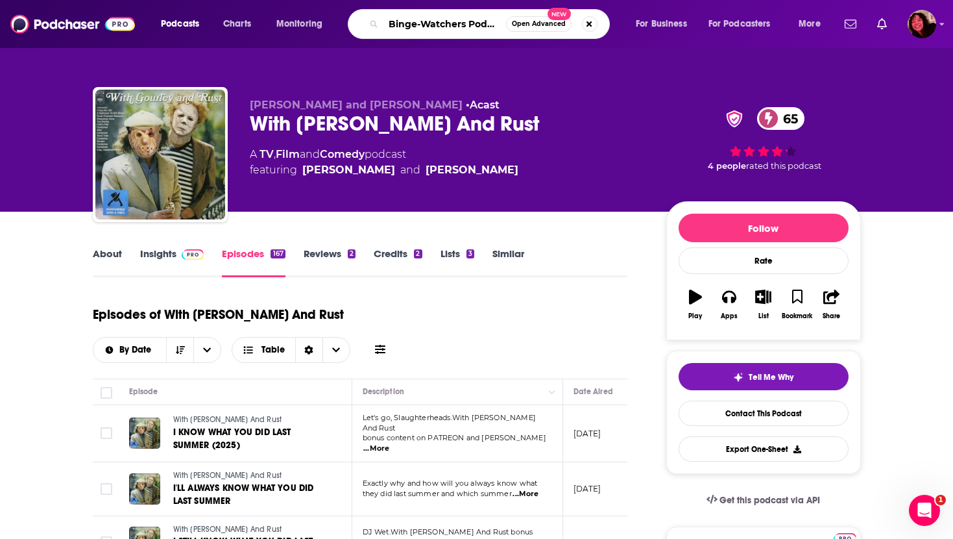
scroll to position [0, 7]
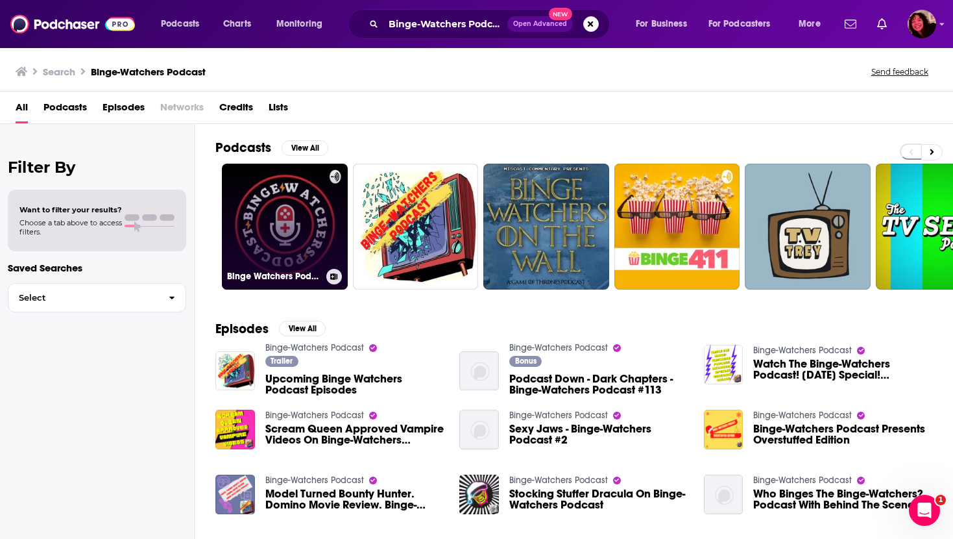
click at [278, 222] on link "Binge Watchers Podcast" at bounding box center [285, 227] width 126 height 126
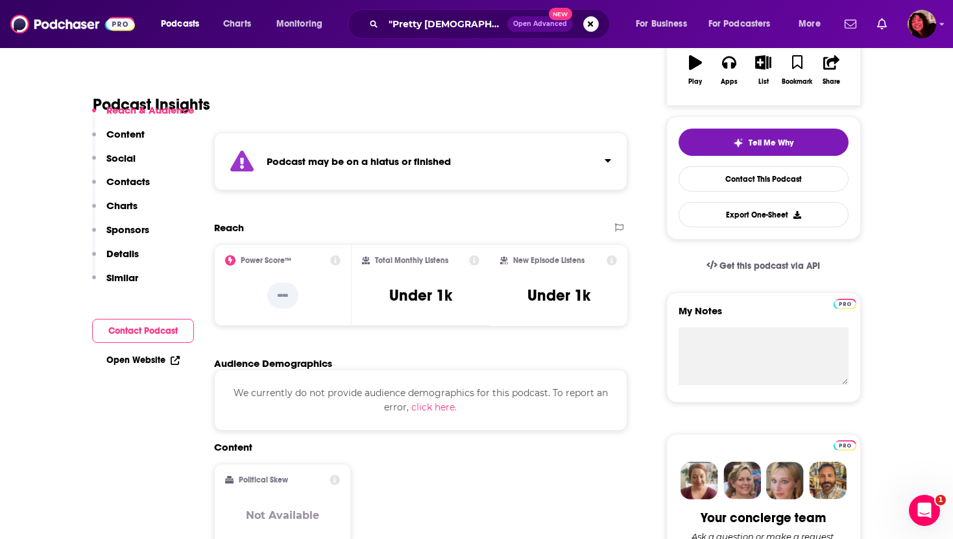
scroll to position [243, 0]
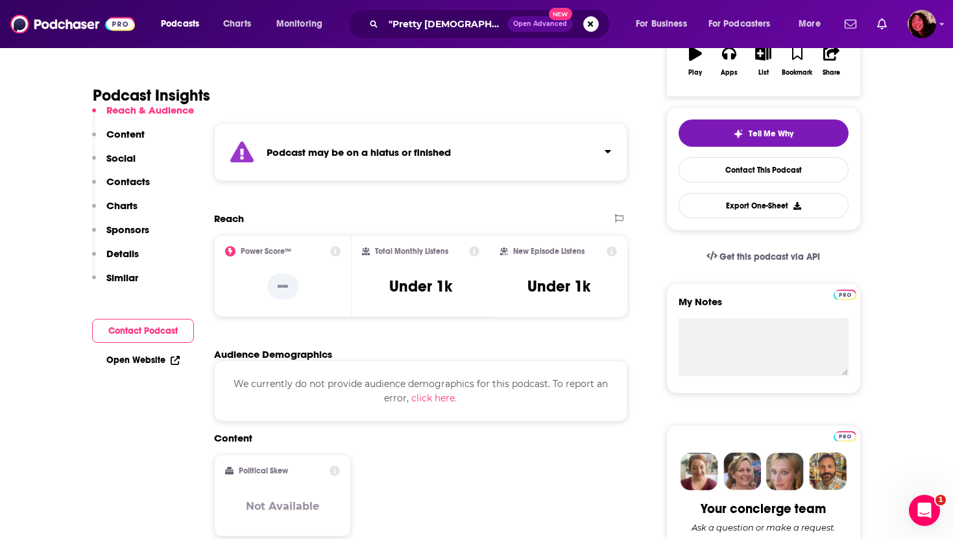
click at [152, 360] on link "Open Website" at bounding box center [142, 359] width 73 height 11
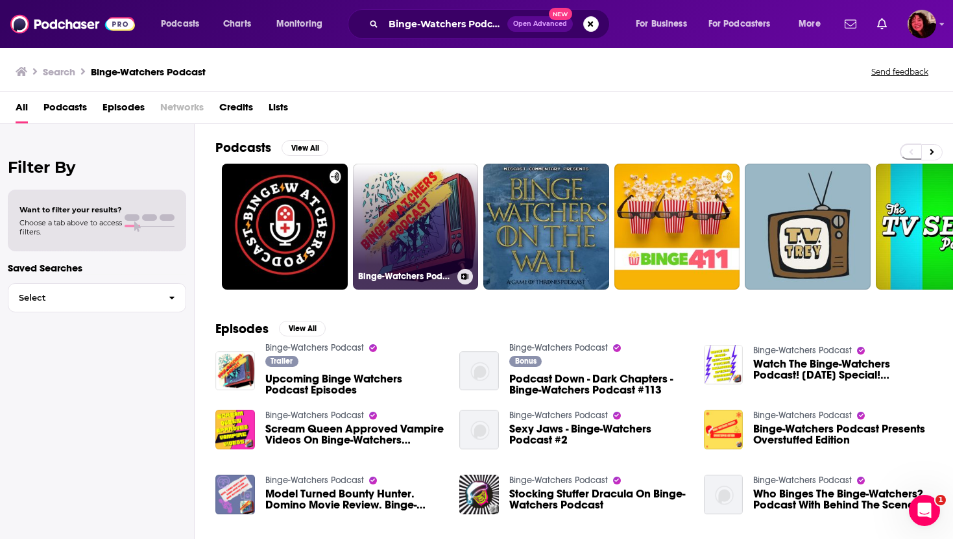
click at [406, 230] on link "Binge-Watchers Podcast" at bounding box center [416, 227] width 126 height 126
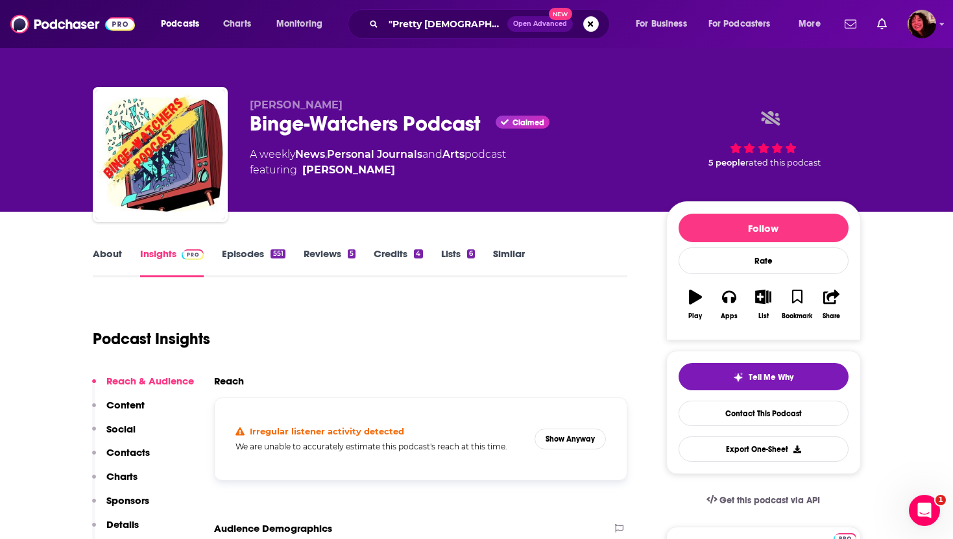
click at [240, 260] on link "Episodes 551" at bounding box center [253, 262] width 63 height 30
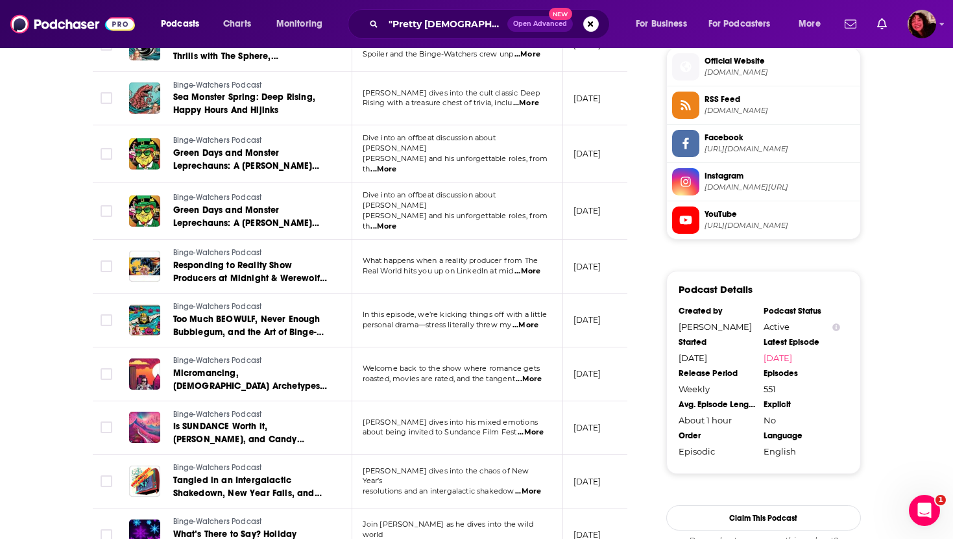
click at [532, 320] on span "...More" at bounding box center [526, 325] width 26 height 10
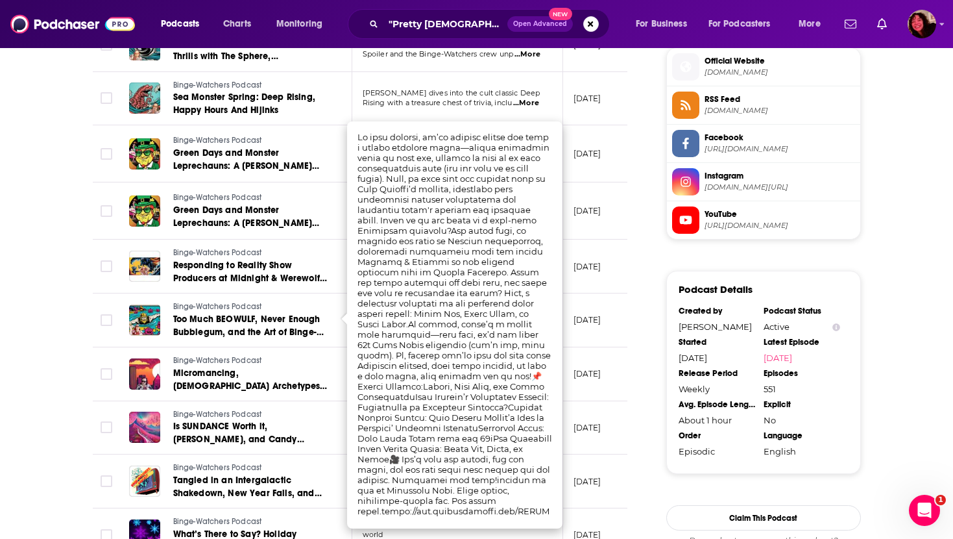
click at [46, 345] on div "About Insights Episodes 551 Reviews 5 Credits 4 Lists 6 Similar Episodes of Bin…" at bounding box center [476, 26] width 953 height 1737
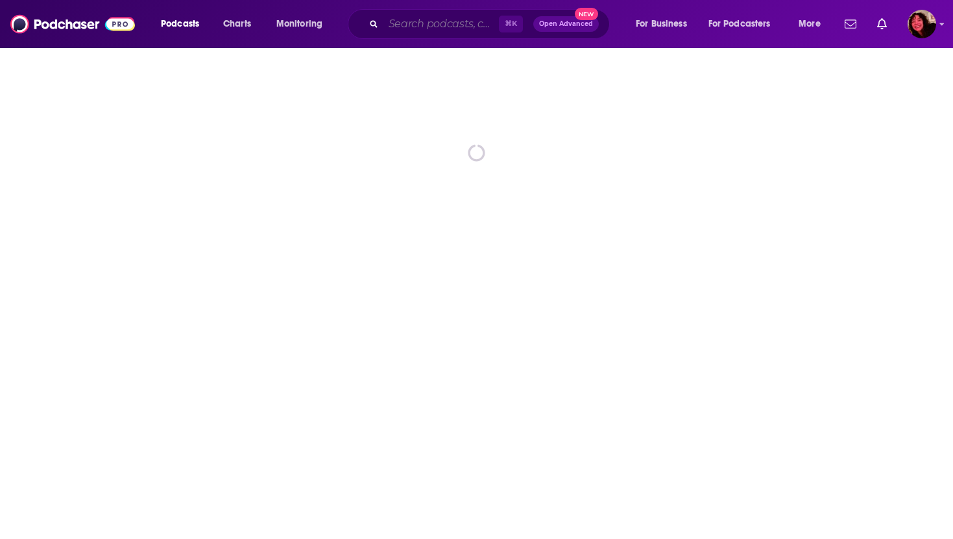
click at [401, 27] on input "Search podcasts, credits, & more..." at bounding box center [440, 24] width 115 height 21
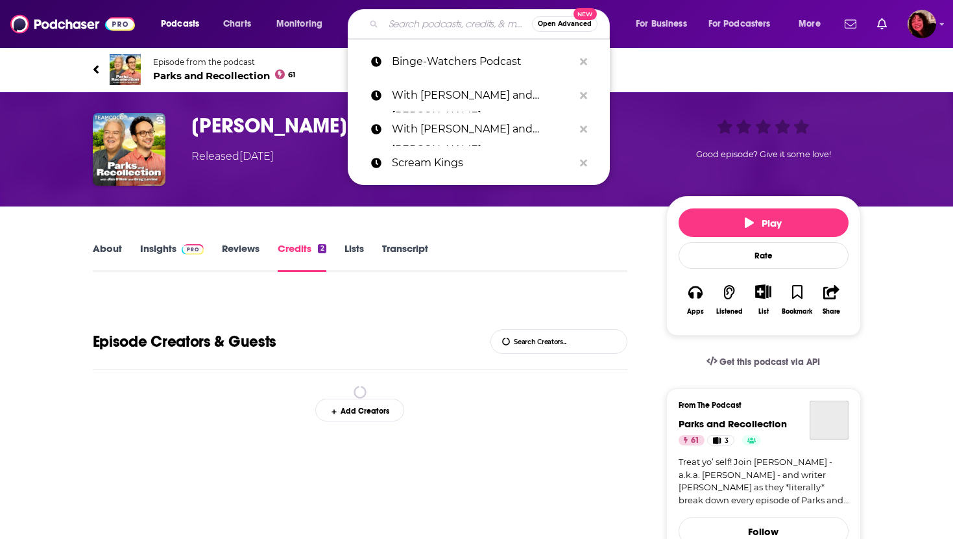
paste input "Blood, Sweat & Fears"
type input "Blood, Sweat & Fears"
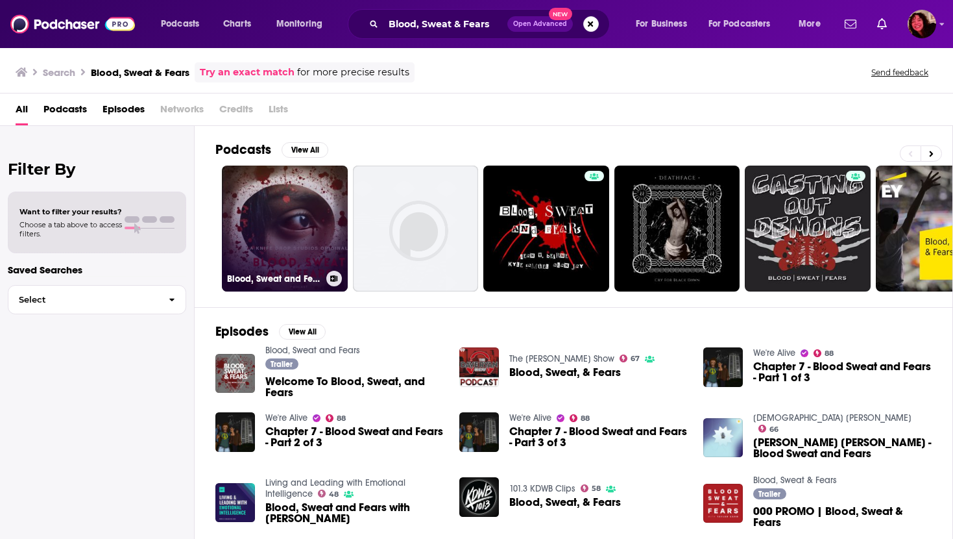
click at [273, 207] on link "Blood, Sweat and Fears" at bounding box center [285, 228] width 126 height 126
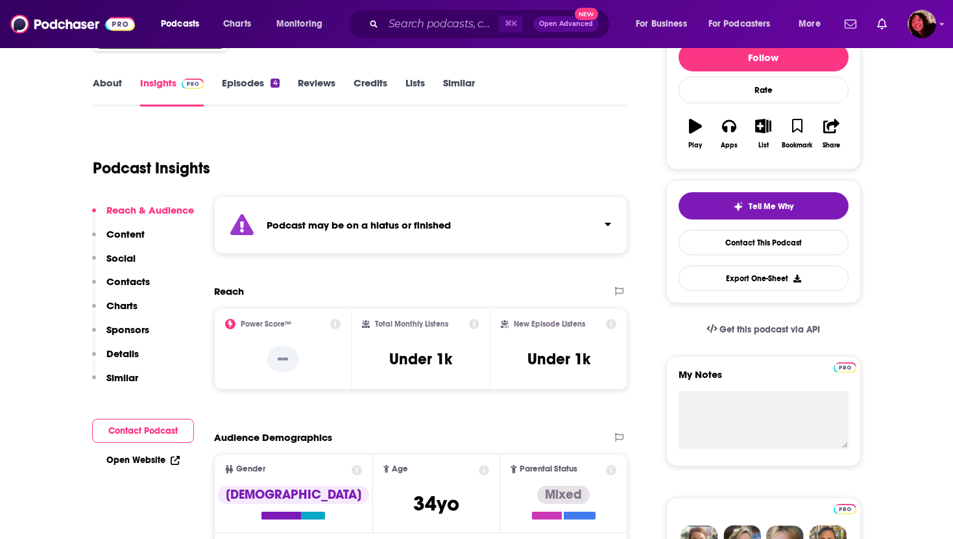
scroll to position [175, 0]
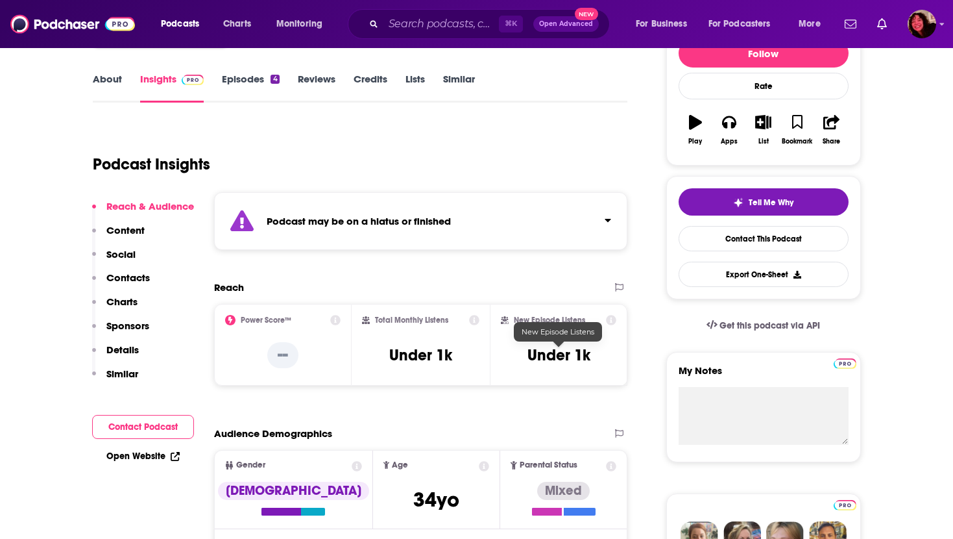
drag, startPoint x: 576, startPoint y: 356, endPoint x: 625, endPoint y: 356, distance: 48.7
click at [616, 356] on div "New Episode Listens Under 1k" at bounding box center [559, 345] width 116 height 60
copy h3 "1k"
